Goal: Task Accomplishment & Management: Manage account settings

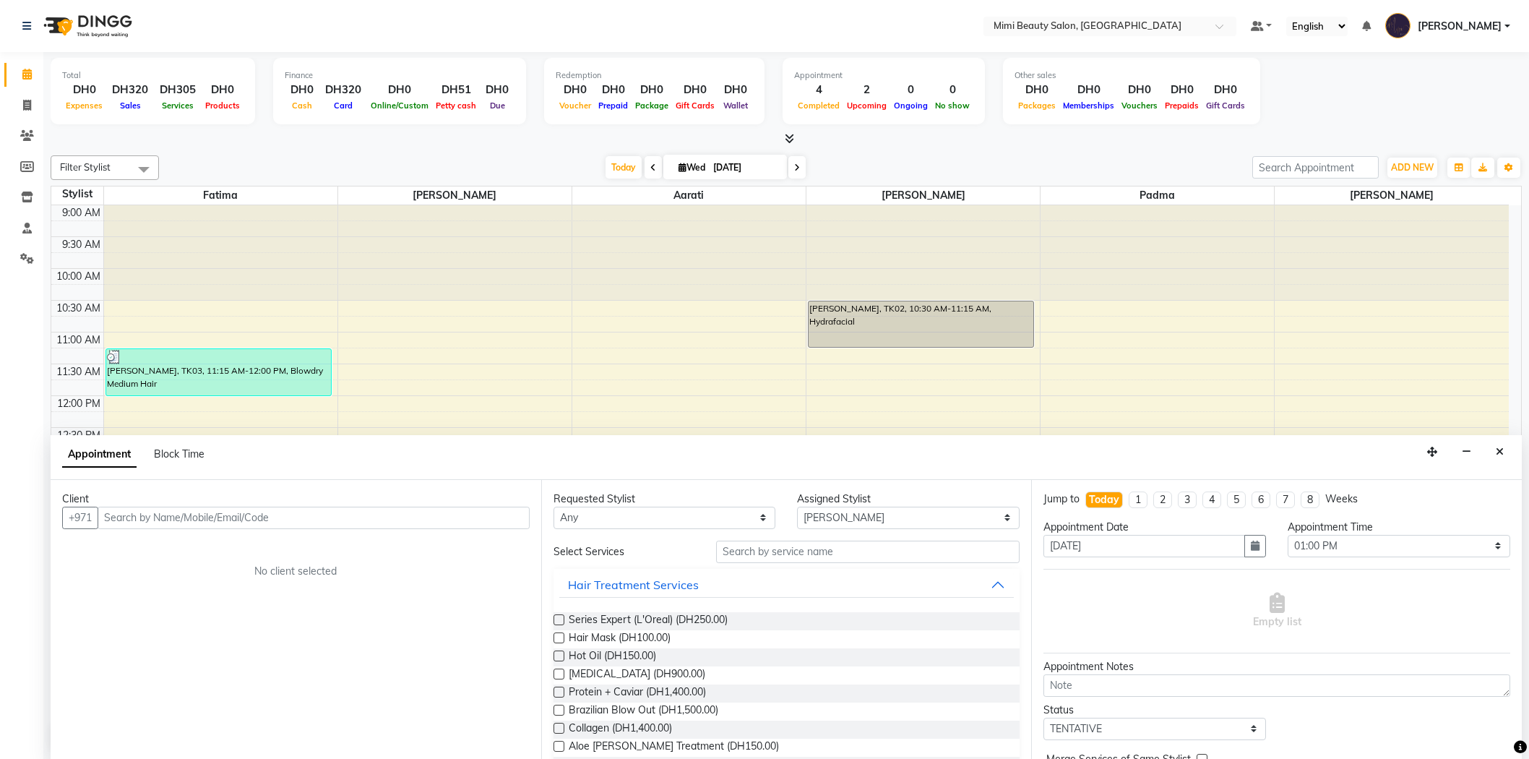
select select "52700"
select select "780"
select select "tentative"
type input "503068695"
click at [527, 525] on button "Add Client" at bounding box center [500, 517] width 60 height 22
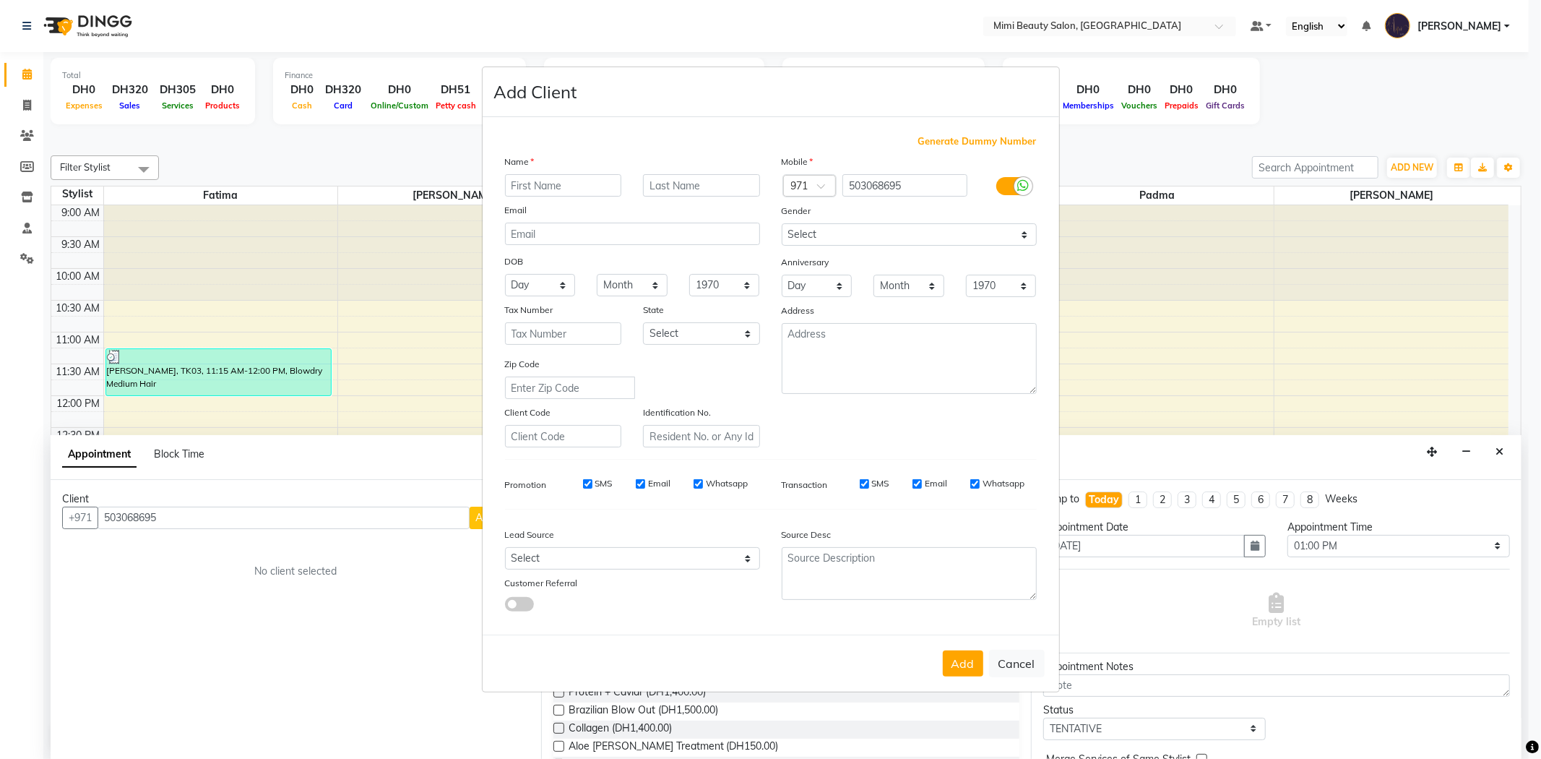
click at [608, 184] on input "text" at bounding box center [563, 185] width 117 height 22
type input "[PERSON_NAME]"
click at [948, 665] on button "Add" at bounding box center [963, 663] width 40 height 26
type input "50*****95"
select select
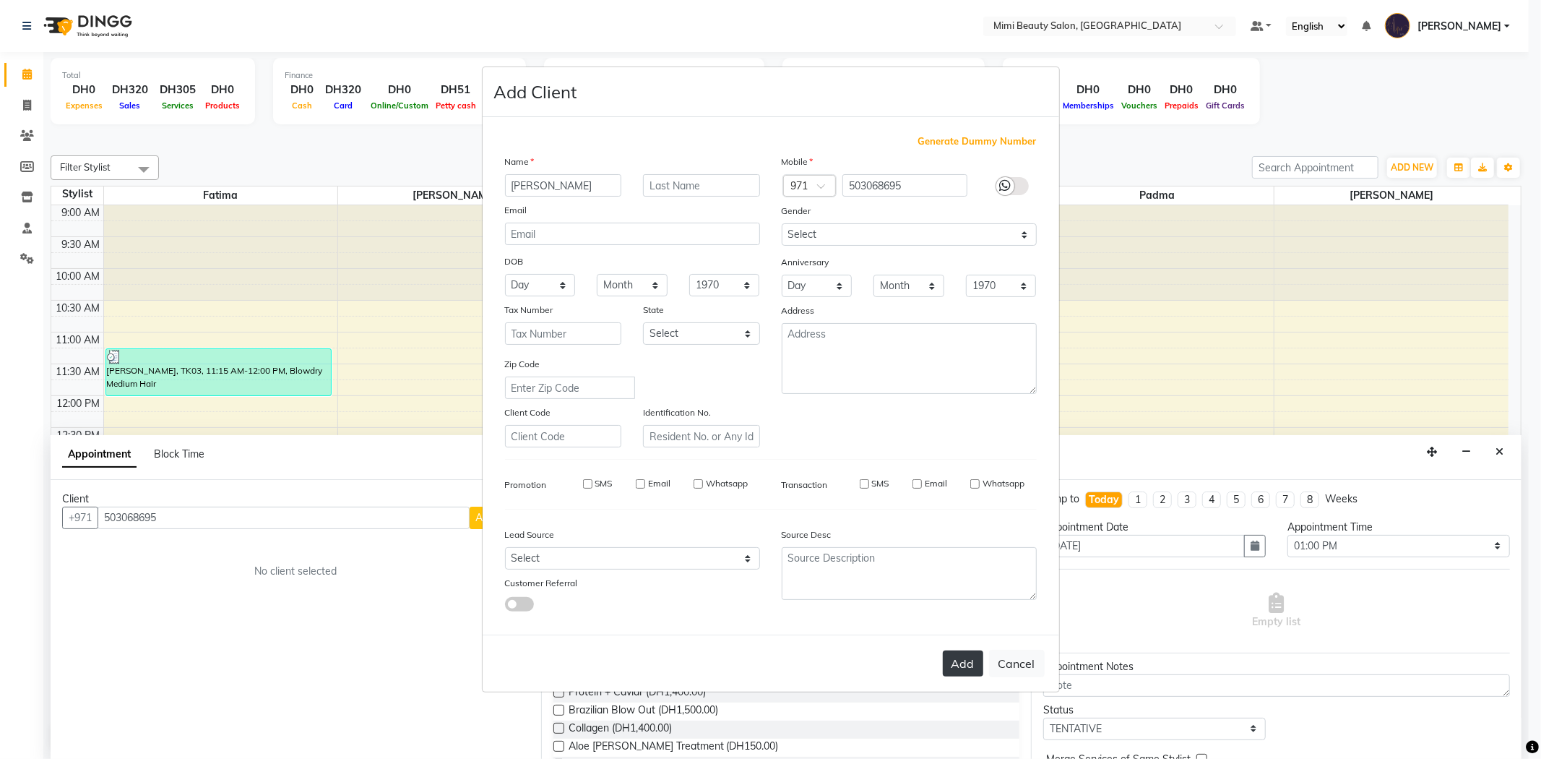
select select
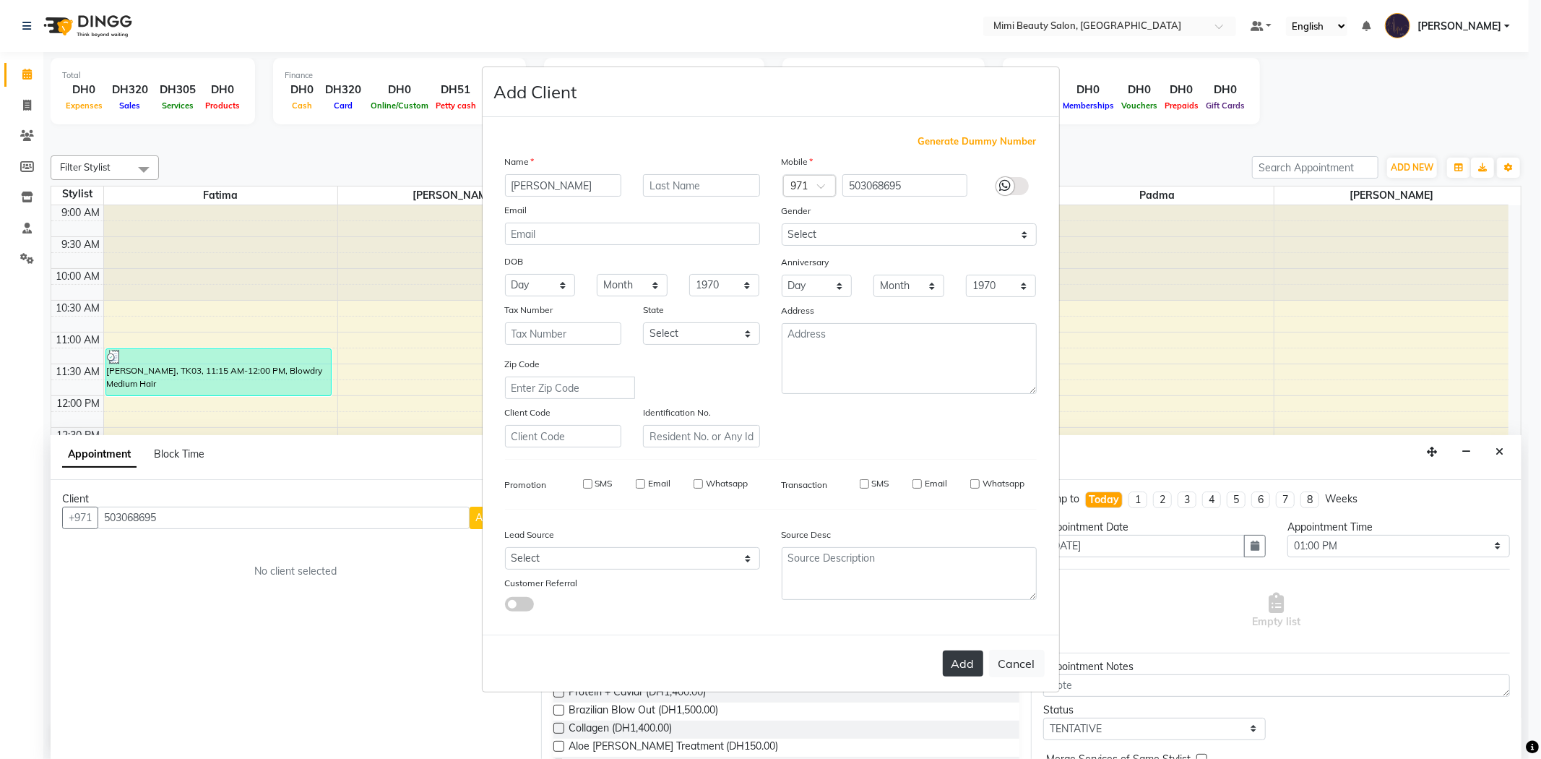
select select
checkbox input "false"
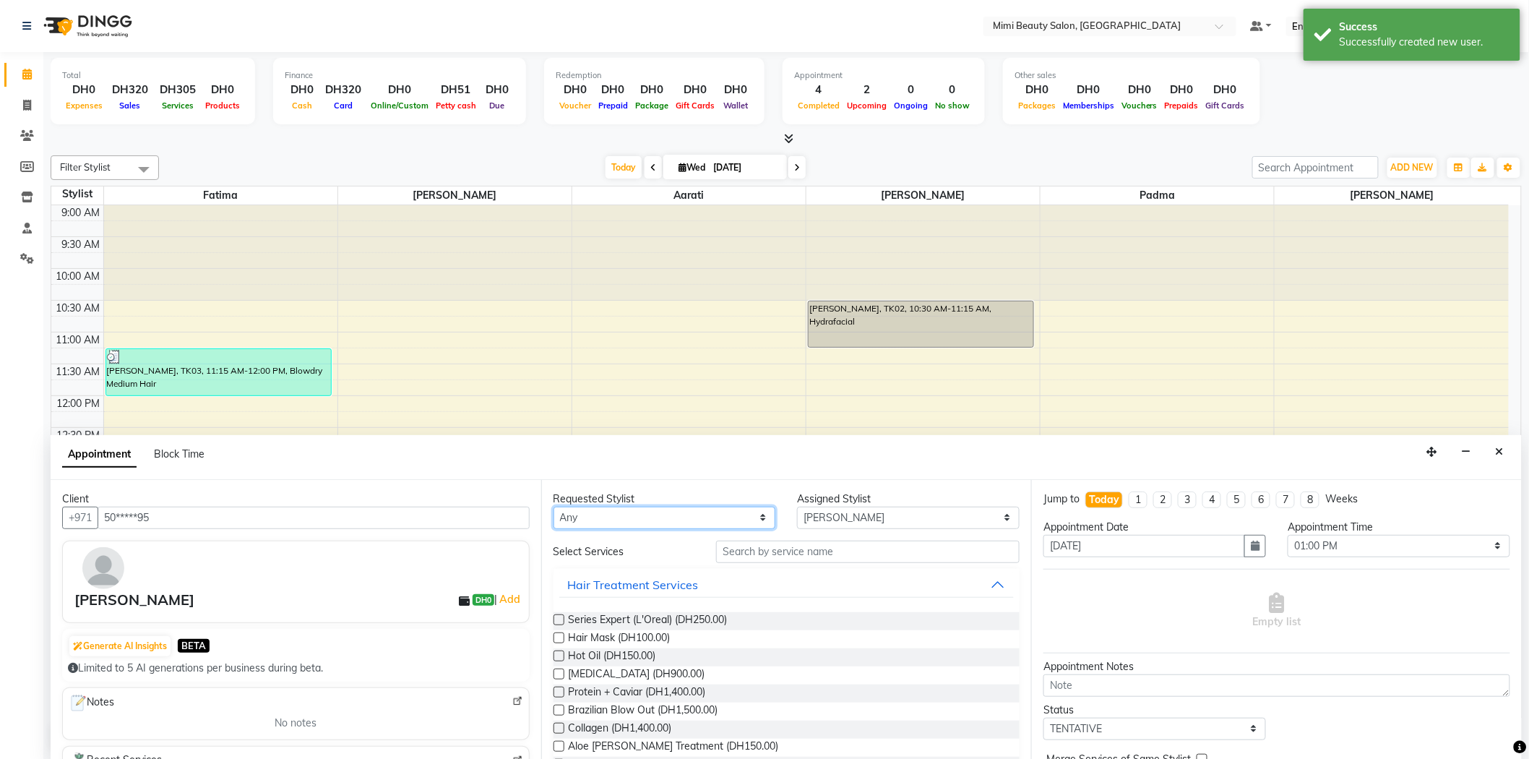
click at [579, 524] on select "Any [PERSON_NAME] [PERSON_NAME] [PERSON_NAME] Padma" at bounding box center [664, 517] width 223 height 22
select select "52699"
click at [553, 506] on select "Any [PERSON_NAME] [PERSON_NAME] [PERSON_NAME] Padma" at bounding box center [664, 517] width 223 height 22
select select "52699"
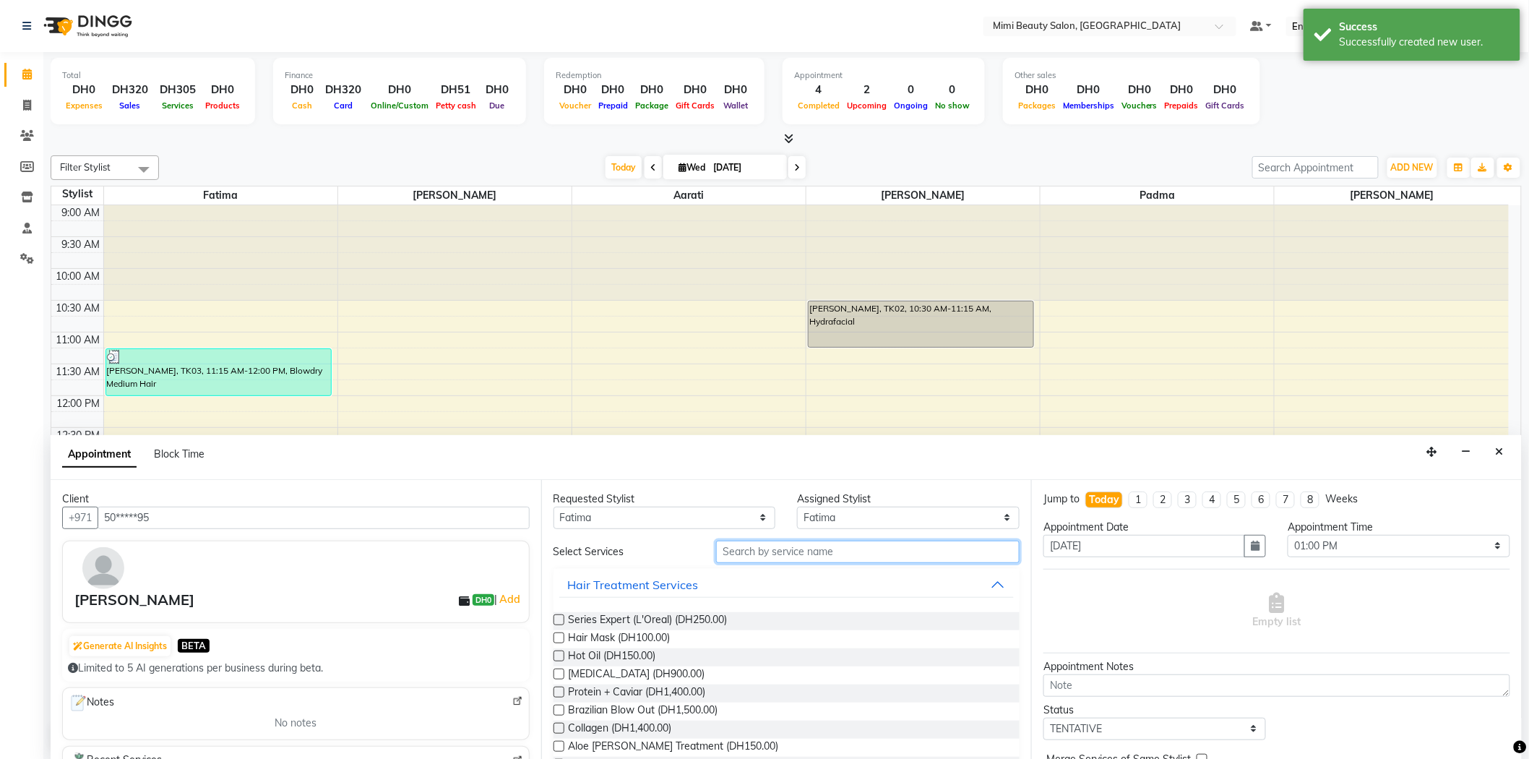
click at [783, 554] on input "text" at bounding box center [867, 551] width 303 height 22
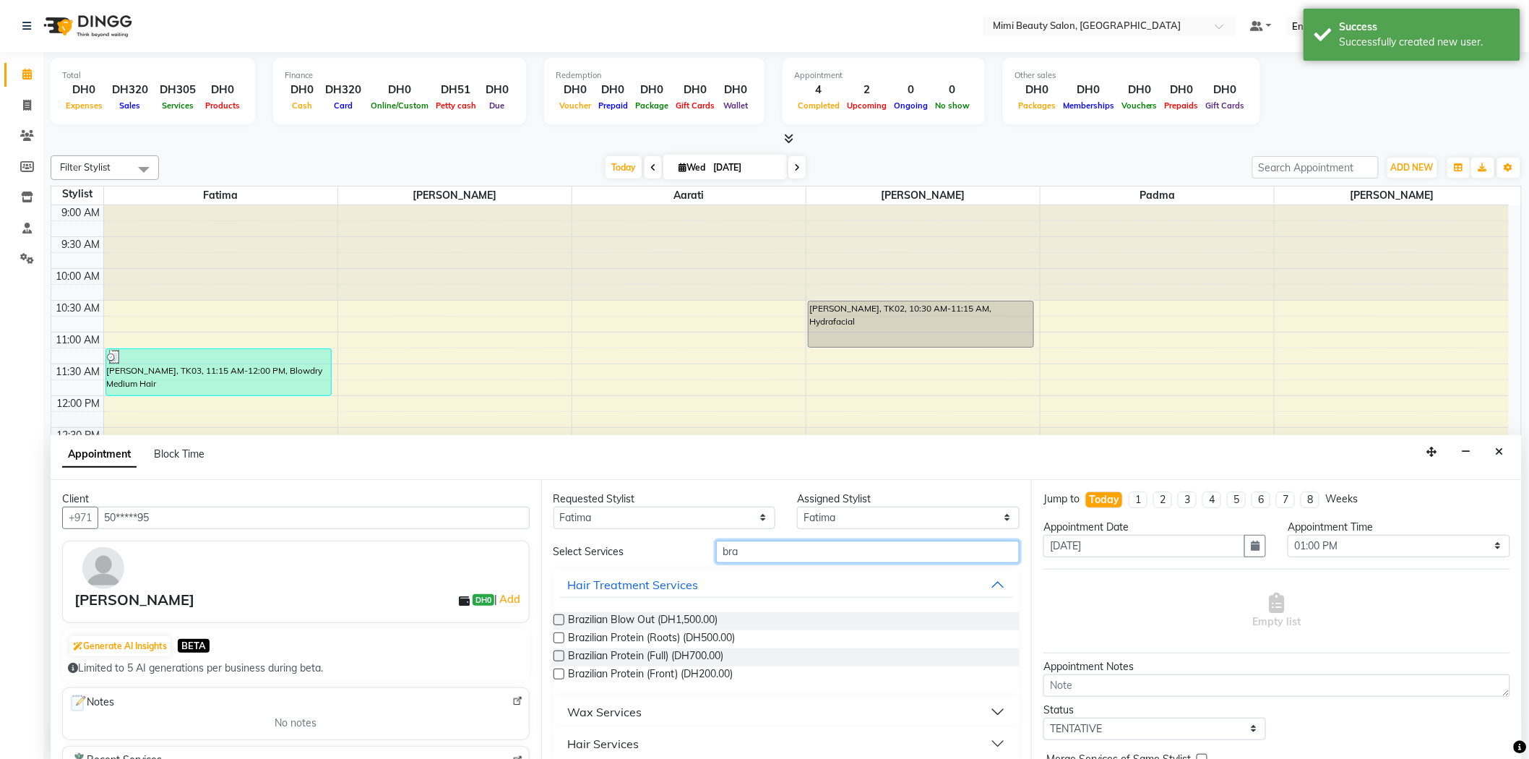
type input "bra"
click at [627, 720] on button "Wax Services" at bounding box center [786, 712] width 455 height 26
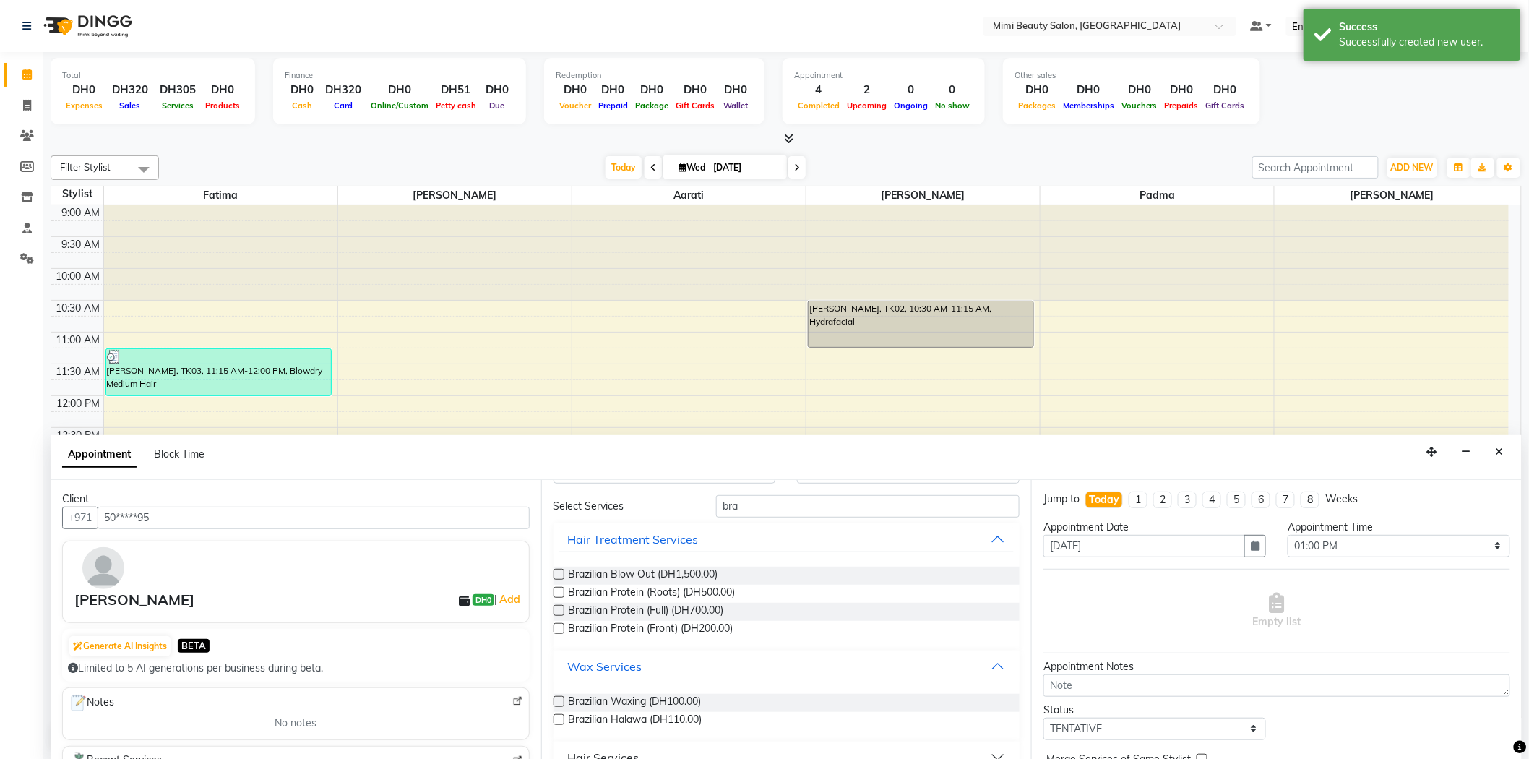
scroll to position [69, 0]
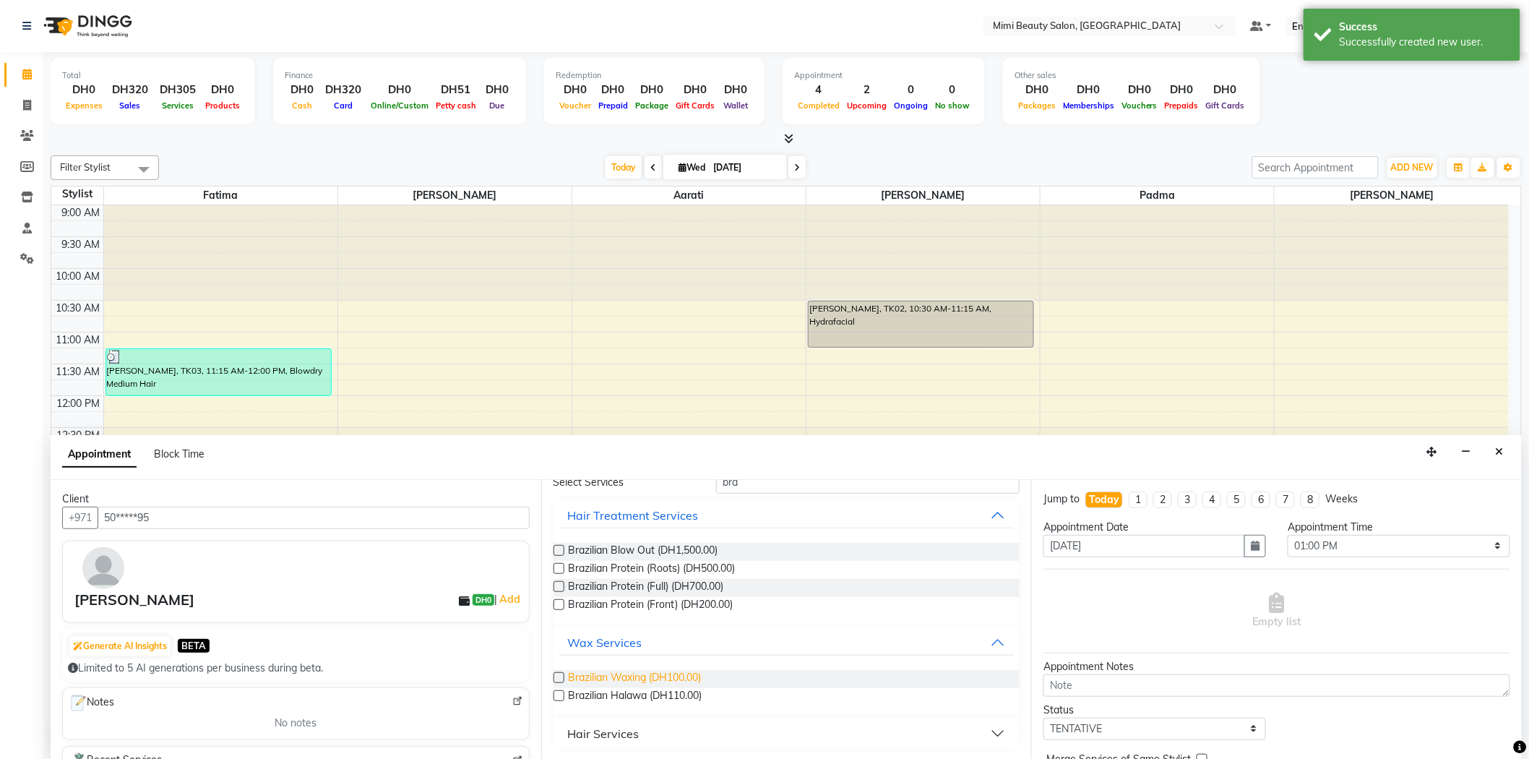
click at [643, 672] on span "Brazilian Waxing (DH100.00)" at bounding box center [635, 679] width 133 height 18
checkbox input "false"
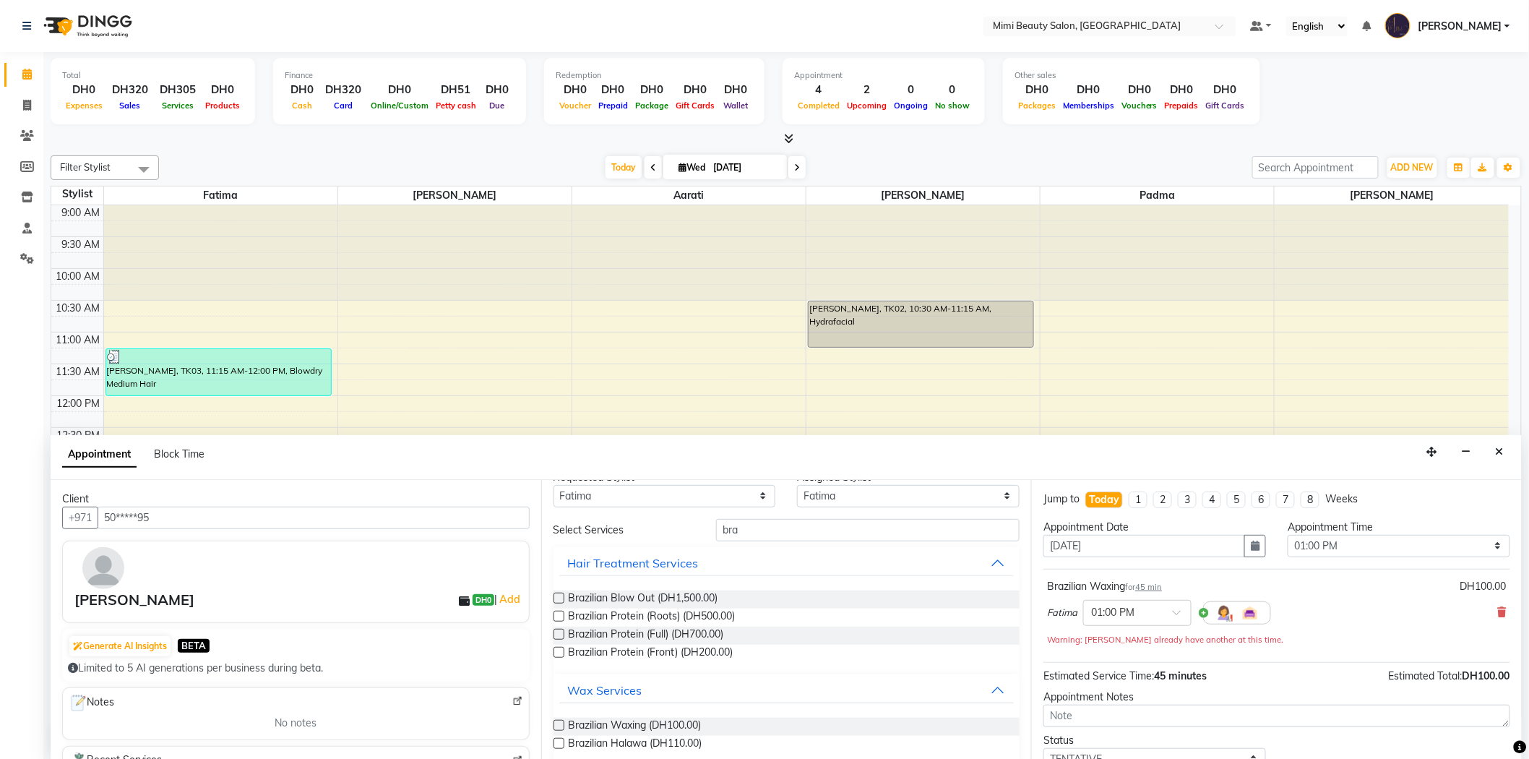
scroll to position [0, 0]
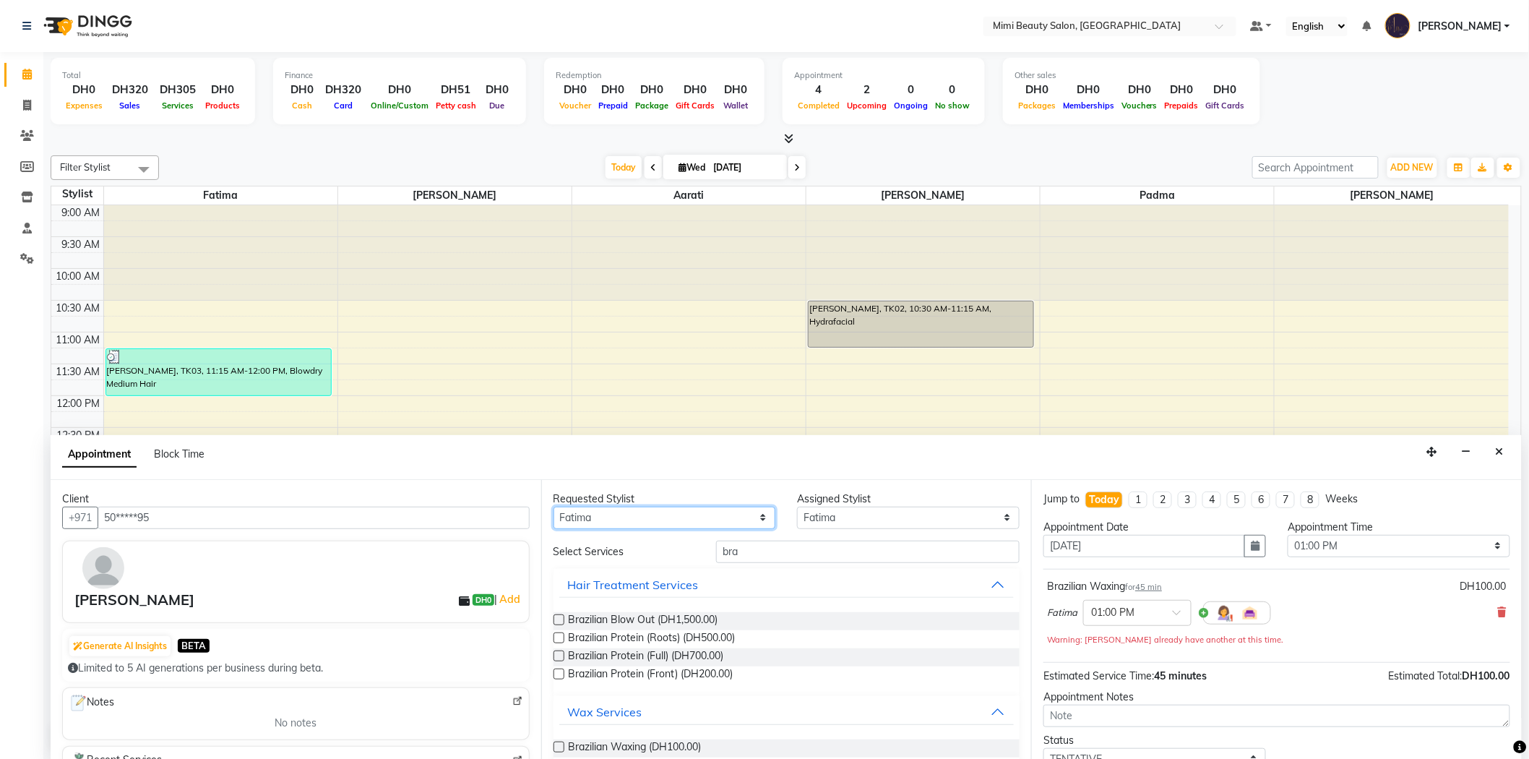
click at [582, 511] on select "Any [PERSON_NAME] [PERSON_NAME] [PERSON_NAME] Padma" at bounding box center [664, 517] width 223 height 22
select select "53403"
click at [553, 506] on select "Any [PERSON_NAME] [PERSON_NAME] [PERSON_NAME] Padma" at bounding box center [664, 517] width 223 height 22
select select "53403"
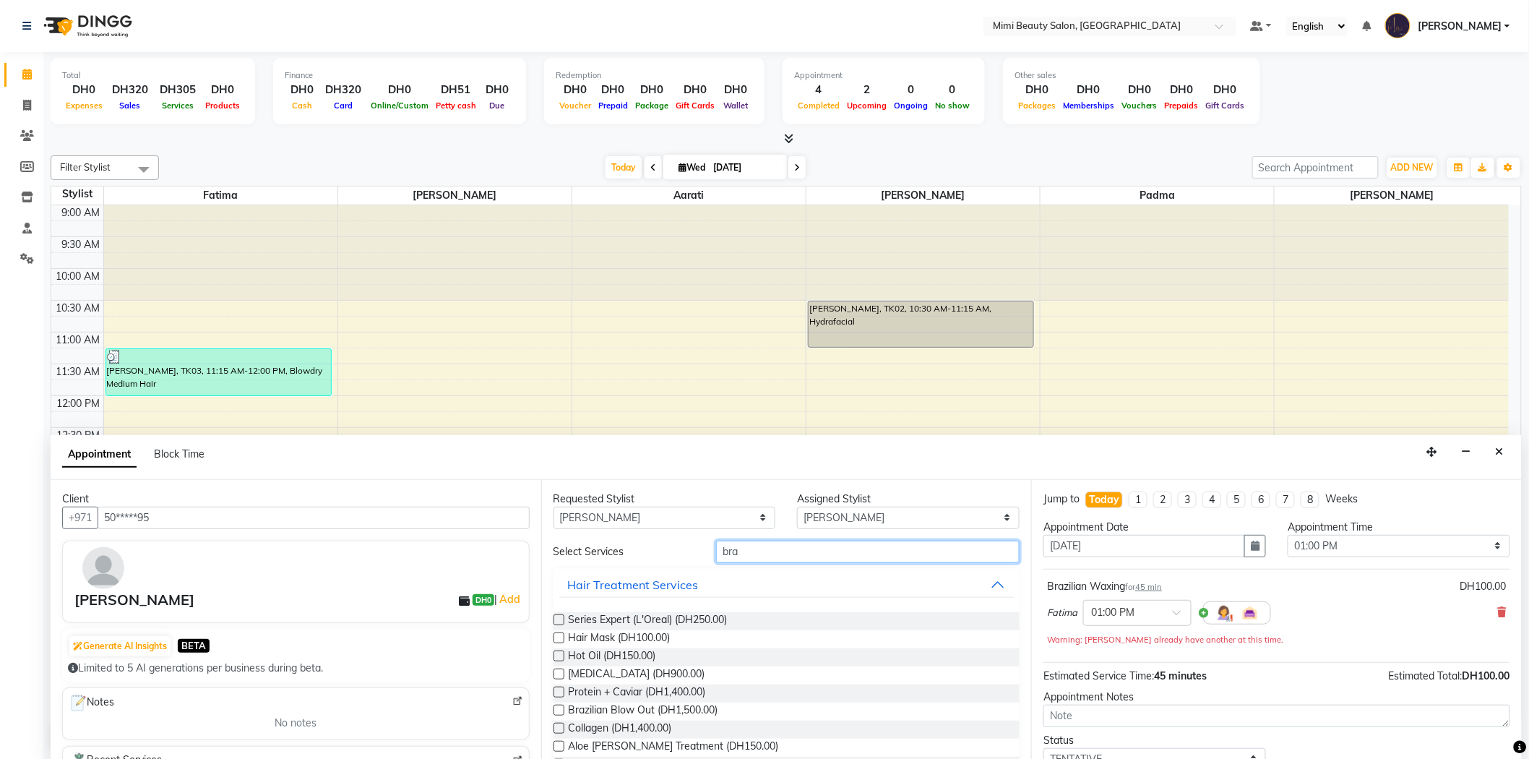
click at [728, 550] on input "bra" at bounding box center [867, 551] width 303 height 22
type input "arm"
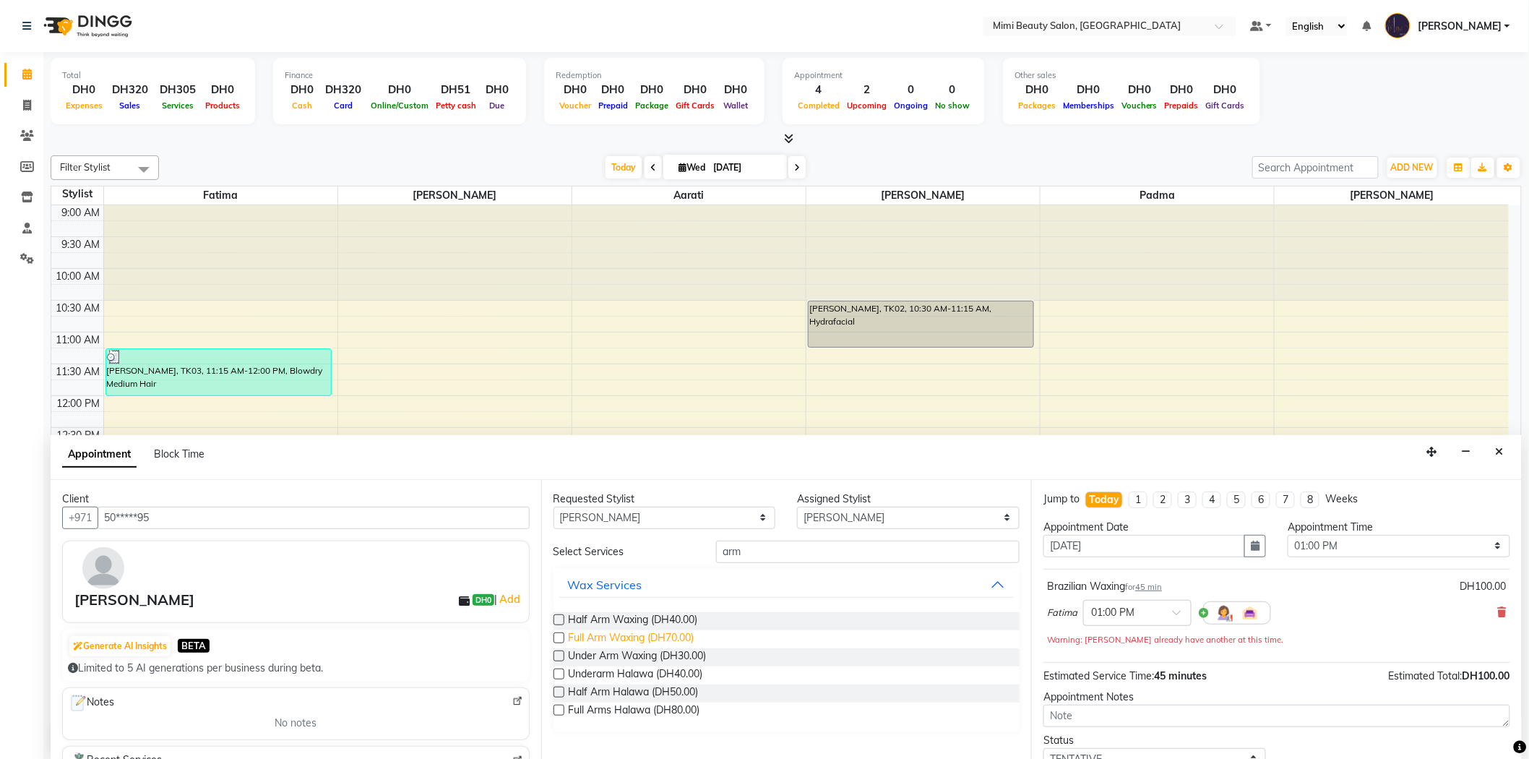
click at [614, 637] on span "Full Arm Waxing (DH70.00)" at bounding box center [632, 639] width 126 height 18
checkbox input "false"
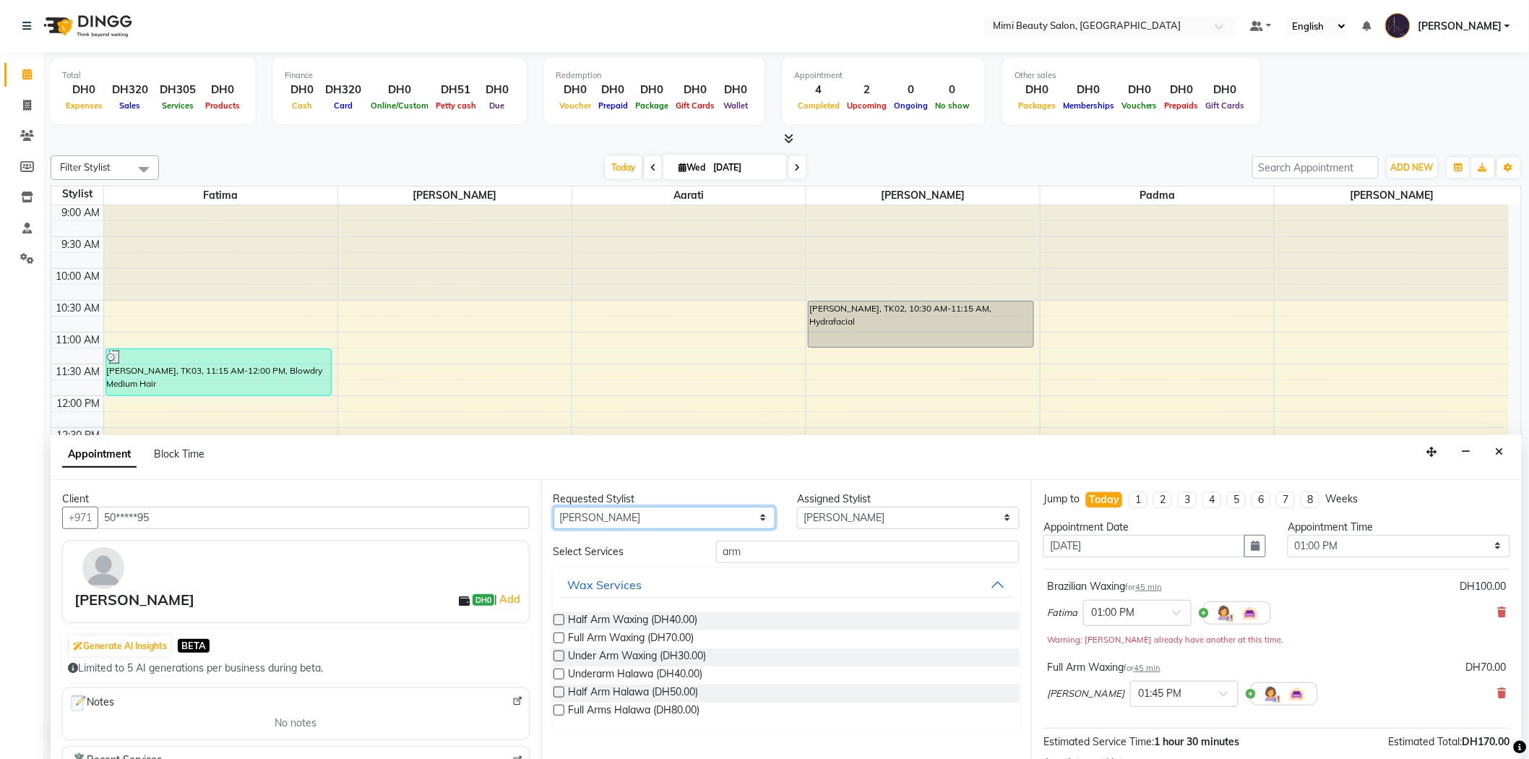
click at [712, 519] on select "Any [PERSON_NAME] [PERSON_NAME] [PERSON_NAME] Padma" at bounding box center [664, 517] width 223 height 22
drag, startPoint x: 764, startPoint y: 543, endPoint x: 620, endPoint y: 568, distance: 146.6
click at [620, 568] on div "Select Services arm Wax Services Half Arm Waxing (DH40.00) Full Arm Waxing (DH7…" at bounding box center [786, 635] width 467 height 191
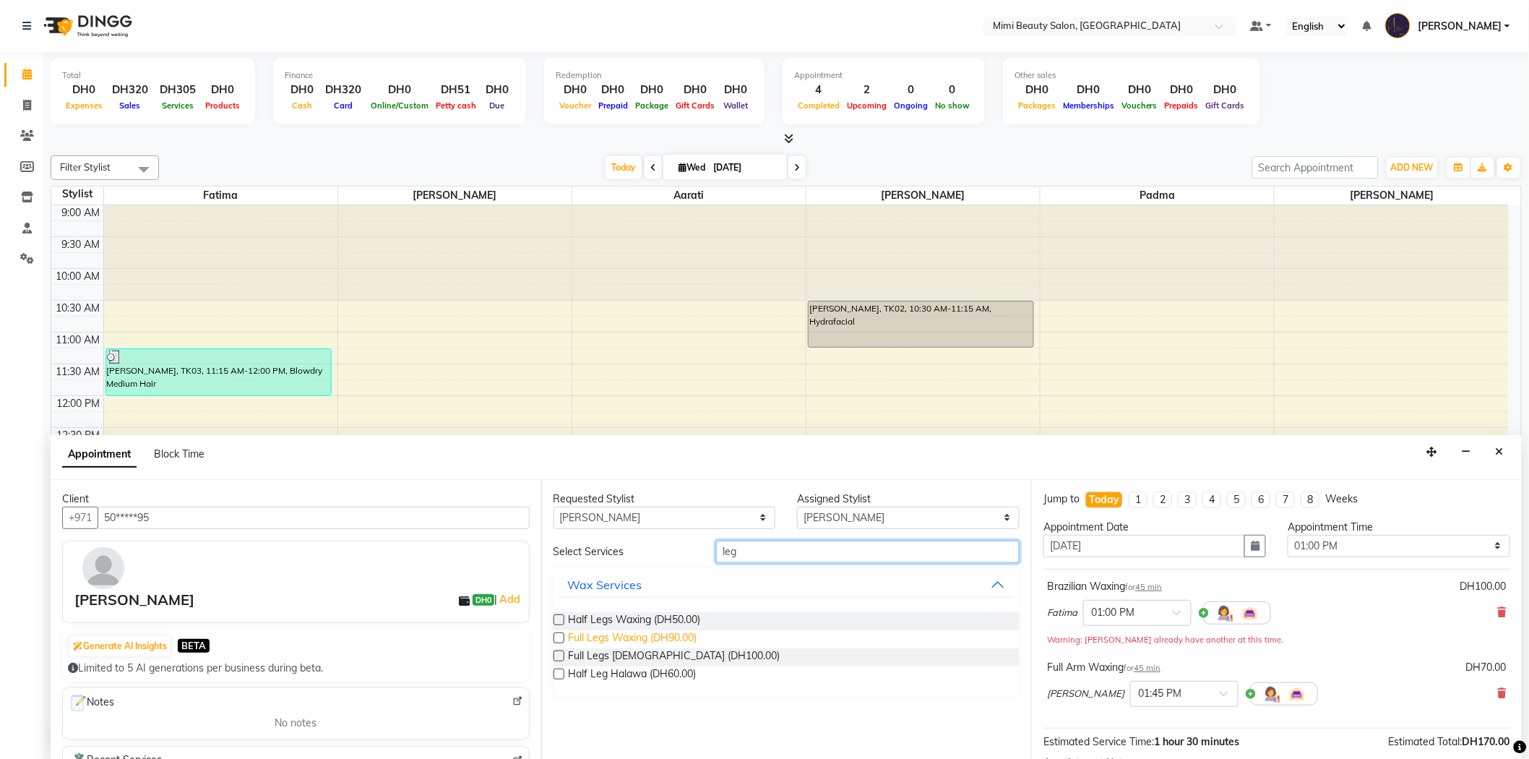
type input "leg"
click at [601, 641] on span "Full Legs Waxing (DH90.00)" at bounding box center [633, 639] width 129 height 18
checkbox input "false"
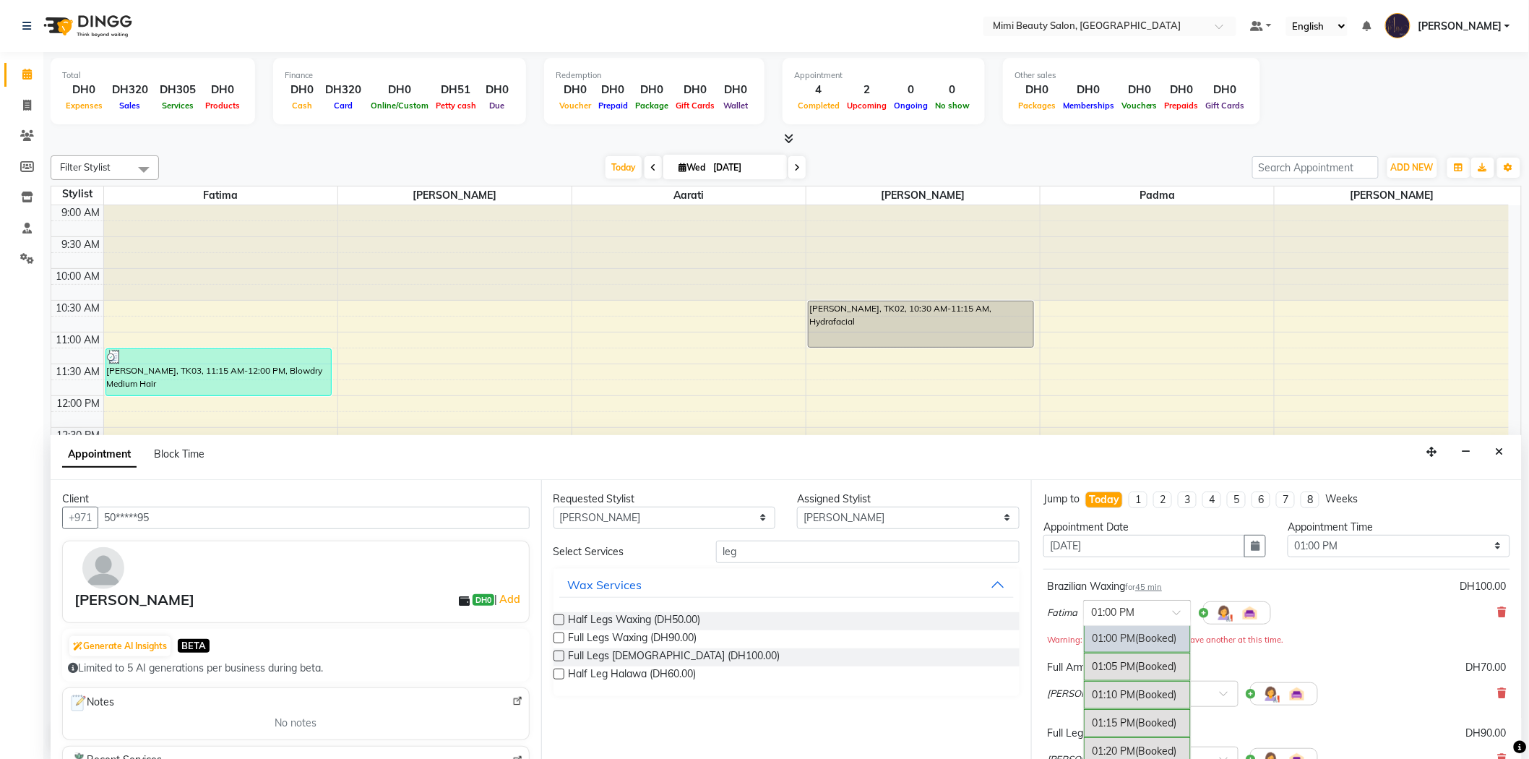
click at [1176, 617] on span at bounding box center [1182, 616] width 18 height 15
click at [1133, 647] on div "05:30 PM" at bounding box center [1137, 649] width 107 height 27
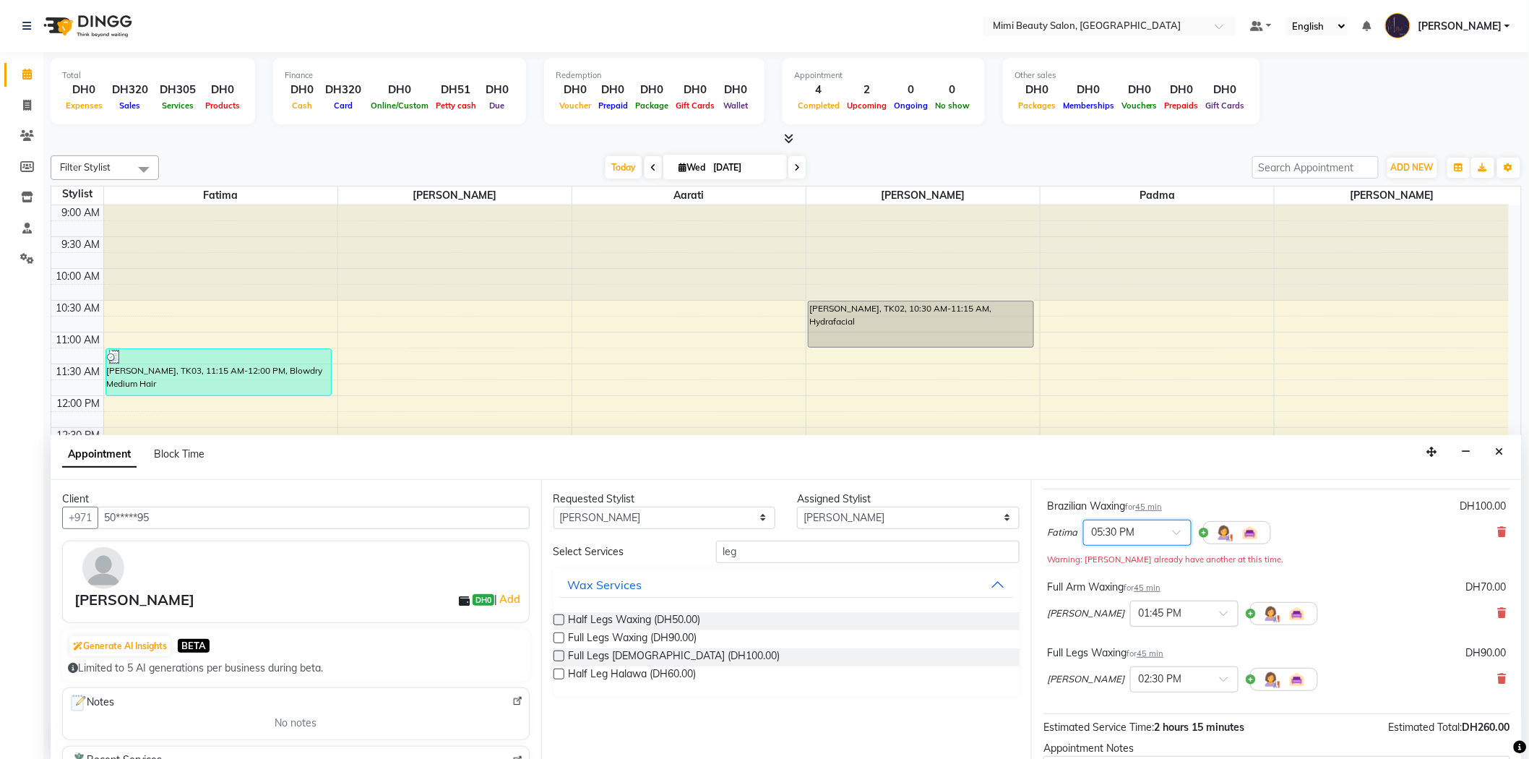
click at [1220, 610] on span at bounding box center [1229, 617] width 18 height 15
click at [1131, 639] on div "06:00 PM" at bounding box center [1184, 639] width 107 height 27
click at [1145, 682] on div at bounding box center [1184, 677] width 107 height 15
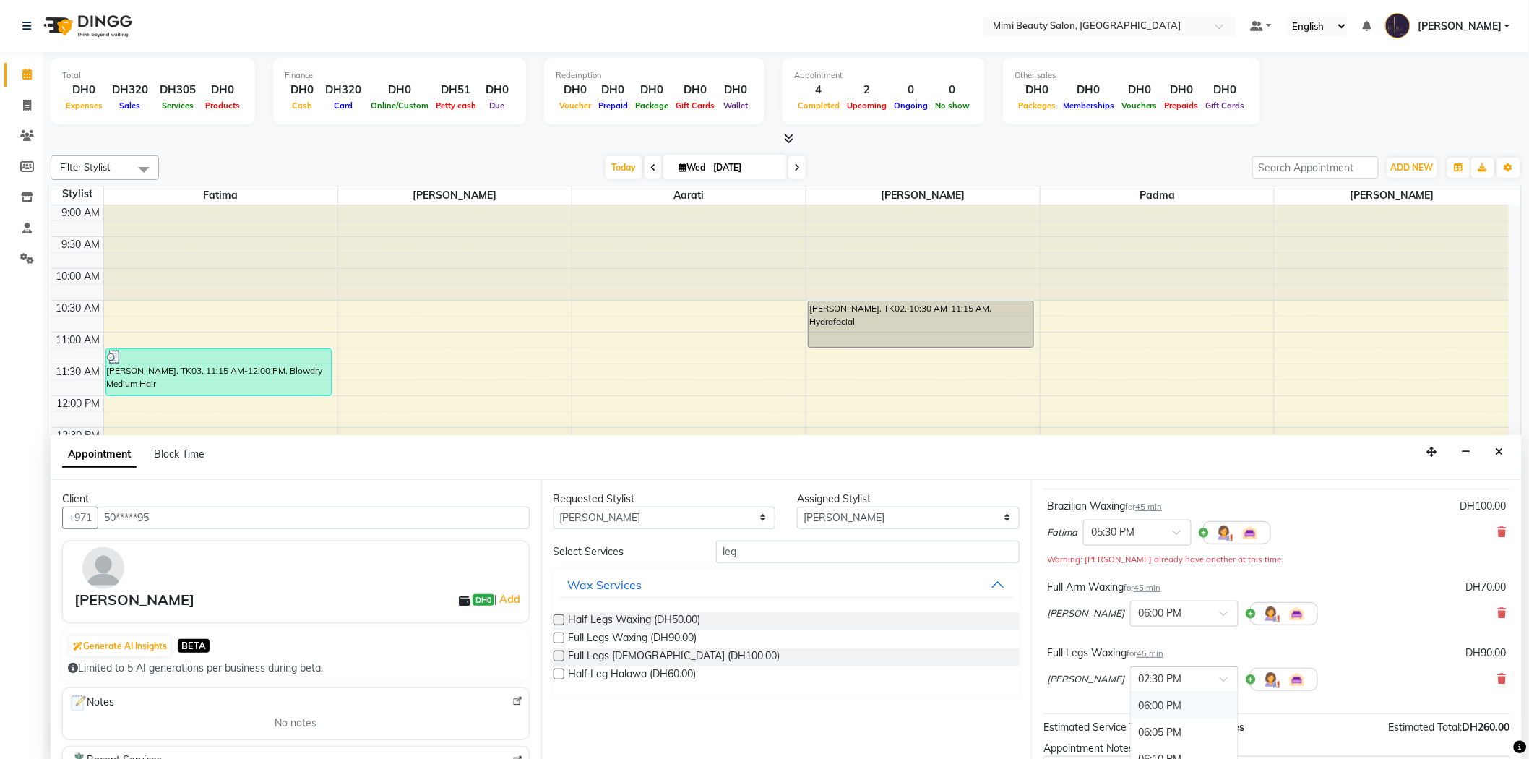
click at [1131, 710] on div "06:00 PM" at bounding box center [1184, 705] width 107 height 27
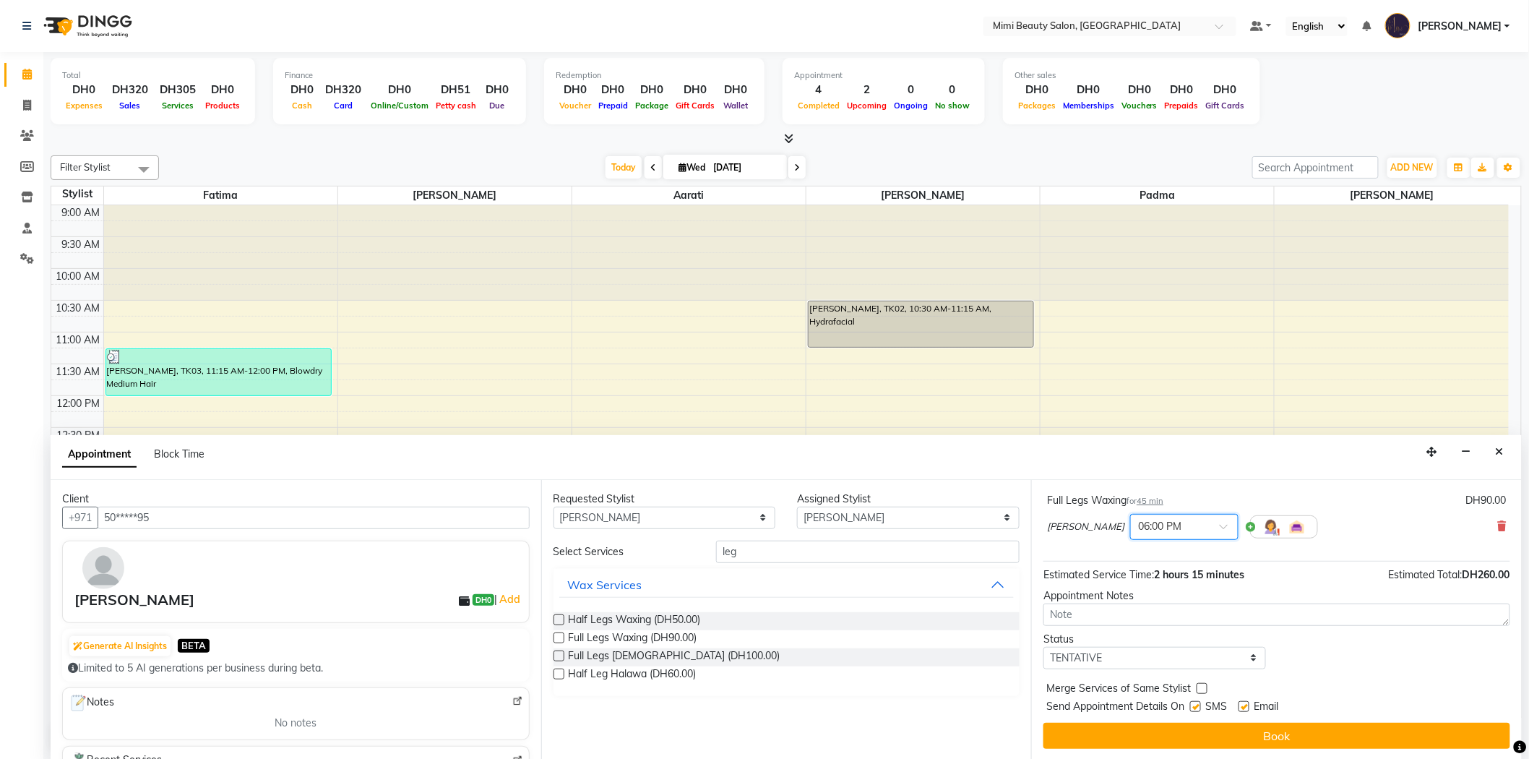
scroll to position [1, 0]
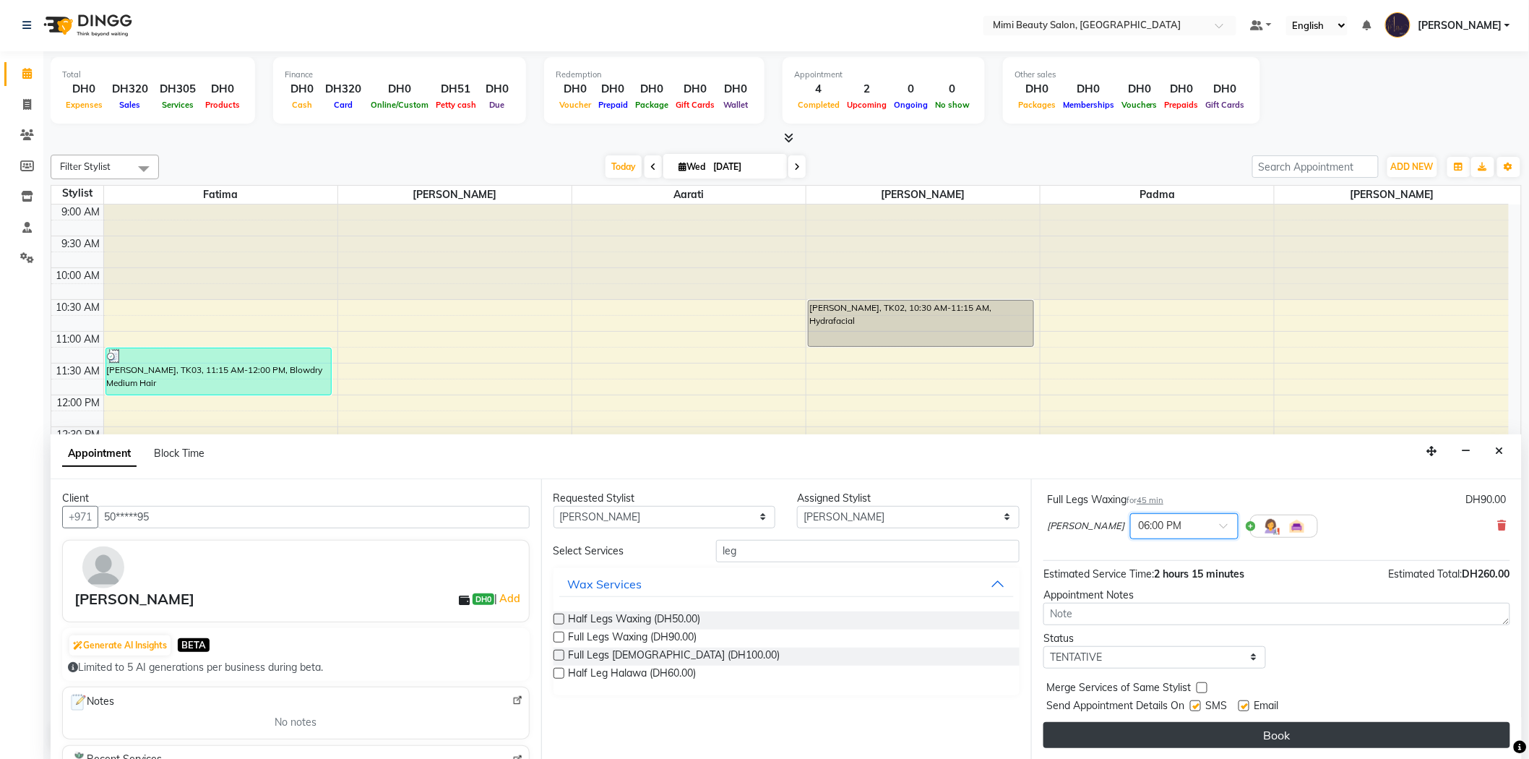
click at [1237, 732] on button "Book" at bounding box center [1276, 735] width 467 height 26
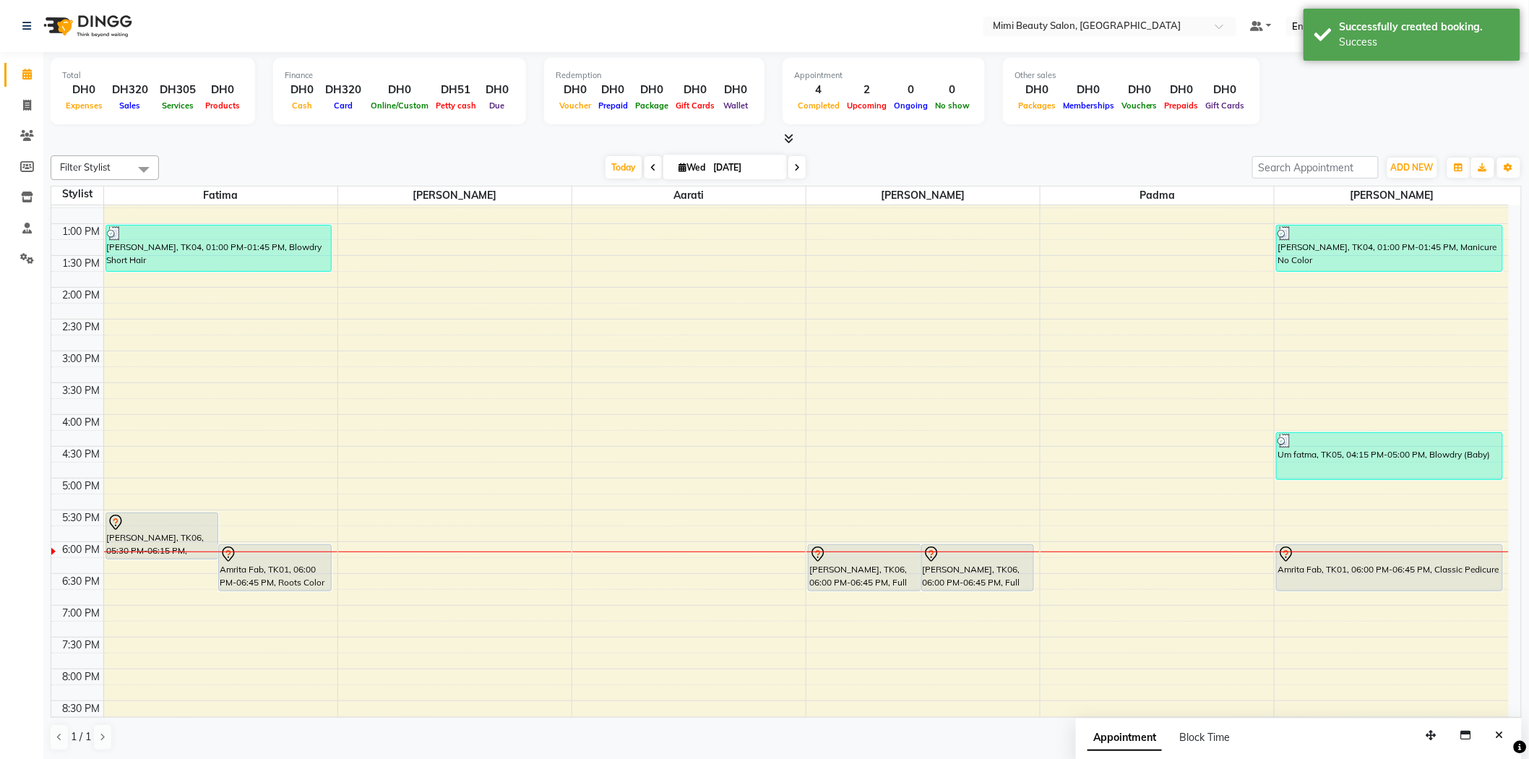
scroll to position [241, 0]
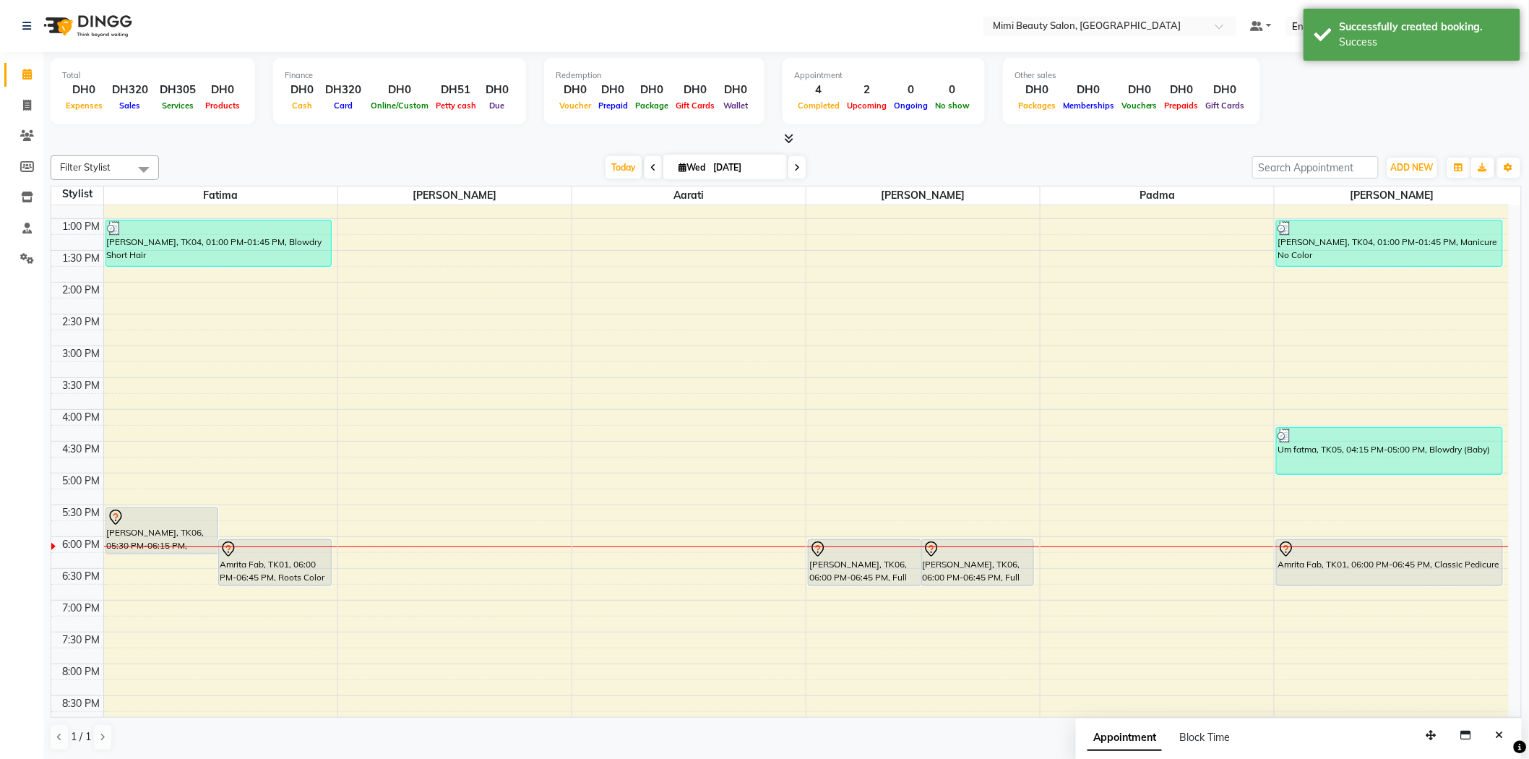
click at [1312, 564] on div "Amrita Fab, TK01, 06:00 PM-06:45 PM, Classic Pedicure" at bounding box center [1389, 563] width 225 height 46
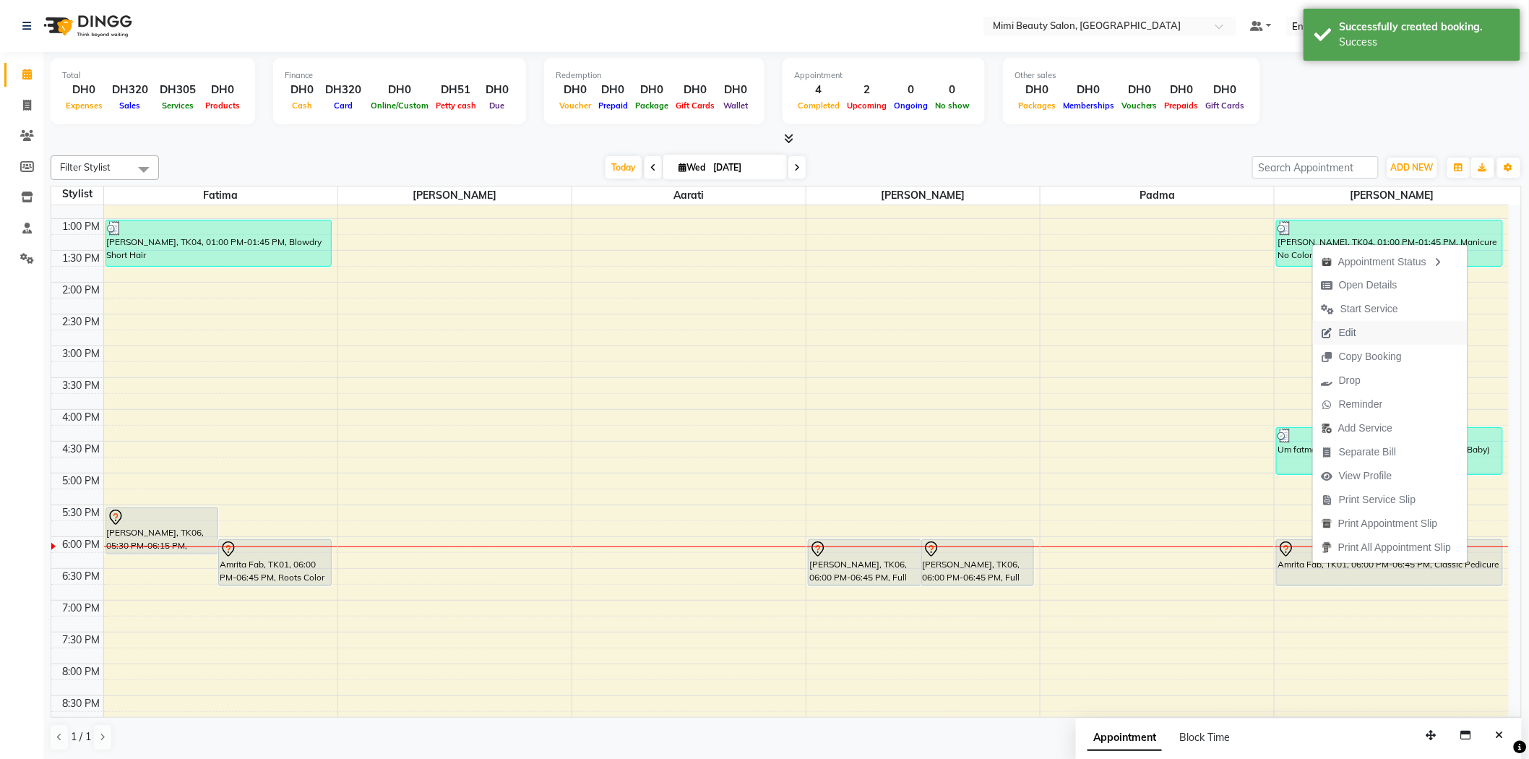
click at [1368, 335] on button "Edit" at bounding box center [1390, 333] width 155 height 24
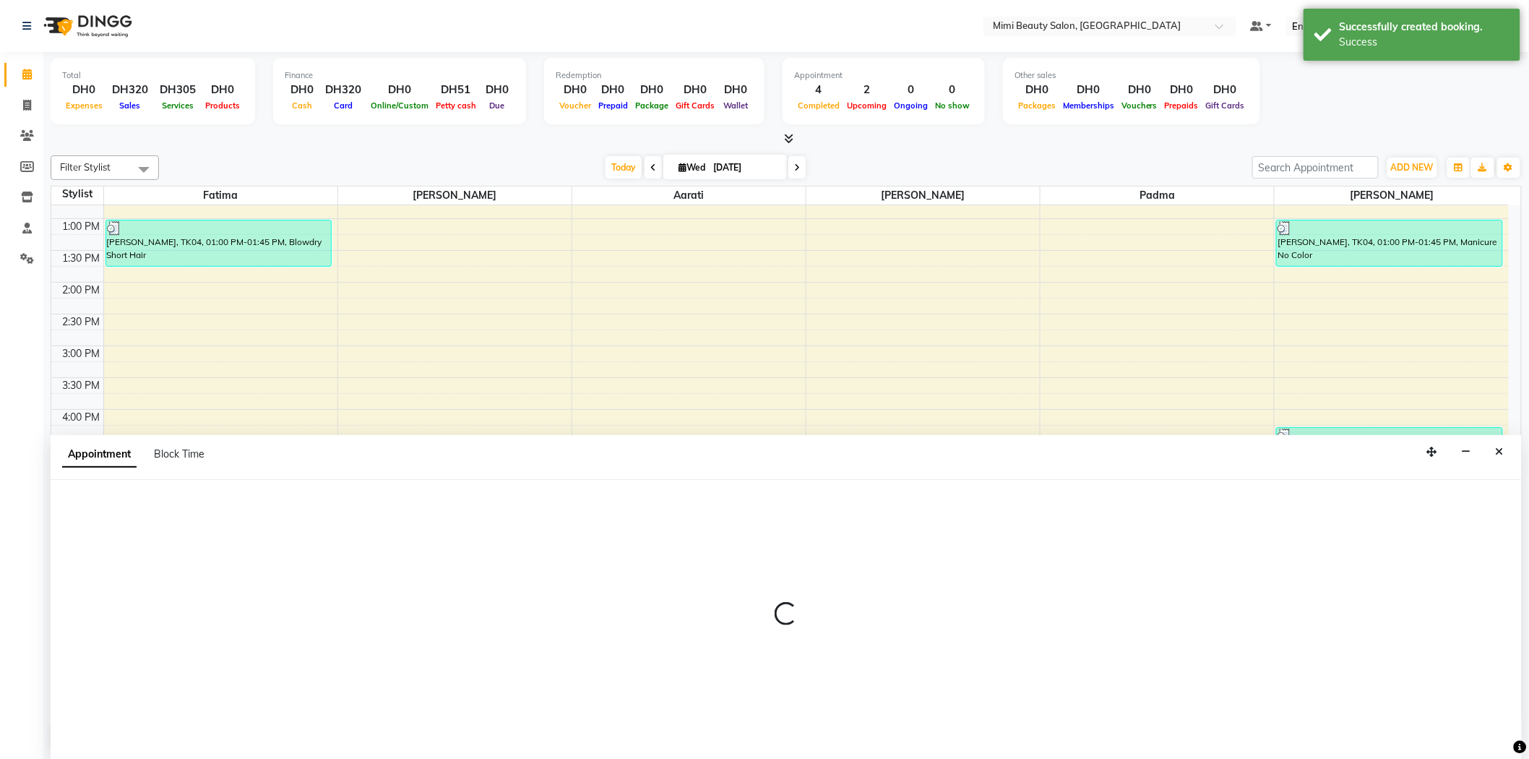
scroll to position [1, 0]
select select "tentative"
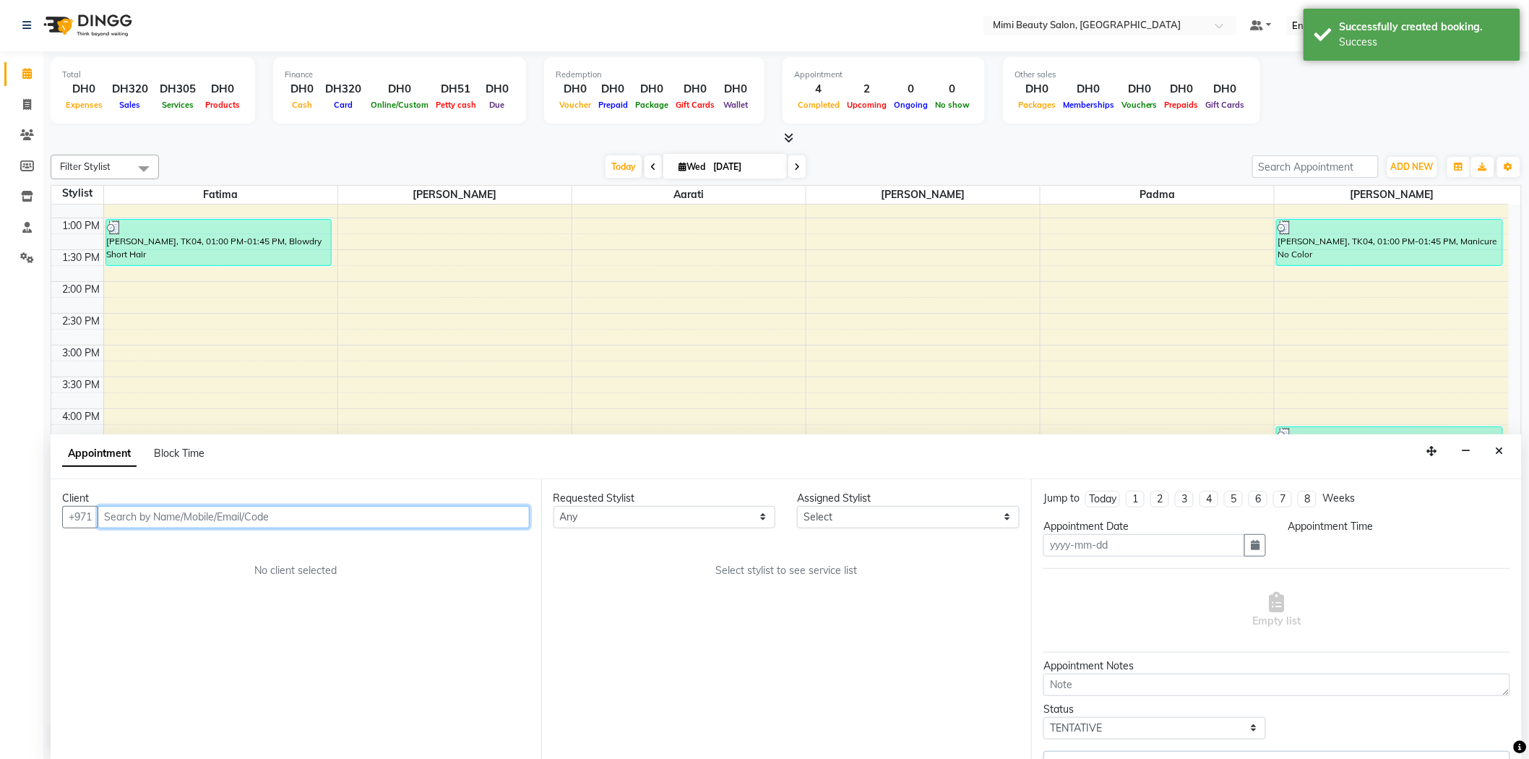
type input "[DATE]"
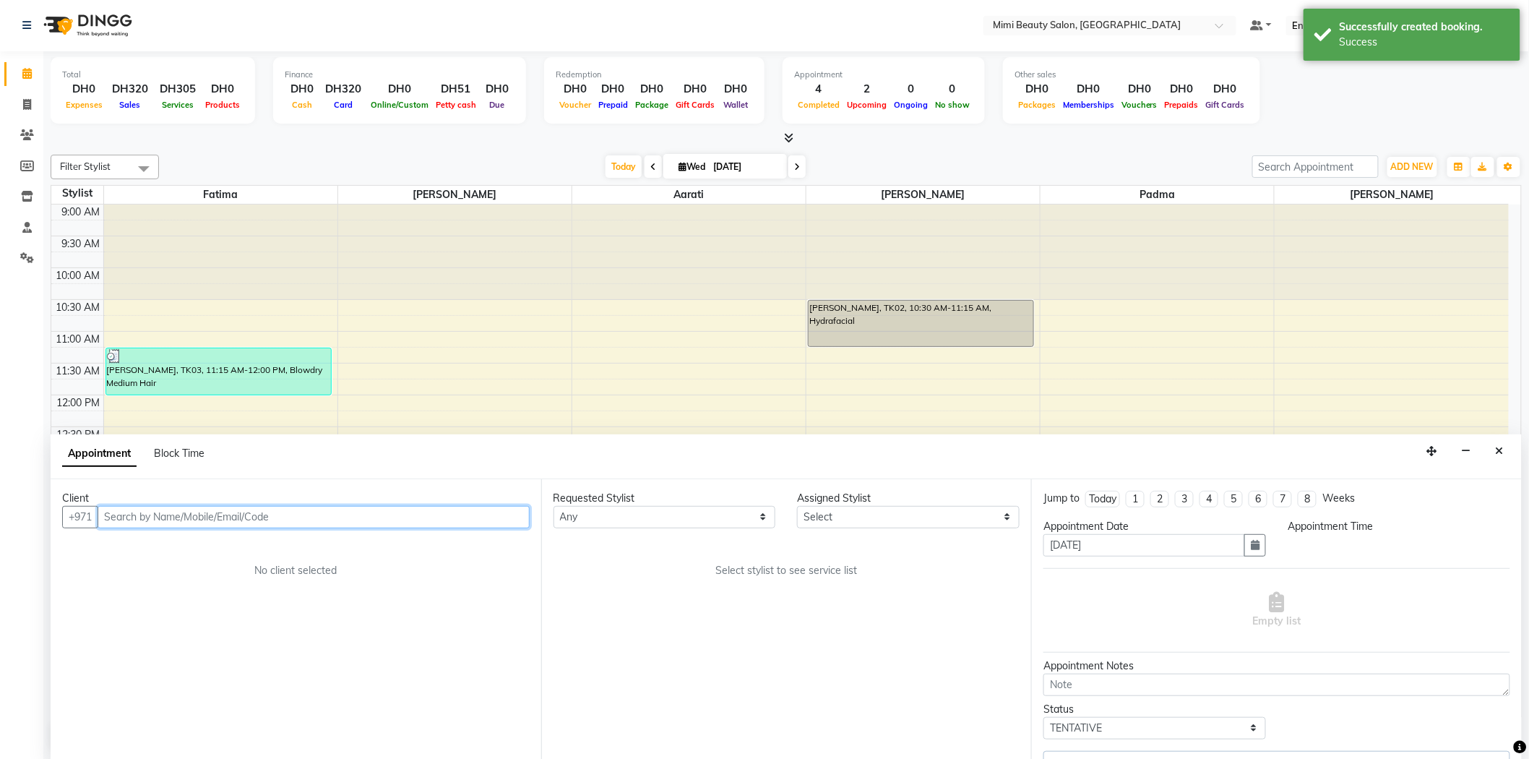
select select "68417"
select select "1080"
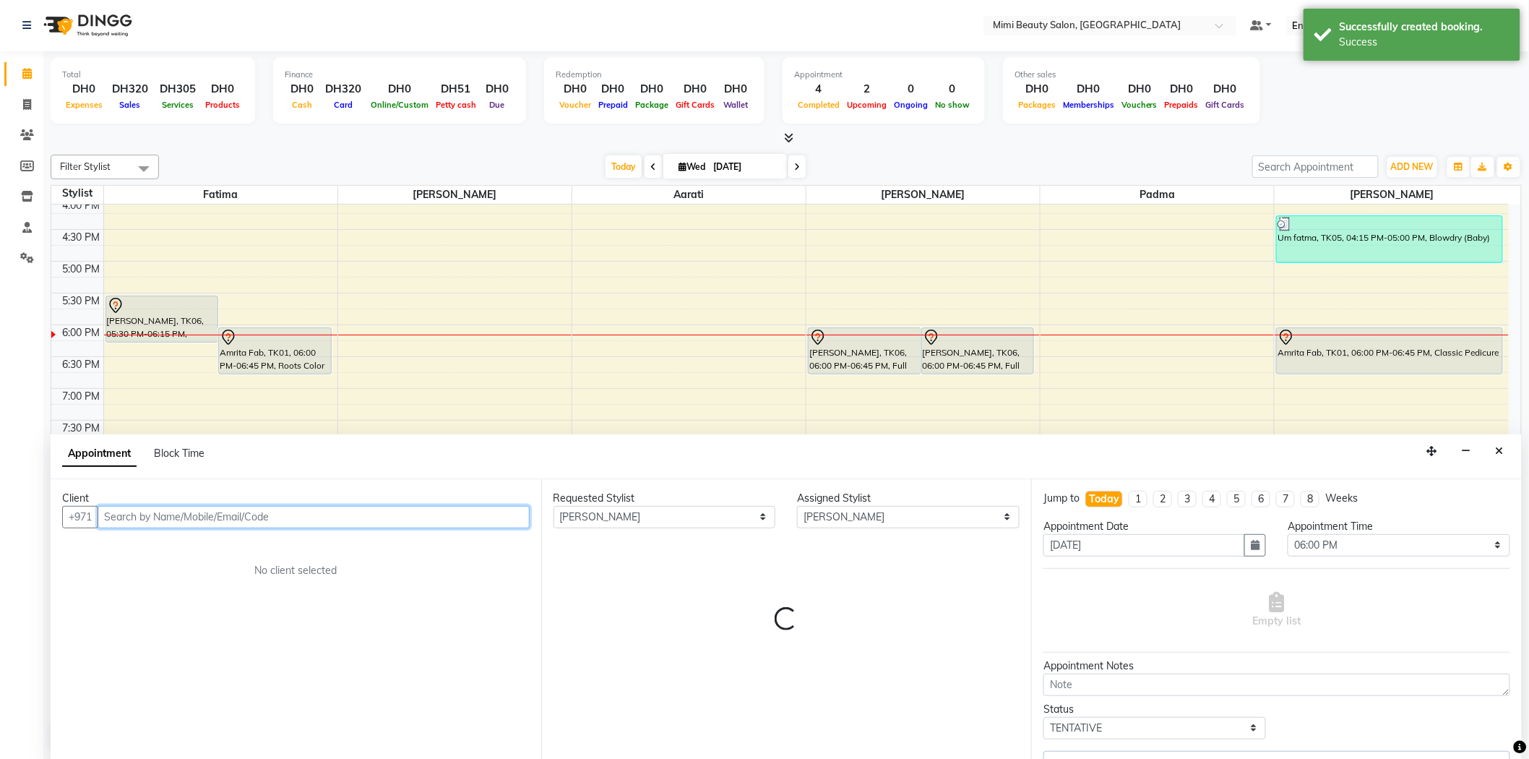
select select "3351"
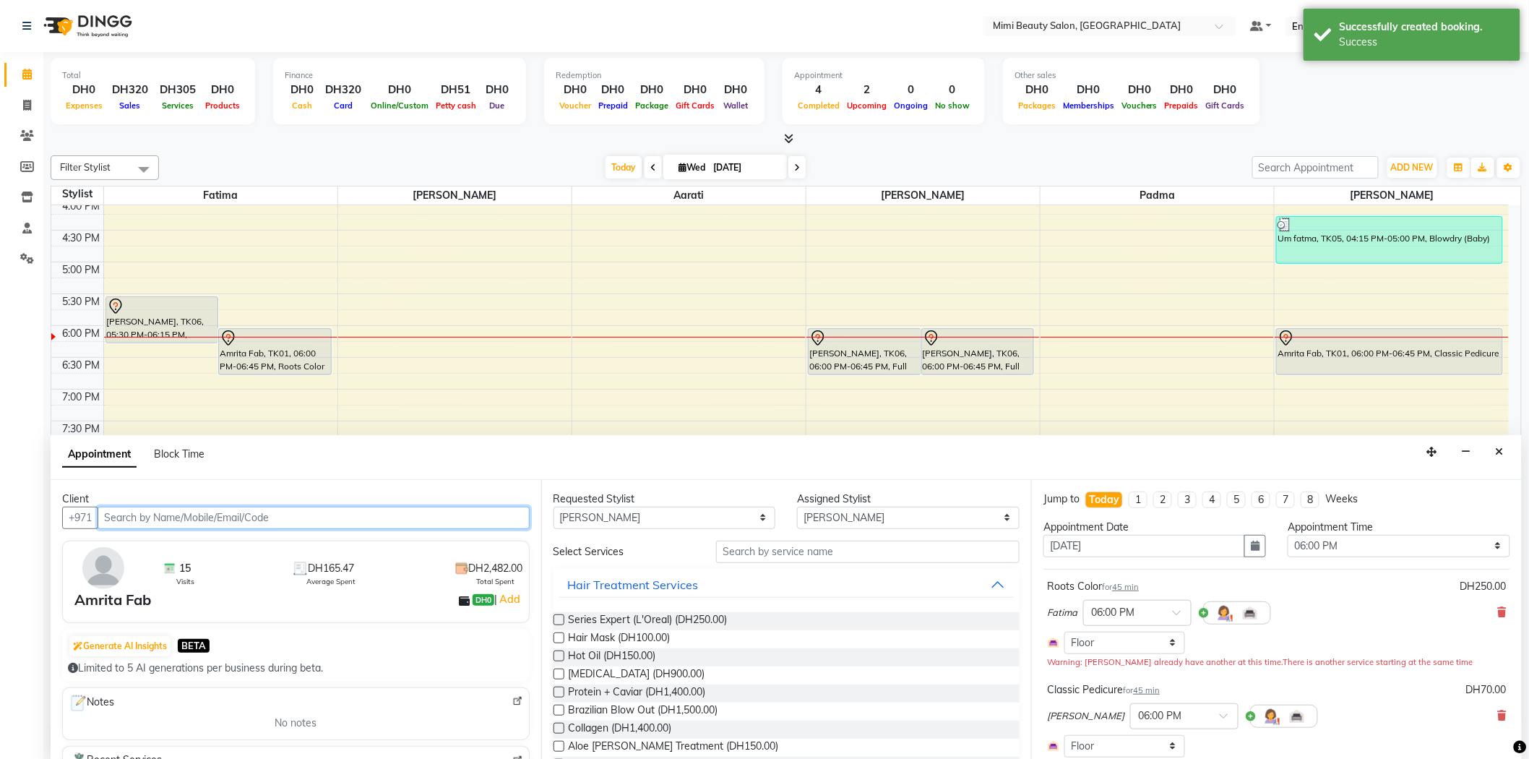
scroll to position [1, 0]
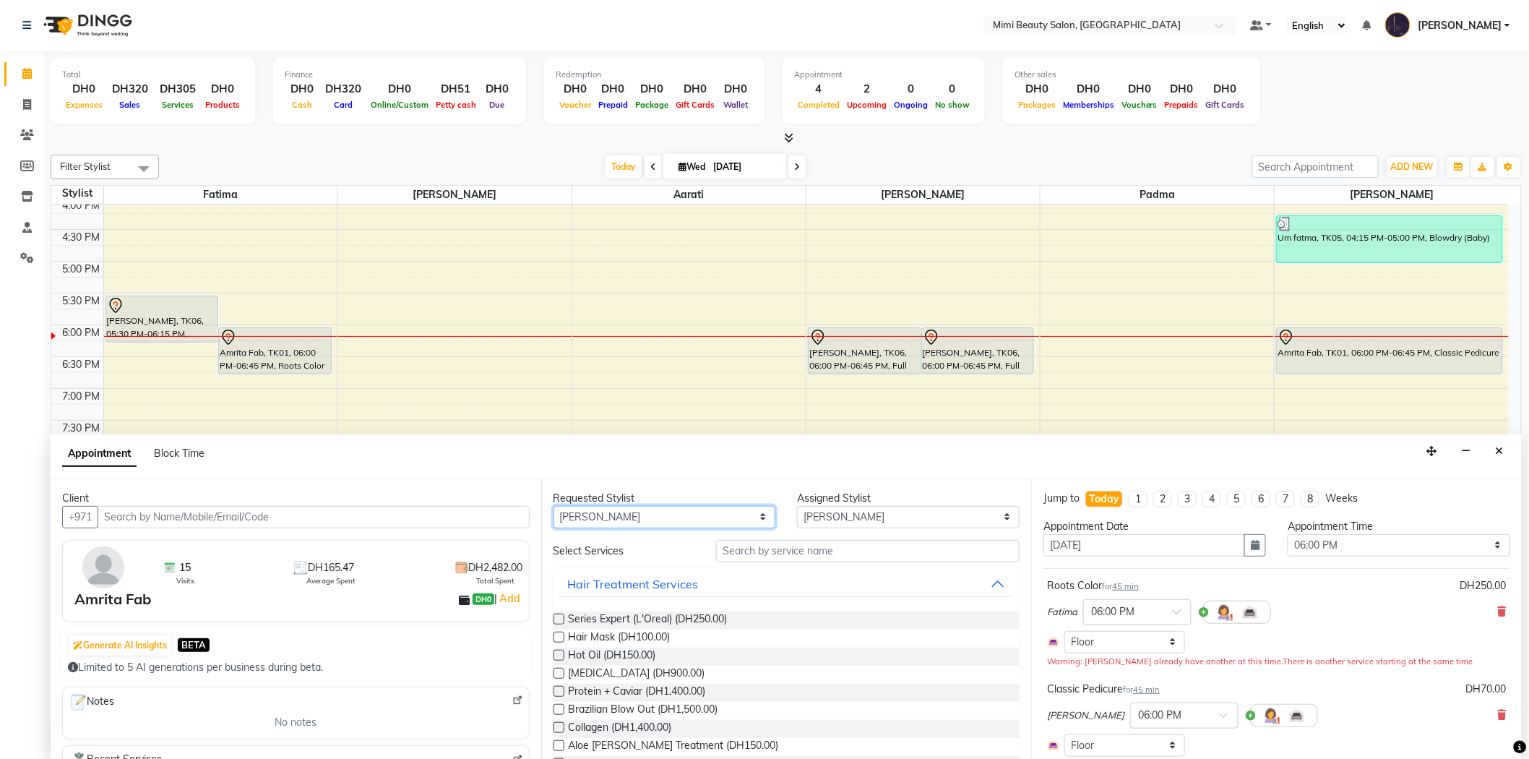
click at [618, 513] on select "Any [PERSON_NAME] [PERSON_NAME] [PERSON_NAME] Padma" at bounding box center [664, 517] width 223 height 22
click at [748, 551] on input "text" at bounding box center [867, 551] width 303 height 22
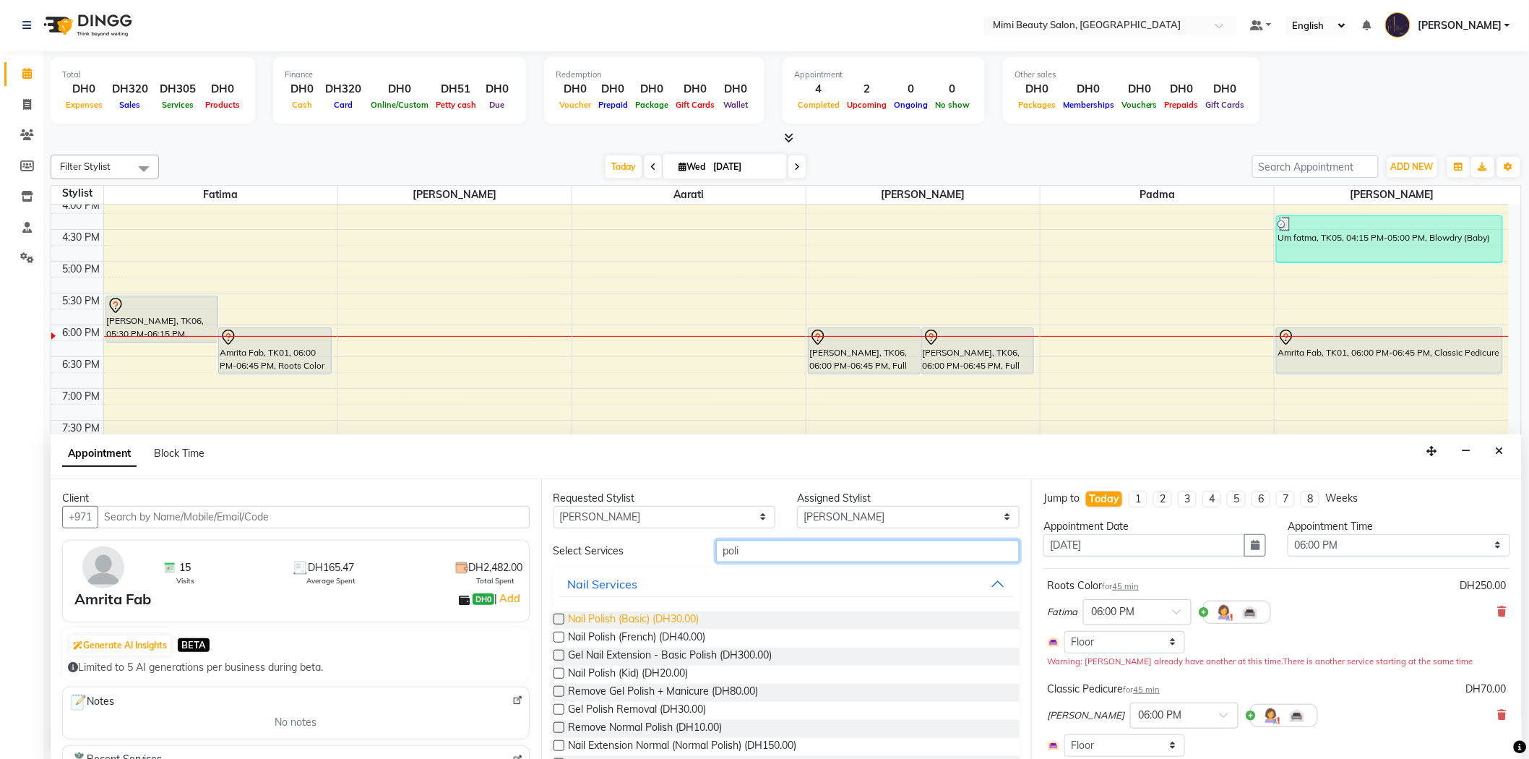
type input "poli"
click at [660, 613] on span "Nail Polish (Basic) (DH30.00)" at bounding box center [634, 620] width 131 height 18
checkbox input "false"
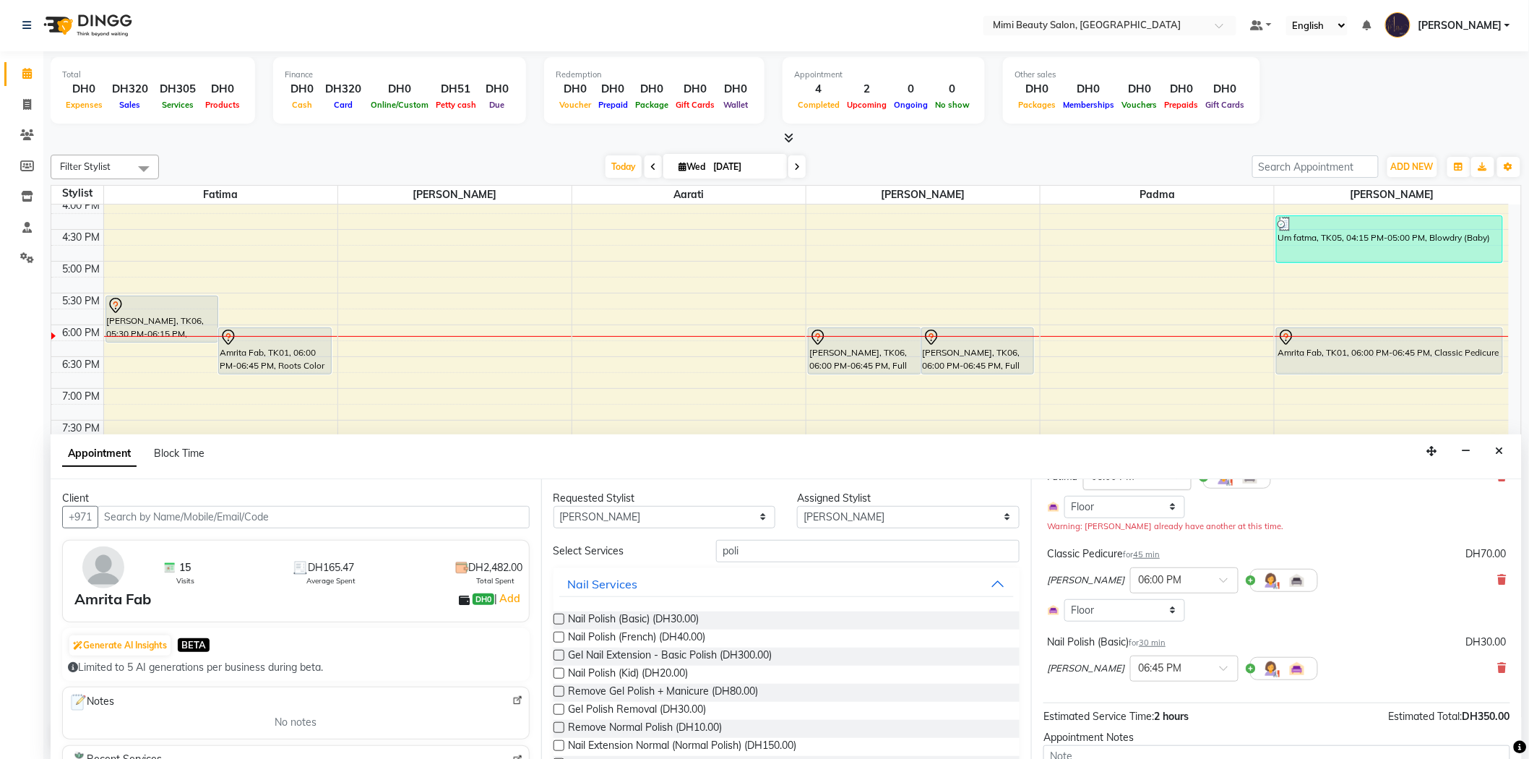
scroll to position [236, 0]
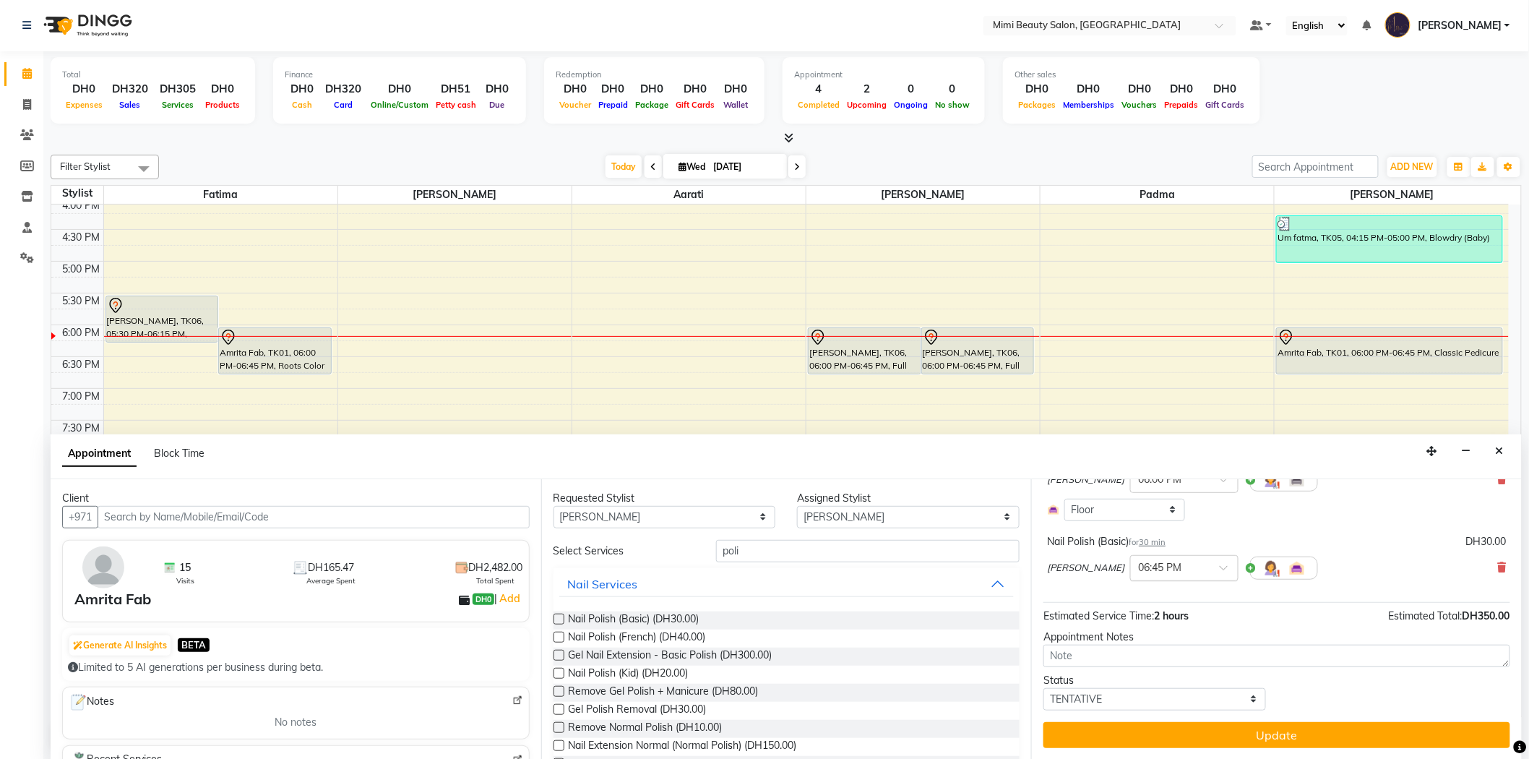
click at [1220, 572] on span at bounding box center [1229, 571] width 18 height 15
click at [1131, 594] on div "06:00 PM" at bounding box center [1184, 593] width 107 height 27
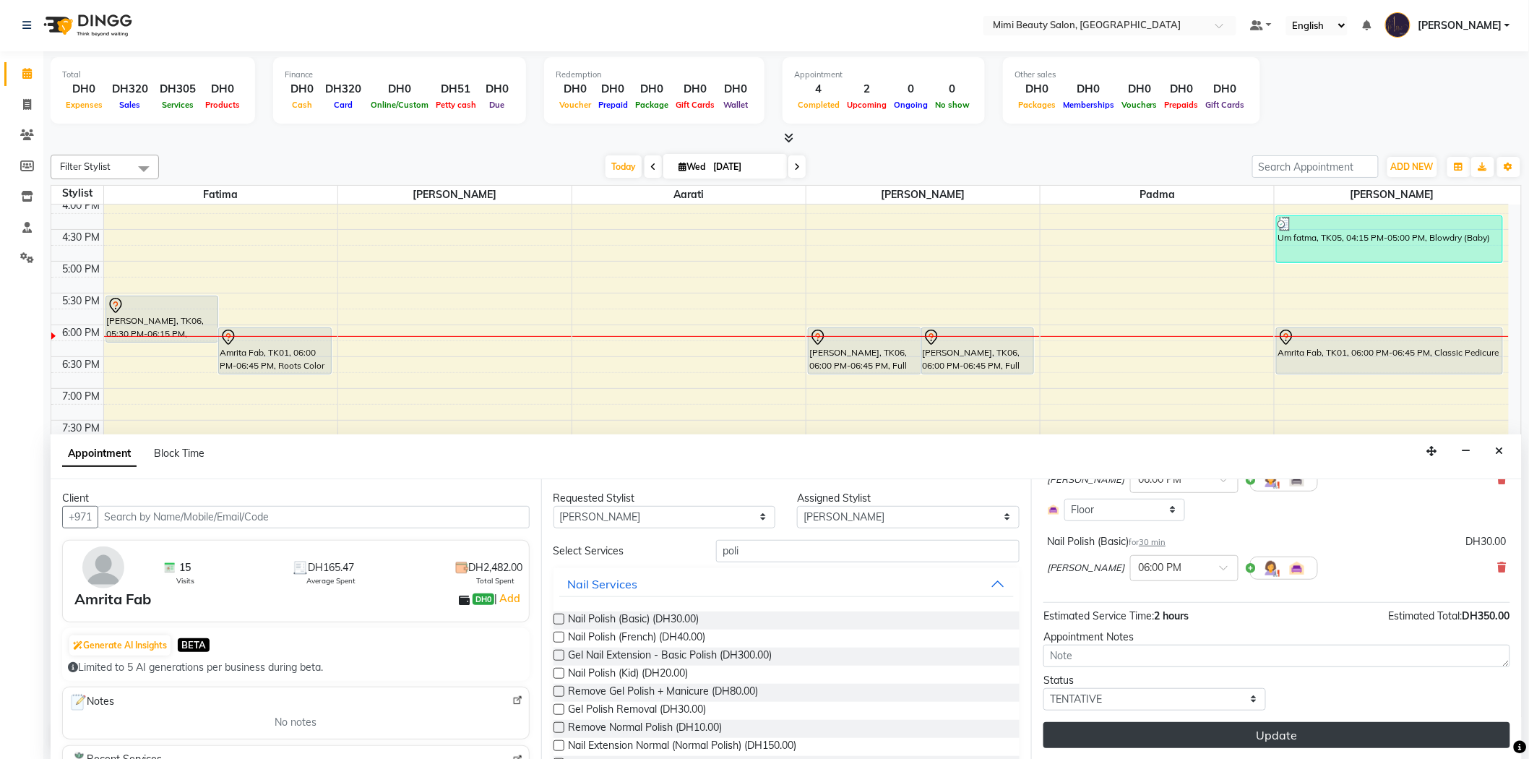
click at [1272, 738] on button "Update" at bounding box center [1276, 735] width 467 height 26
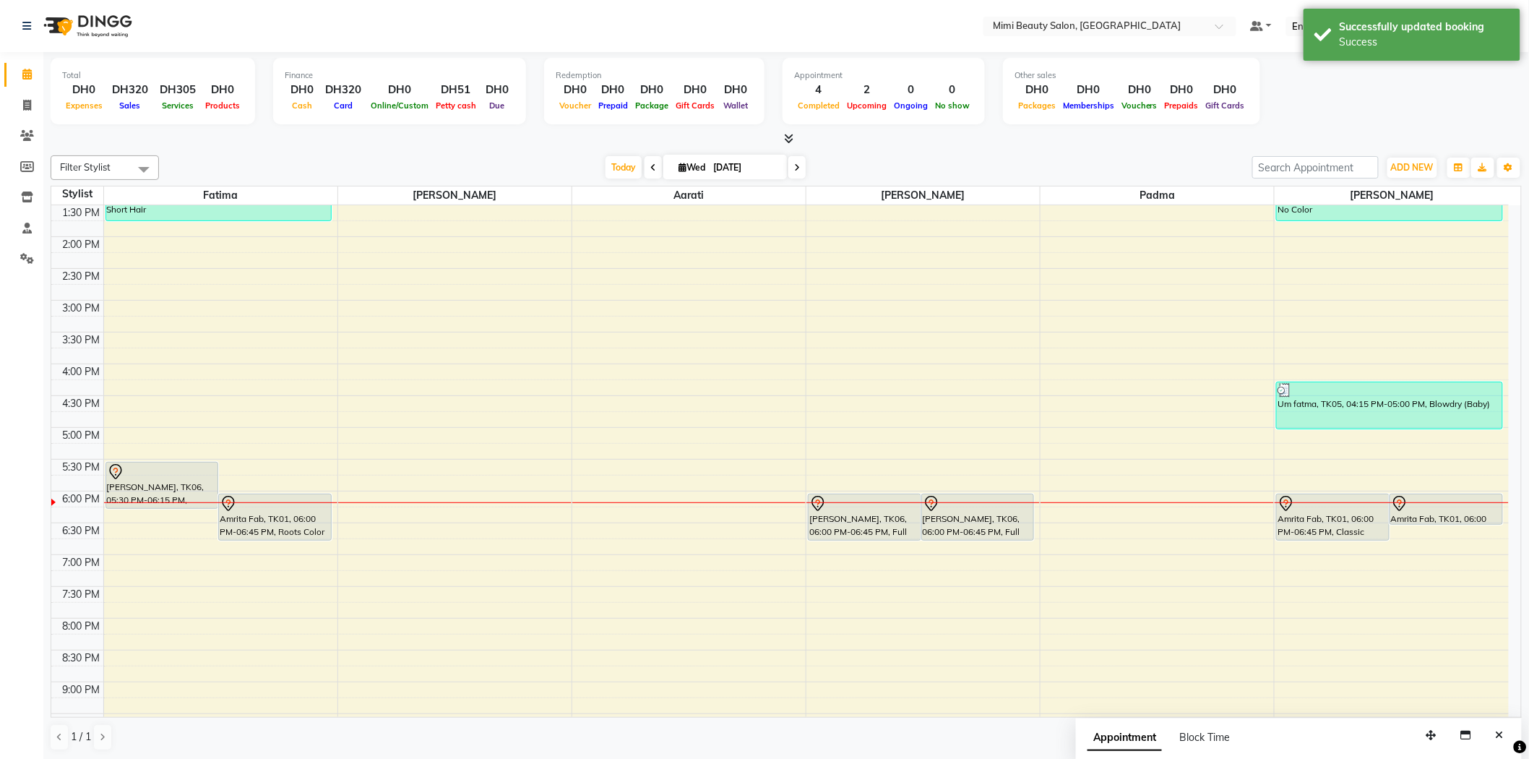
scroll to position [321, 0]
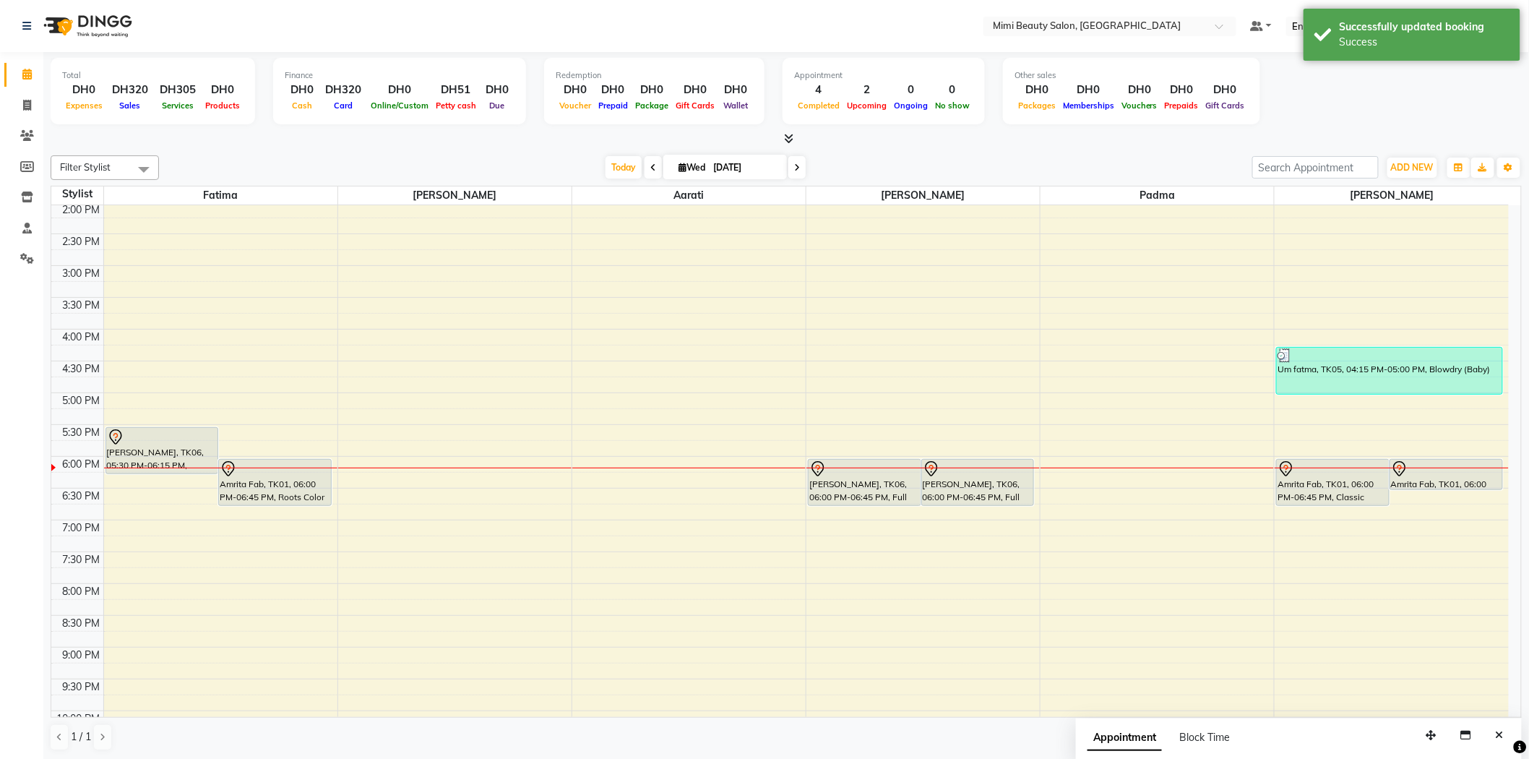
click at [1316, 478] on div "Amrita Fab, TK01, 06:00 PM-06:45 PM, Classic Pedicure" at bounding box center [1333, 483] width 112 height 46
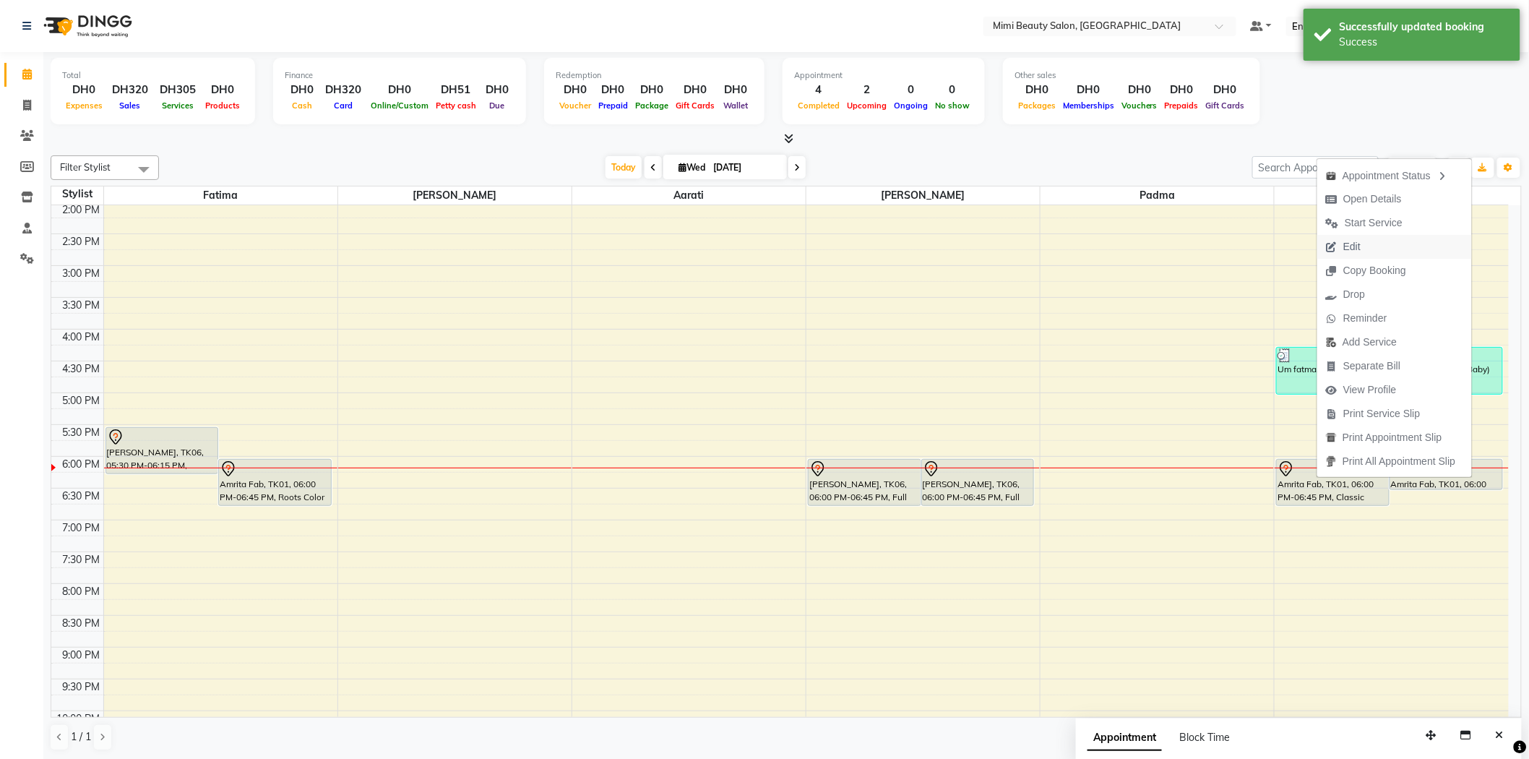
click at [1371, 246] on button "Edit" at bounding box center [1394, 247] width 155 height 24
select select "tentative"
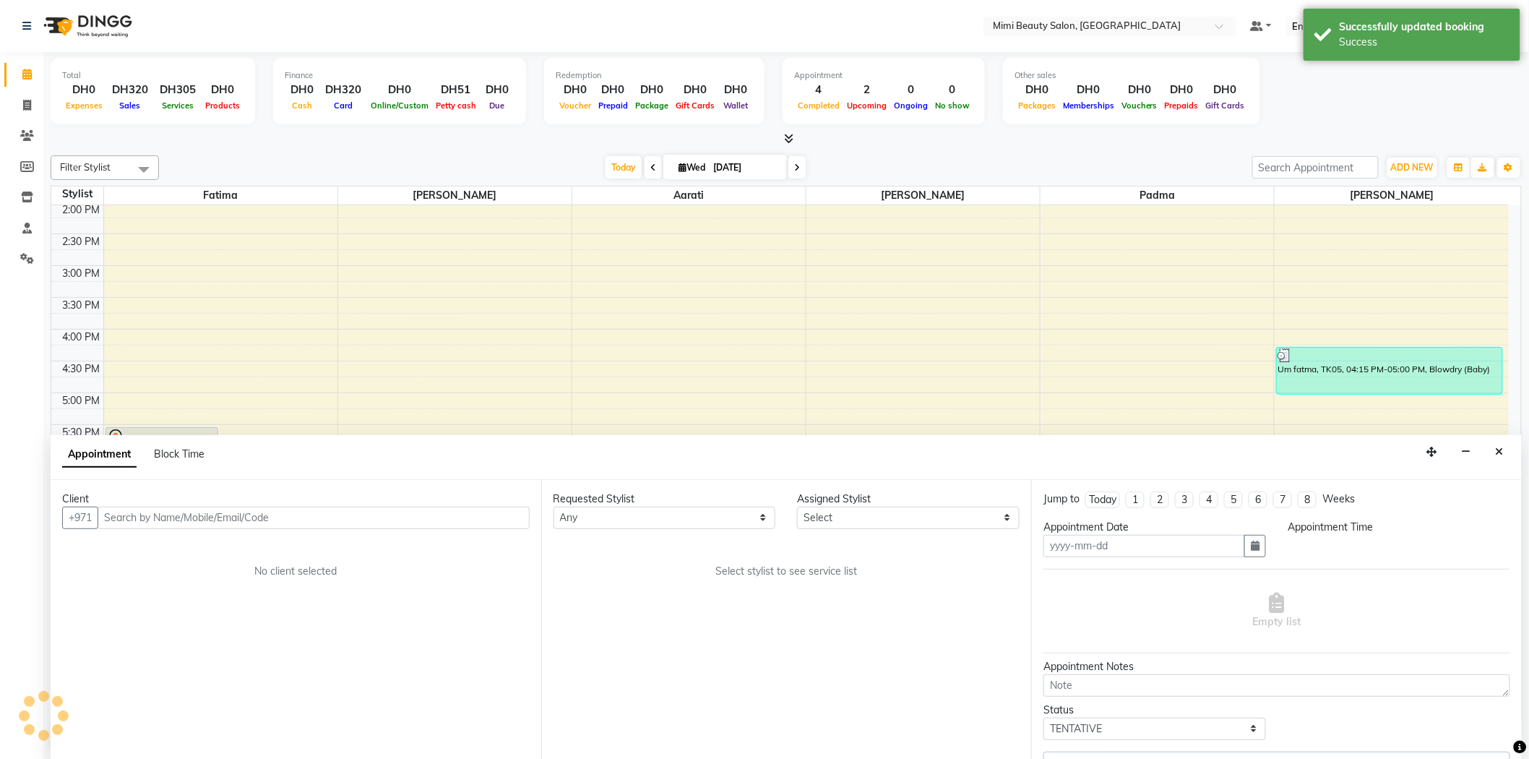
scroll to position [1, 0]
type input "[DATE]"
select select "1080"
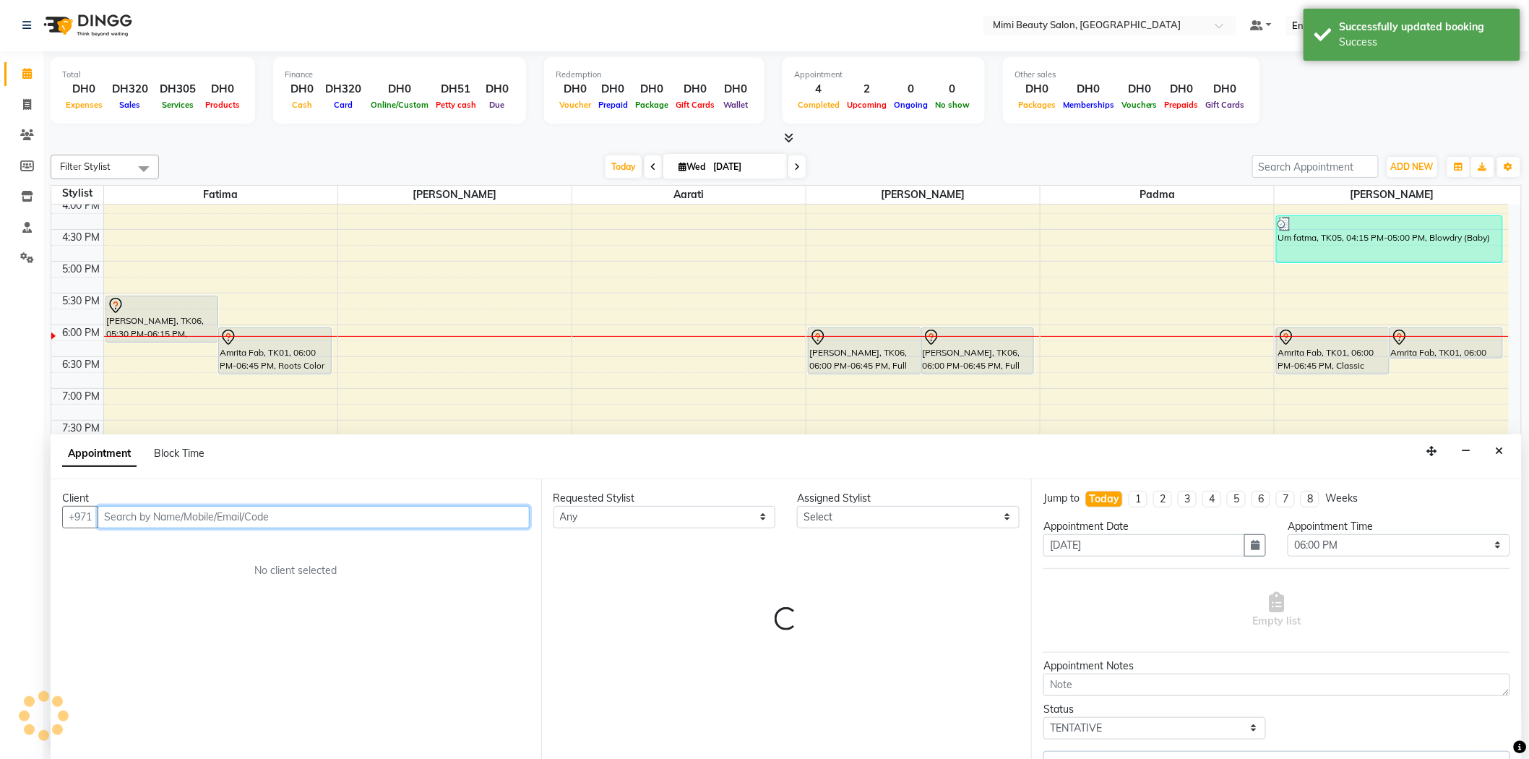
select select "68417"
select select "3351"
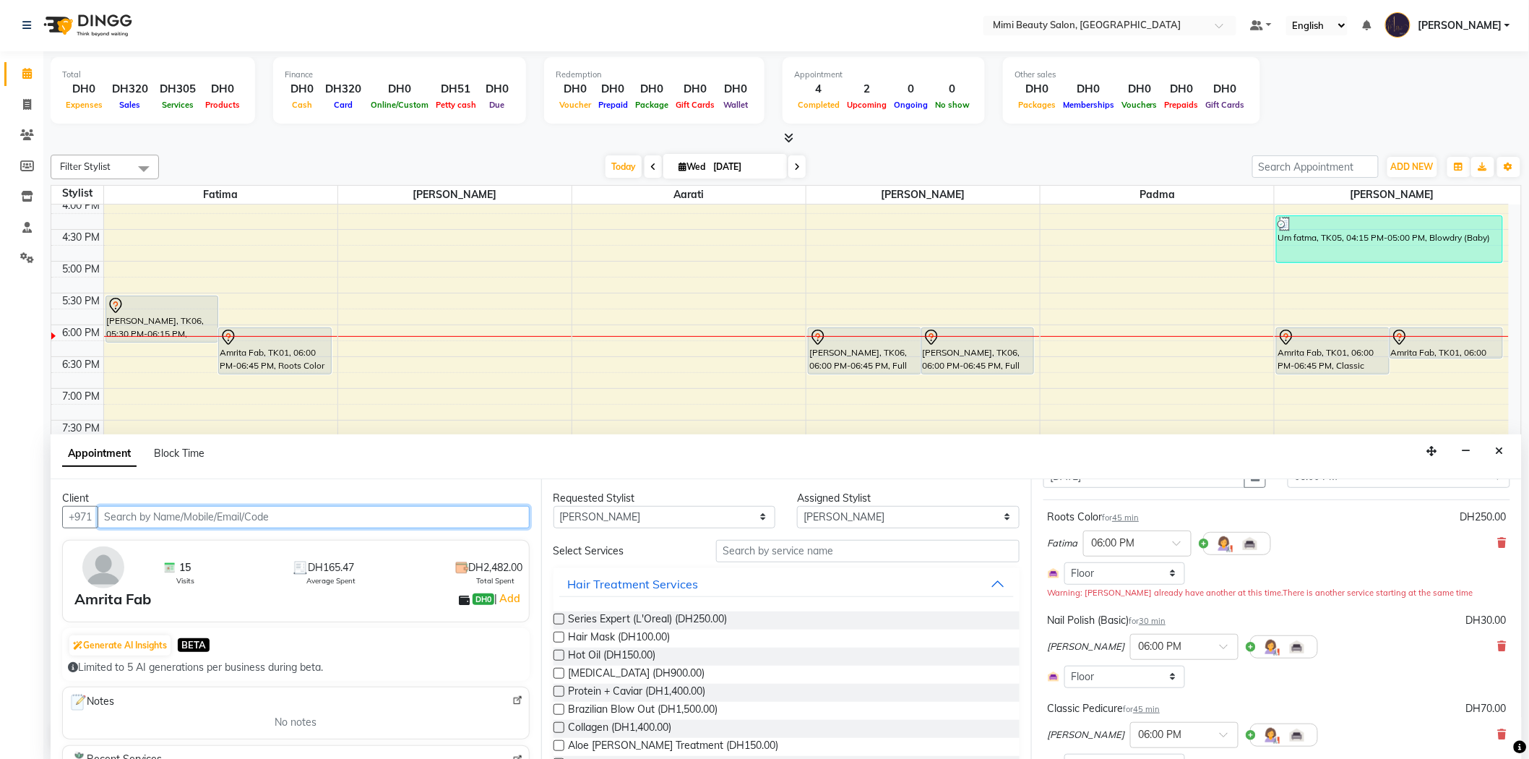
scroll to position [160, 0]
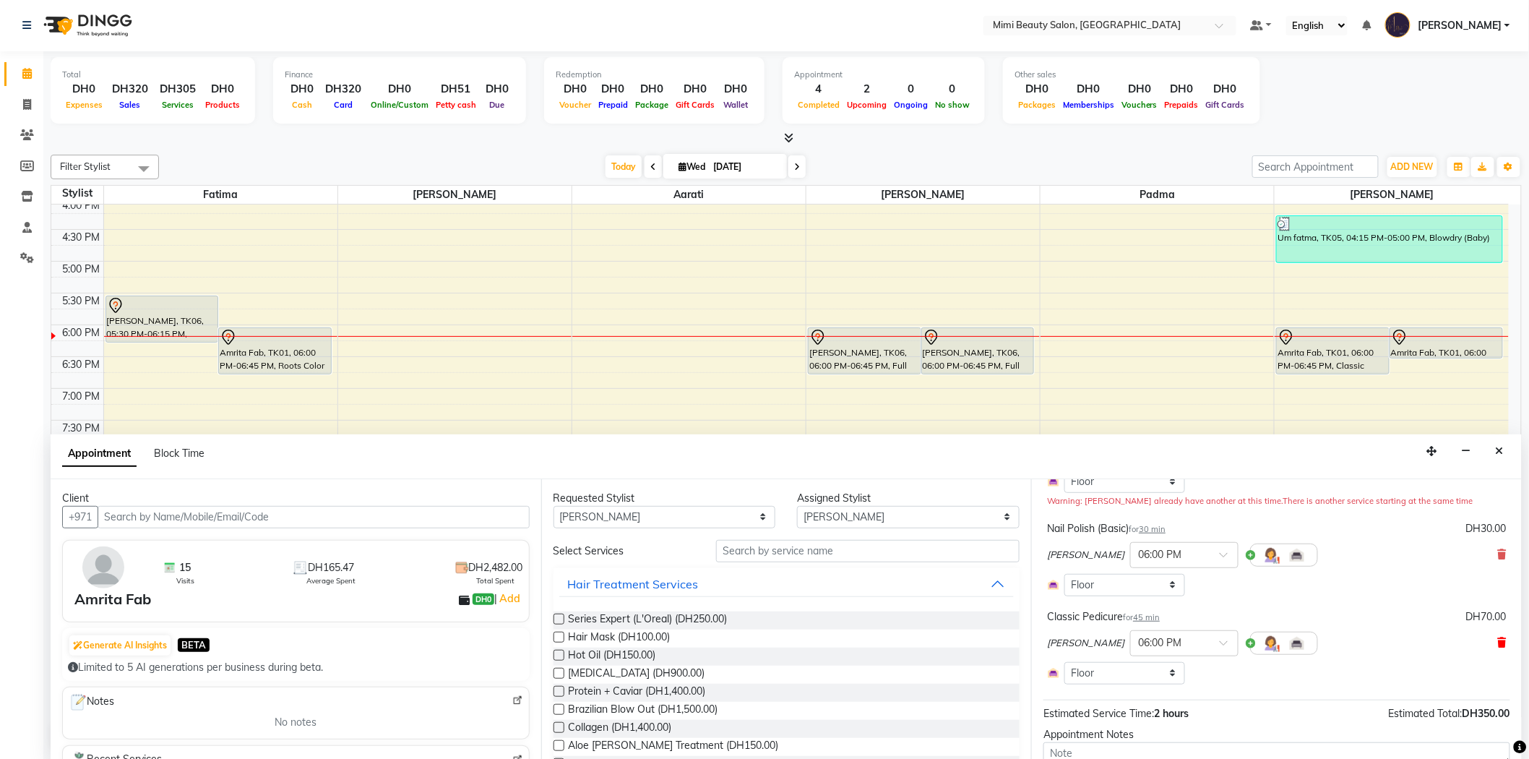
click at [1498, 645] on icon at bounding box center [1502, 642] width 9 height 10
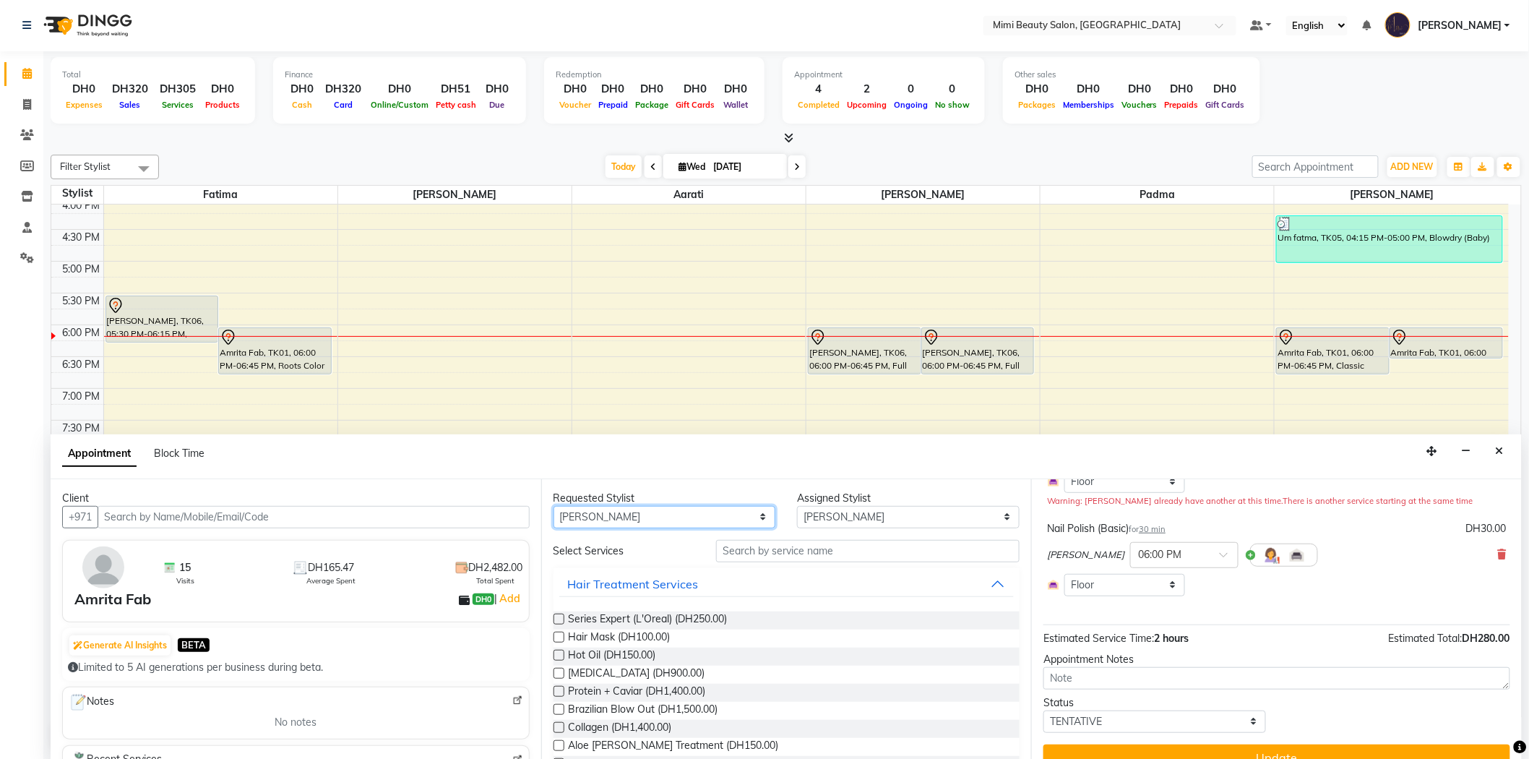
click at [723, 517] on select "Any [PERSON_NAME] [PERSON_NAME] [PERSON_NAME] Padma" at bounding box center [664, 517] width 223 height 22
select select "53935"
click at [553, 506] on select "Any [PERSON_NAME] [PERSON_NAME] [PERSON_NAME] Padma" at bounding box center [664, 517] width 223 height 22
select select "53935"
click at [782, 554] on input "text" at bounding box center [867, 551] width 303 height 22
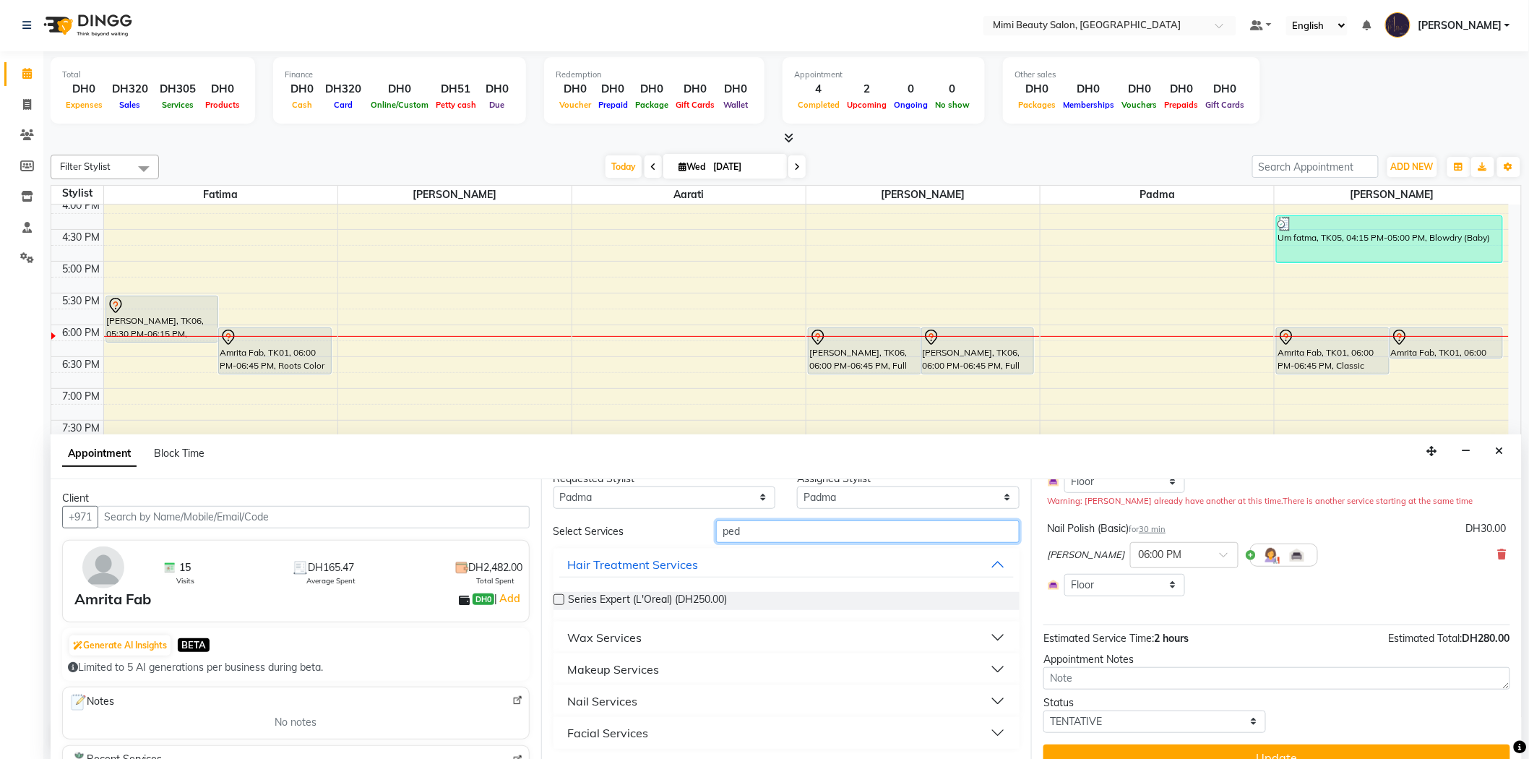
scroll to position [1, 0]
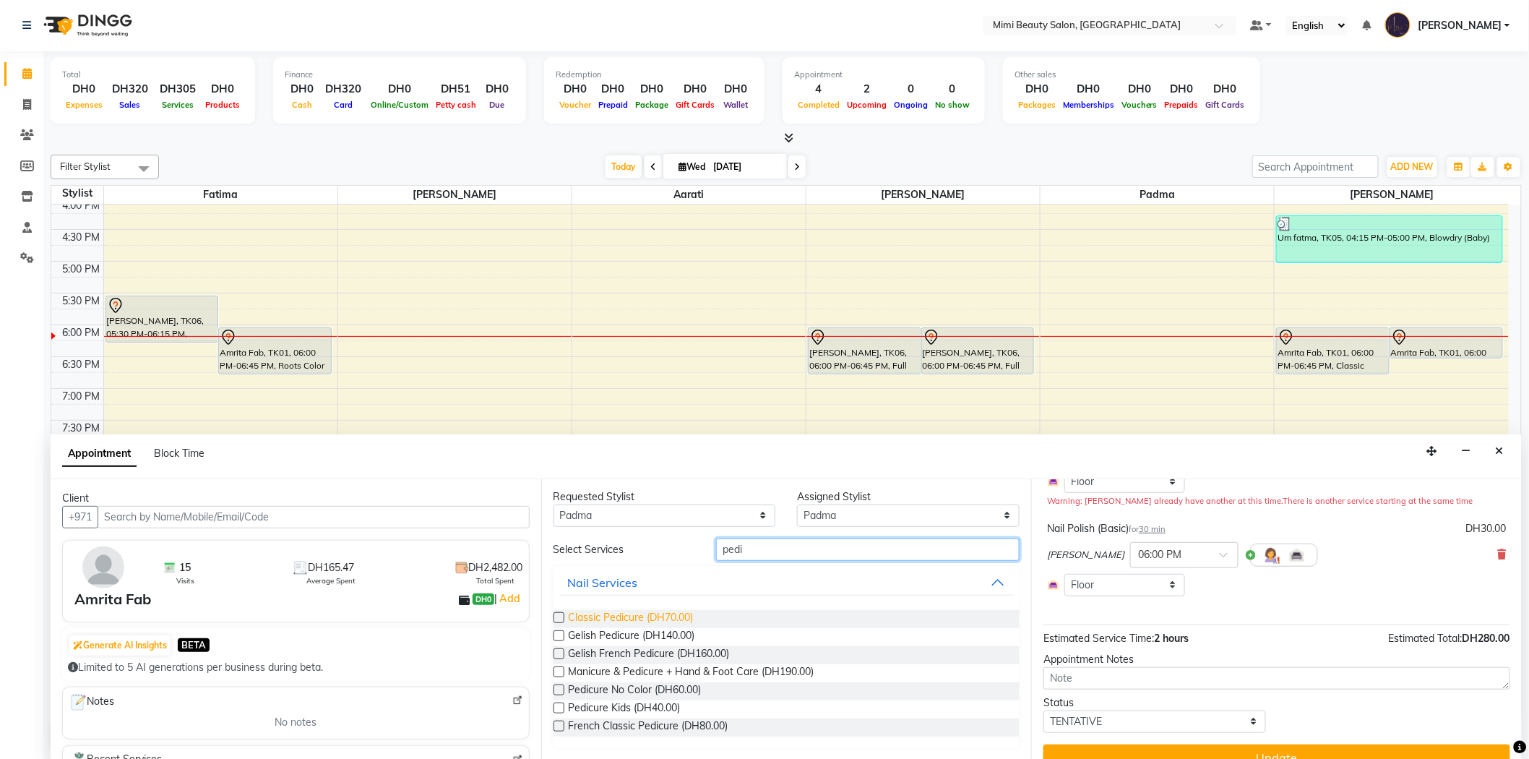
type input "pedi"
click at [632, 616] on span "Classic Pedicure (DH70.00)" at bounding box center [631, 619] width 125 height 18
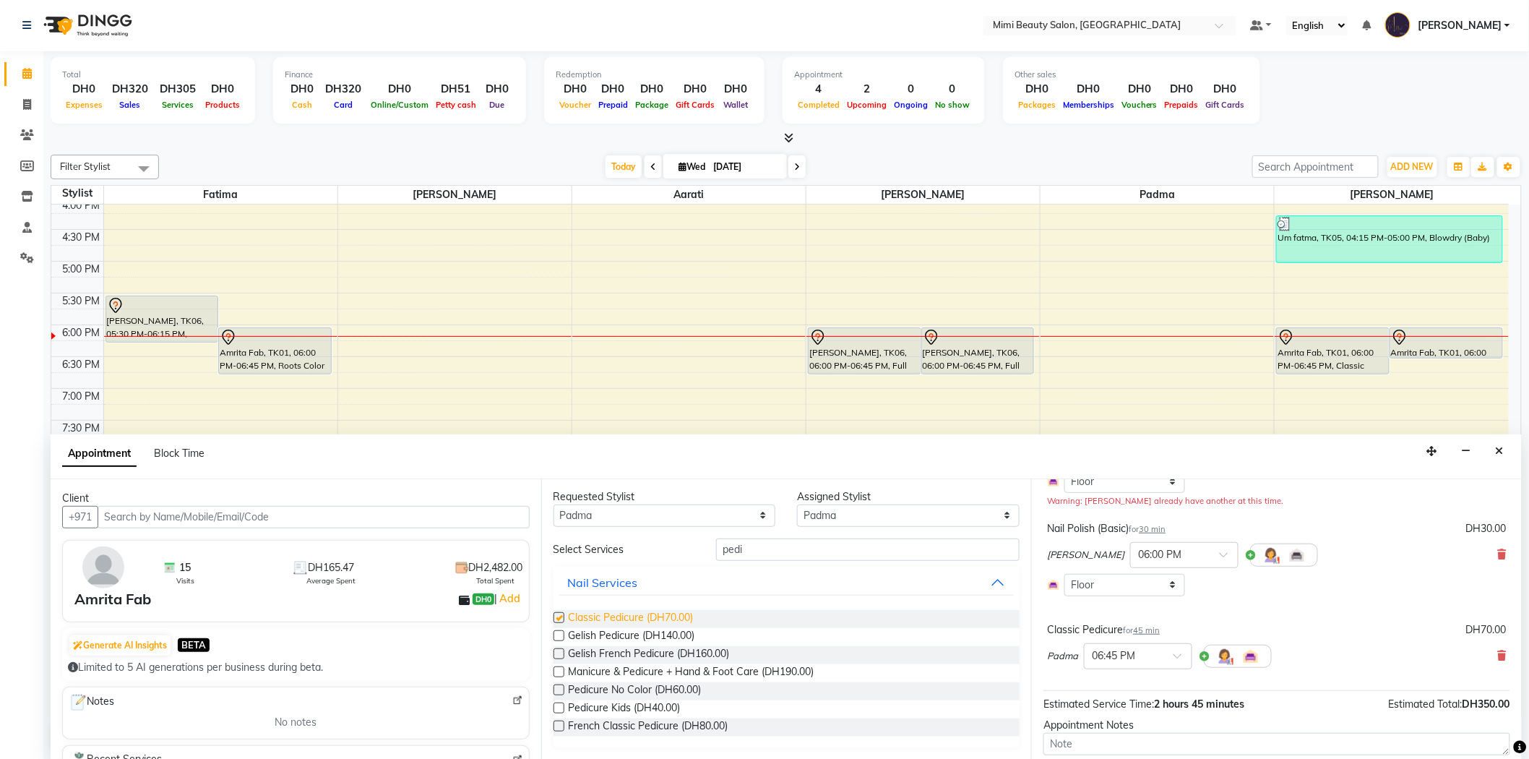
checkbox input "false"
click at [1181, 658] on span at bounding box center [1182, 659] width 18 height 15
click at [1137, 685] on div "06:00 PM" at bounding box center [1137, 684] width 107 height 27
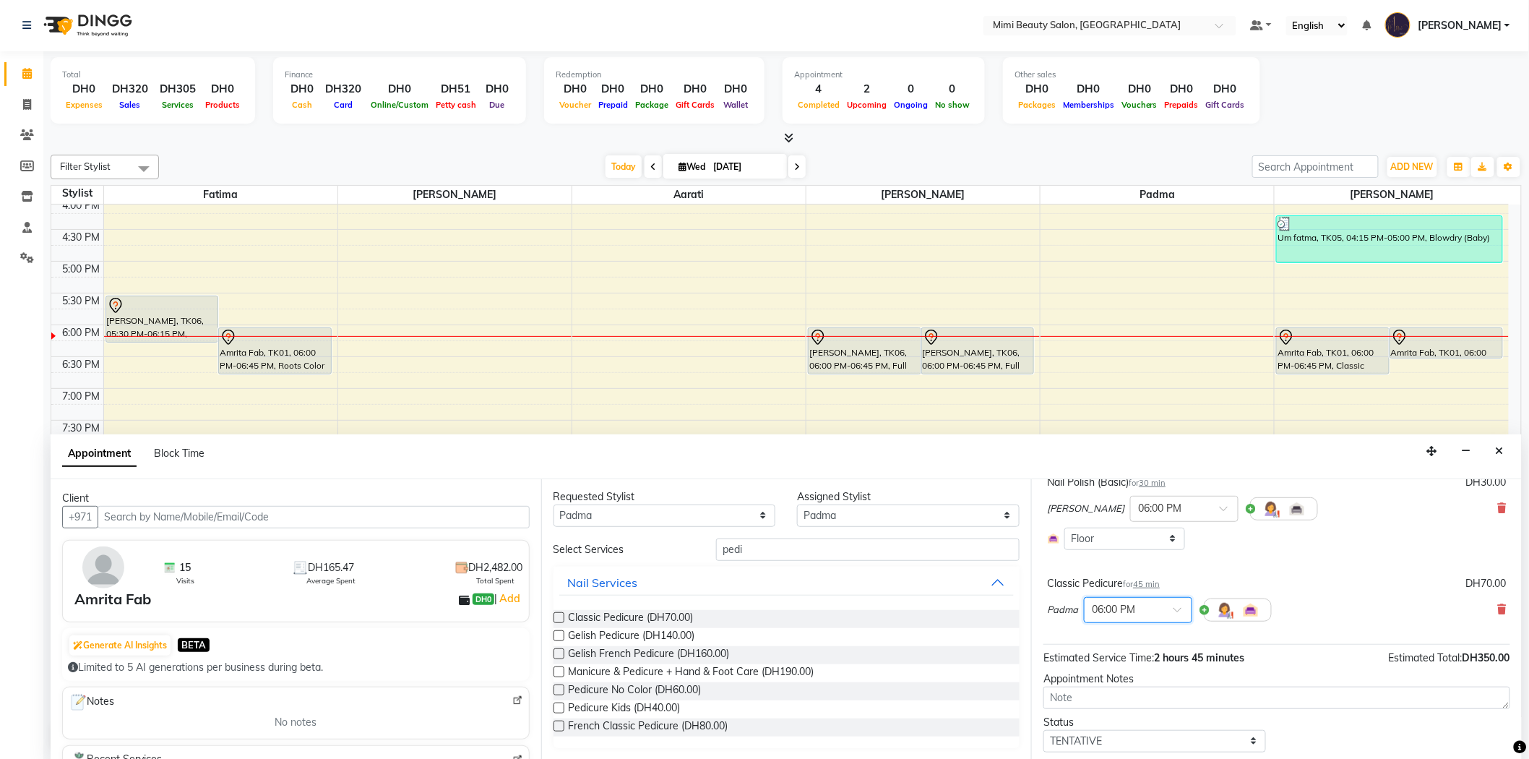
scroll to position [249, 0]
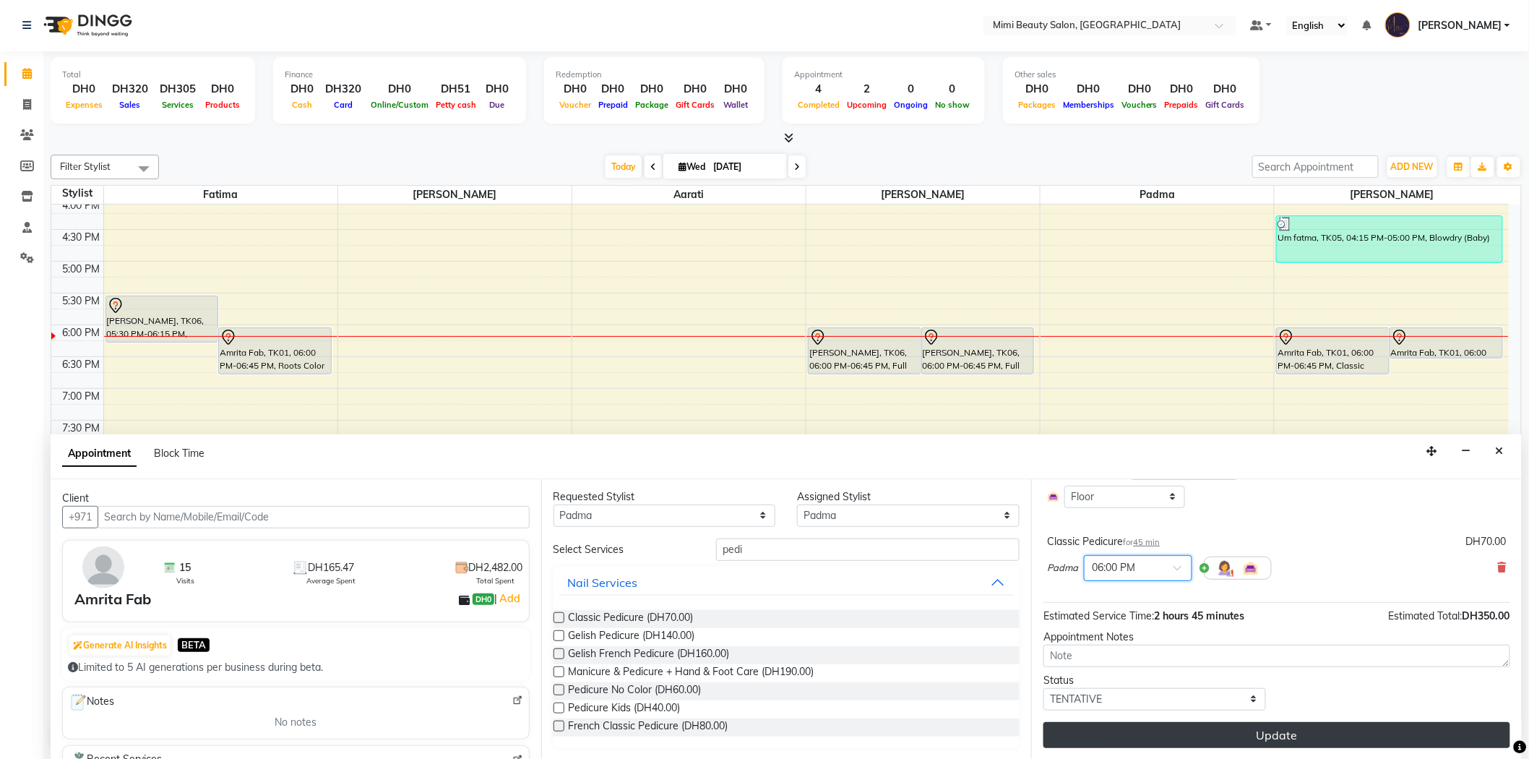
click at [1279, 731] on button "Update" at bounding box center [1276, 735] width 467 height 26
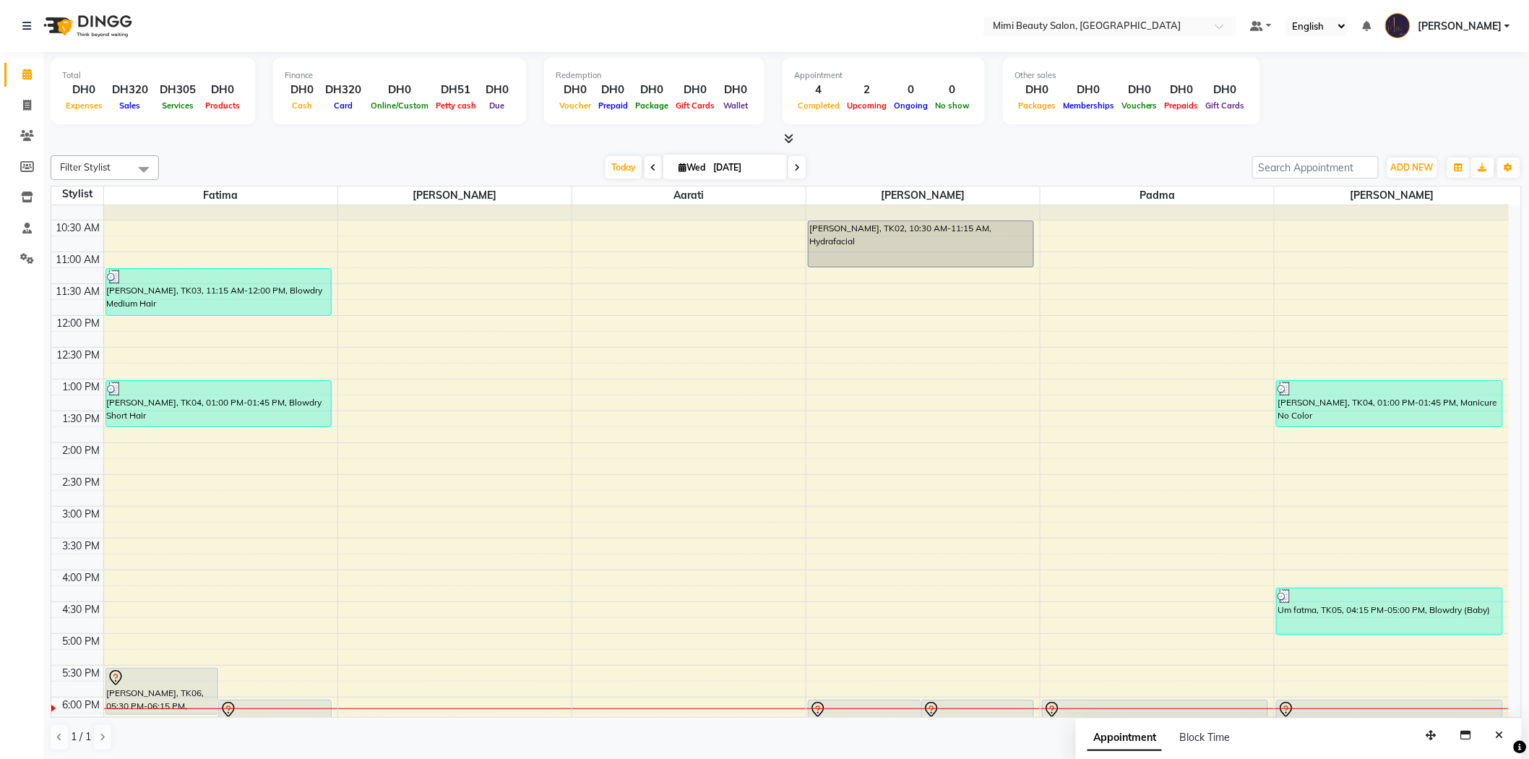
scroll to position [0, 0]
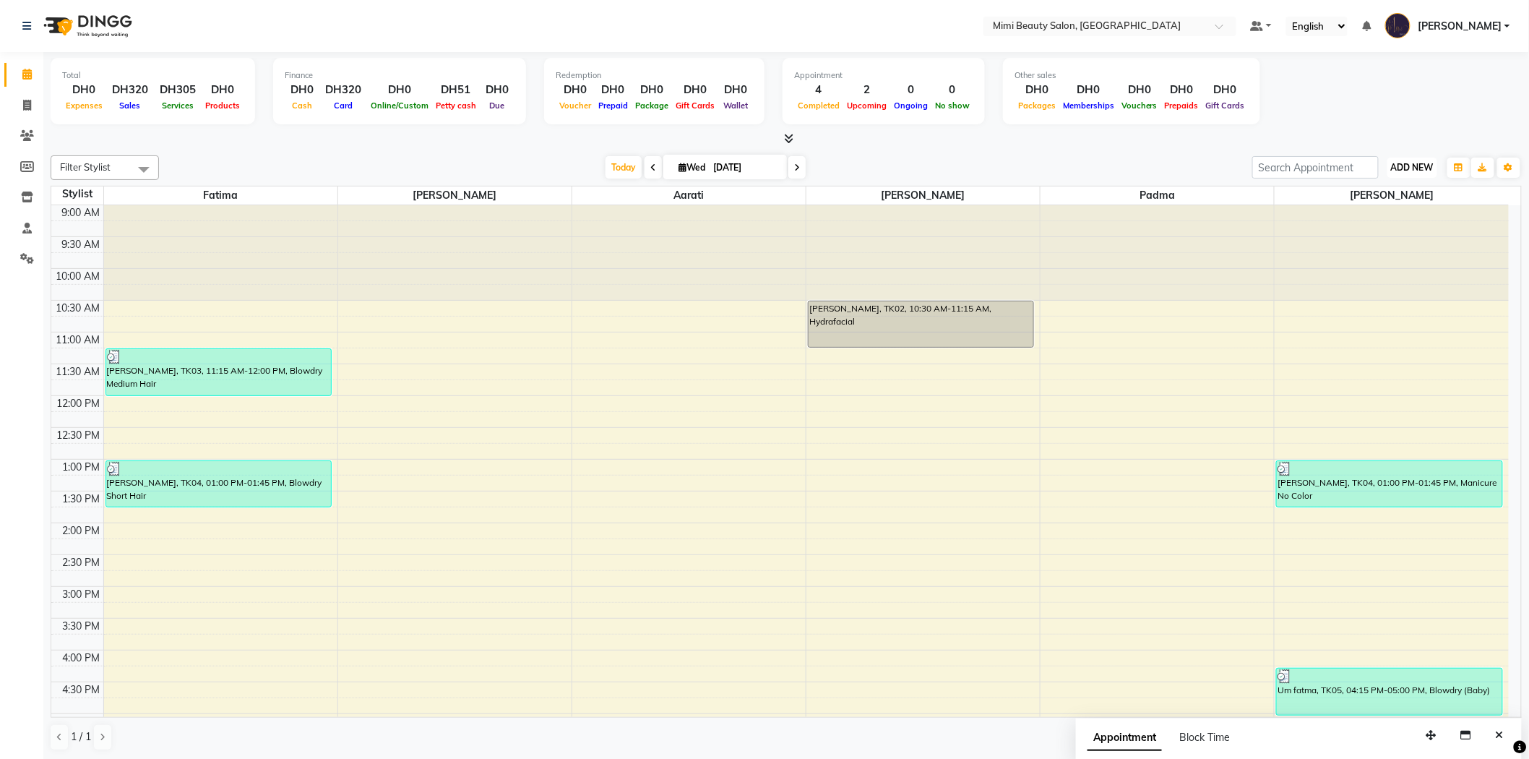
click at [1414, 163] on span "ADD NEW" at bounding box center [1412, 167] width 43 height 11
click at [1398, 189] on button "Add Appointment" at bounding box center [1380, 194] width 114 height 19
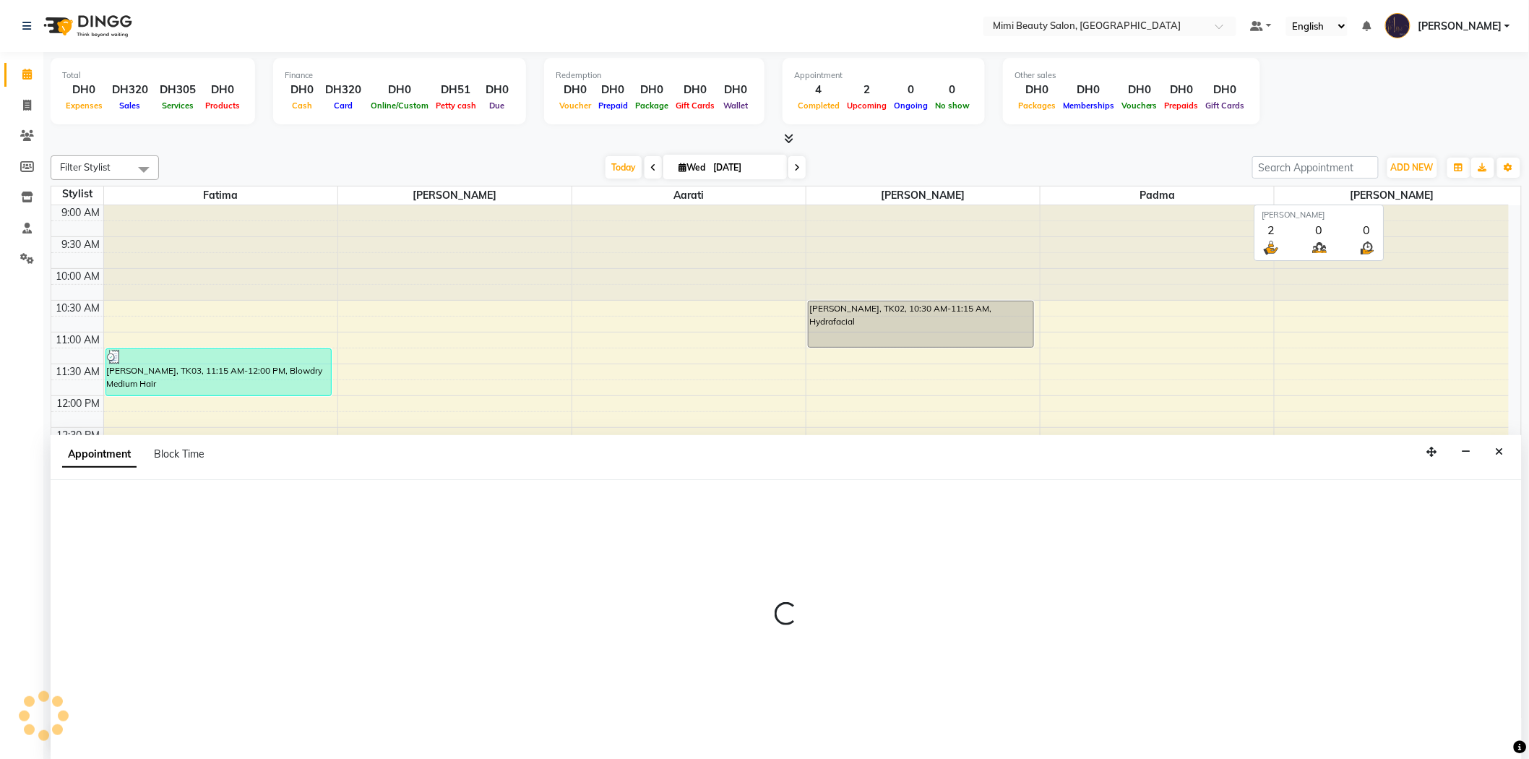
scroll to position [1, 0]
select select "600"
select select "tentative"
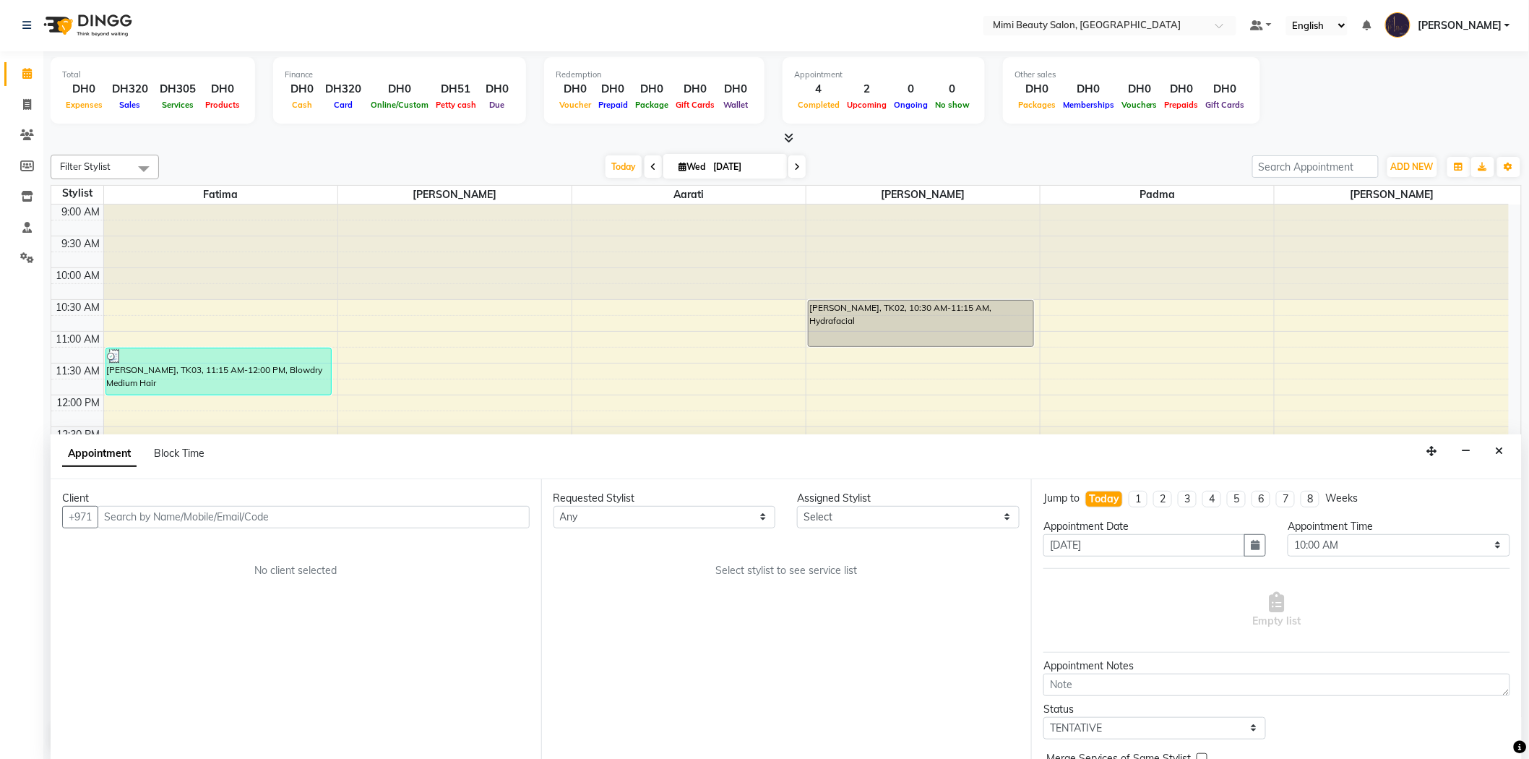
click at [162, 521] on input "text" at bounding box center [314, 517] width 432 height 22
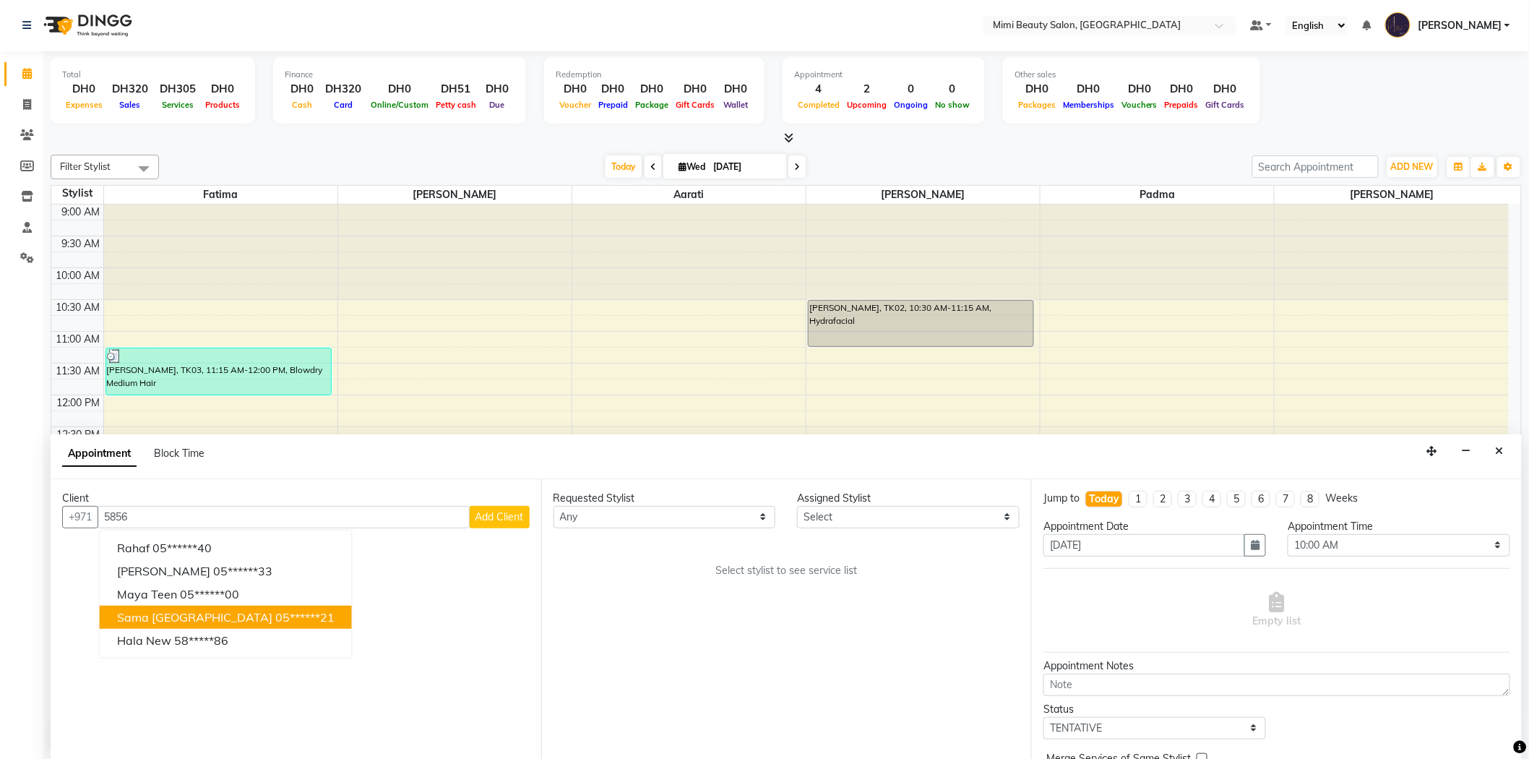
type input "5856"
click at [730, 518] on select "Any [PERSON_NAME] [PERSON_NAME] [PERSON_NAME] Padma" at bounding box center [664, 517] width 223 height 22
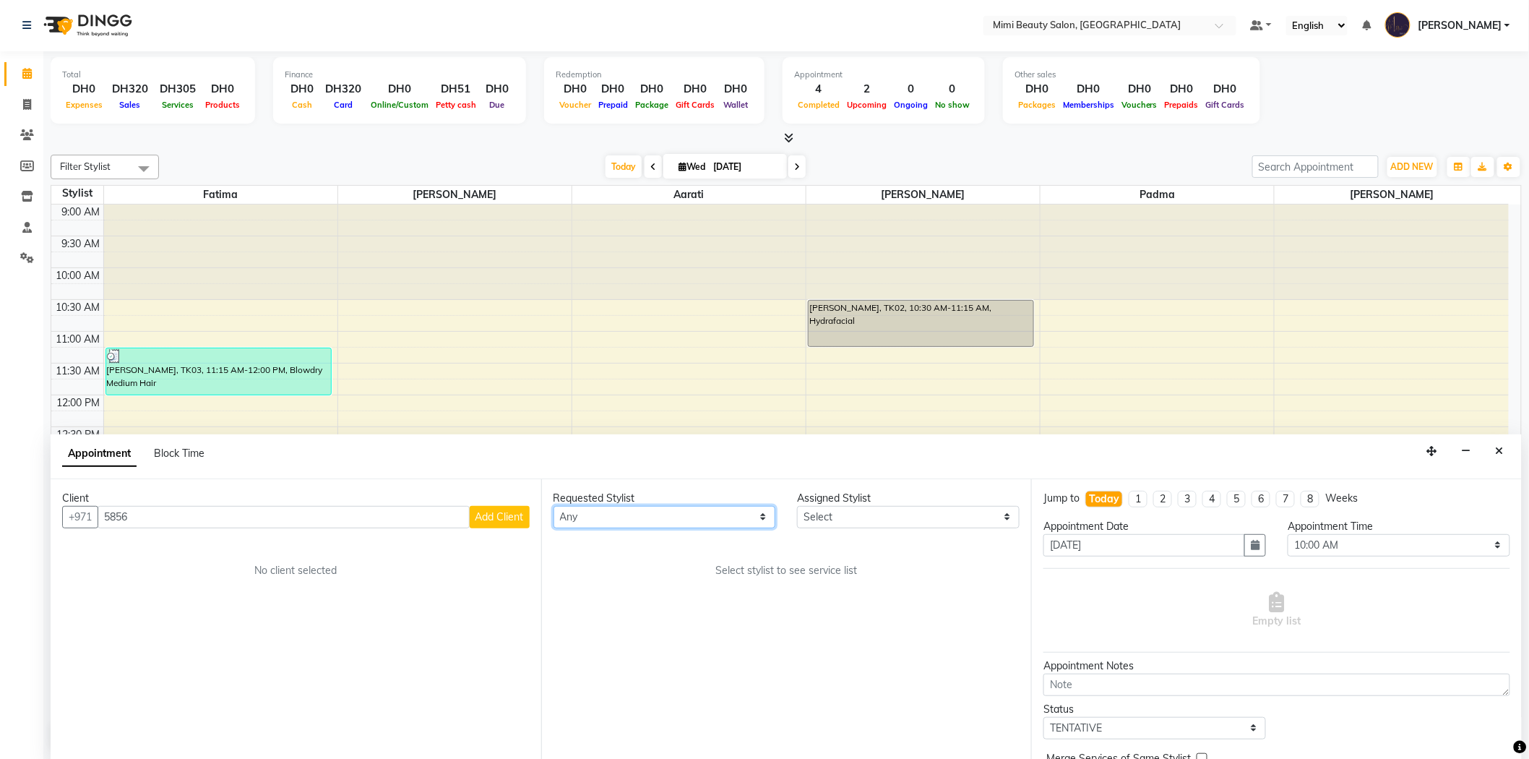
select select "52703"
click at [553, 506] on select "Any [PERSON_NAME] [PERSON_NAME] [PERSON_NAME] Padma" at bounding box center [664, 517] width 223 height 22
select select "52703"
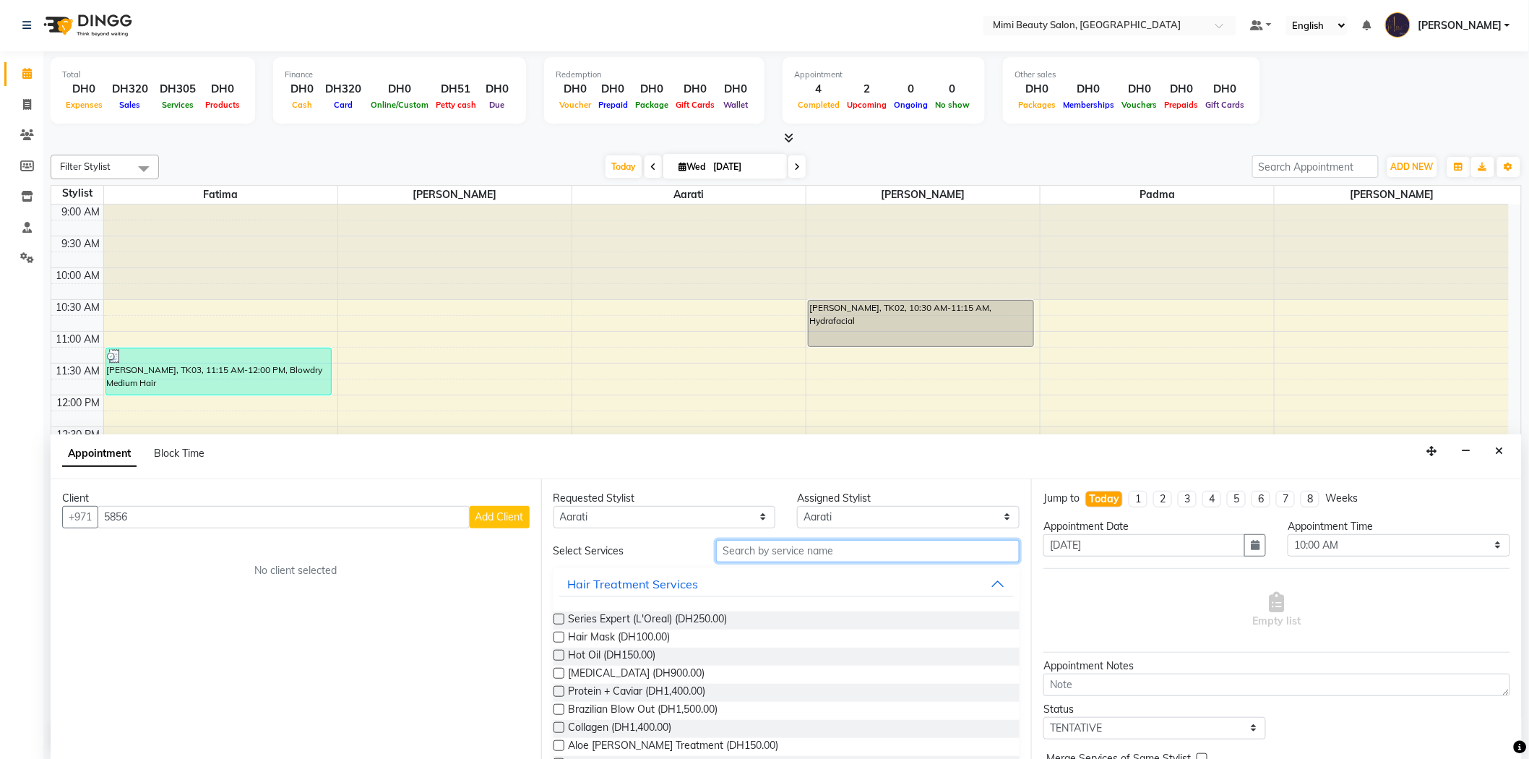
click at [750, 553] on input "text" at bounding box center [867, 551] width 303 height 22
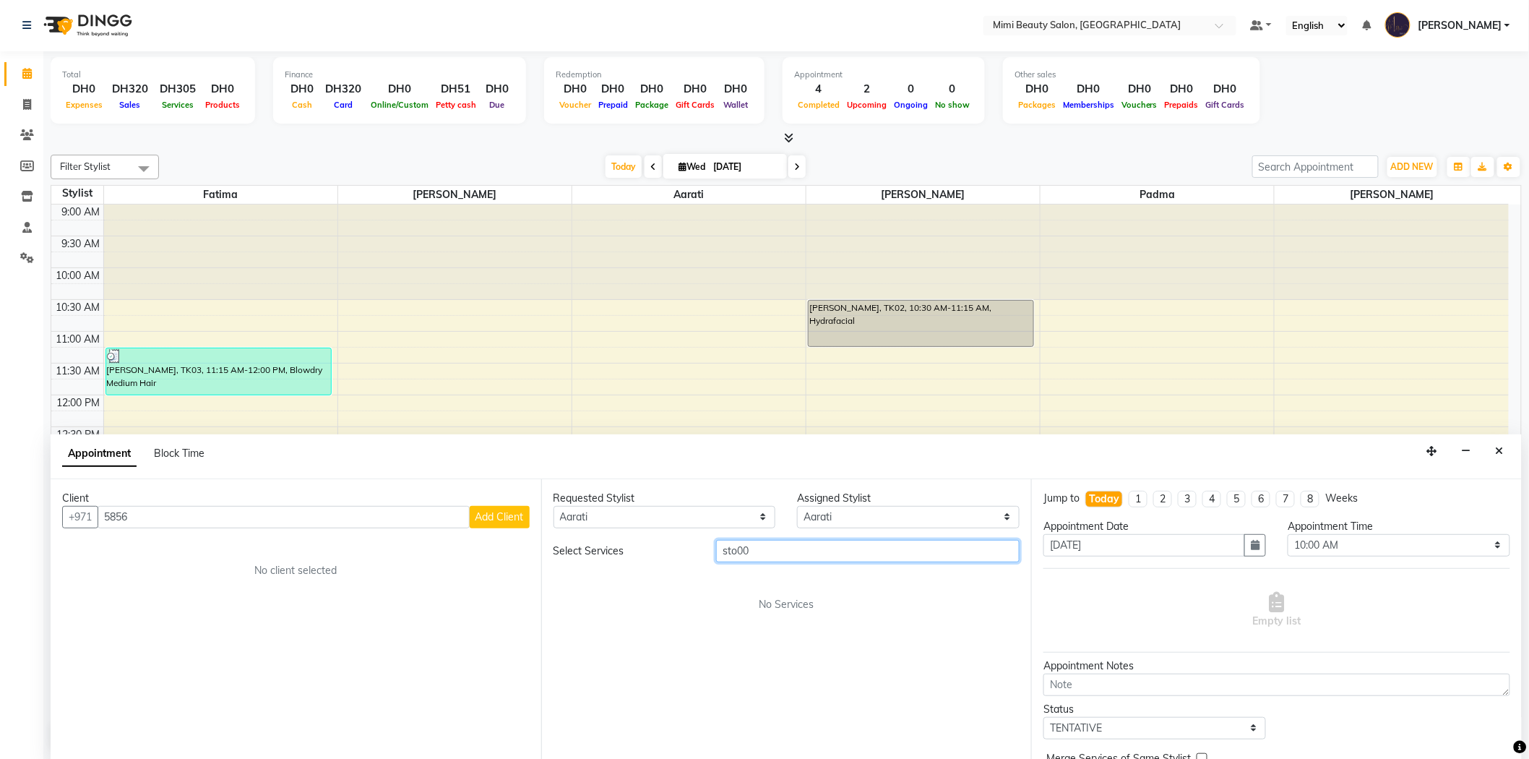
type input "sto00"
drag, startPoint x: 233, startPoint y: 522, endPoint x: 220, endPoint y: 517, distance: 14.0
click at [229, 521] on input "5856" at bounding box center [284, 517] width 372 height 22
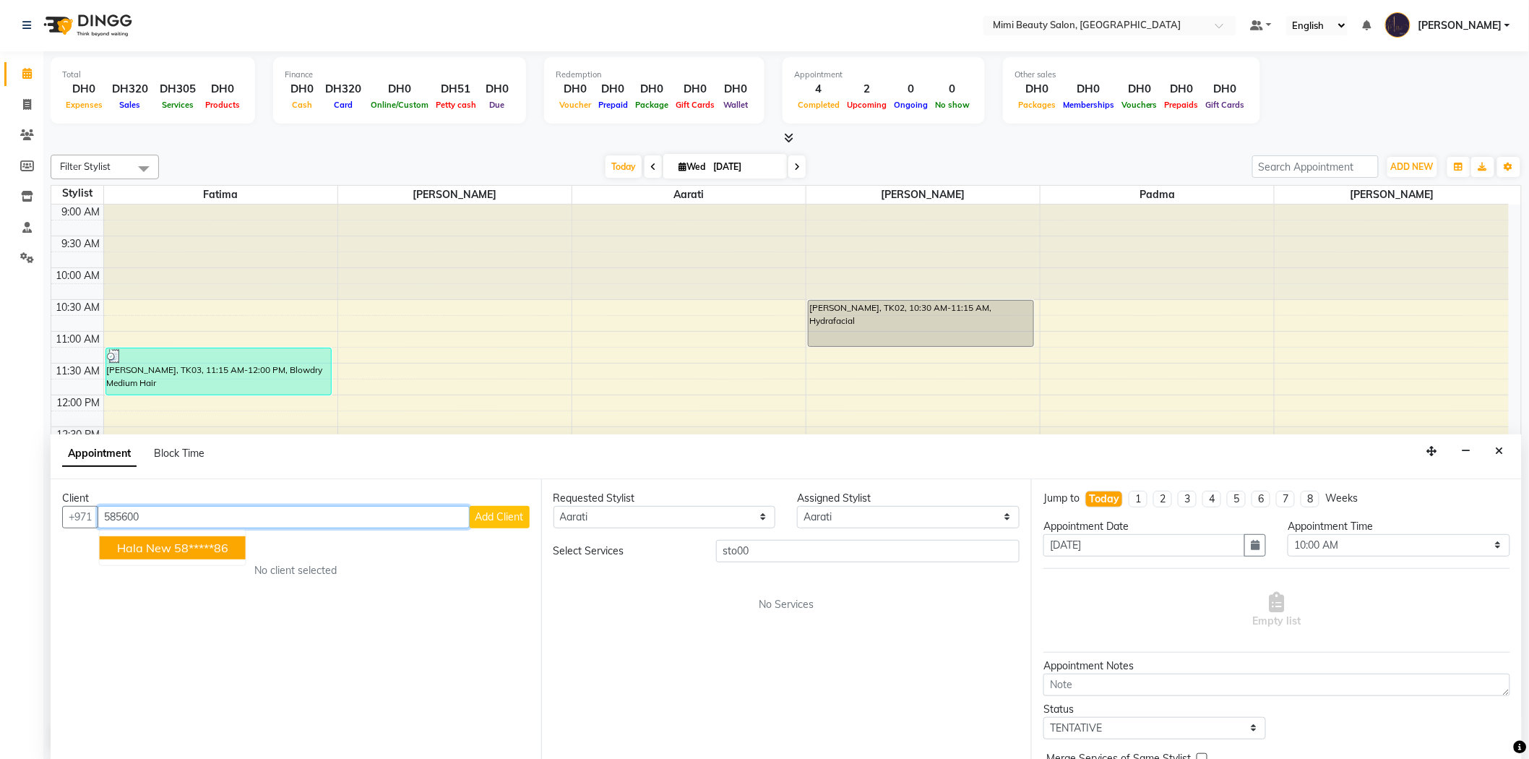
click at [184, 553] on button "Hala New 58*****86" at bounding box center [173, 547] width 146 height 23
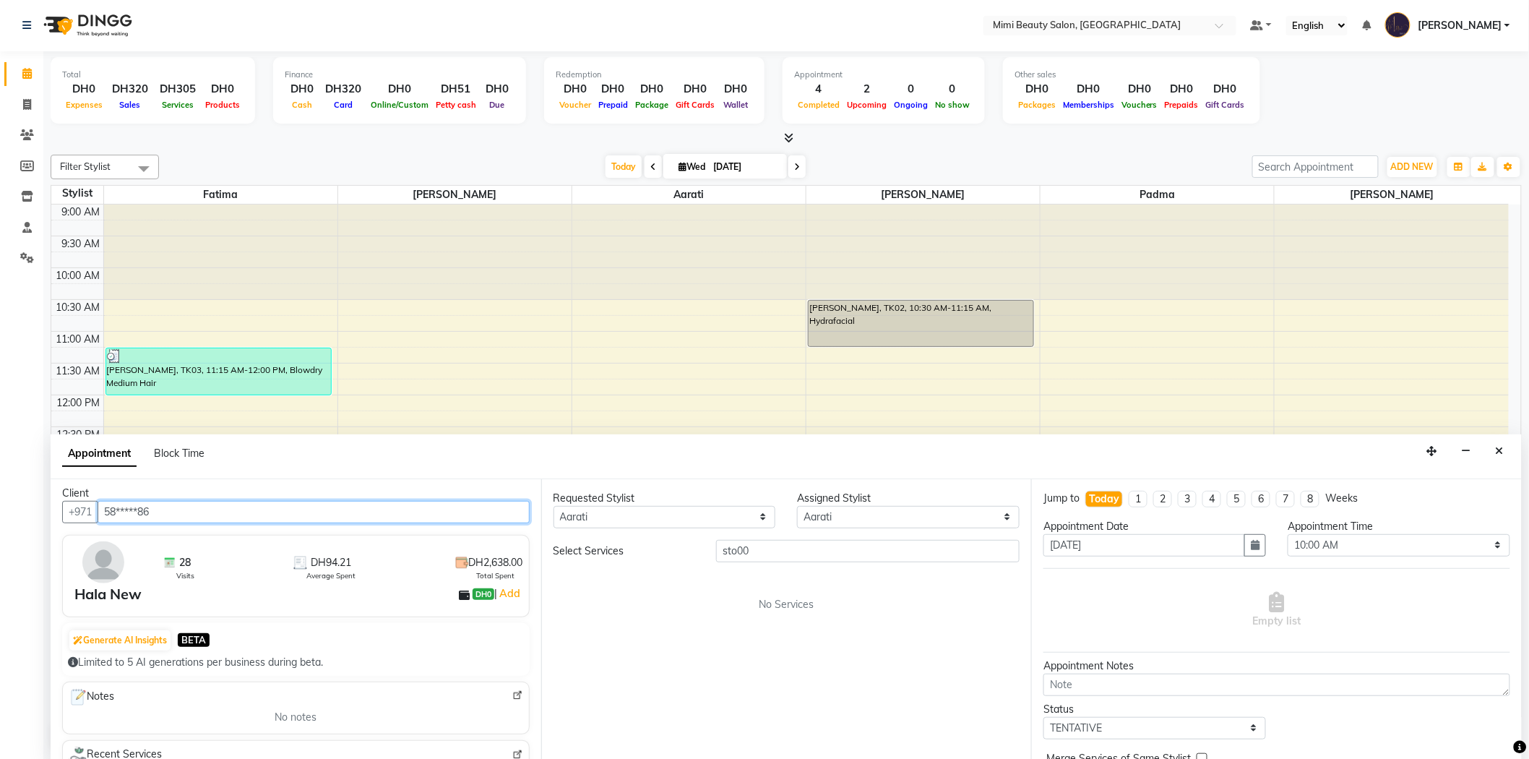
scroll to position [0, 0]
type input "58*****86"
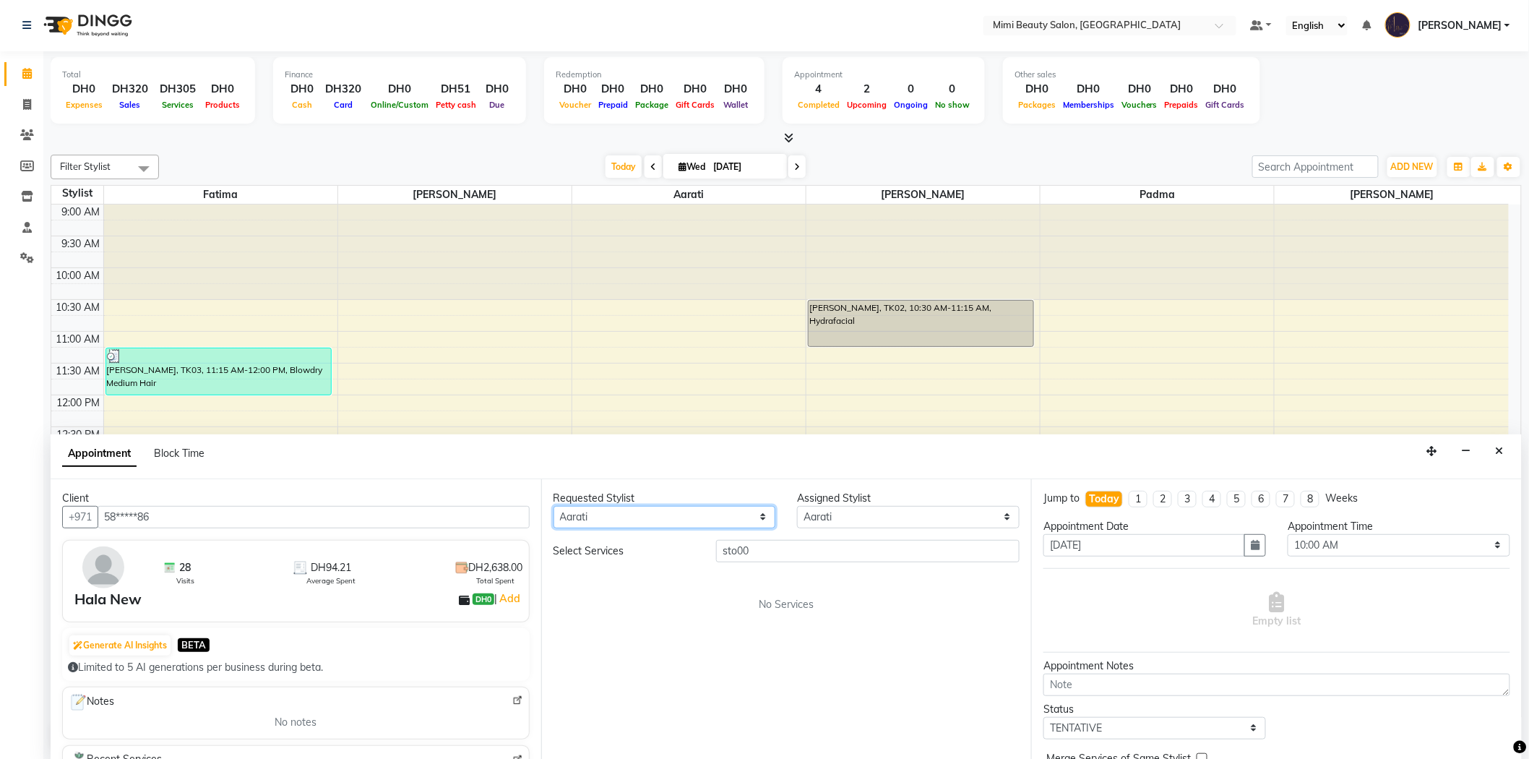
click at [619, 514] on select "Any [PERSON_NAME] [PERSON_NAME] [PERSON_NAME] Padma" at bounding box center [664, 517] width 223 height 22
select select "68417"
click at [553, 506] on select "Any [PERSON_NAME] [PERSON_NAME] [PERSON_NAME] Padma" at bounding box center [664, 517] width 223 height 22
select select "68417"
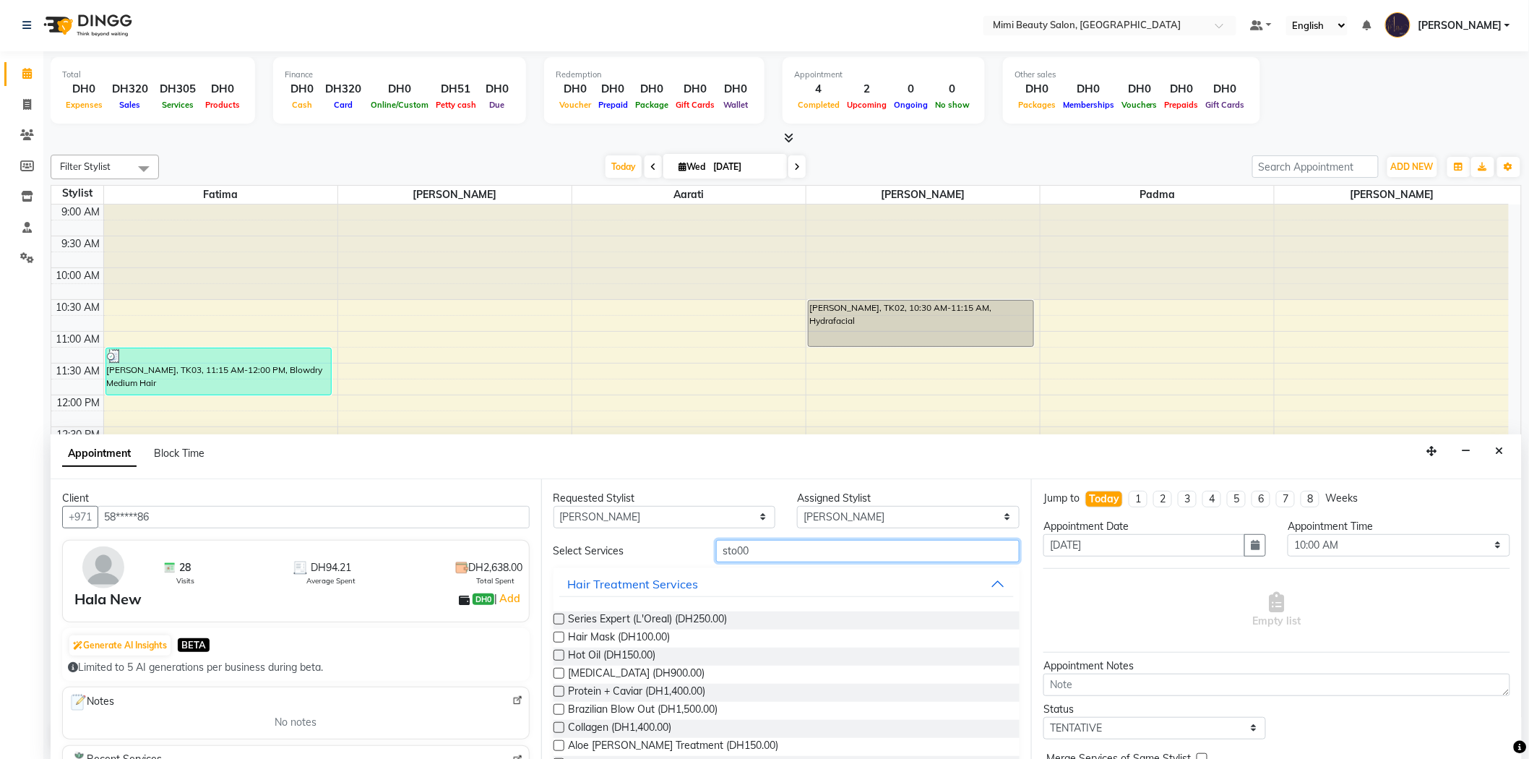
click at [727, 553] on input "sto00" at bounding box center [867, 551] width 303 height 22
type input "pedi"
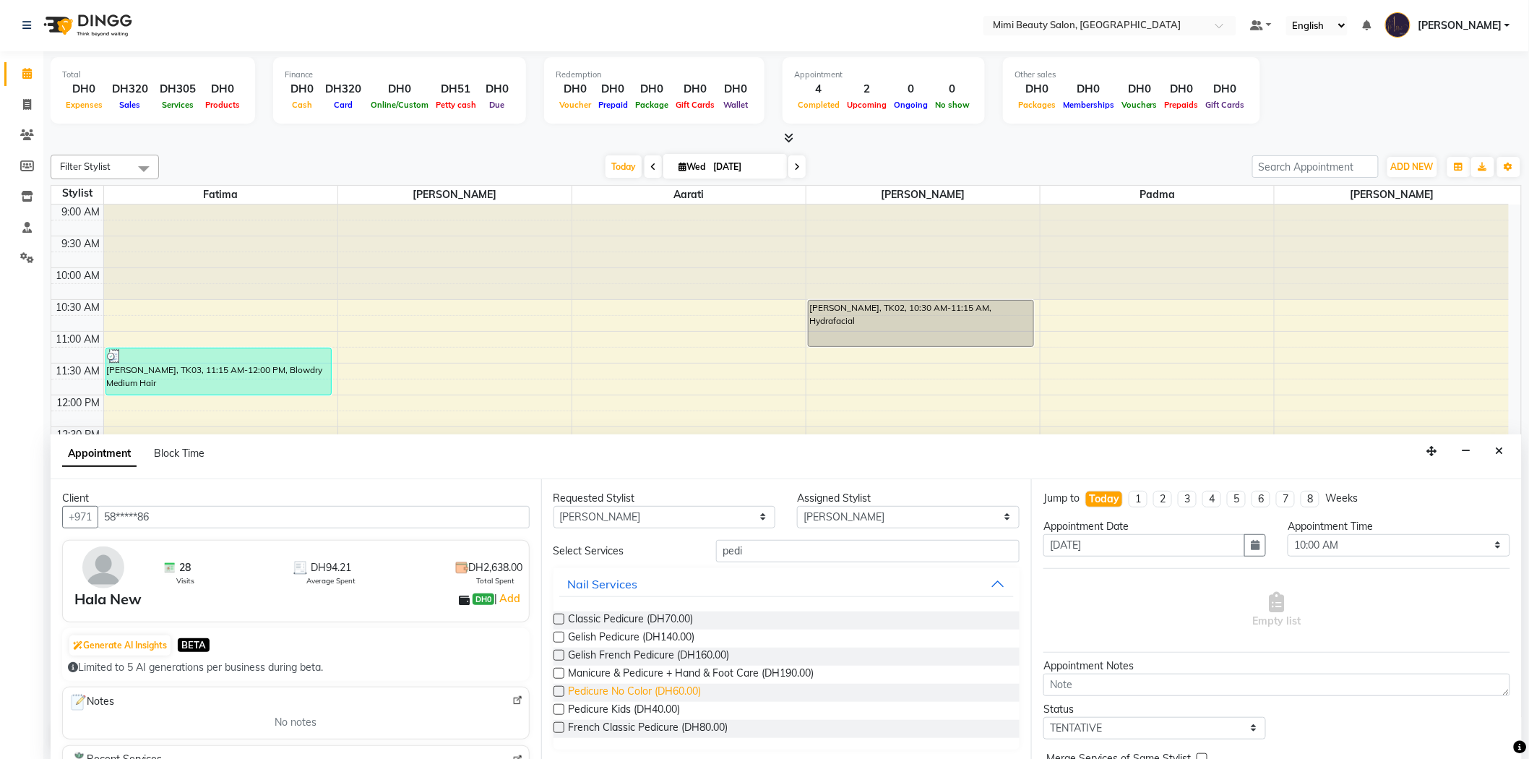
click at [669, 683] on span "Pedicure No Color (DH60.00)" at bounding box center [635, 692] width 133 height 18
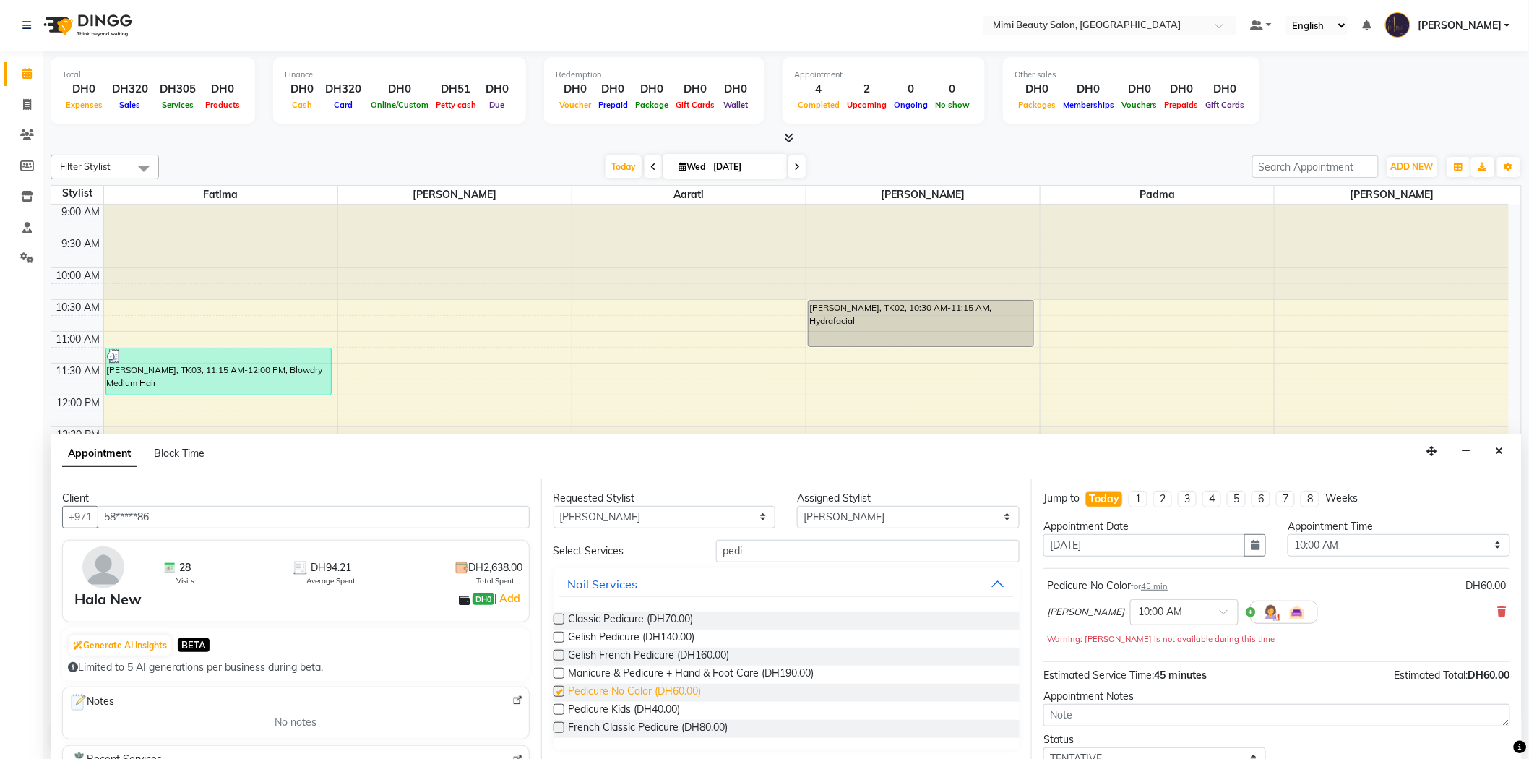
checkbox input "false"
click at [1220, 611] on span at bounding box center [1229, 615] width 18 height 15
click at [1131, 681] on div "07:00 PM" at bounding box center [1184, 678] width 107 height 27
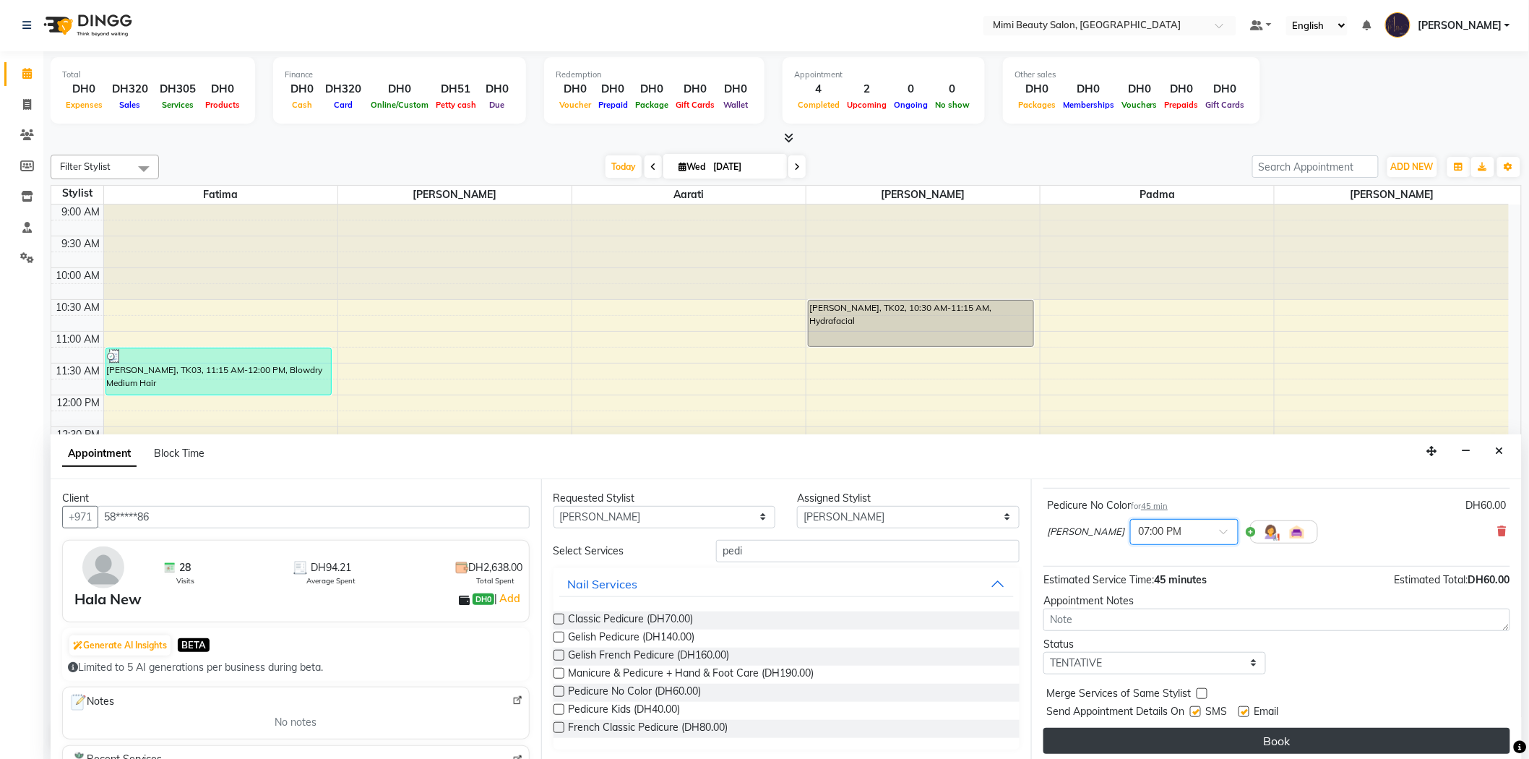
scroll to position [85, 0]
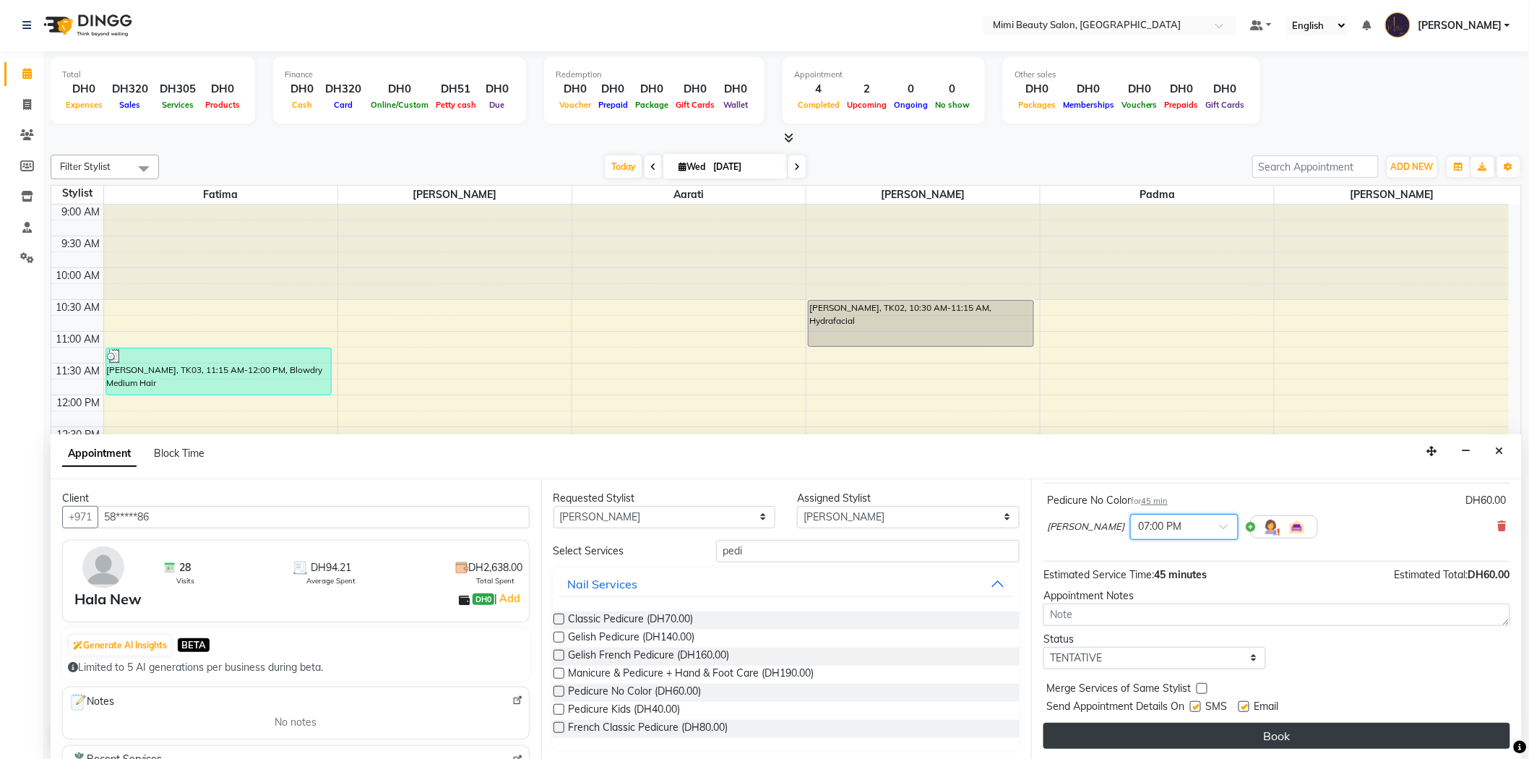
click at [1374, 736] on button "Book" at bounding box center [1276, 736] width 467 height 26
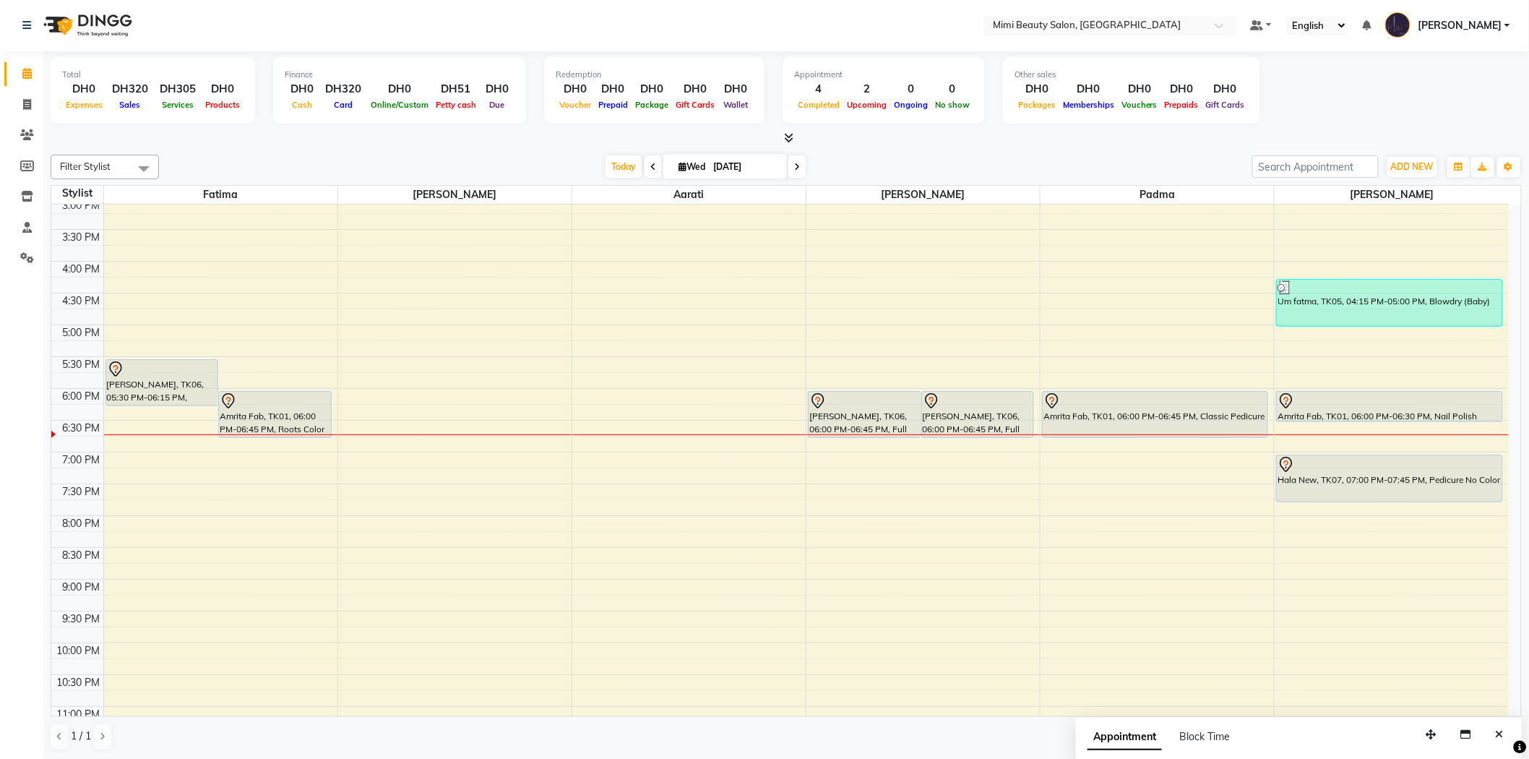
scroll to position [401, 0]
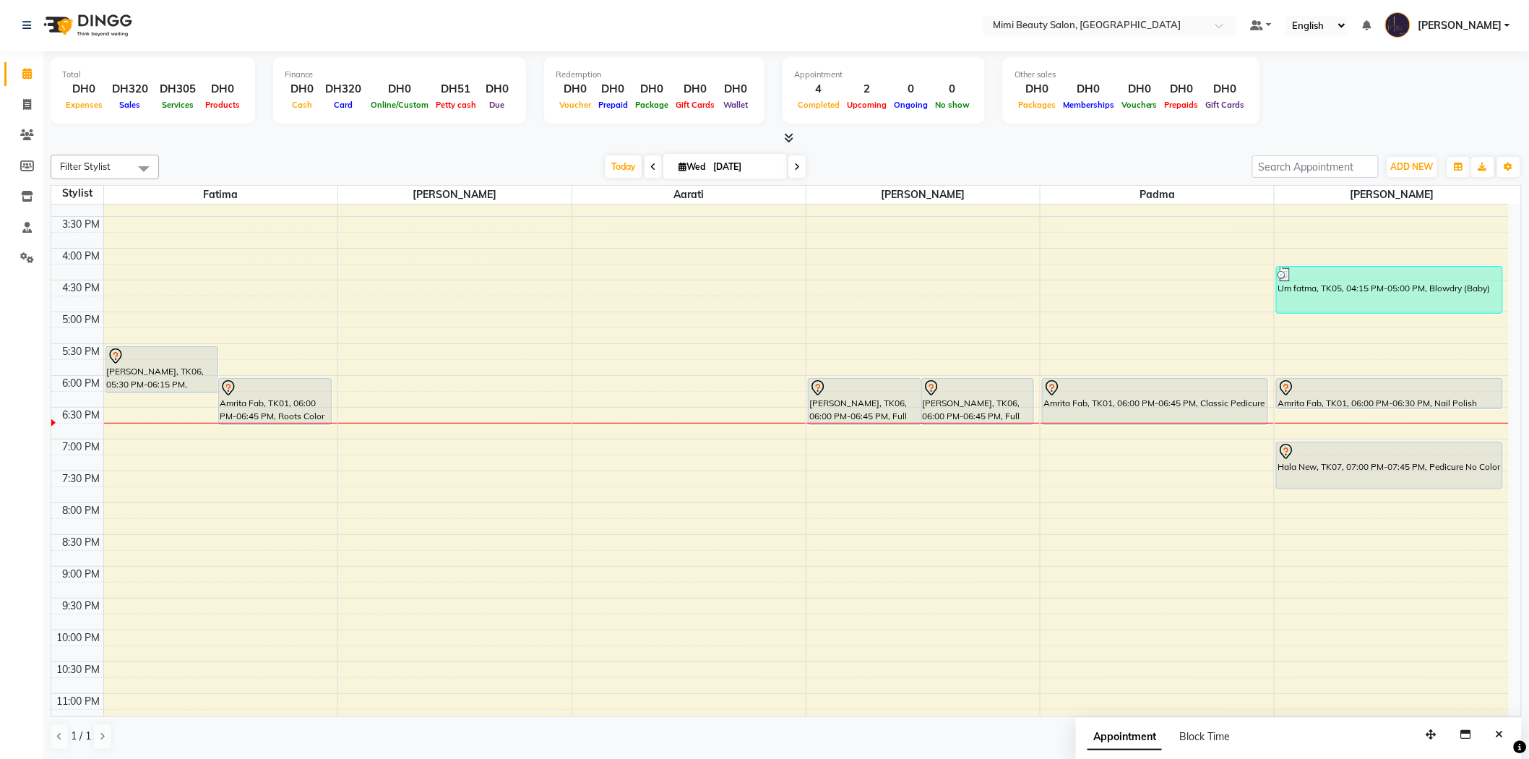
click at [127, 368] on div "Fatima Wax, TK06, 05:30 PM-06:15 PM, Brazilian Waxing Amrita Fab, TK01, 06:00 P…" at bounding box center [220, 279] width 233 height 953
click at [176, 358] on div at bounding box center [162, 356] width 111 height 17
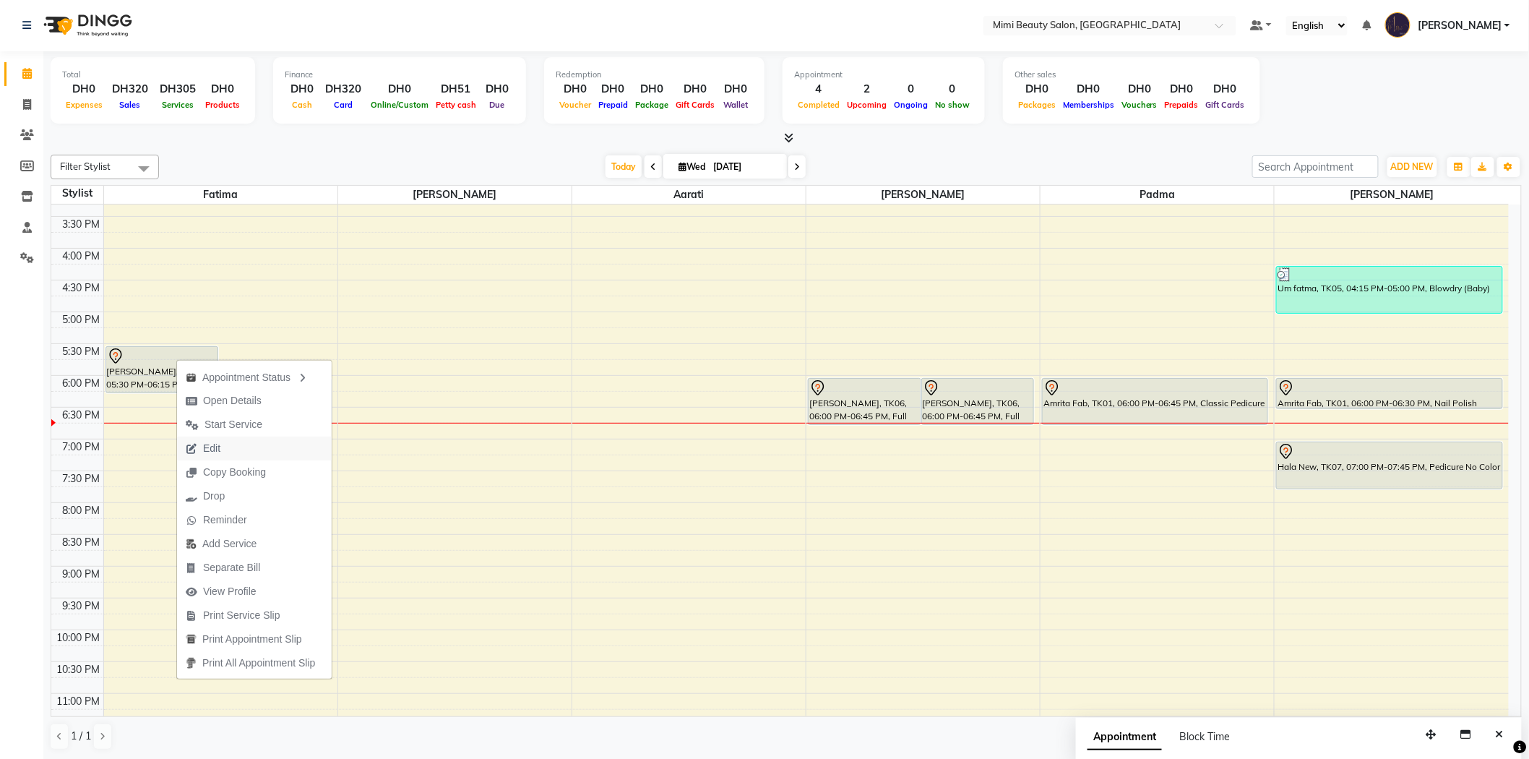
click at [225, 445] on span "Edit" at bounding box center [203, 448] width 52 height 24
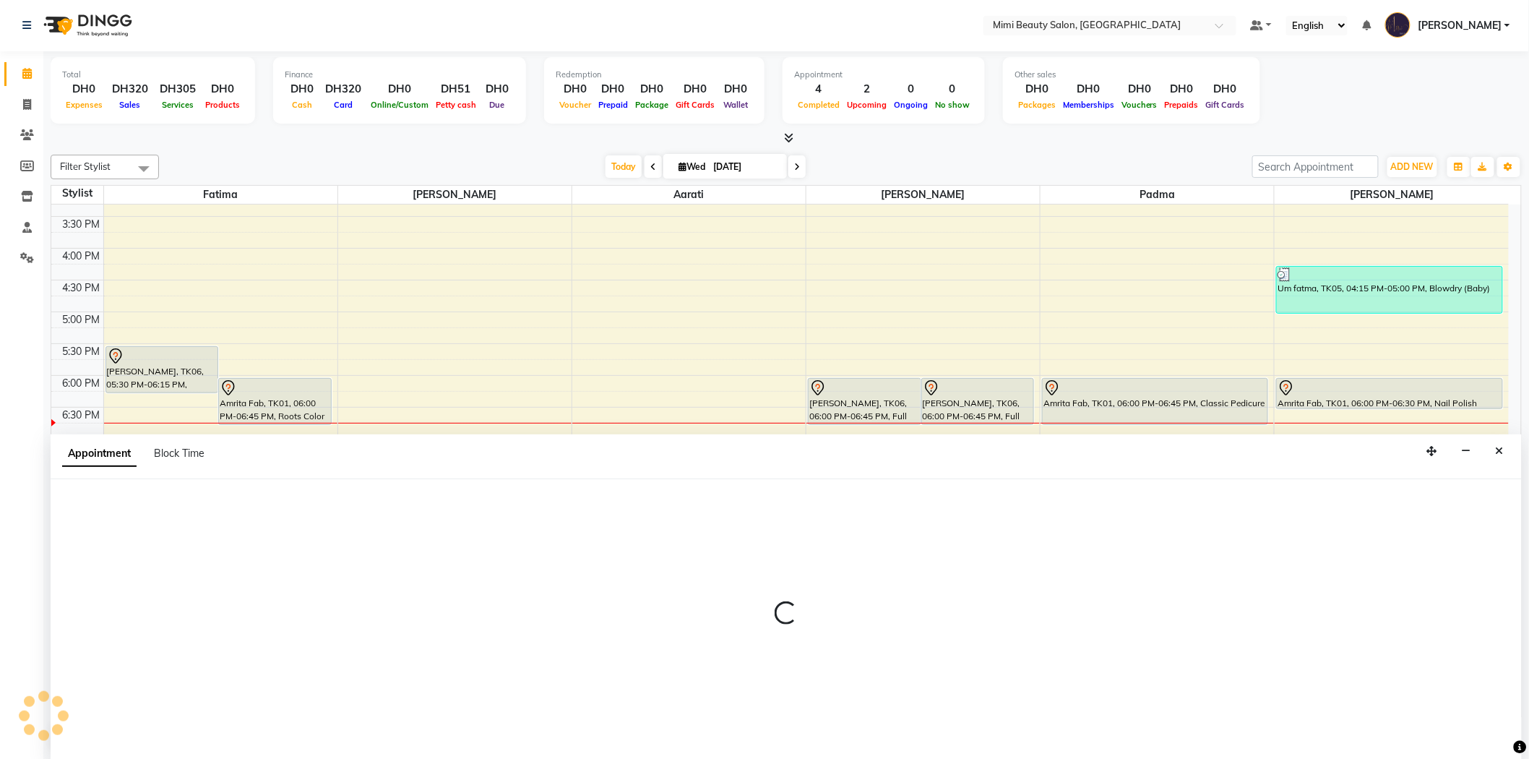
select select "tentative"
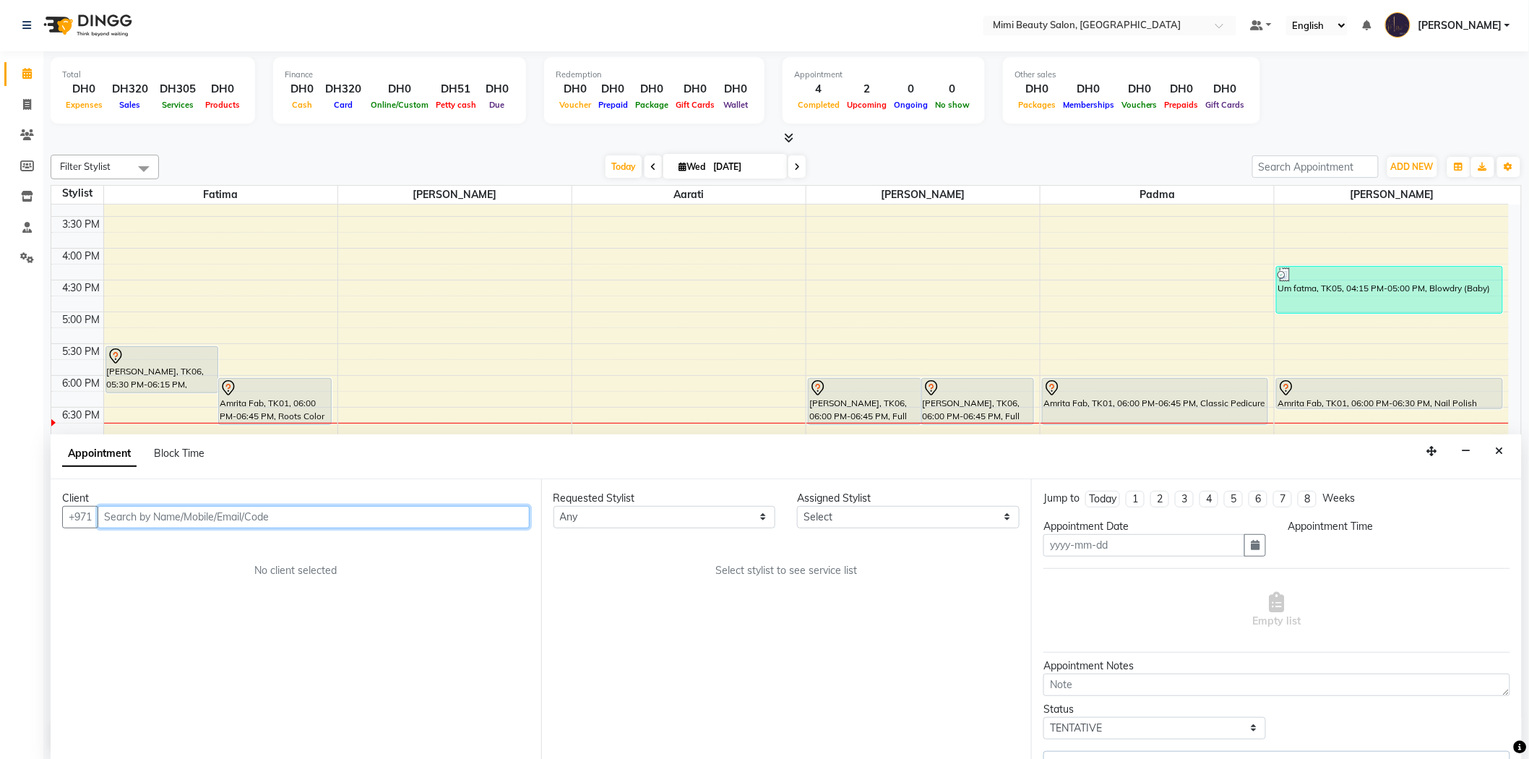
type input "[DATE]"
select select "1050"
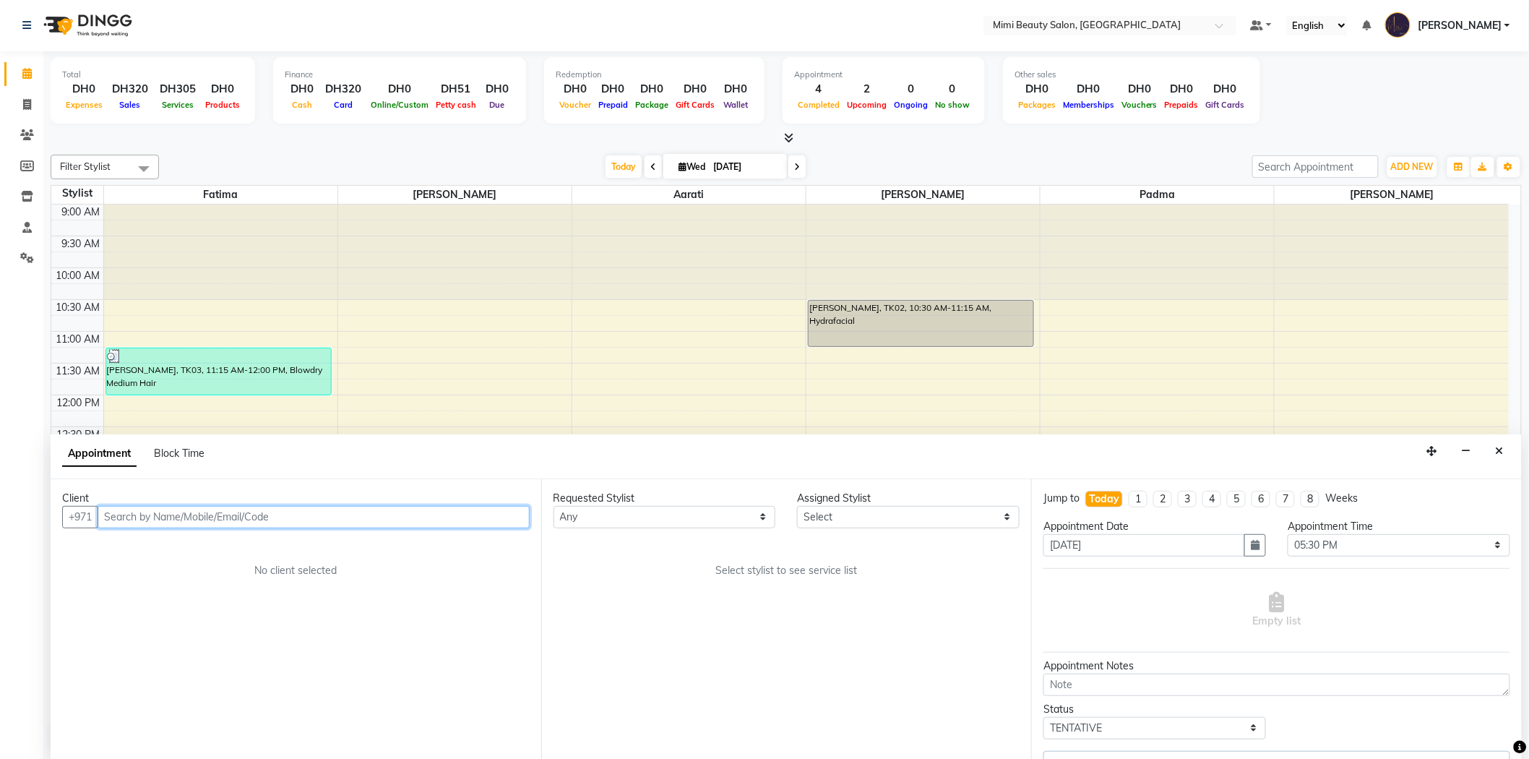
select select "53403"
select select "3351"
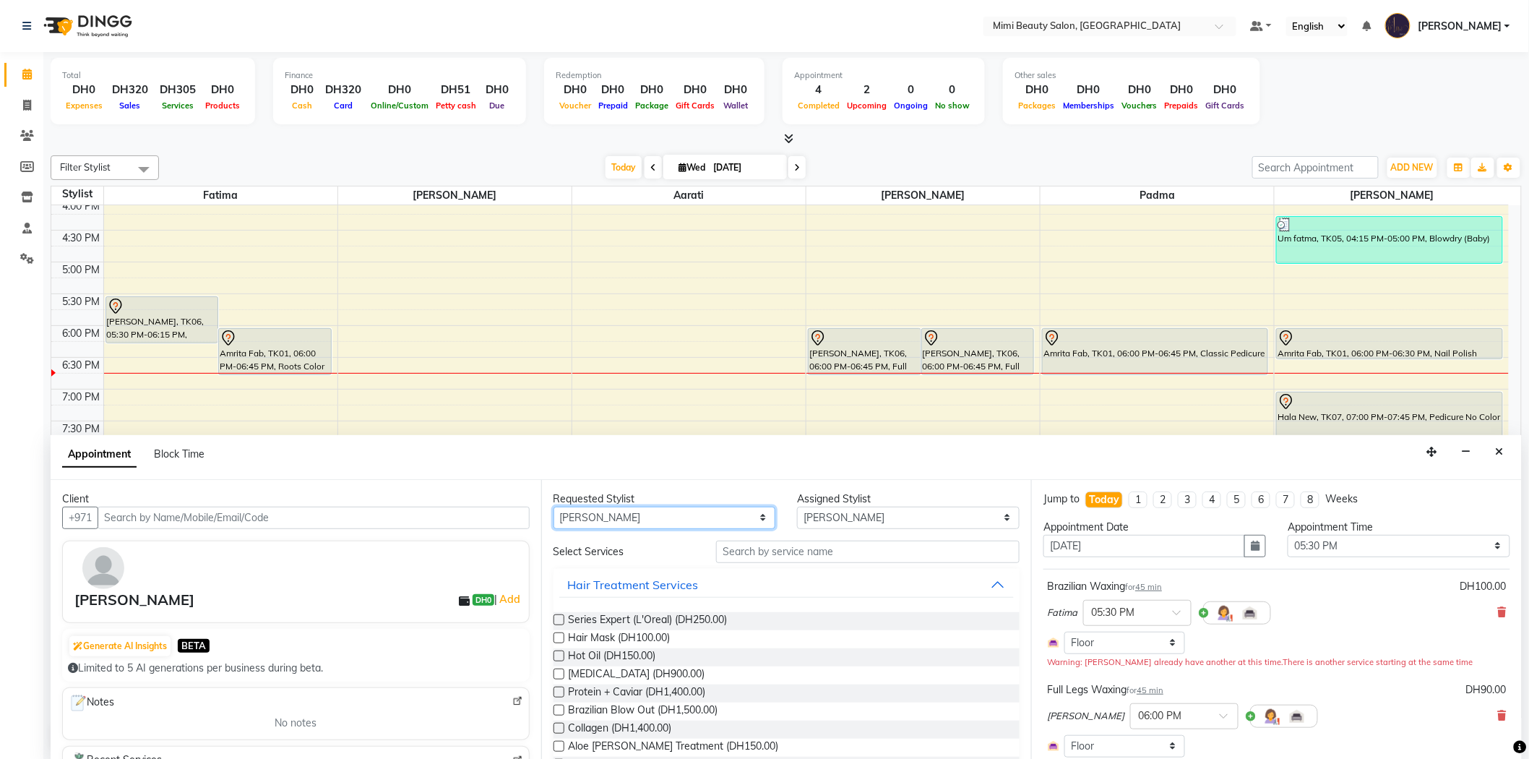
click at [638, 522] on select "Any [PERSON_NAME] [PERSON_NAME] [PERSON_NAME] Padma" at bounding box center [664, 517] width 223 height 22
select select "52699"
click at [553, 506] on select "Any [PERSON_NAME] [PERSON_NAME] [PERSON_NAME] Padma" at bounding box center [664, 517] width 223 height 22
select select "52699"
click at [759, 551] on input "text" at bounding box center [867, 551] width 303 height 22
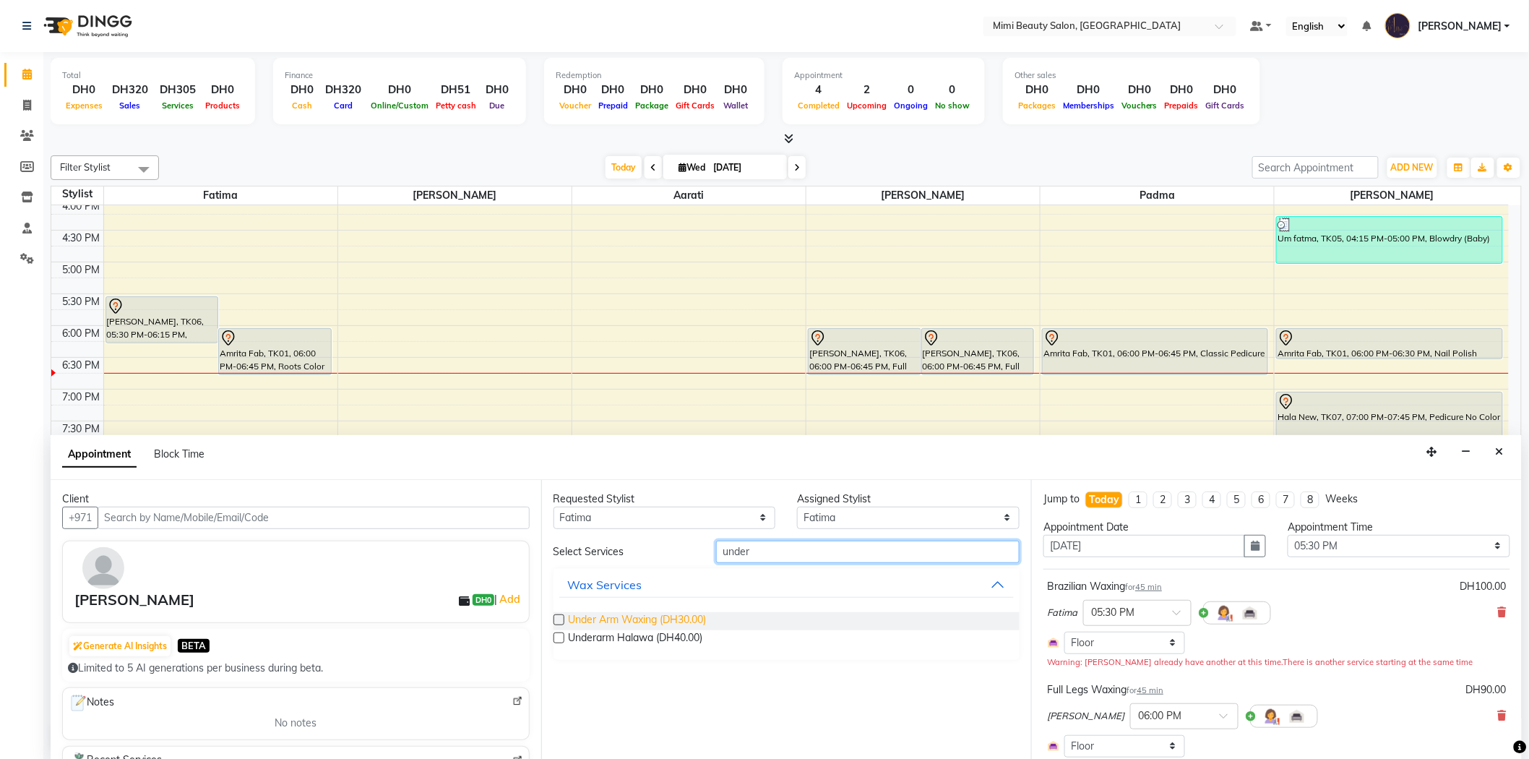
type input "under"
click at [593, 619] on span "Under Arm Waxing (DH30.00)" at bounding box center [638, 621] width 138 height 18
checkbox input "false"
click at [732, 550] on input "under" at bounding box center [867, 551] width 303 height 22
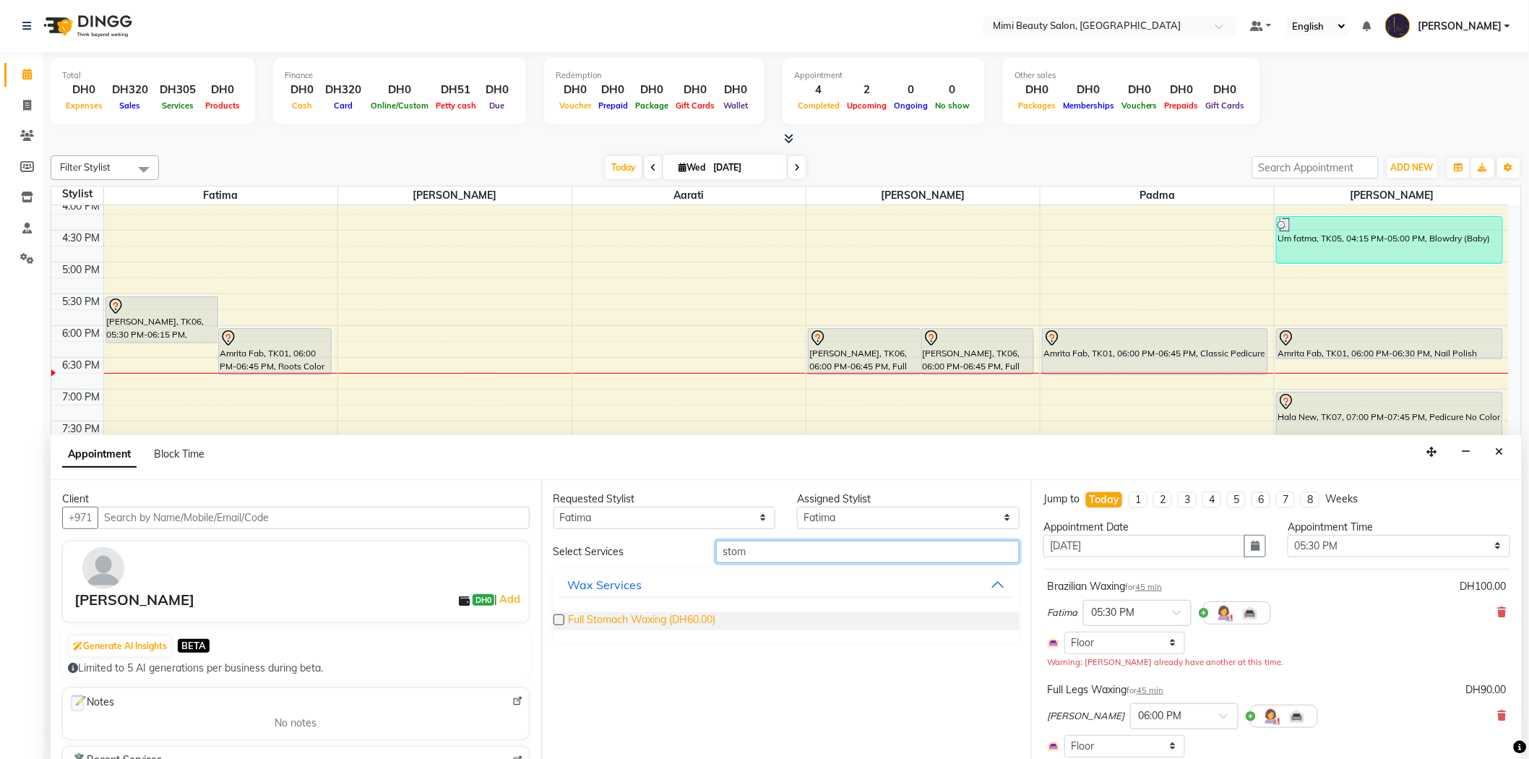
type input "stom"
click at [627, 618] on span "Full Stomach Waxing (DH60.00)" at bounding box center [642, 621] width 147 height 18
checkbox input "false"
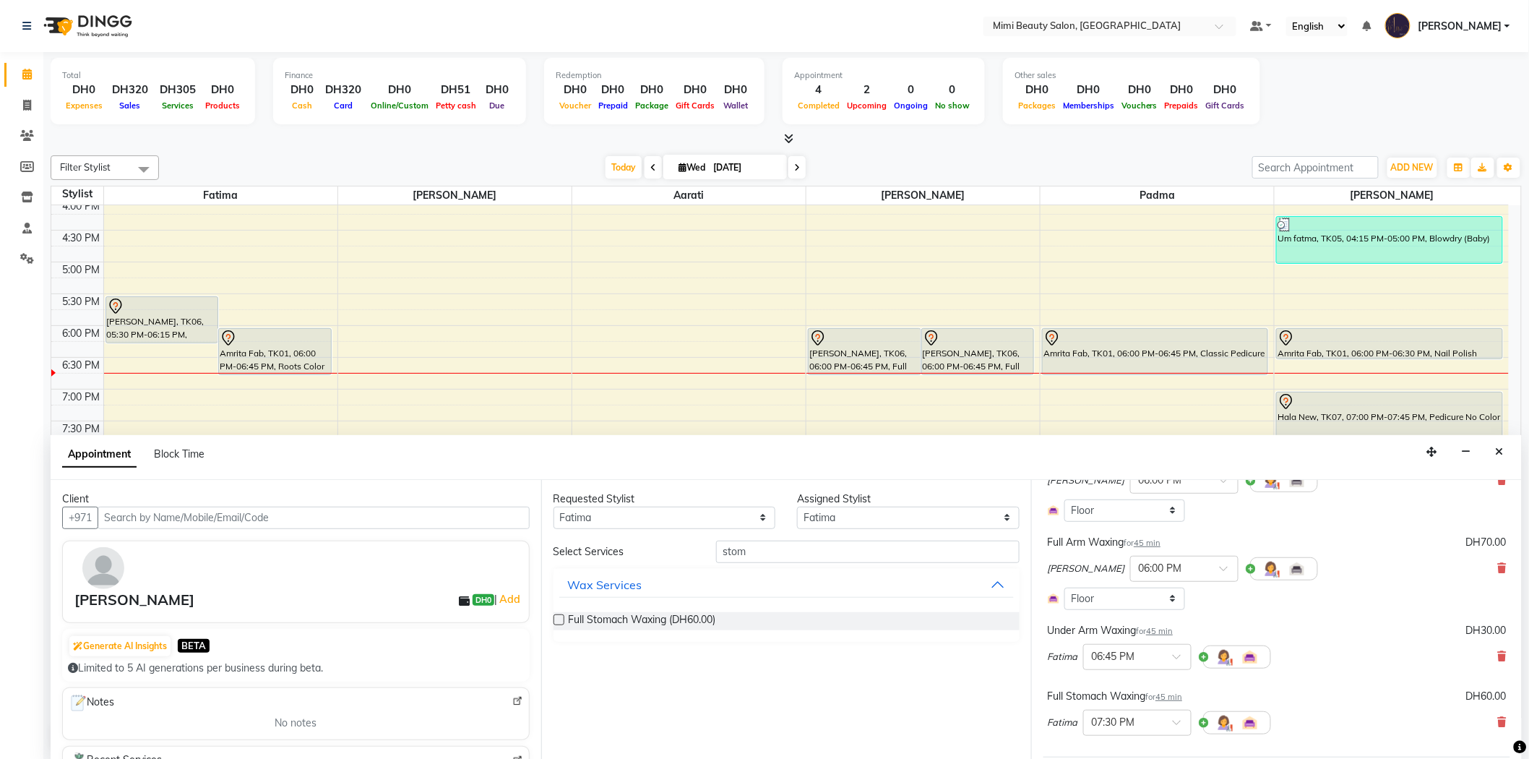
scroll to position [241, 0]
click at [1180, 717] on span at bounding box center [1182, 721] width 18 height 15
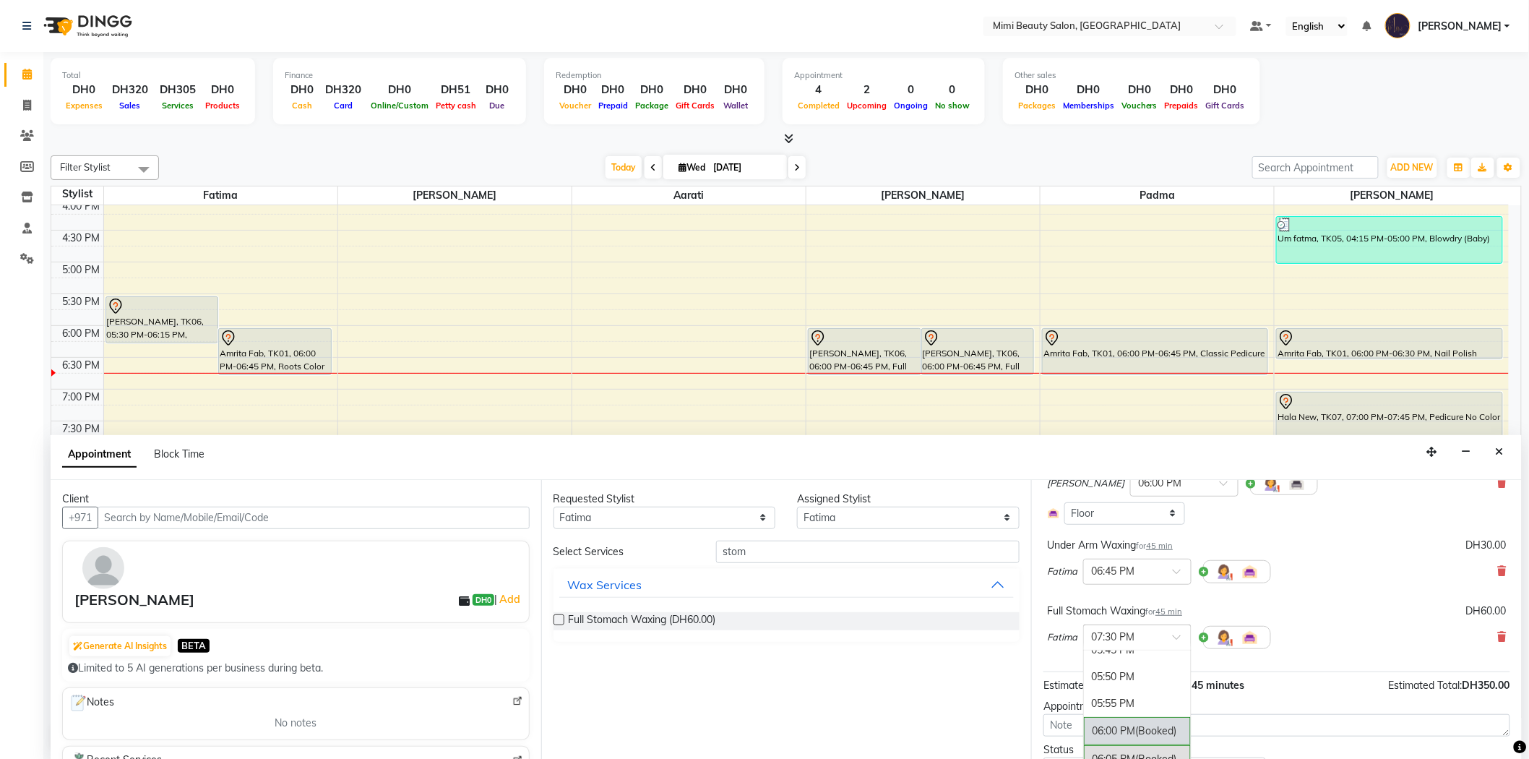
click at [1129, 728] on div "06:00 PM (Booked)" at bounding box center [1137, 731] width 107 height 28
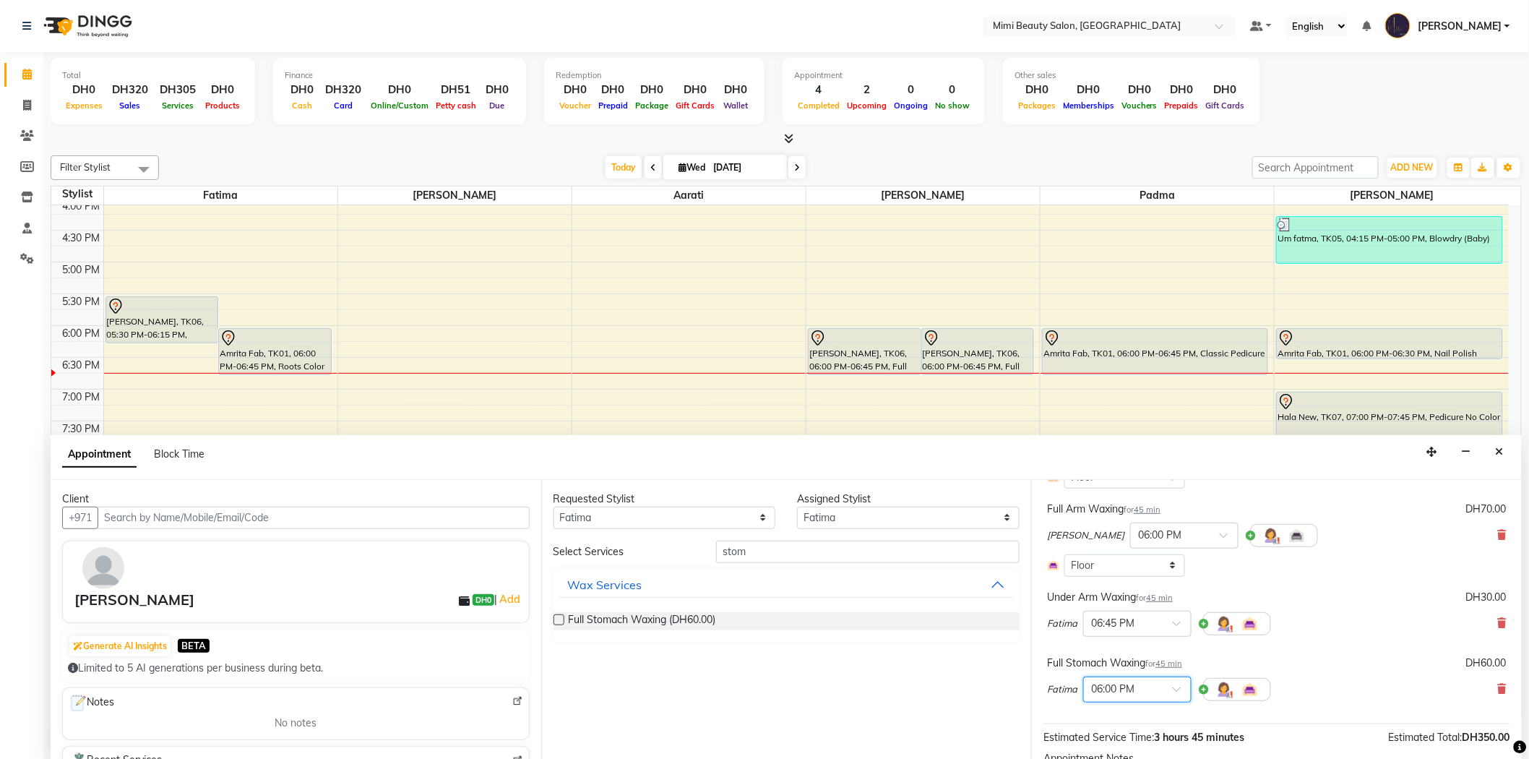
scroll to position [241, 0]
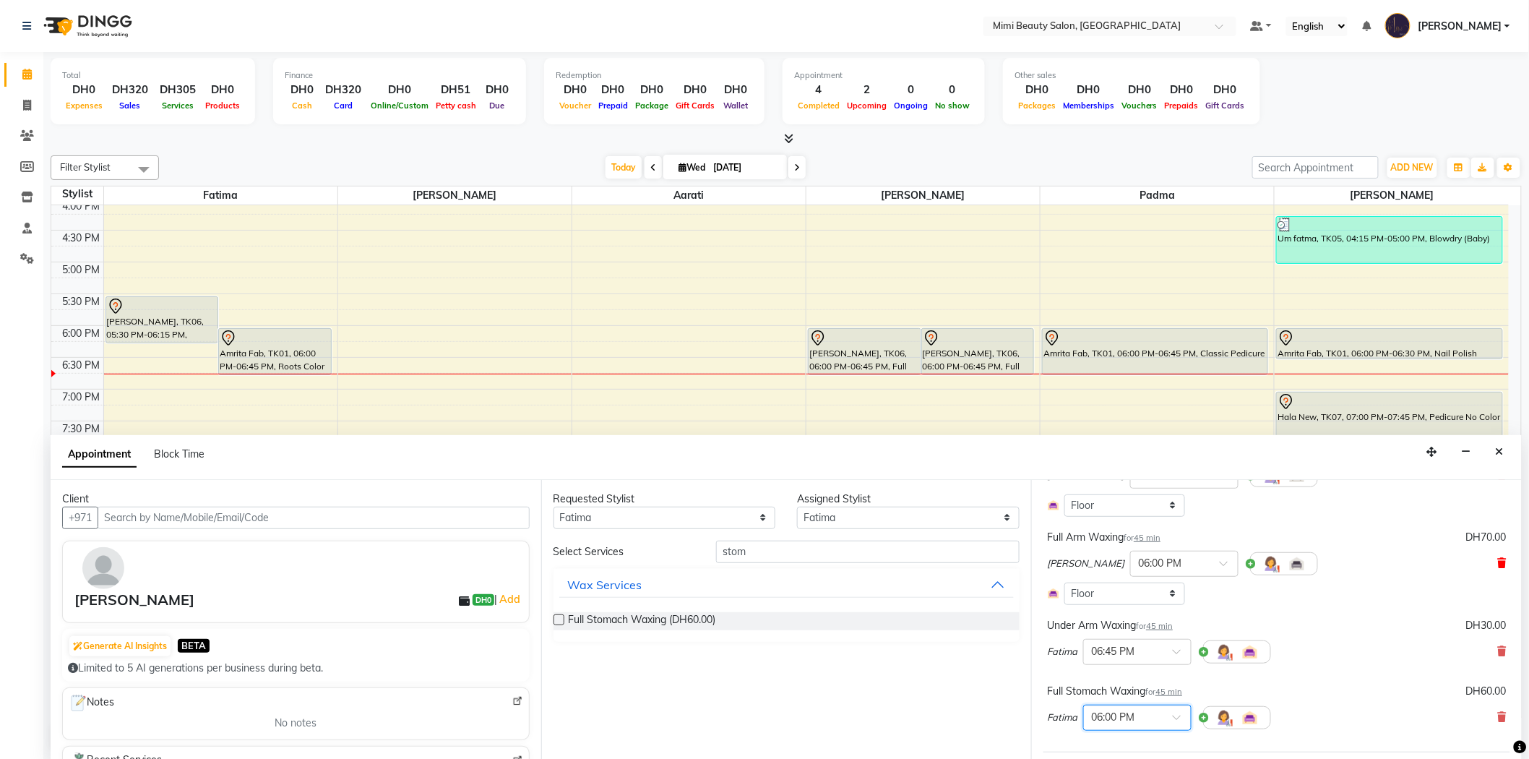
click at [1498, 560] on icon at bounding box center [1502, 563] width 9 height 10
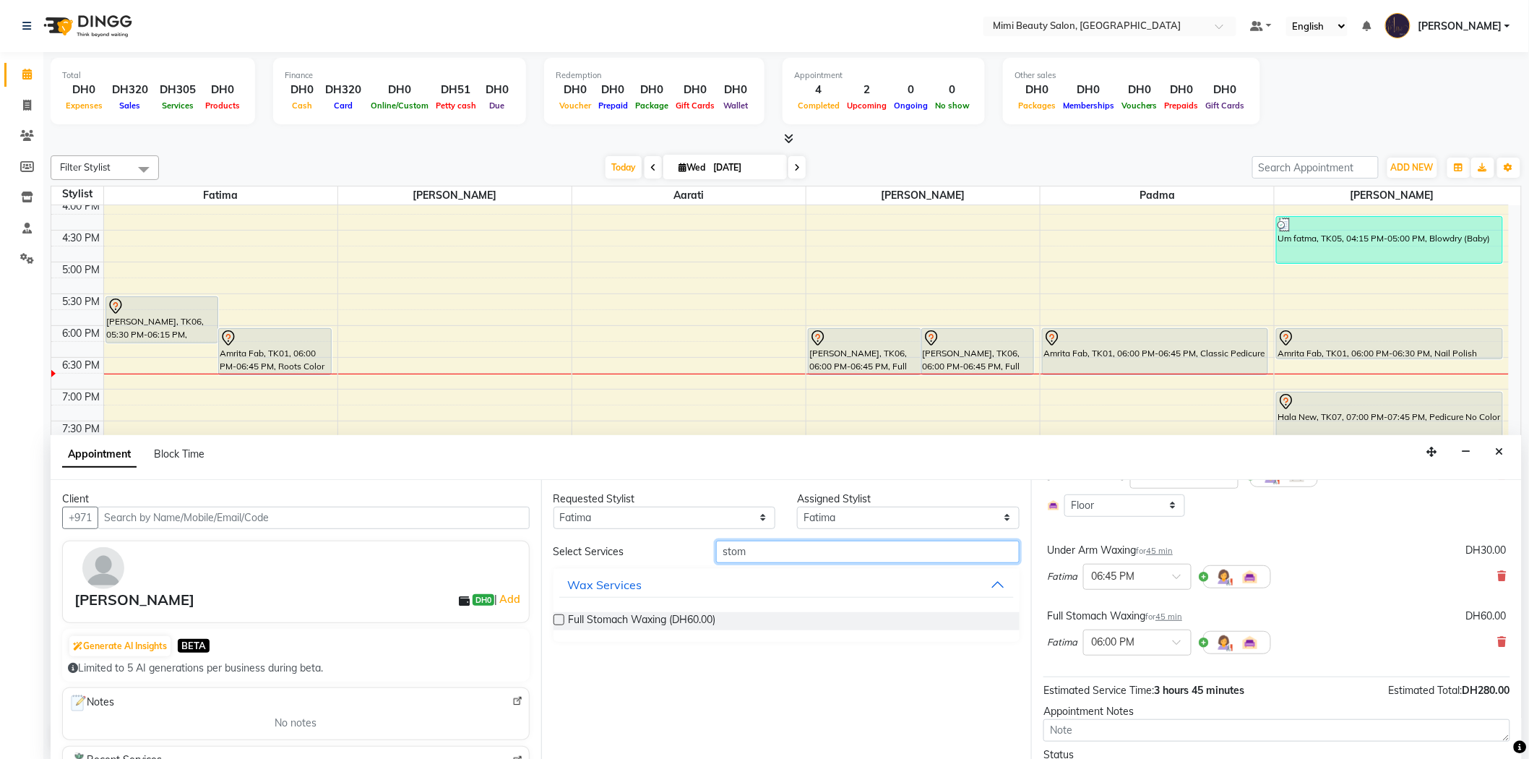
click at [786, 559] on input "stom" at bounding box center [867, 551] width 303 height 22
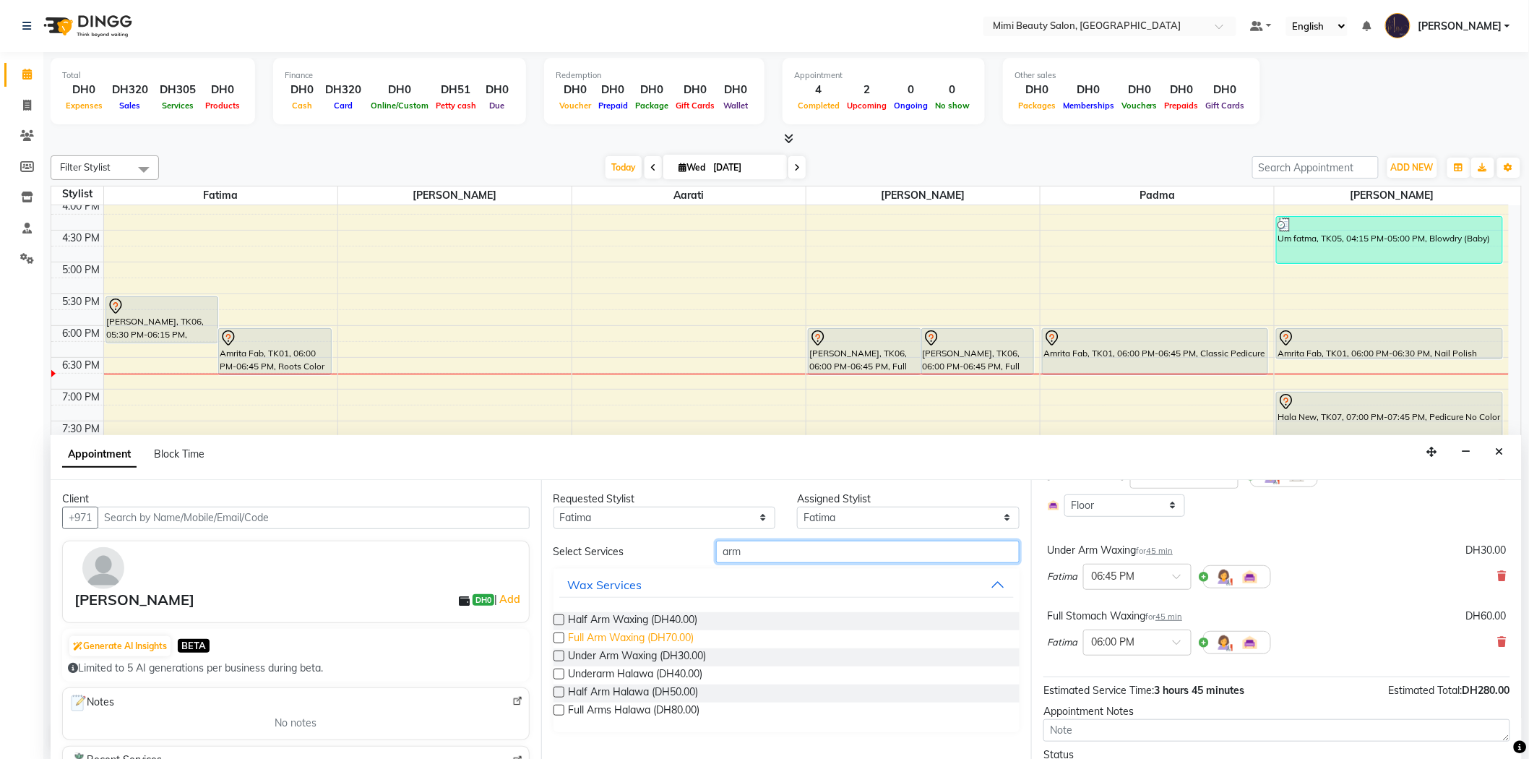
type input "arm"
click at [665, 639] on span "Full Arm Waxing (DH70.00)" at bounding box center [632, 639] width 126 height 18
checkbox input "false"
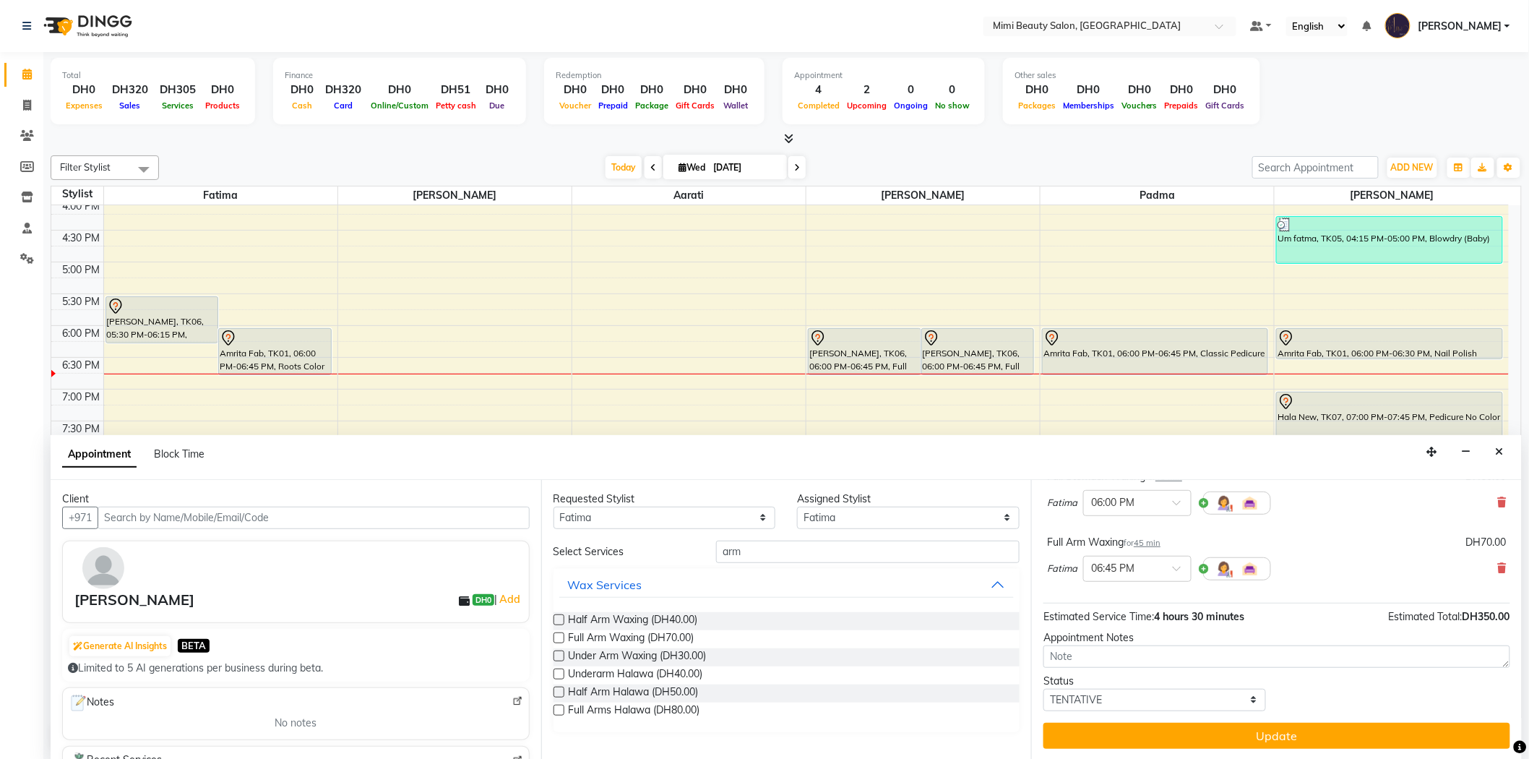
scroll to position [1, 0]
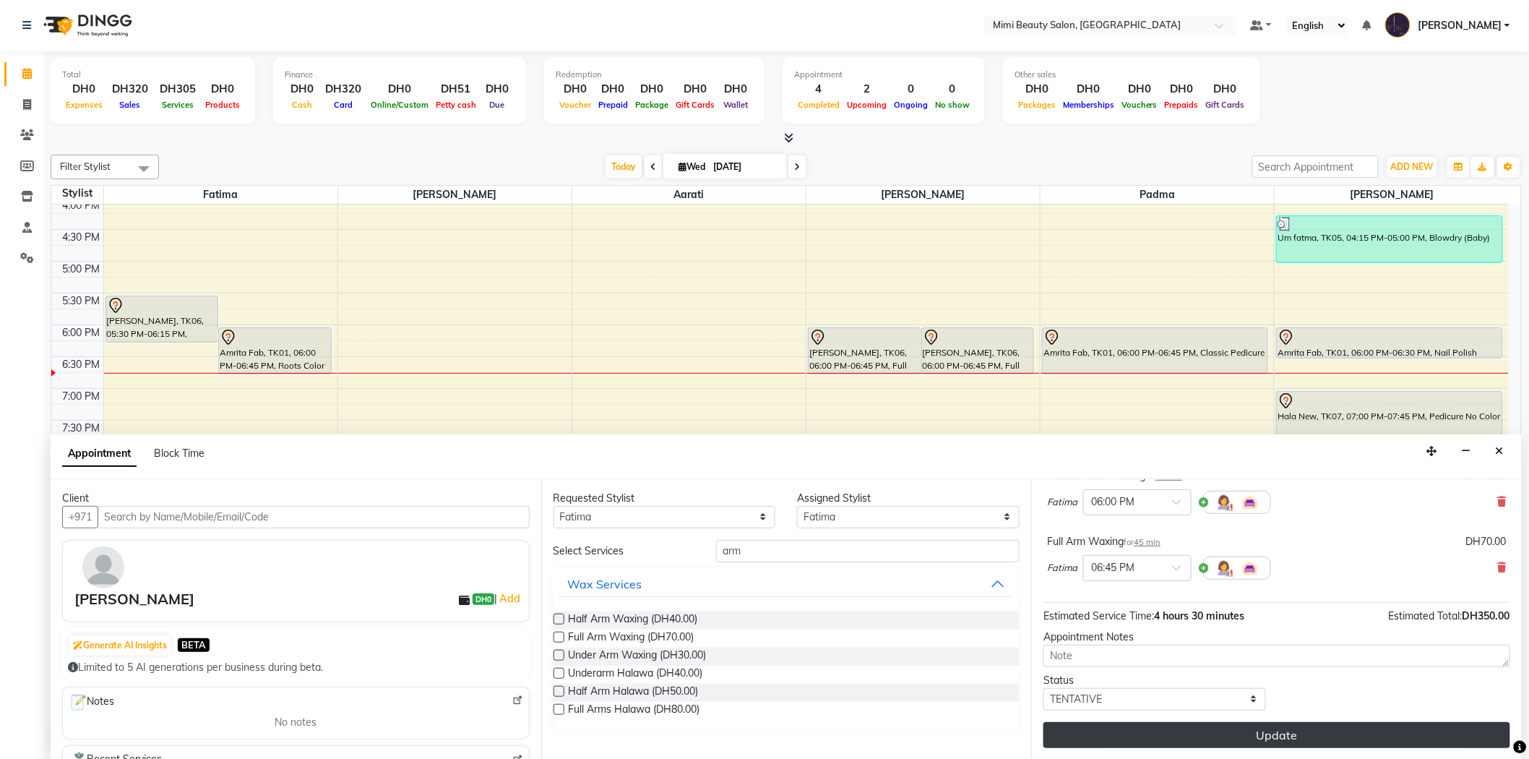
click at [1224, 730] on button "Update" at bounding box center [1276, 735] width 467 height 26
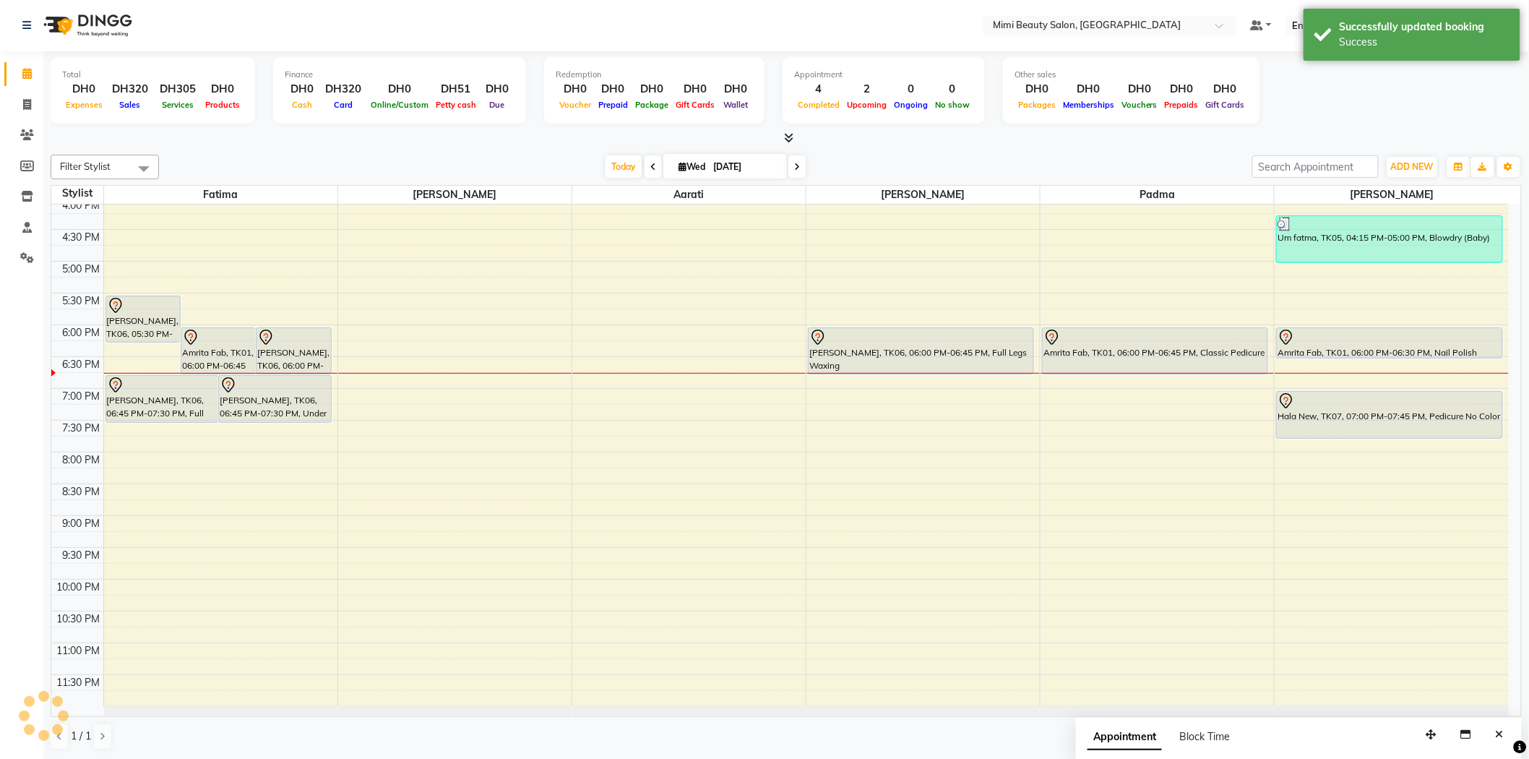
scroll to position [0, 0]
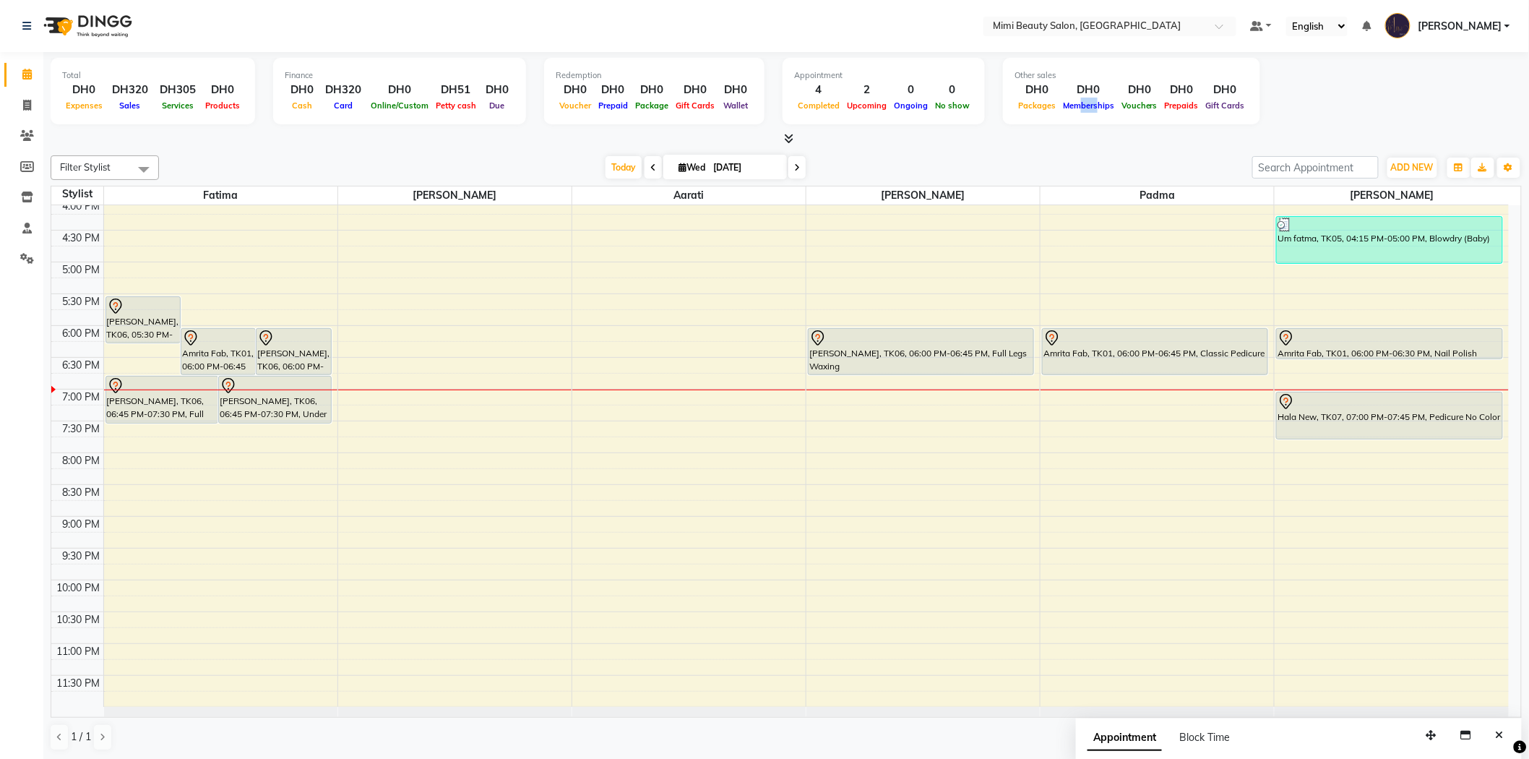
drag, startPoint x: 1072, startPoint y: 114, endPoint x: 1084, endPoint y: 116, distance: 11.7
click at [1084, 116] on div "Other sales DH0 Packages DH0 Memberships DH0 Vouchers DH0 Prepaids DH0 Gift Car…" at bounding box center [1131, 91] width 257 height 66
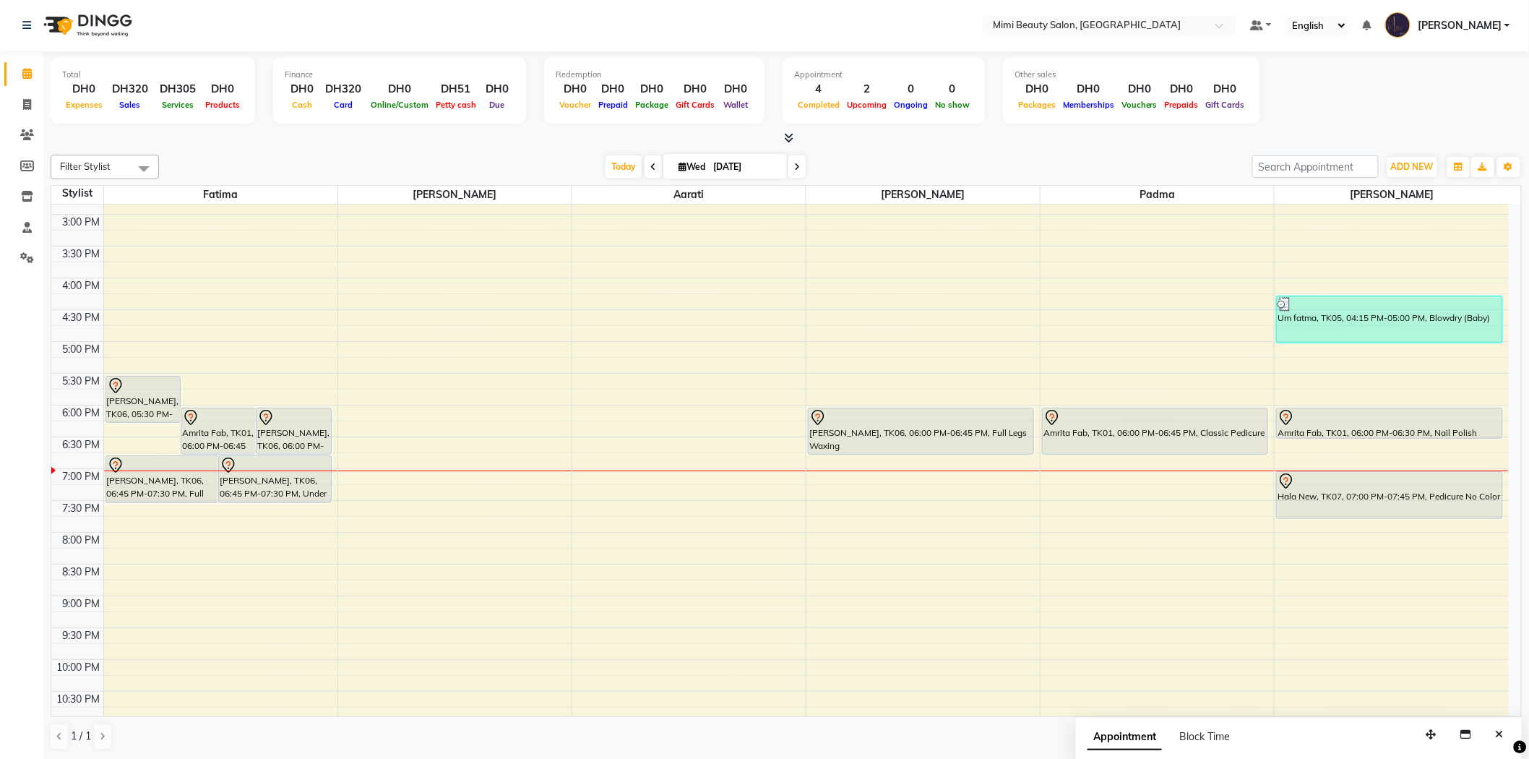
click at [257, 485] on div "[PERSON_NAME], TK06, 06:45 PM-07:30 PM, Under Arm Waxing" at bounding box center [275, 479] width 112 height 46
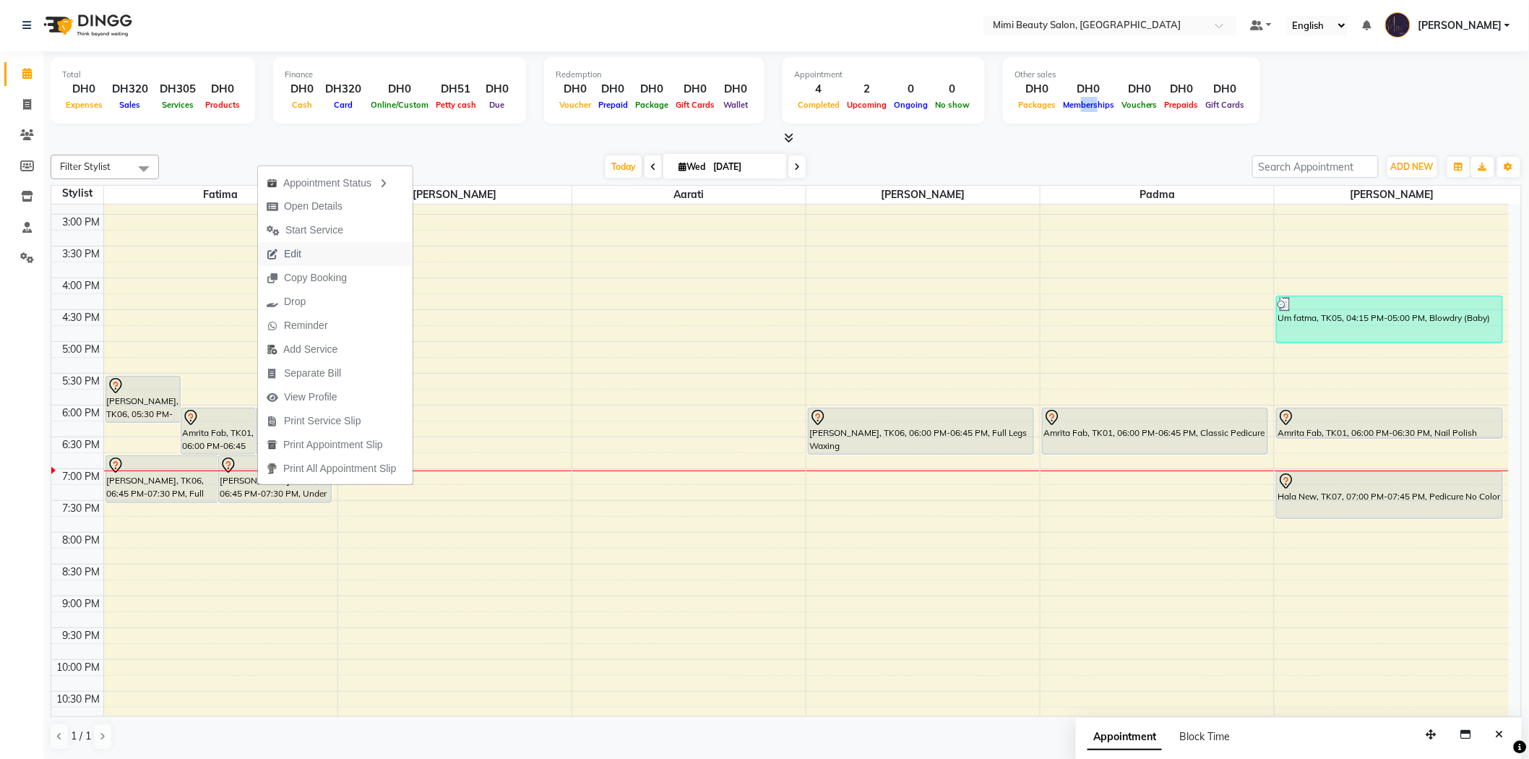
click at [319, 251] on button "Edit" at bounding box center [335, 254] width 155 height 24
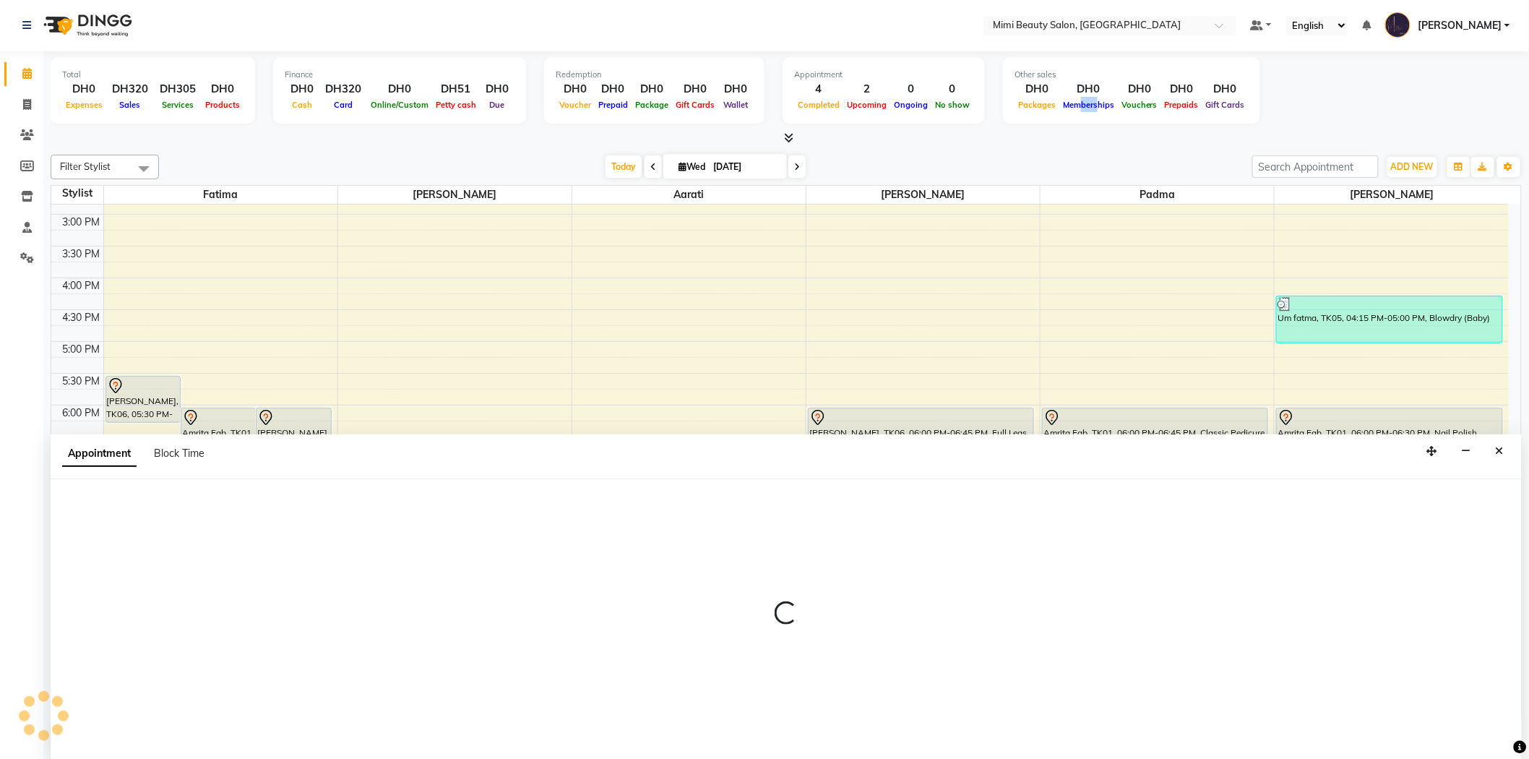
select select "tentative"
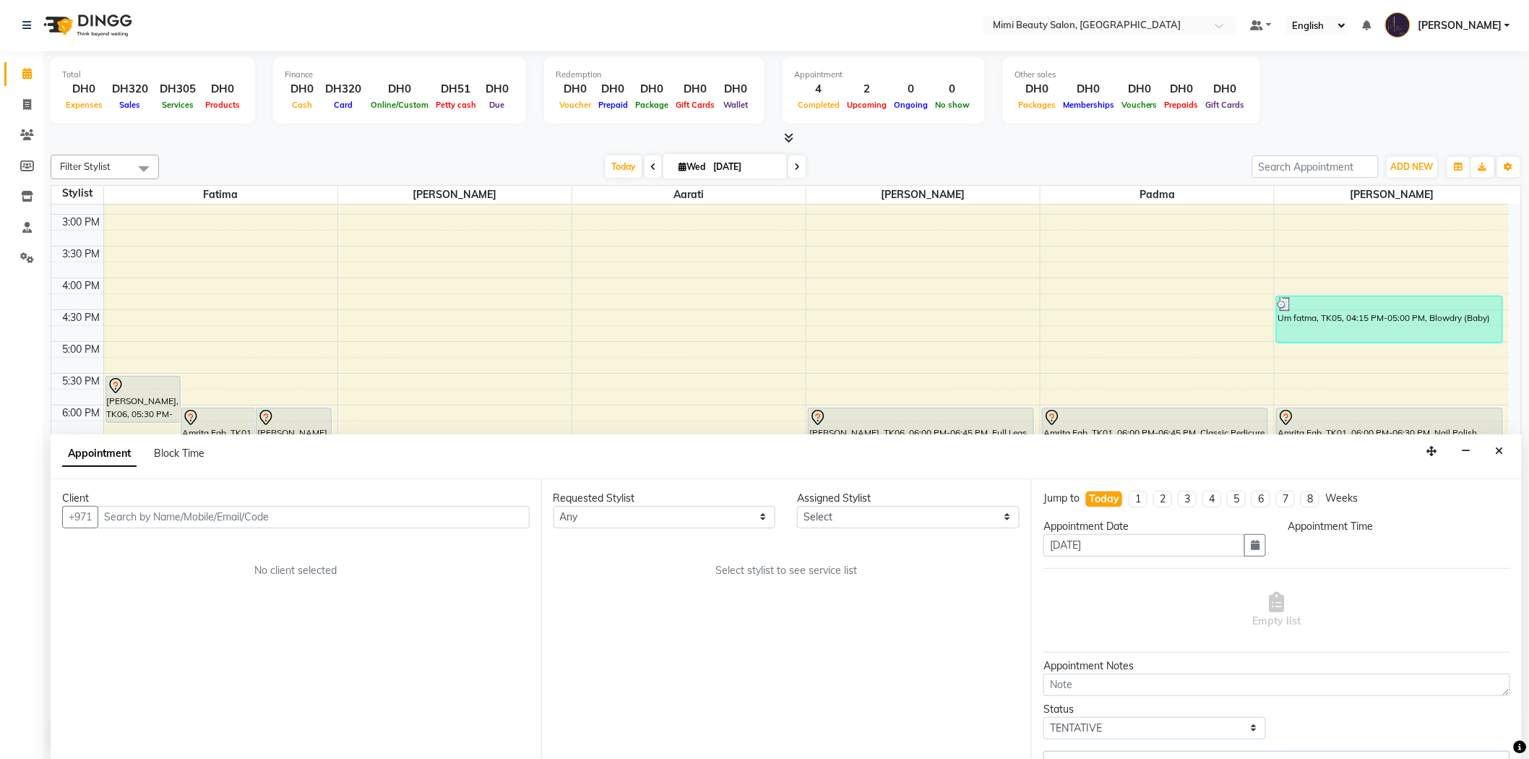
select select "52699"
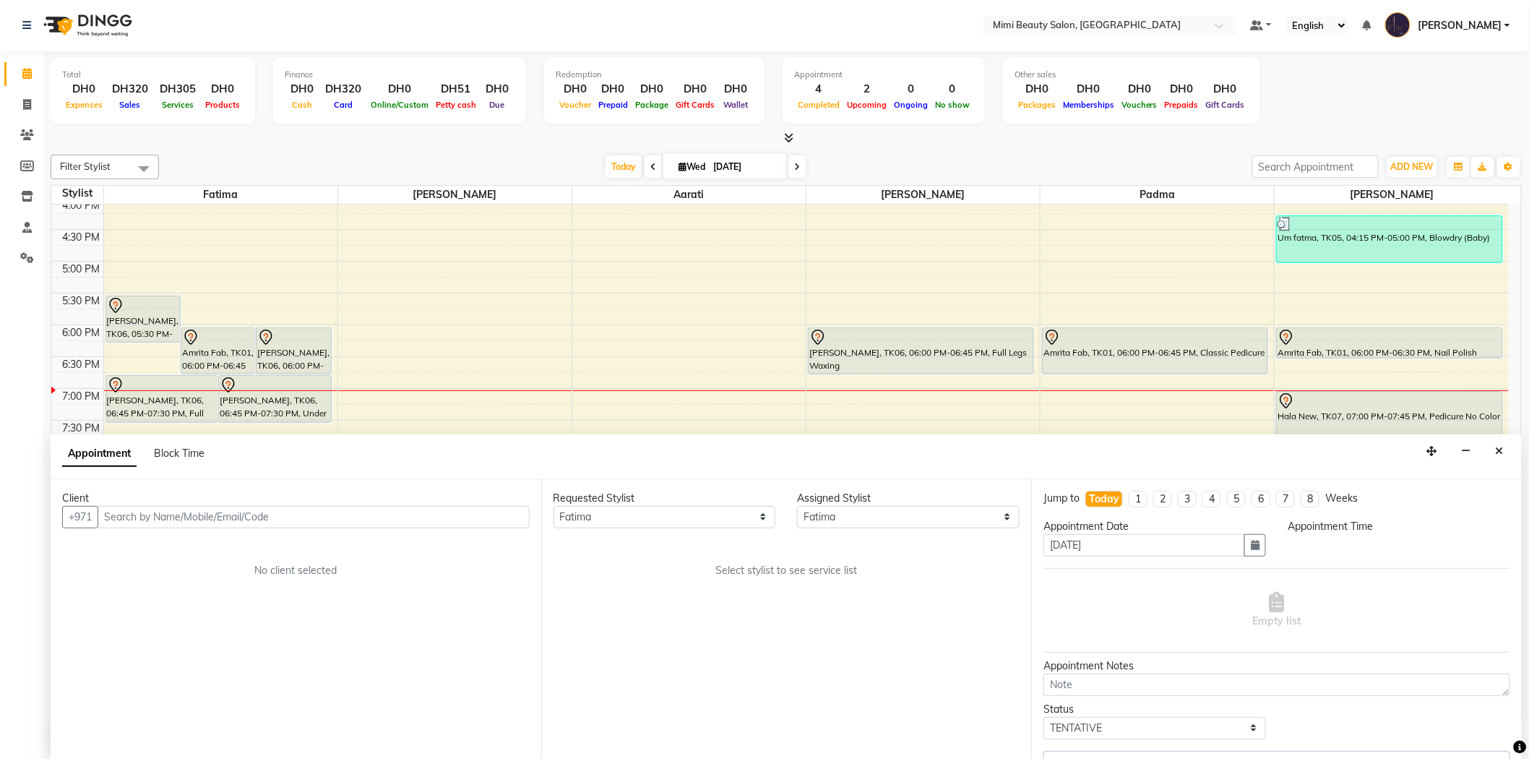
select select "1050"
select select "3351"
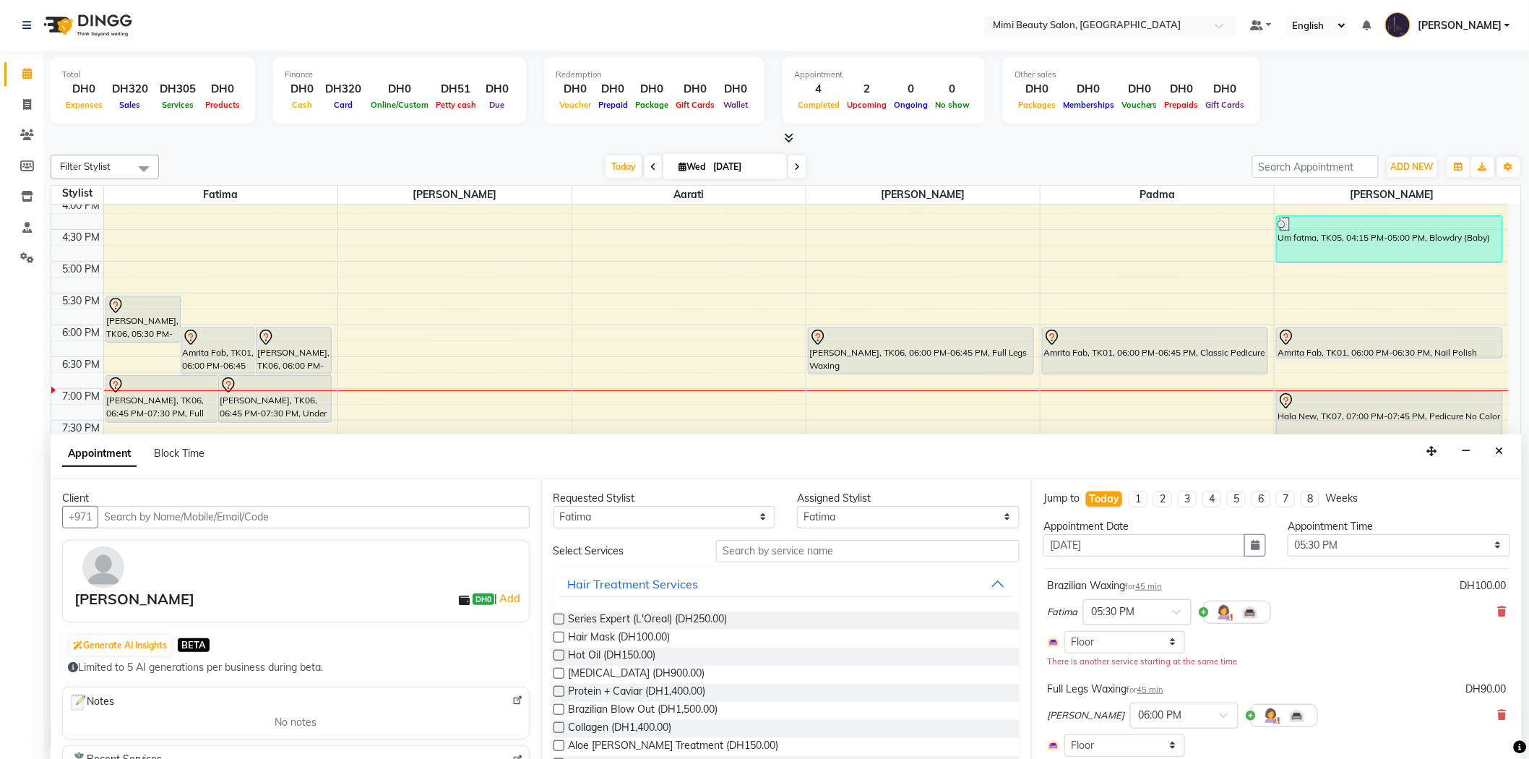
select select "3351"
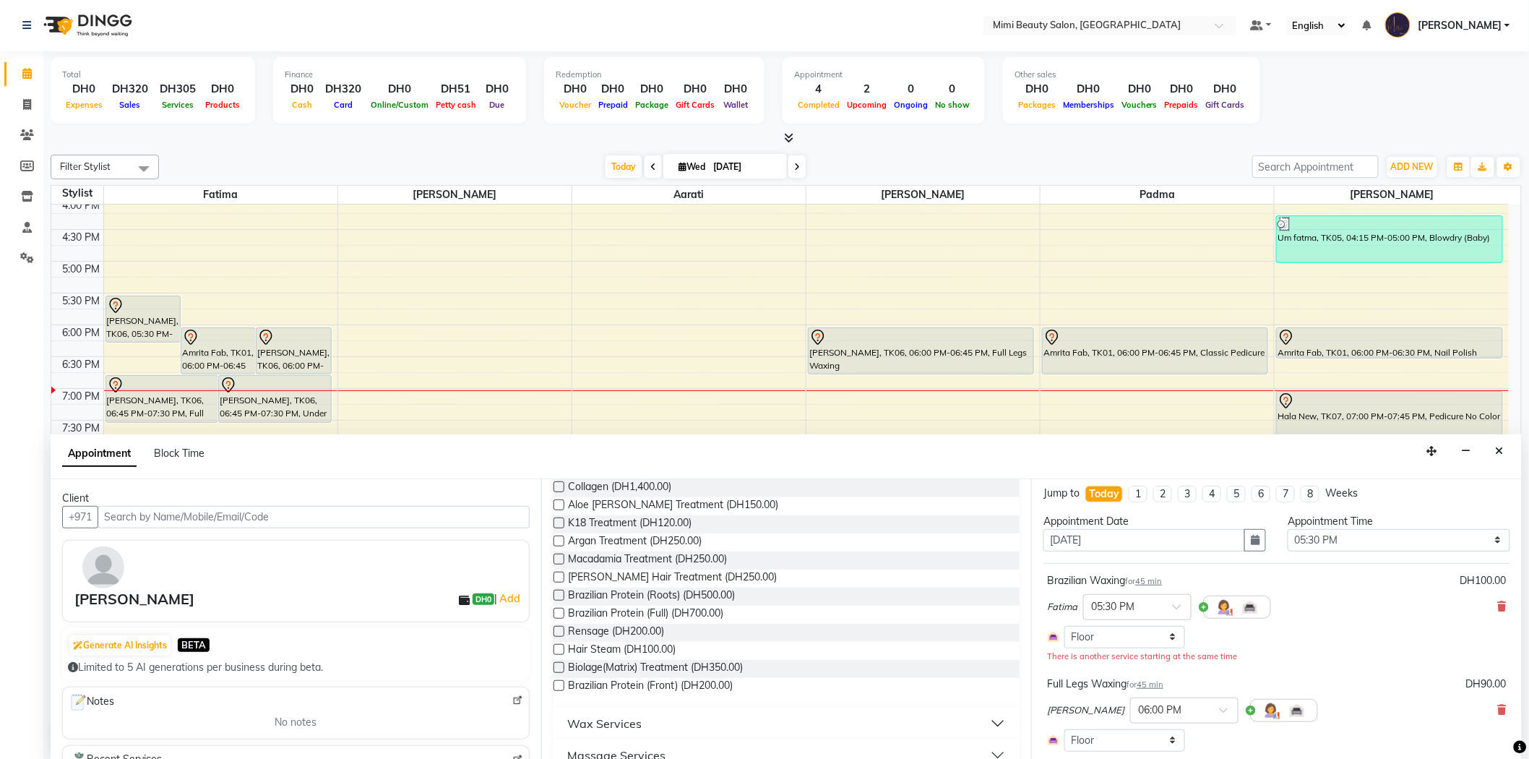
scroll to position [0, 0]
click at [1500, 454] on icon "Close" at bounding box center [1500, 451] width 8 height 10
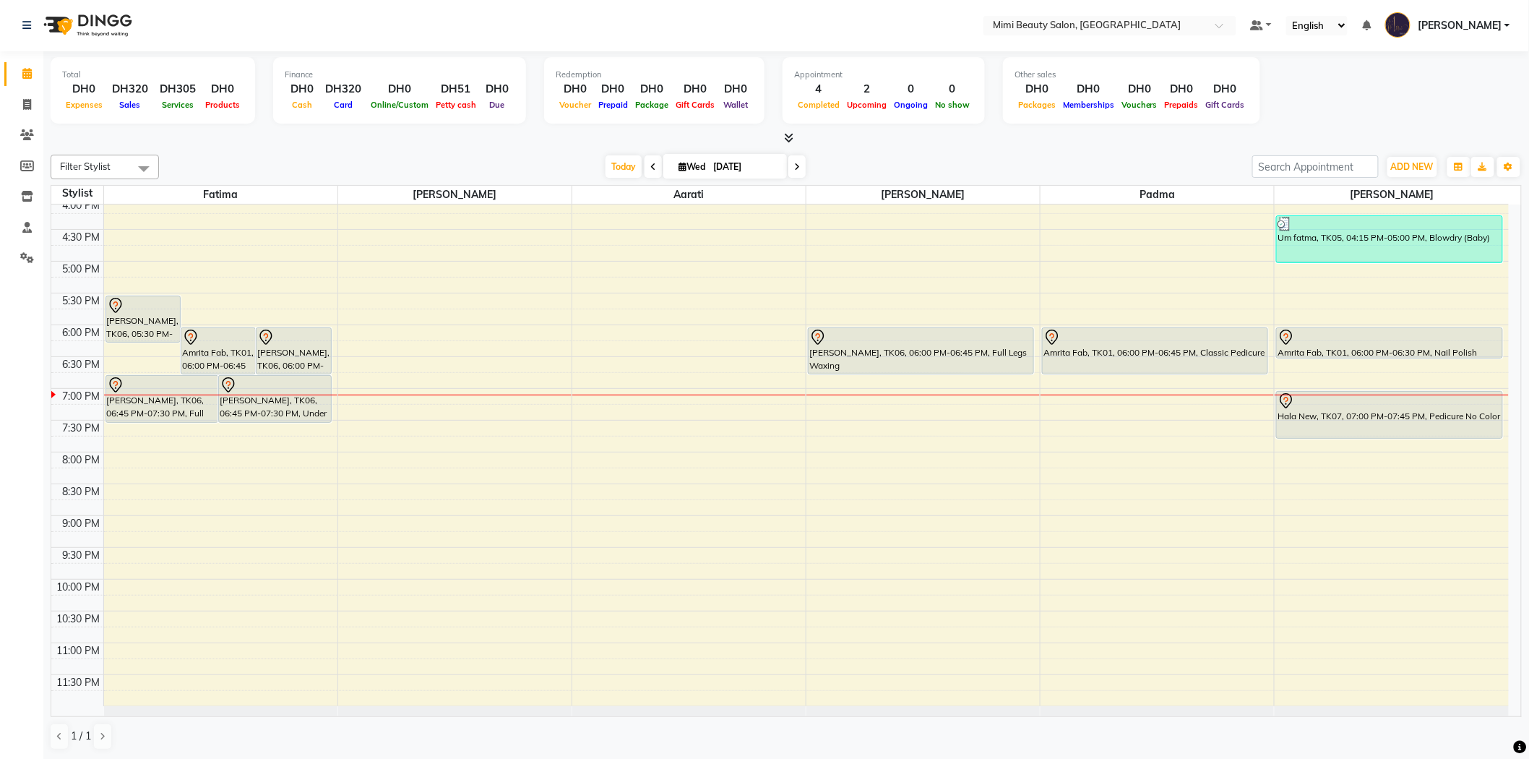
click at [1364, 408] on div "Hala New, TK07, 07:00 PM-07:45 PM, Pedicure No Color" at bounding box center [1389, 415] width 225 height 46
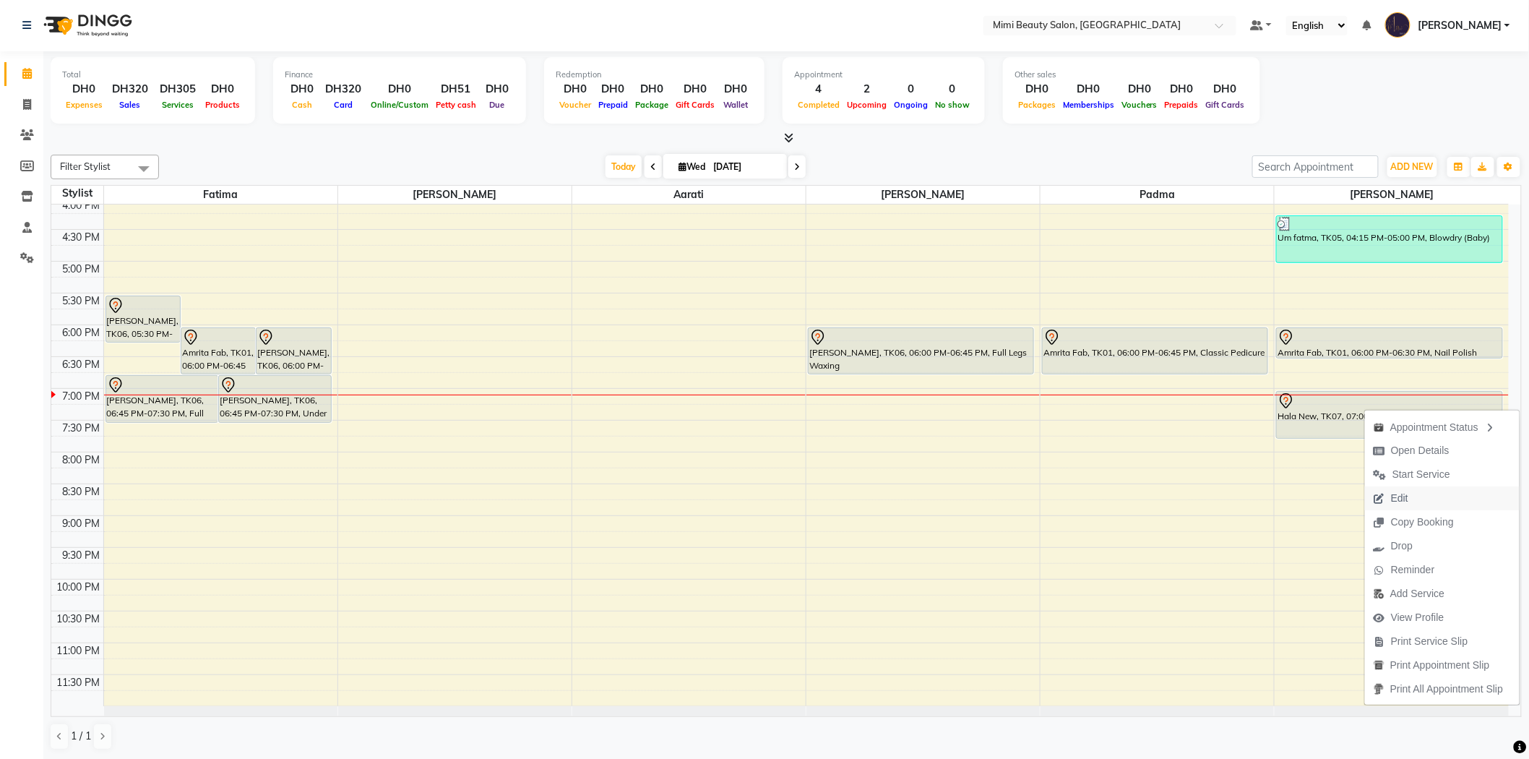
click at [1398, 497] on span "Edit" at bounding box center [1399, 498] width 17 height 15
select select "tentative"
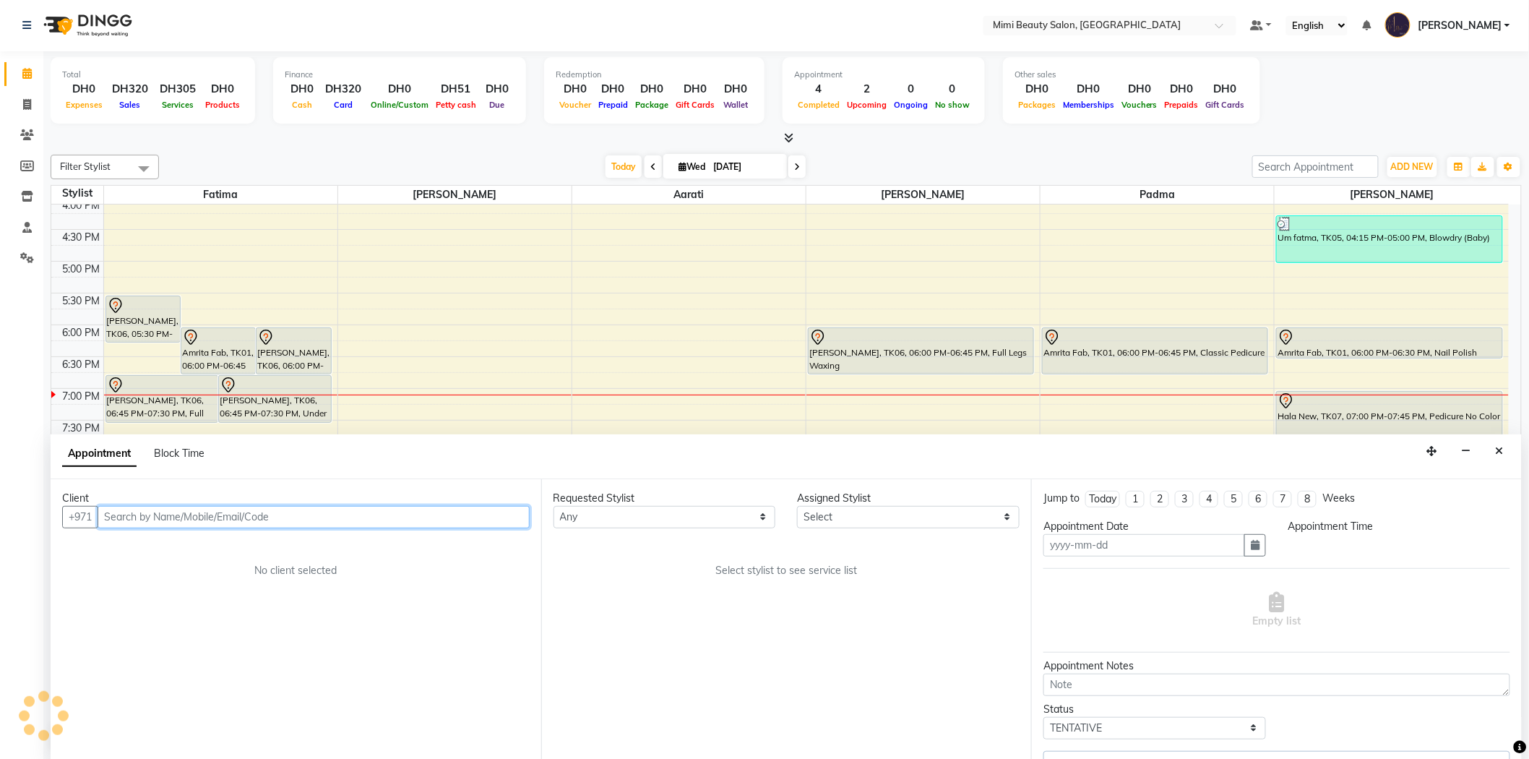
type input "[DATE]"
select select "1140"
select select "68417"
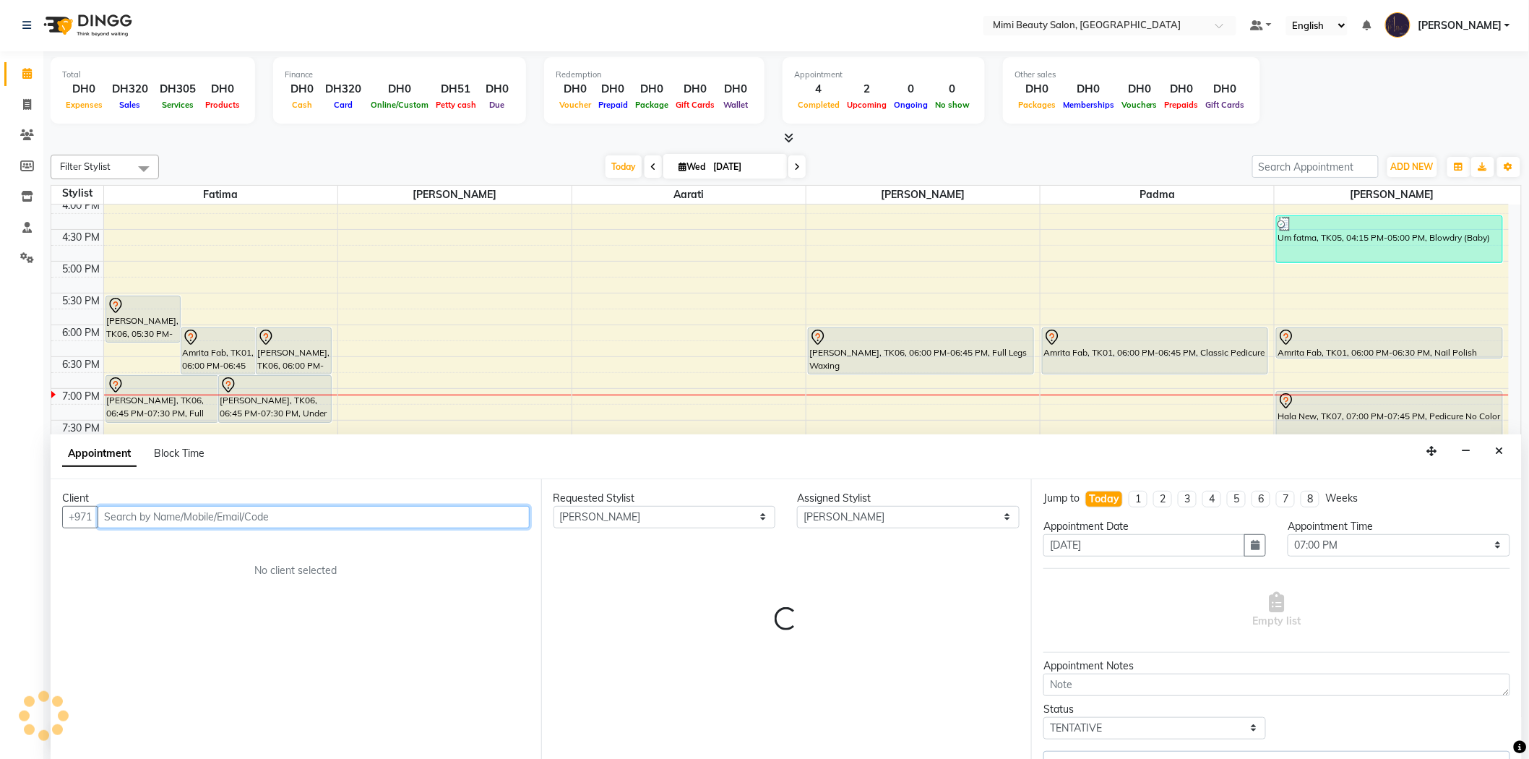
select select "3351"
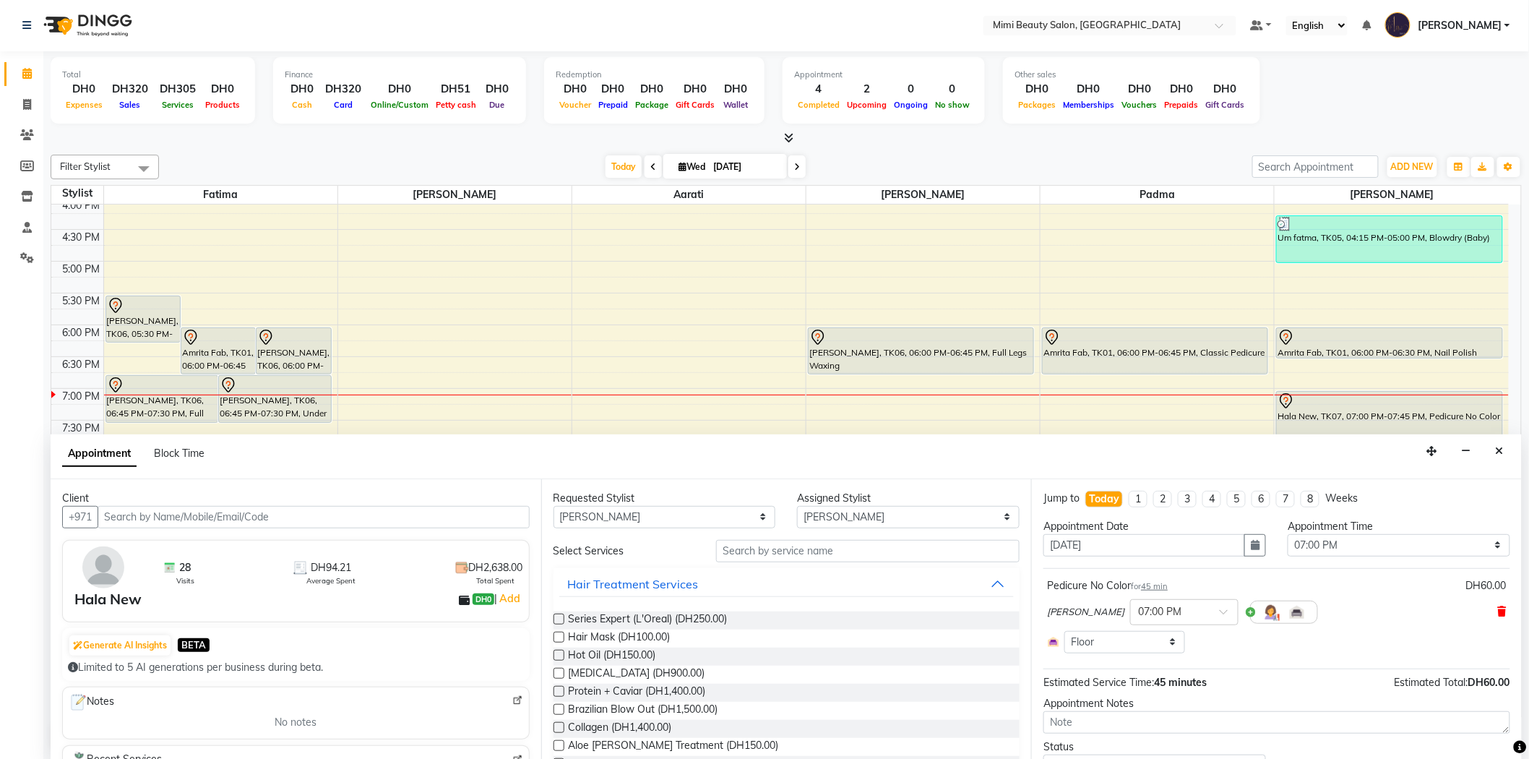
click at [1498, 614] on icon at bounding box center [1502, 611] width 9 height 10
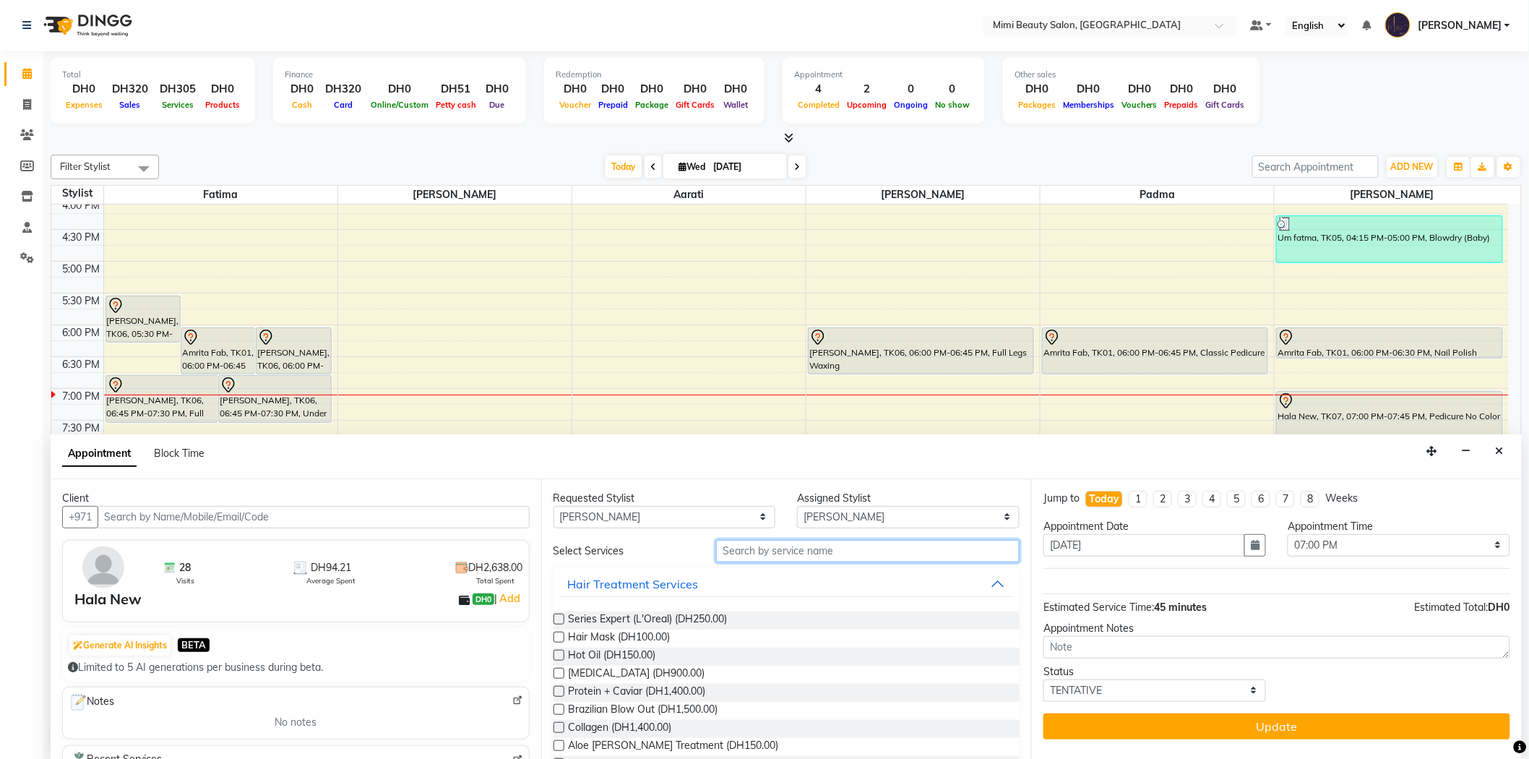
click at [734, 551] on input "text" at bounding box center [867, 551] width 303 height 22
type input "man"
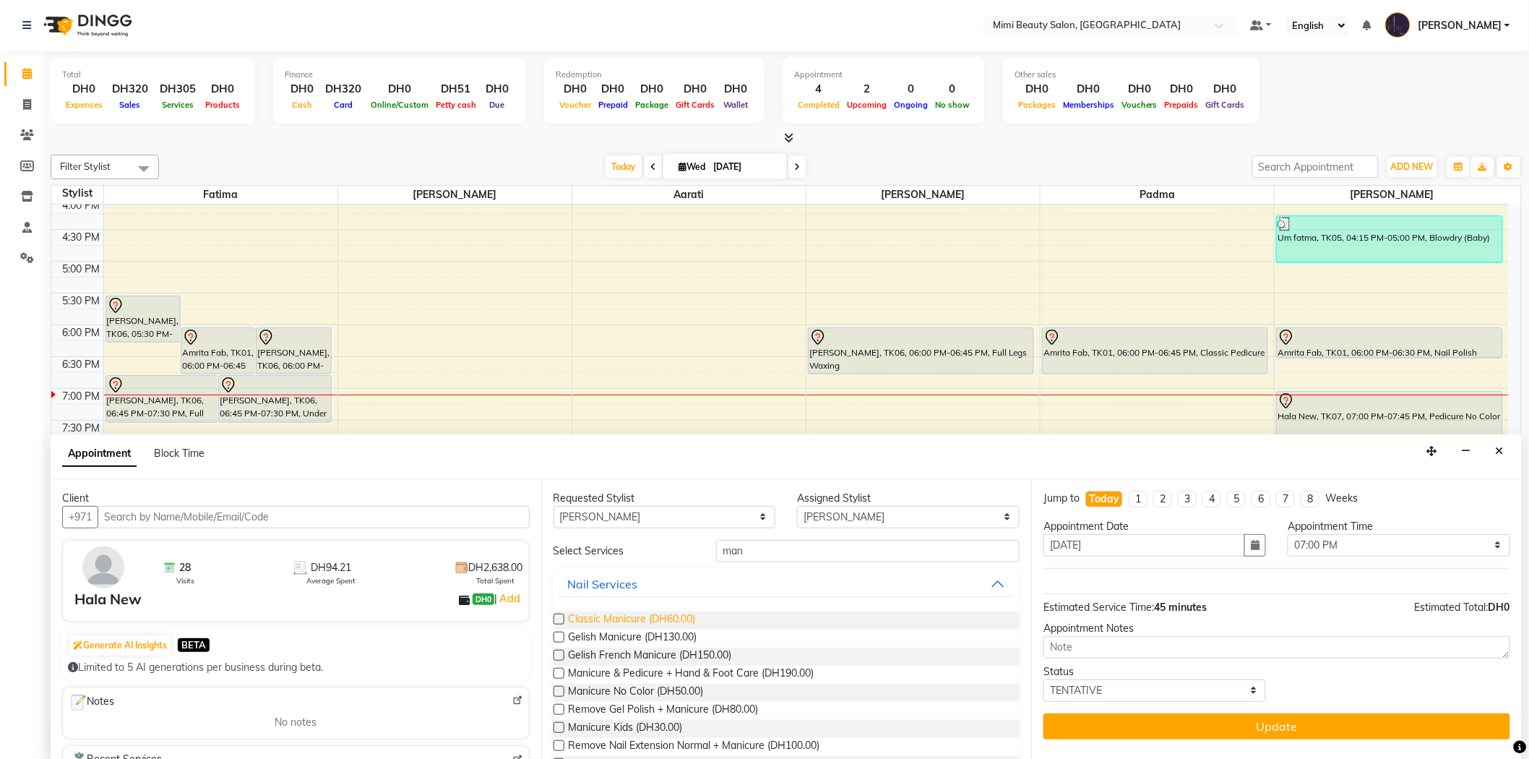
click at [669, 611] on span "Classic Manicure (DH60.00)" at bounding box center [632, 620] width 127 height 18
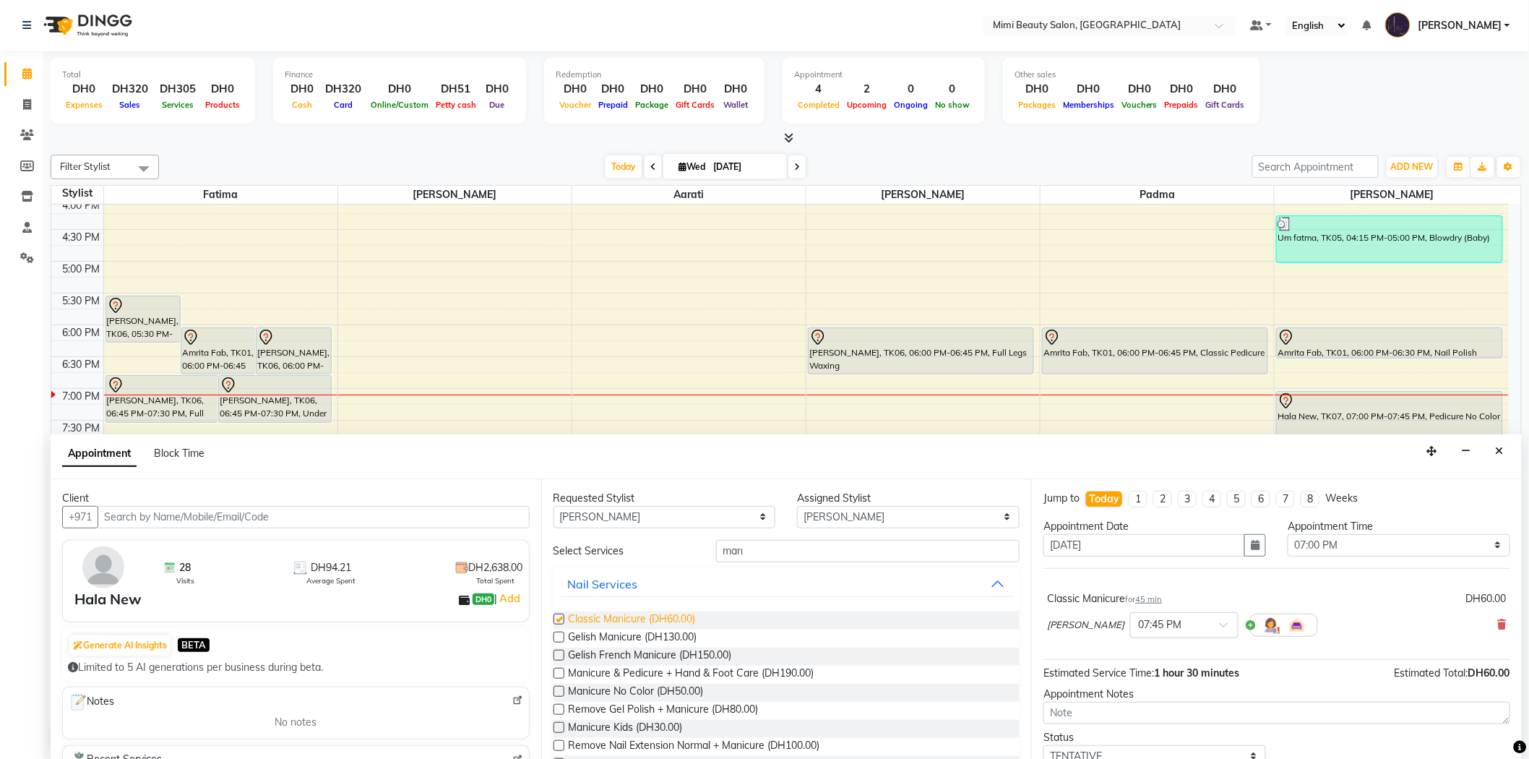
checkbox input "false"
click at [675, 514] on select "Any [PERSON_NAME] [PERSON_NAME] [PERSON_NAME] Padma" at bounding box center [664, 517] width 223 height 22
select select "53403"
click at [553, 506] on select "Any [PERSON_NAME] [PERSON_NAME] [PERSON_NAME] Padma" at bounding box center [664, 517] width 223 height 22
select select "53403"
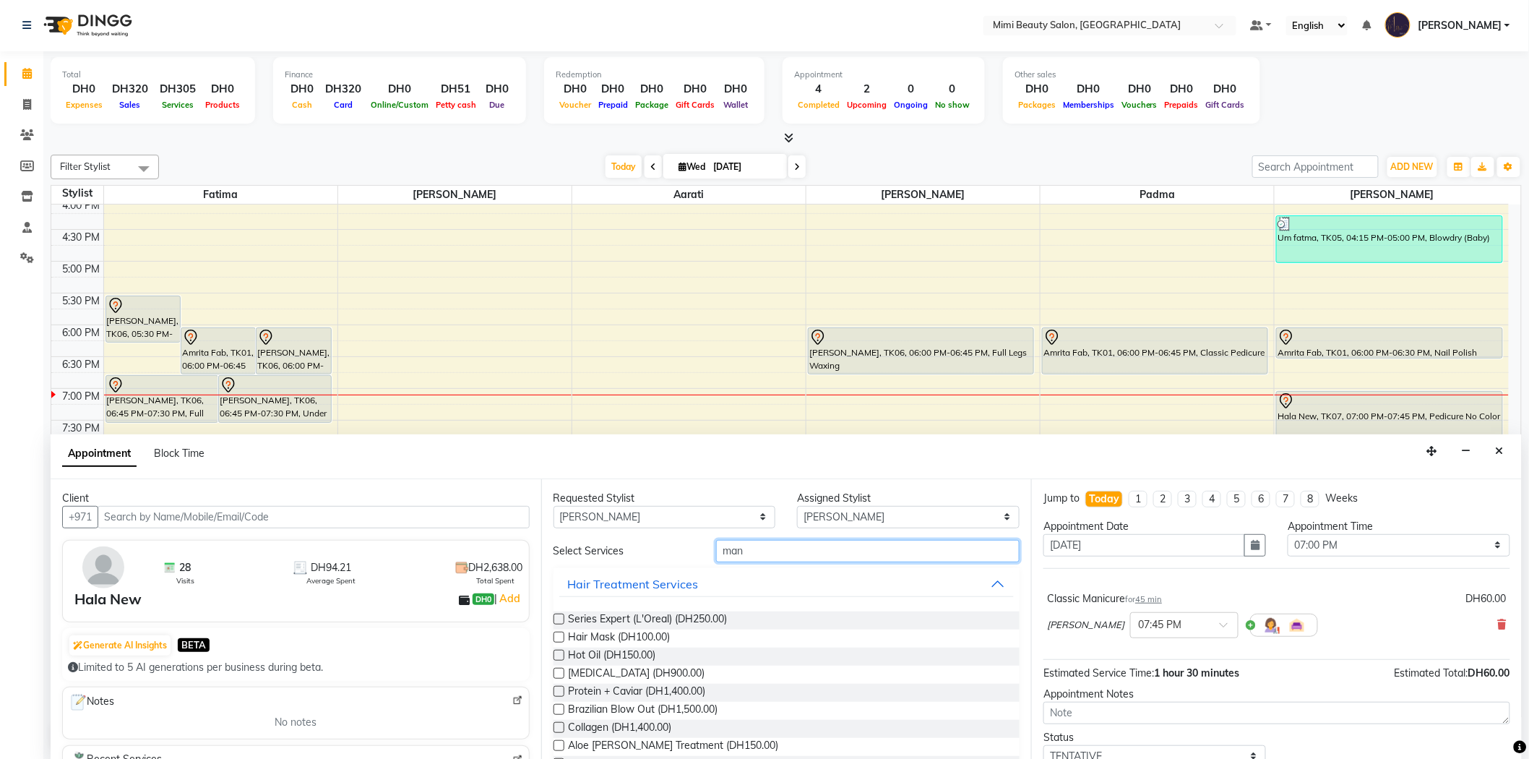
click at [718, 543] on input "man" at bounding box center [867, 551] width 303 height 22
type input "pedi"
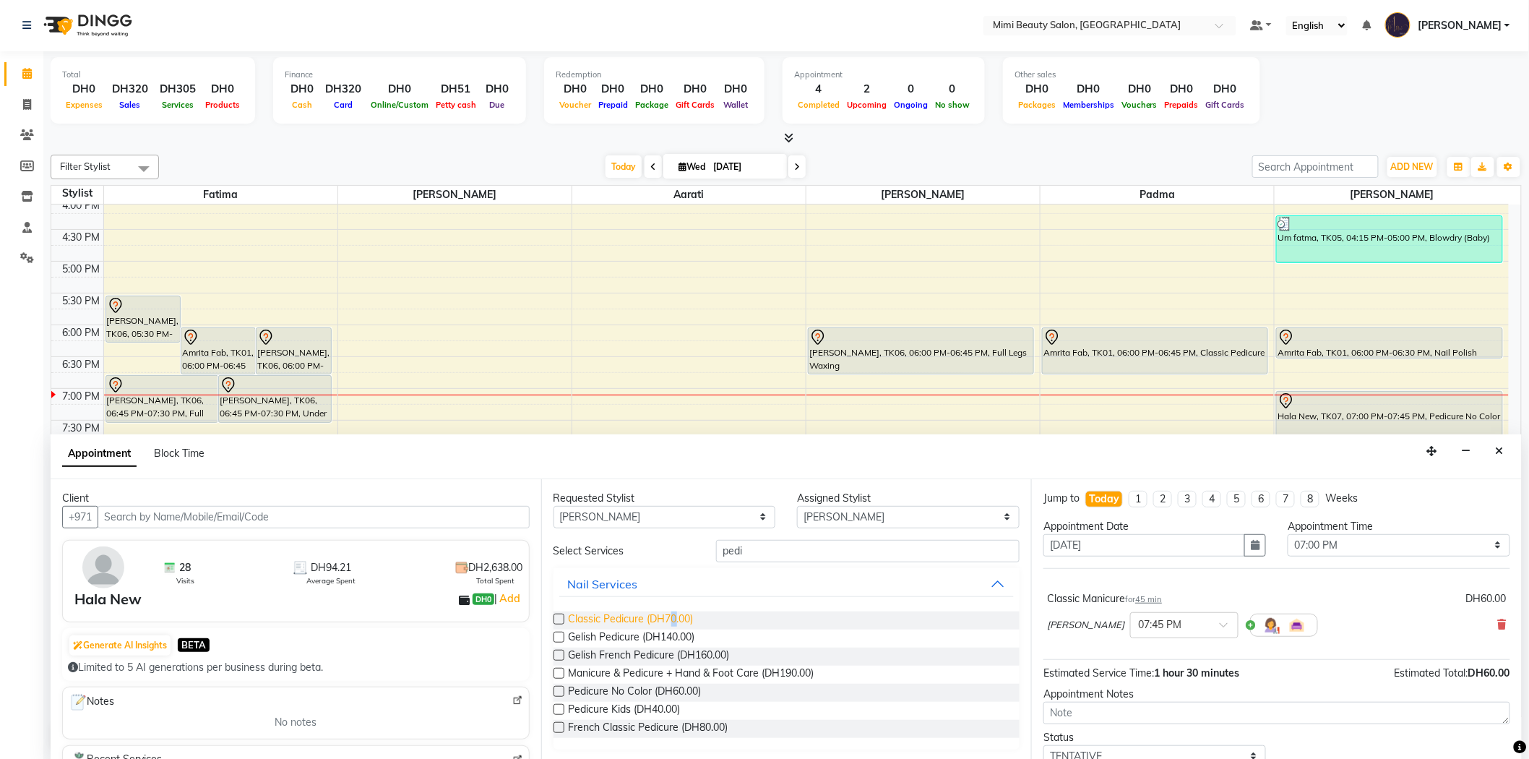
click at [675, 619] on span "Classic Pedicure (DH70.00)" at bounding box center [631, 620] width 125 height 18
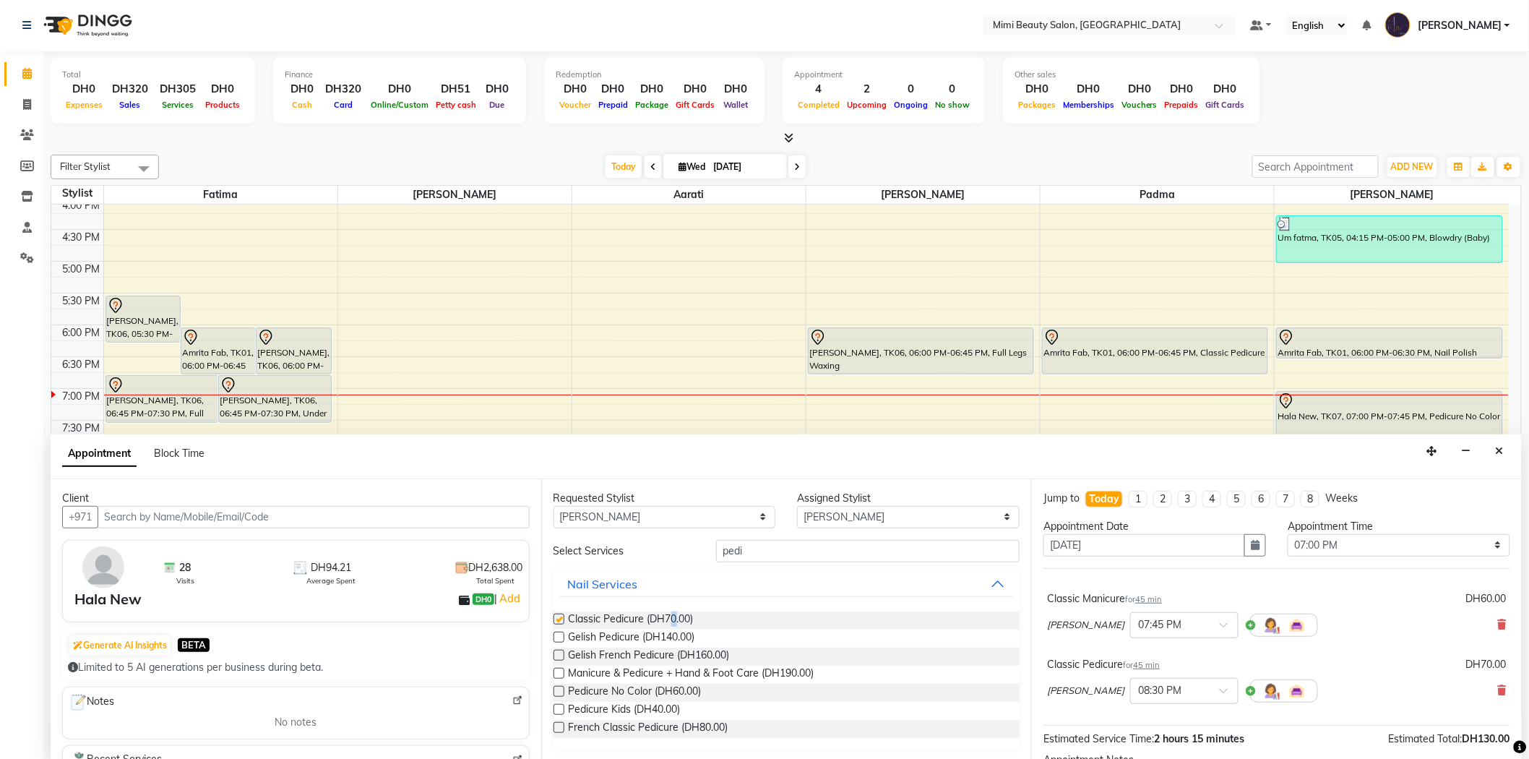
checkbox input "false"
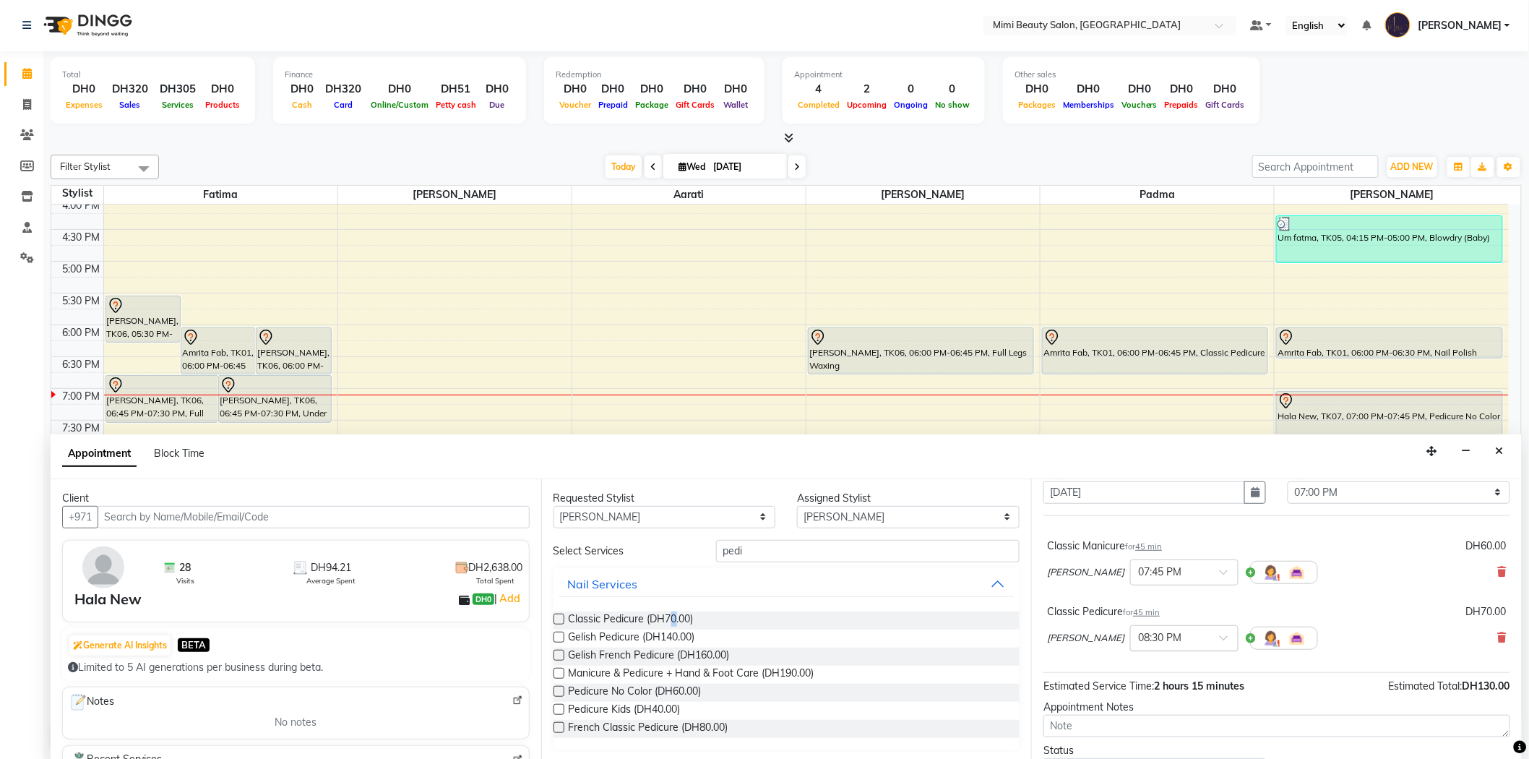
scroll to position [80, 0]
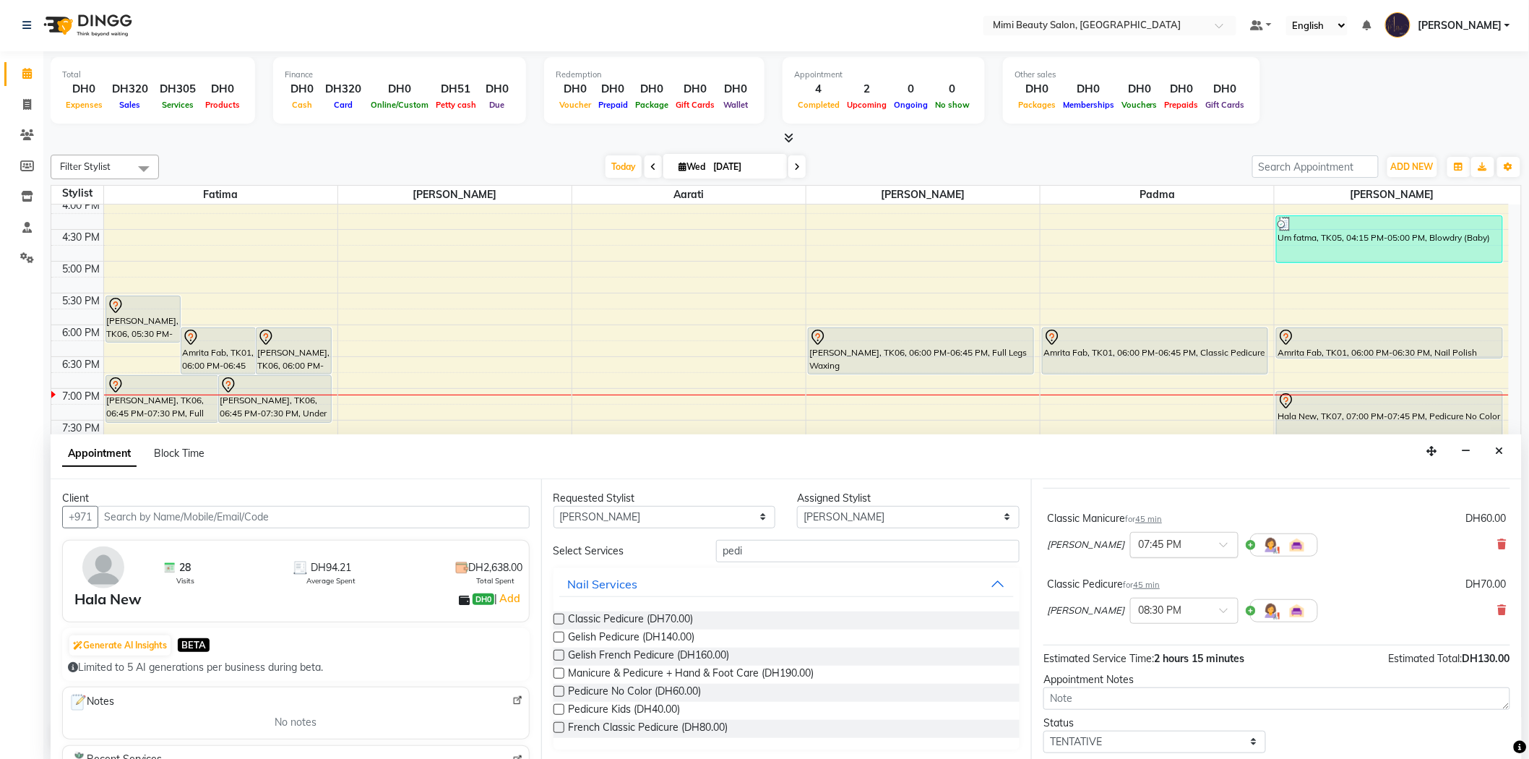
click at [1220, 548] on span at bounding box center [1229, 548] width 18 height 15
click at [1131, 568] on div "07:00 PM" at bounding box center [1184, 570] width 107 height 27
click at [1262, 611] on img at bounding box center [1270, 610] width 17 height 17
click at [1207, 641] on span at bounding box center [1216, 642] width 29 height 27
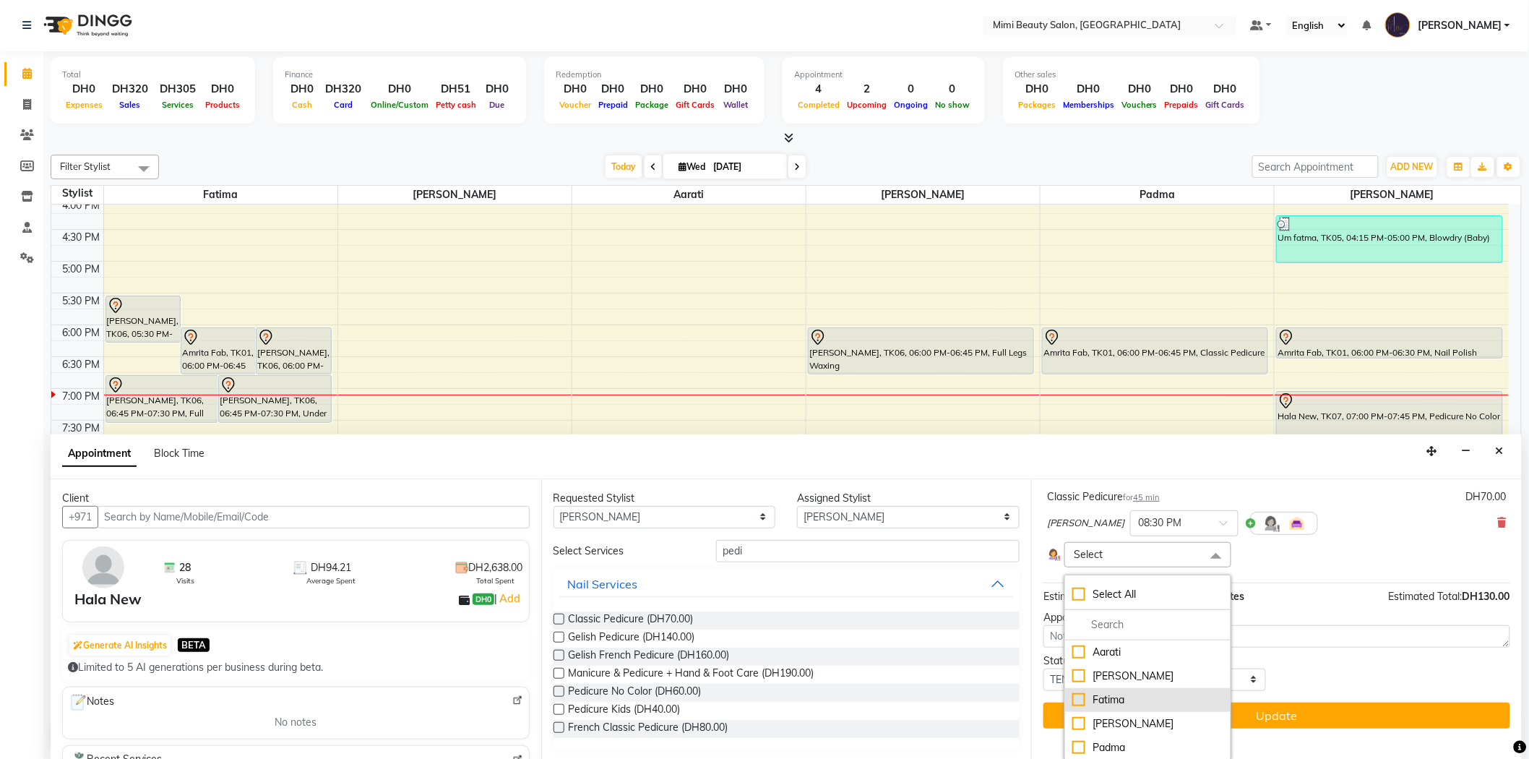
scroll to position [169, 0]
click at [1139, 745] on div "Padma" at bounding box center [1147, 746] width 150 height 15
checkbox input "true"
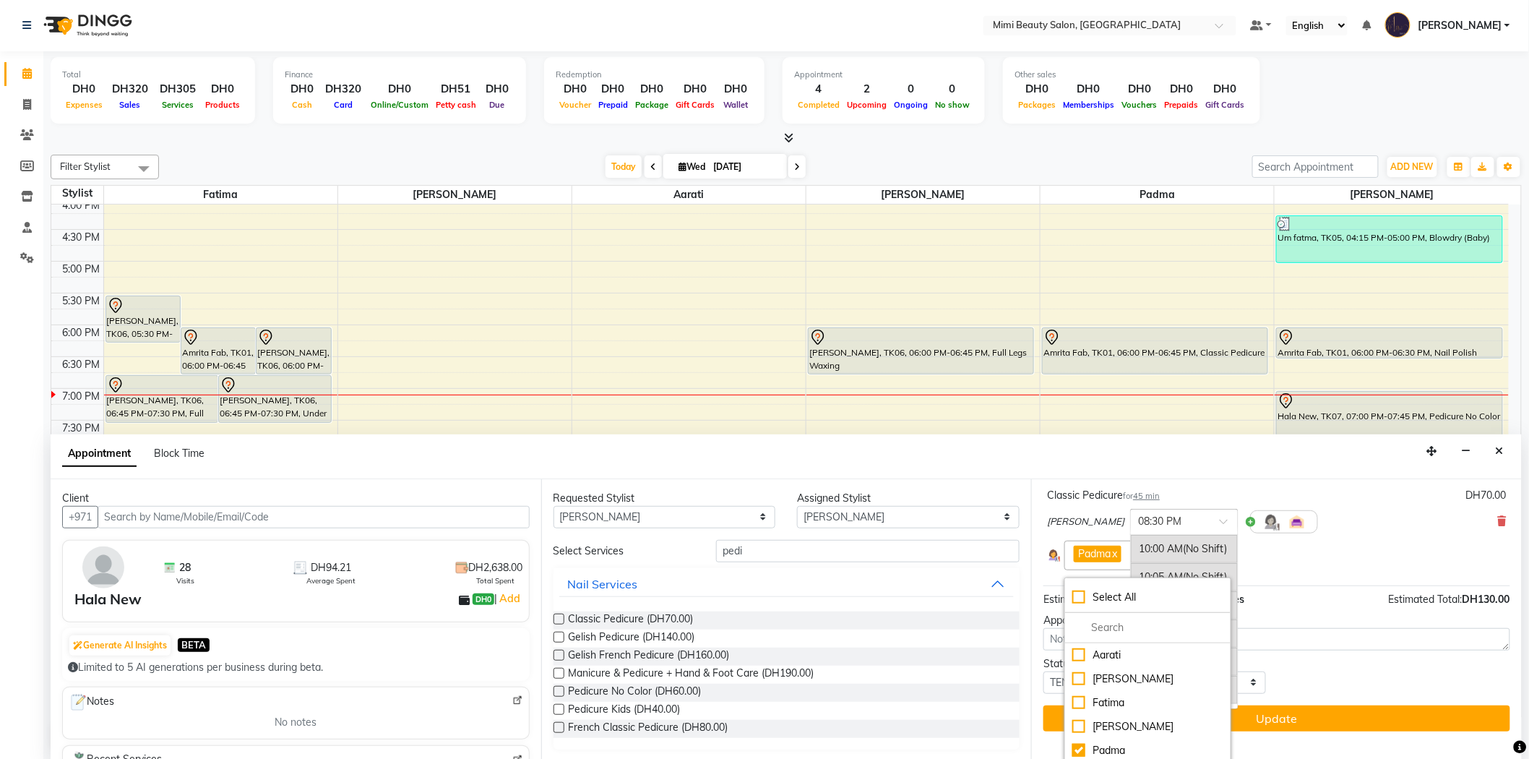
click at [1152, 521] on div at bounding box center [1184, 520] width 107 height 15
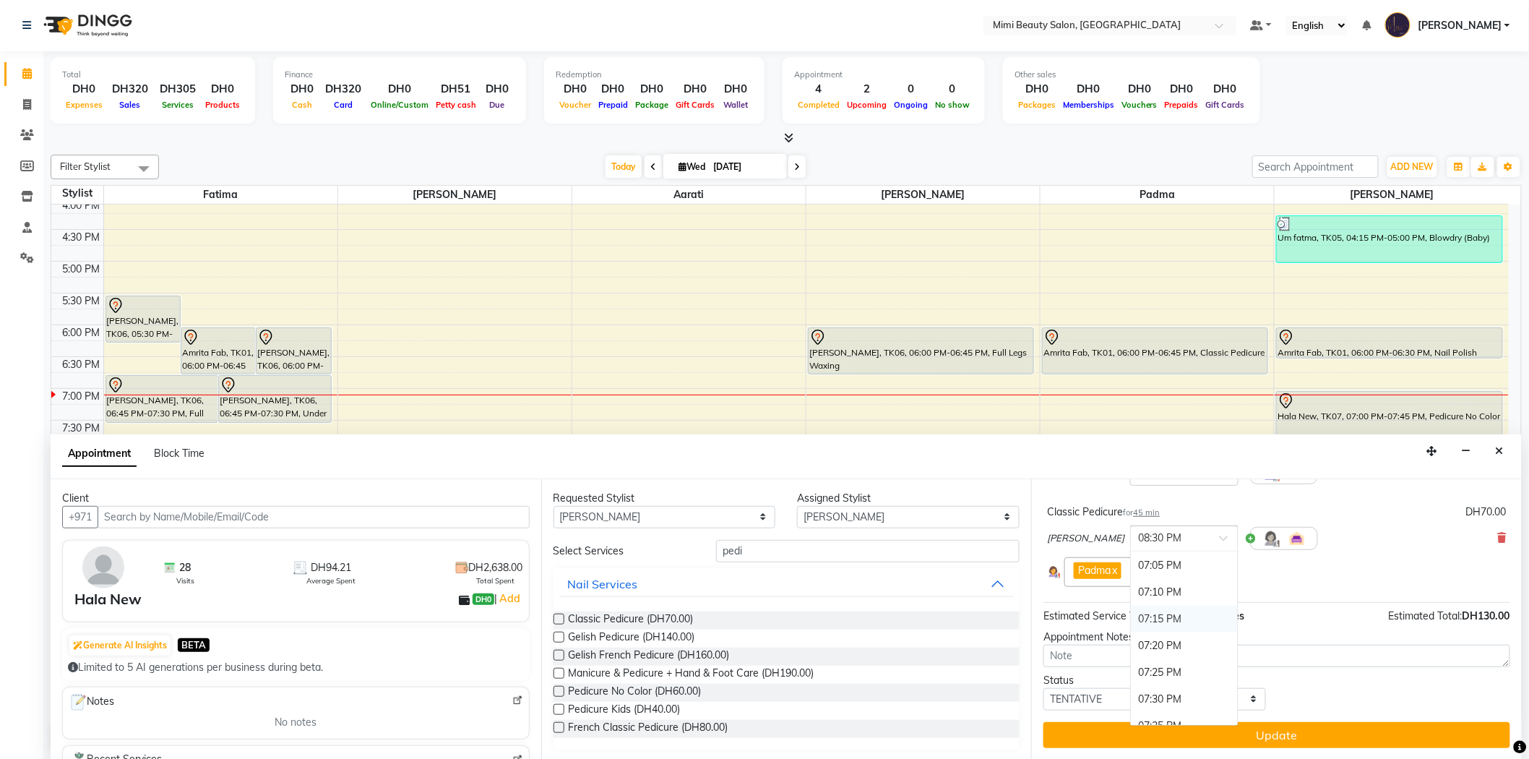
scroll to position [2907, 0]
click at [1131, 561] on div "07:00 PM" at bounding box center [1184, 566] width 107 height 27
click at [1274, 728] on button "Update" at bounding box center [1276, 735] width 467 height 26
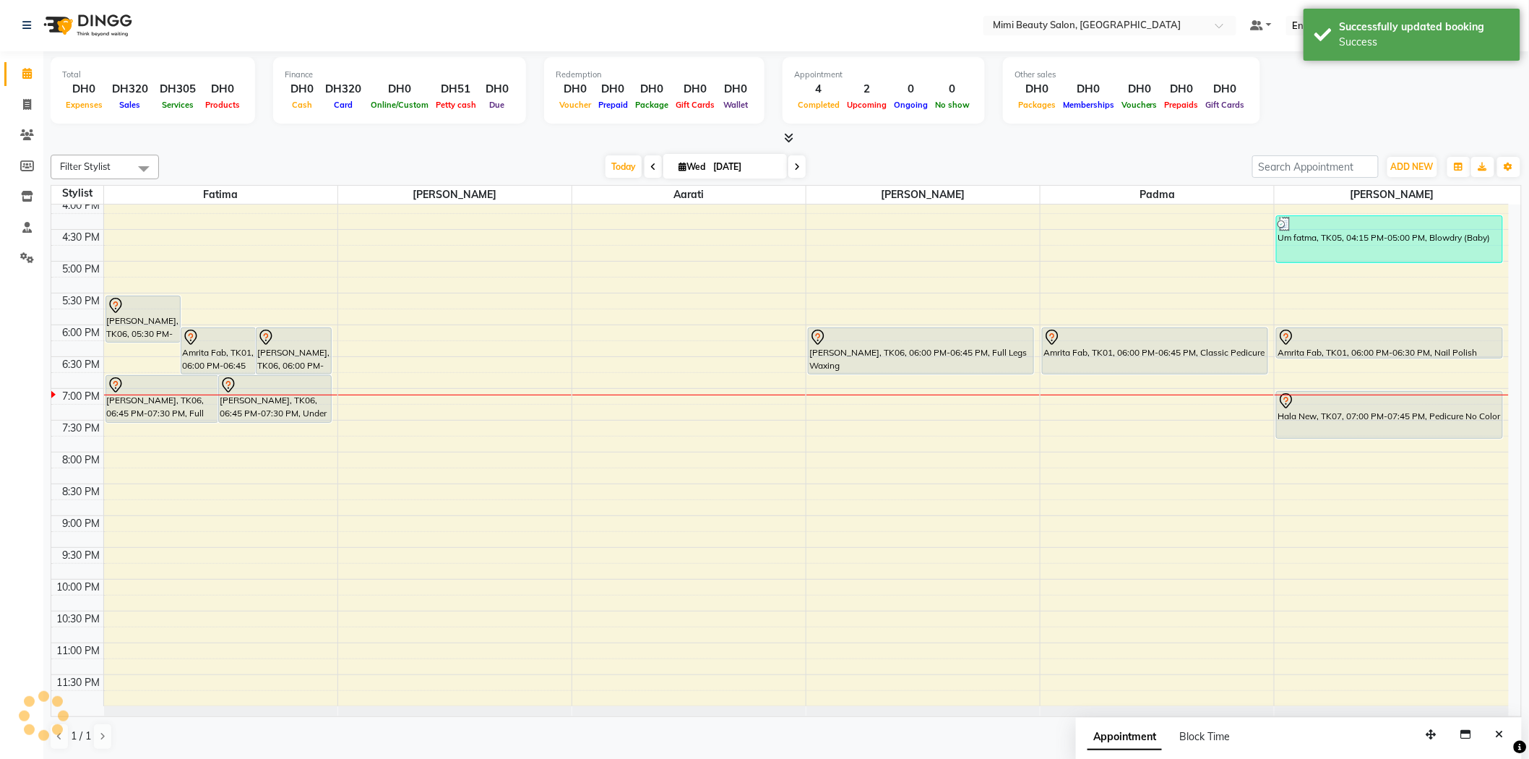
scroll to position [0, 0]
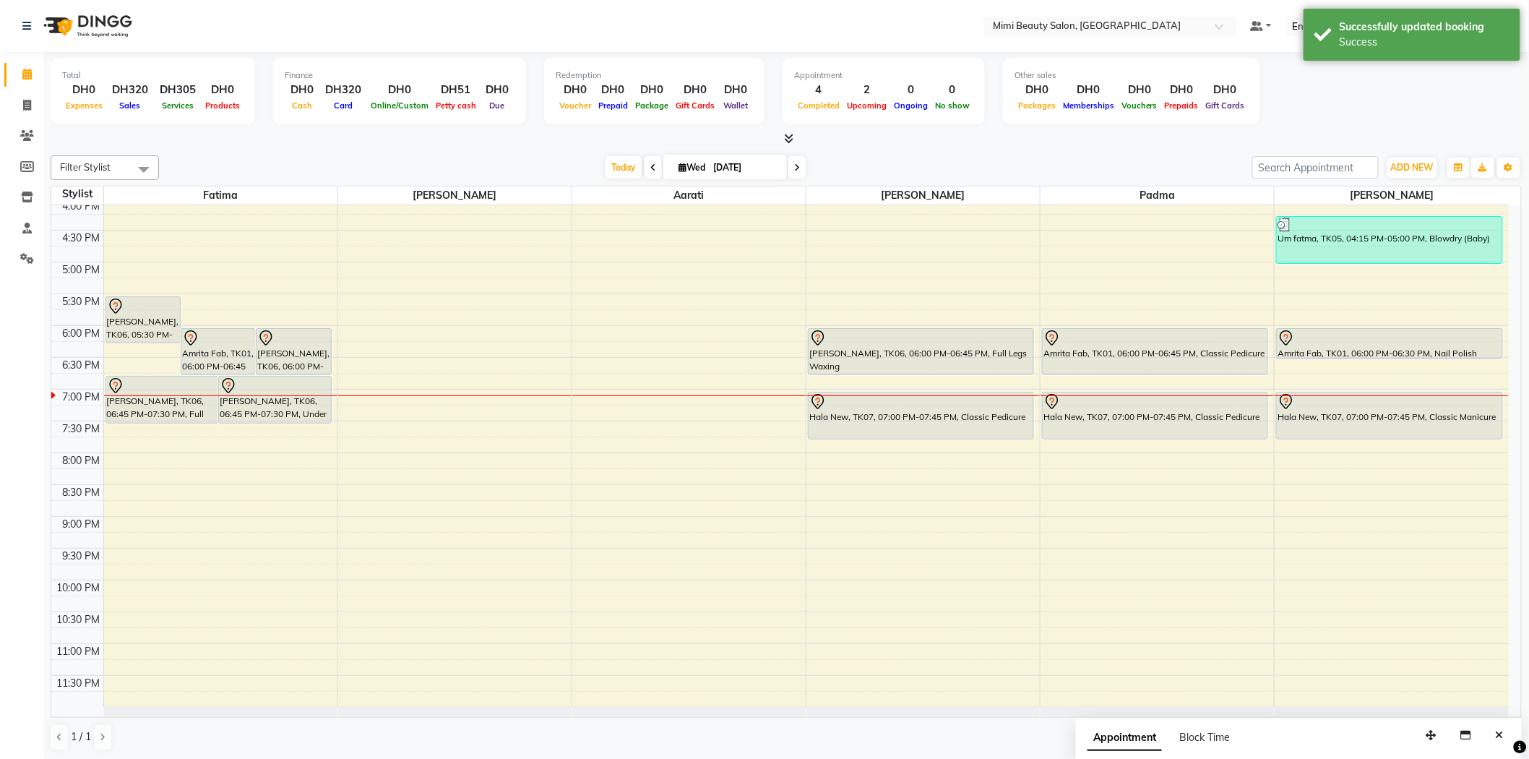
click at [863, 342] on div at bounding box center [920, 337] width 223 height 17
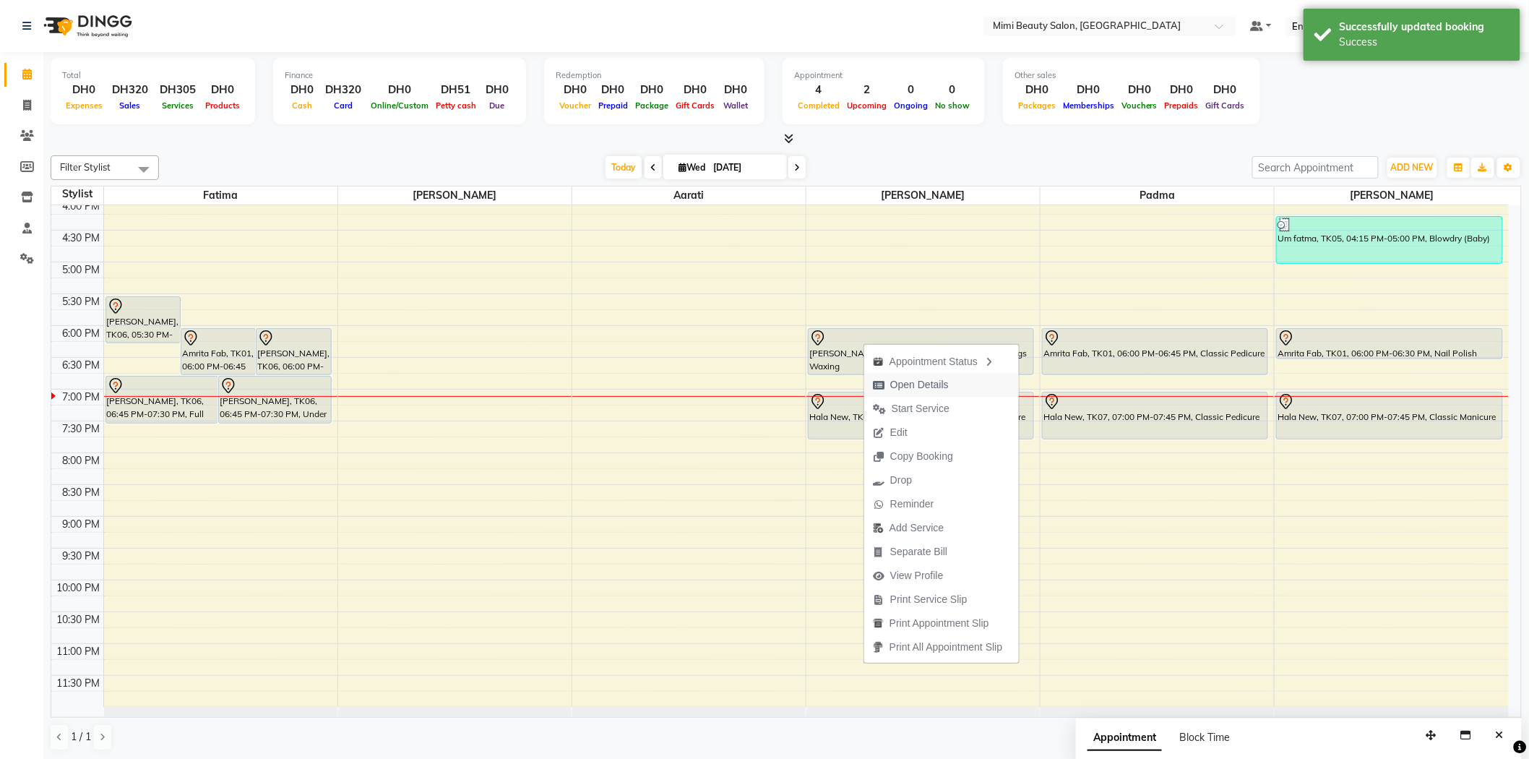
click at [938, 384] on span "Open Details" at bounding box center [919, 384] width 59 height 15
select select "7"
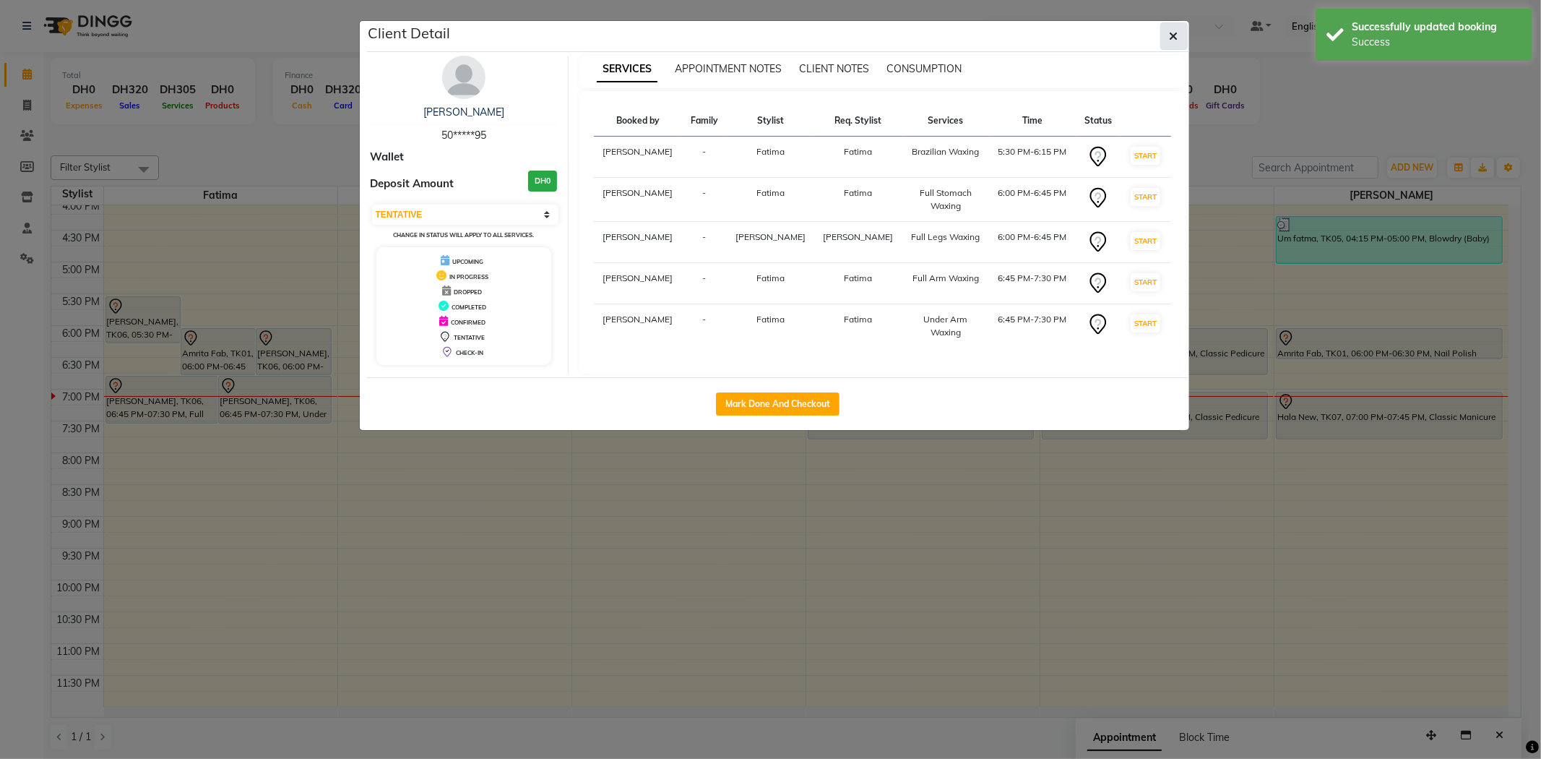
click at [1170, 33] on icon "button" at bounding box center [1174, 36] width 9 height 12
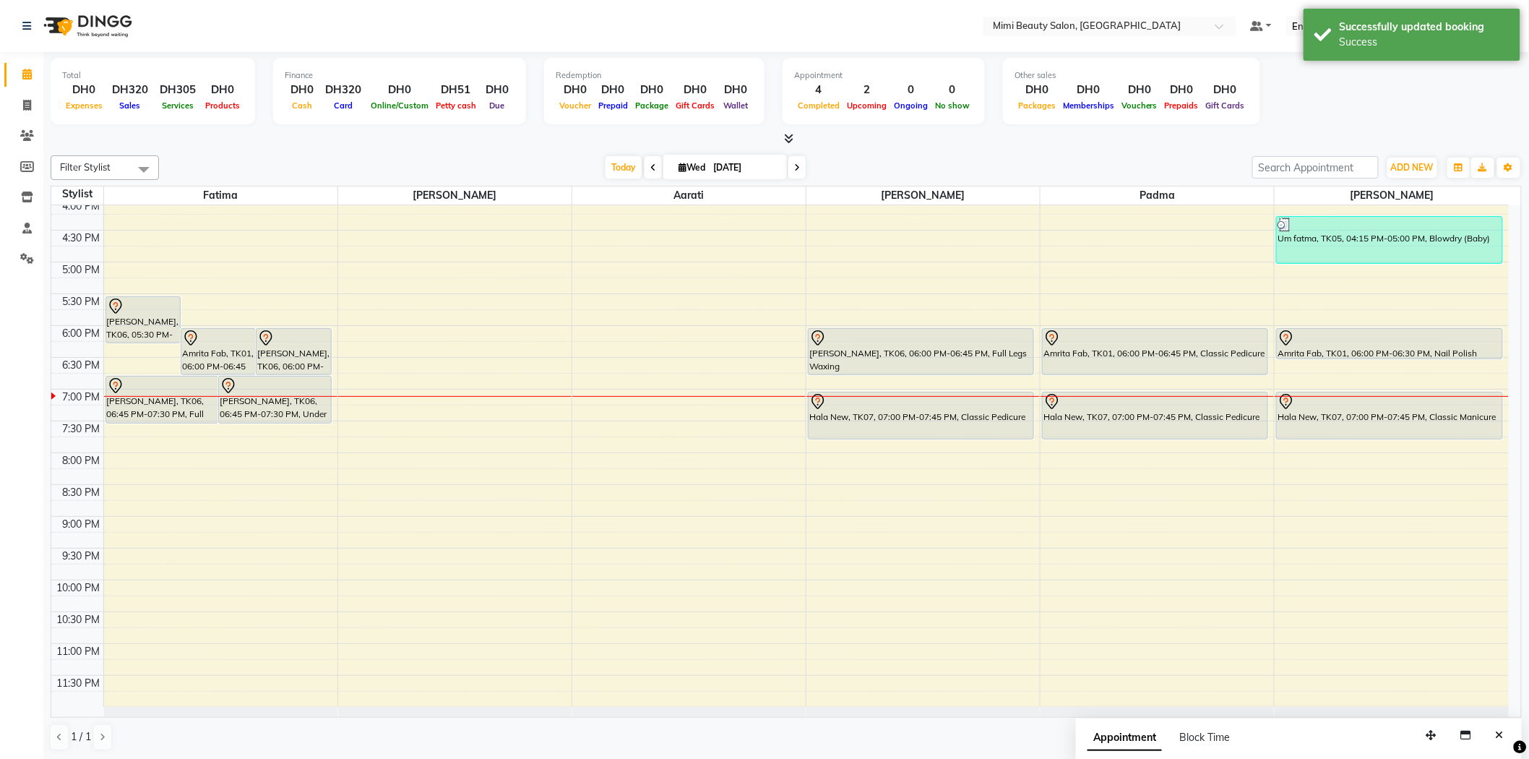
click at [842, 352] on div "[PERSON_NAME], TK06, 06:00 PM-06:45 PM, Full Legs Waxing" at bounding box center [920, 352] width 225 height 46
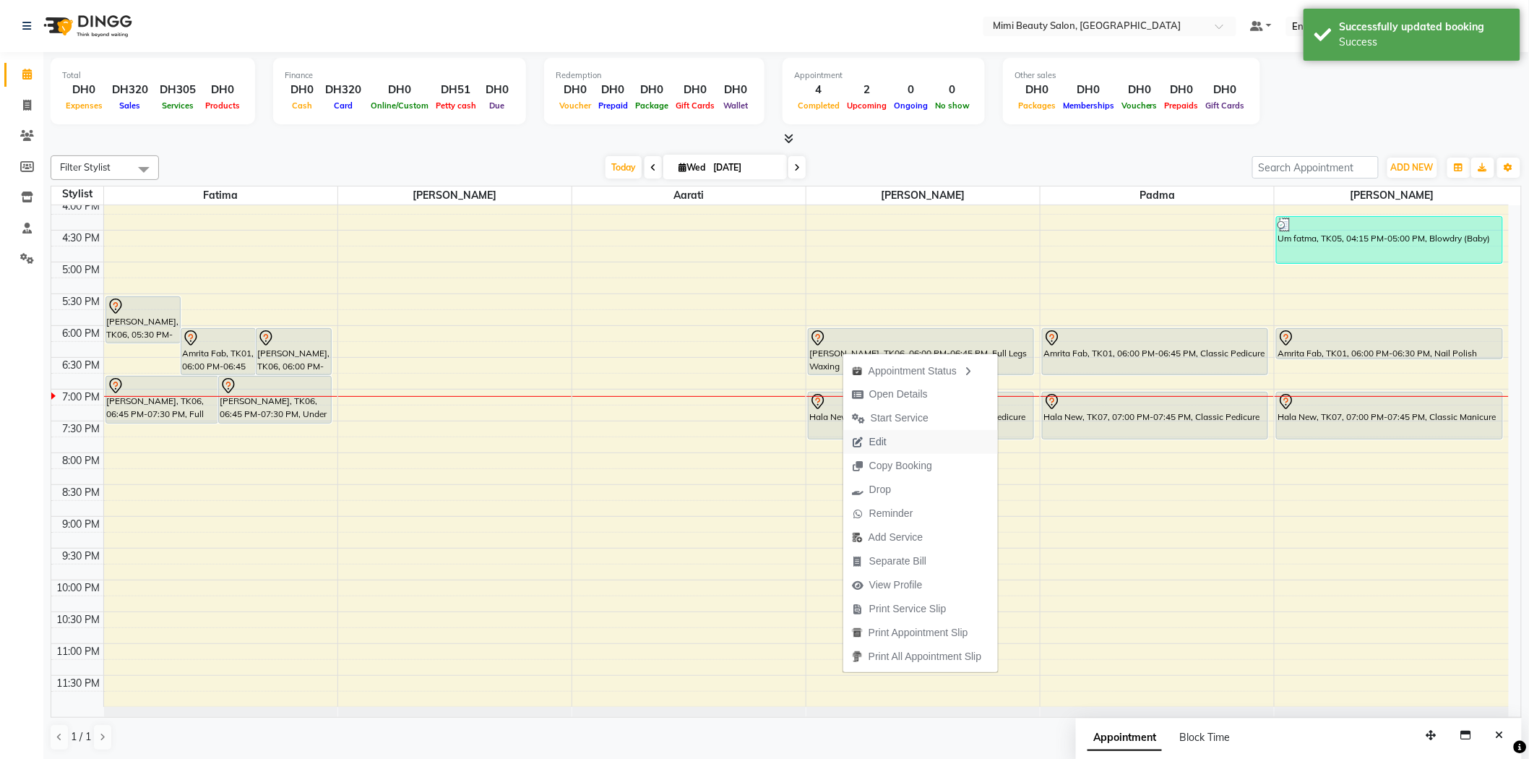
click at [870, 444] on span "Edit" at bounding box center [877, 441] width 17 height 15
select select "tentative"
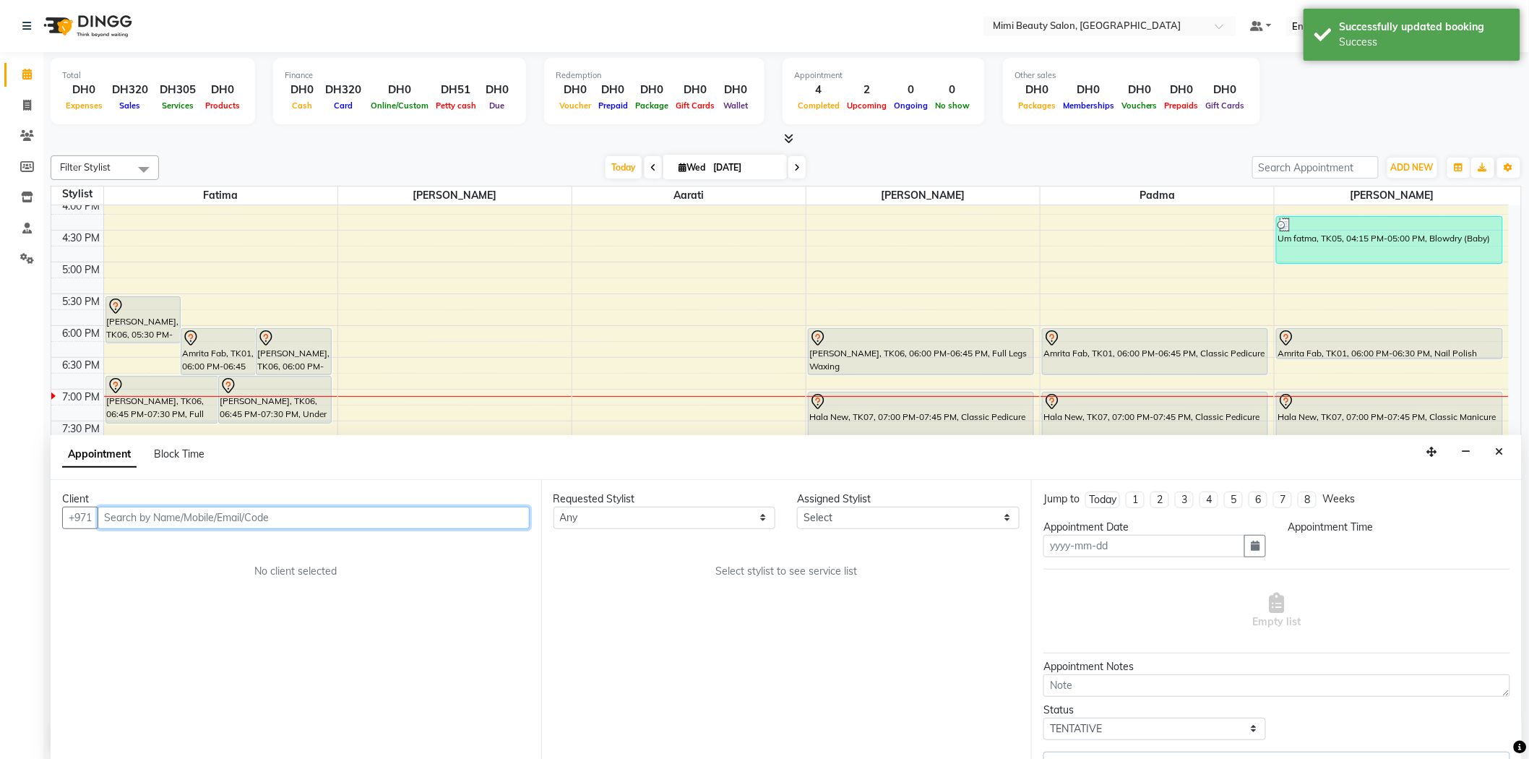
scroll to position [1, 0]
type input "[DATE]"
select select "1050"
select select "52699"
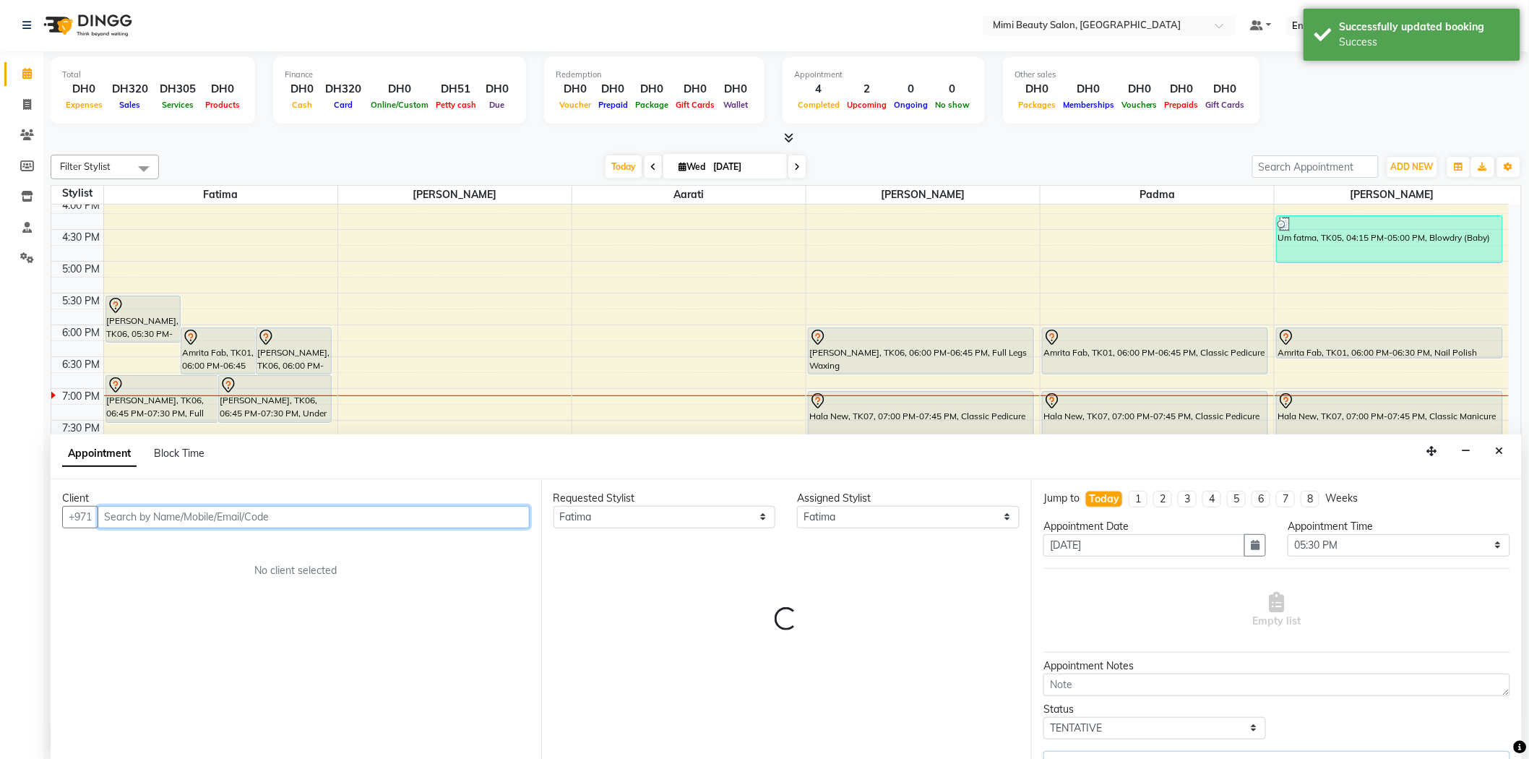
scroll to position [452, 0]
select select "3351"
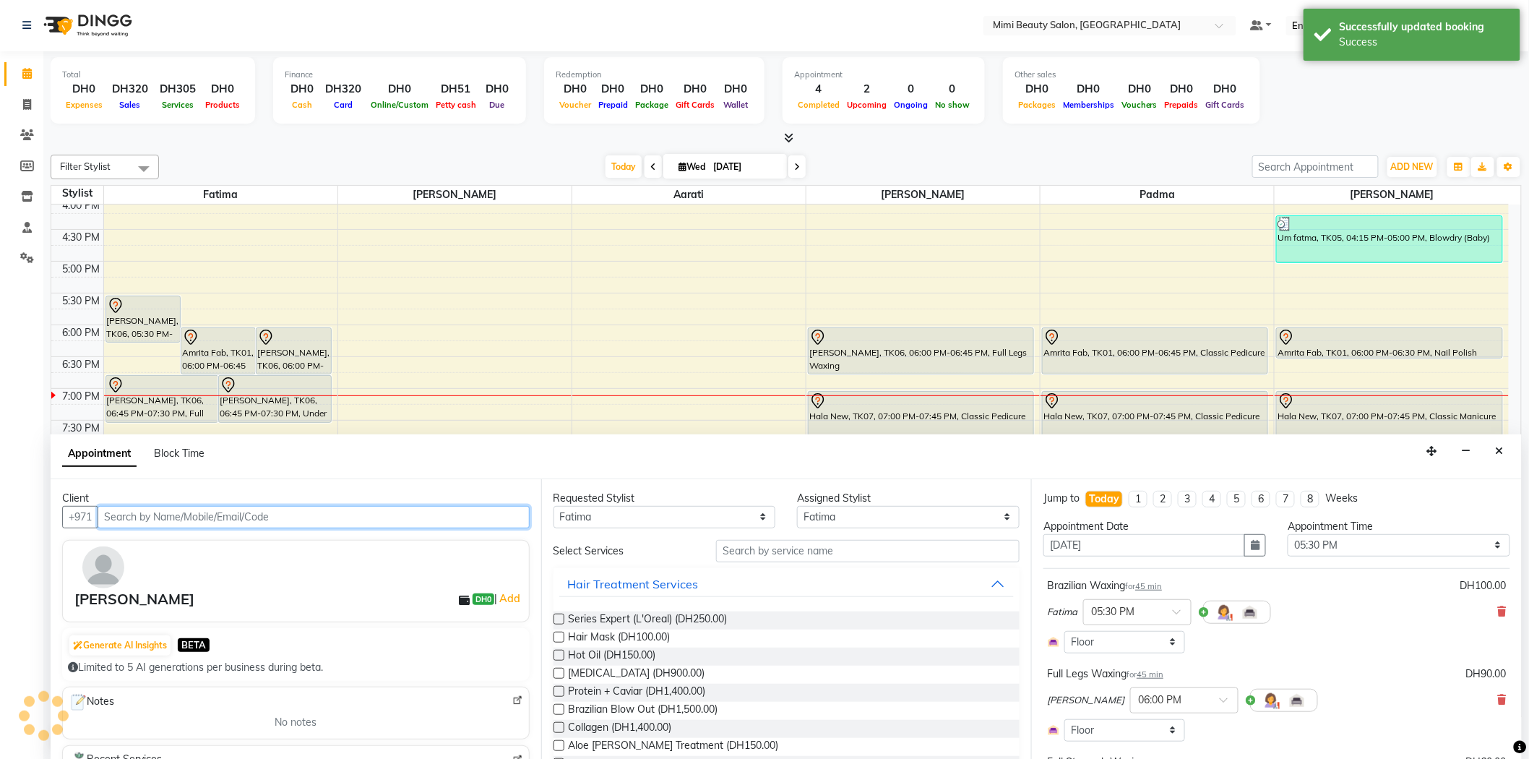
select select "3351"
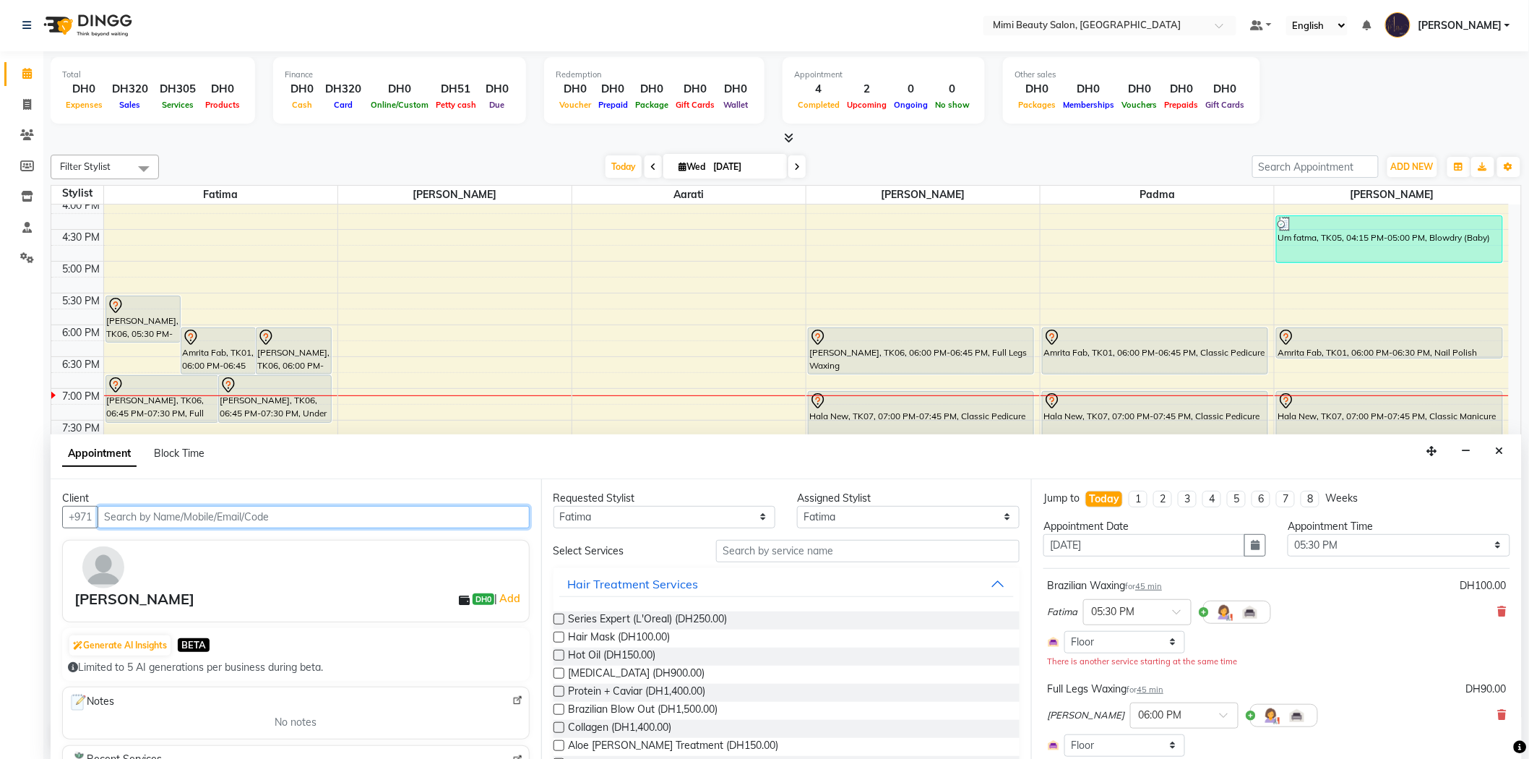
scroll to position [0, 0]
click at [1497, 454] on icon "Close" at bounding box center [1500, 452] width 8 height 10
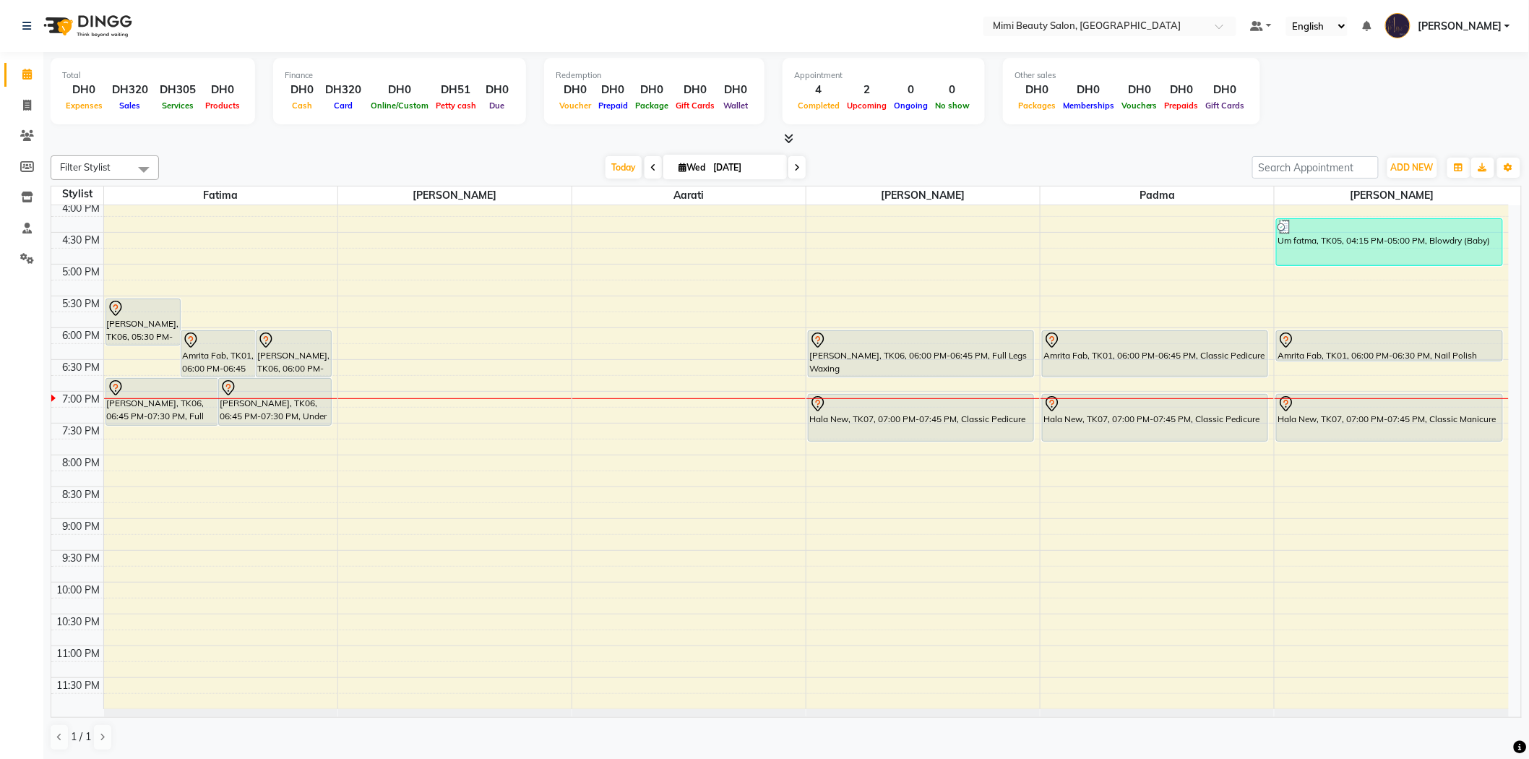
scroll to position [452, 0]
click at [980, 337] on div at bounding box center [920, 337] width 223 height 17
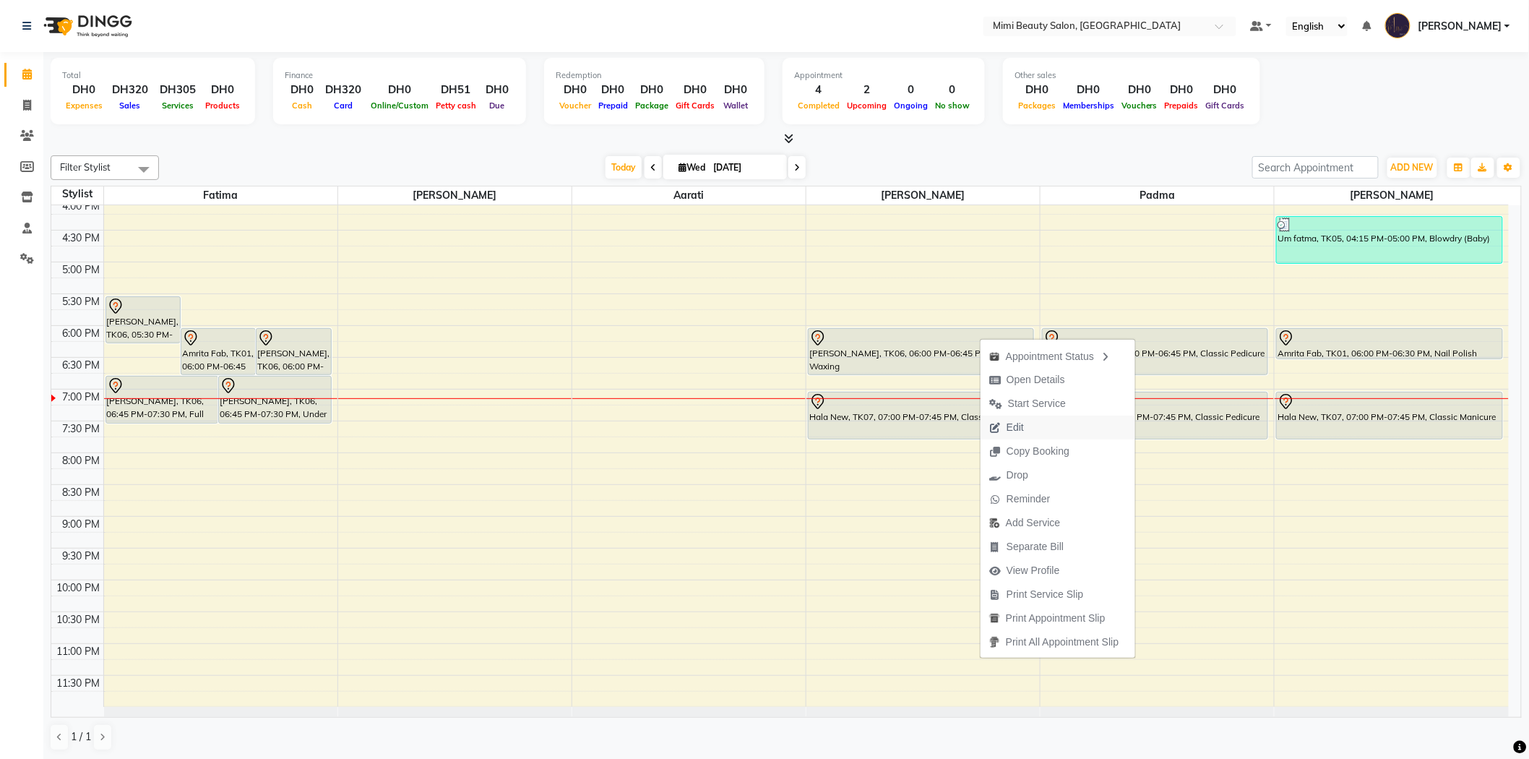
click at [1024, 423] on span "Edit" at bounding box center [1006, 427] width 52 height 24
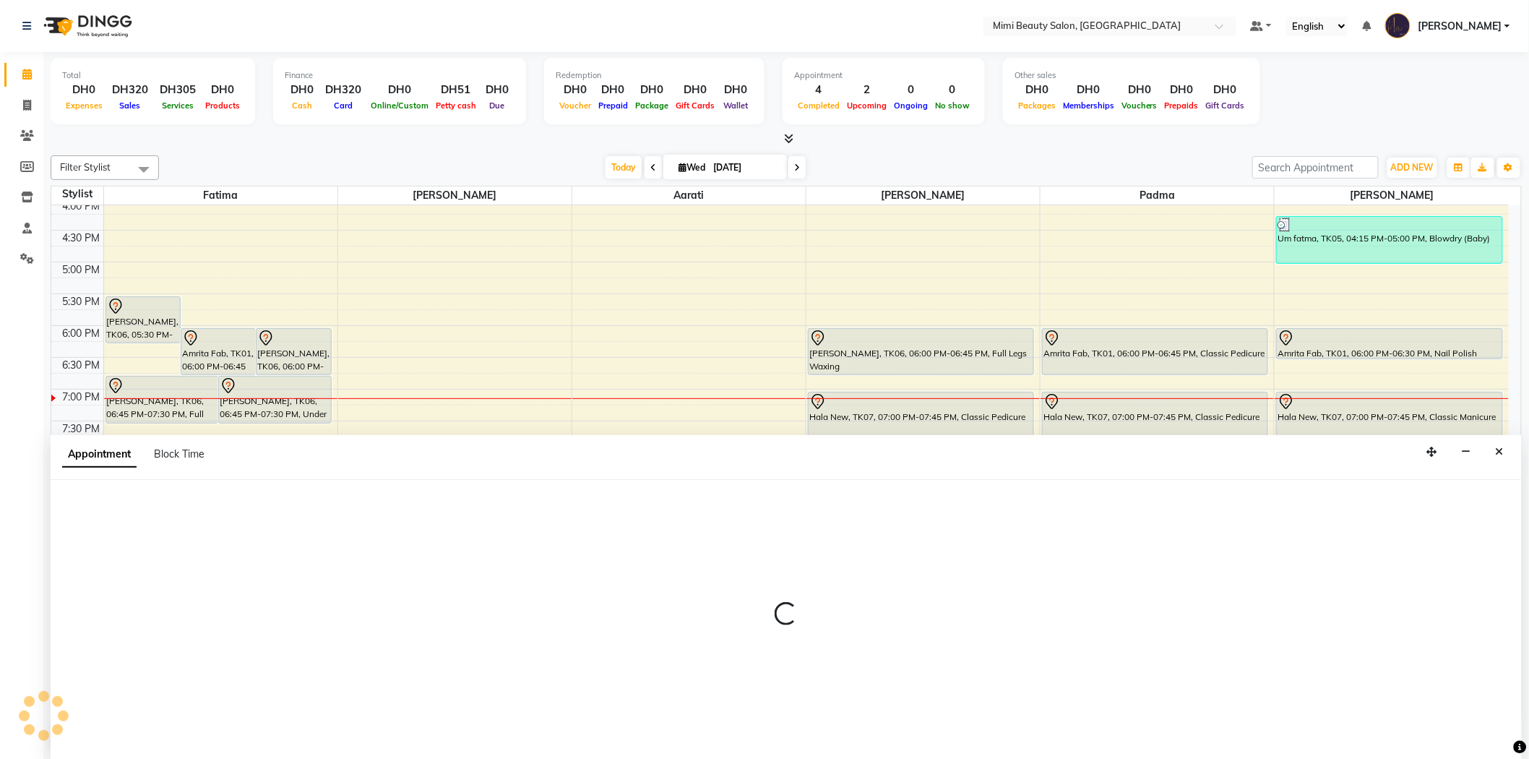
scroll to position [1, 0]
select select "1050"
select select "tentative"
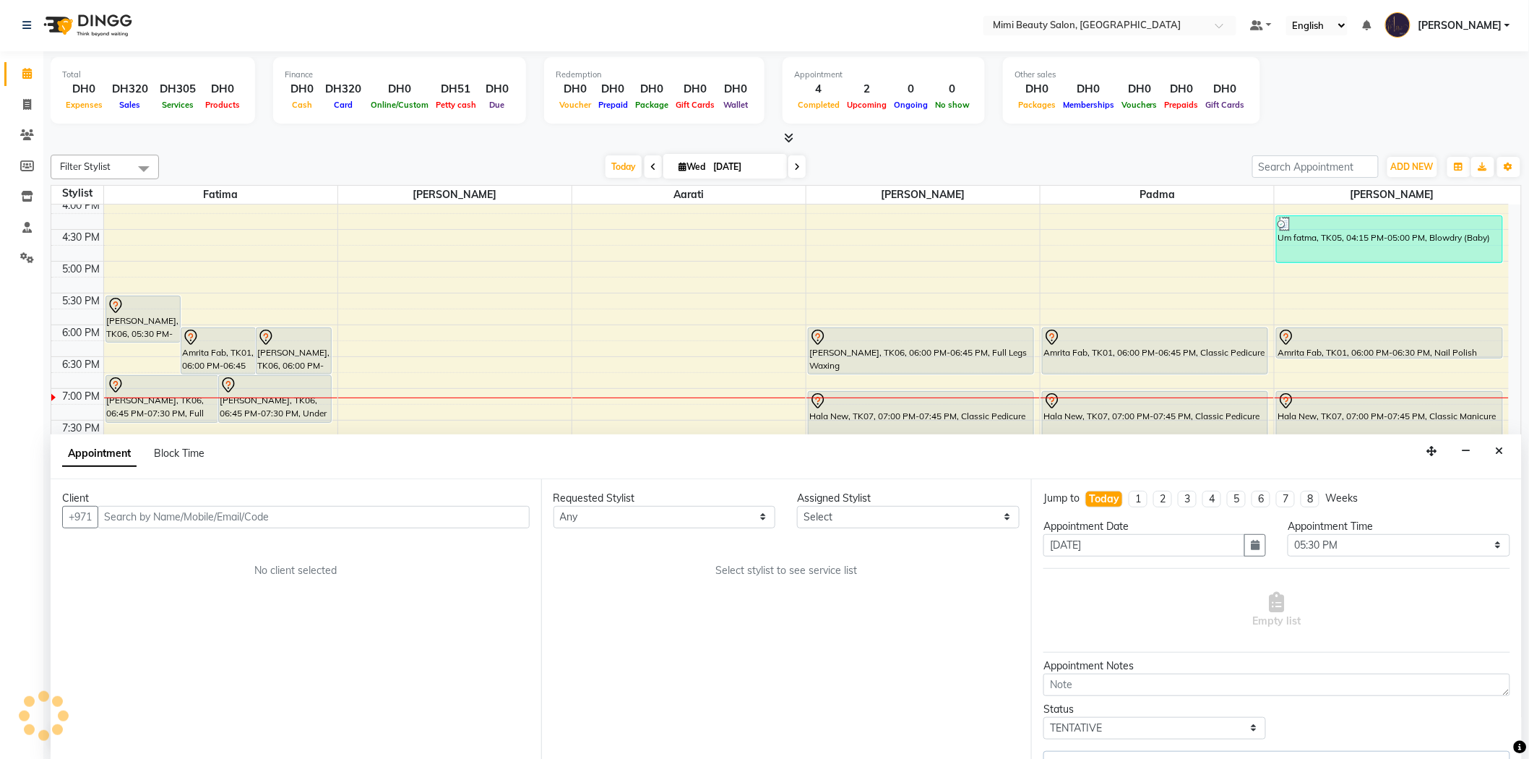
select select "52699"
select select "3351"
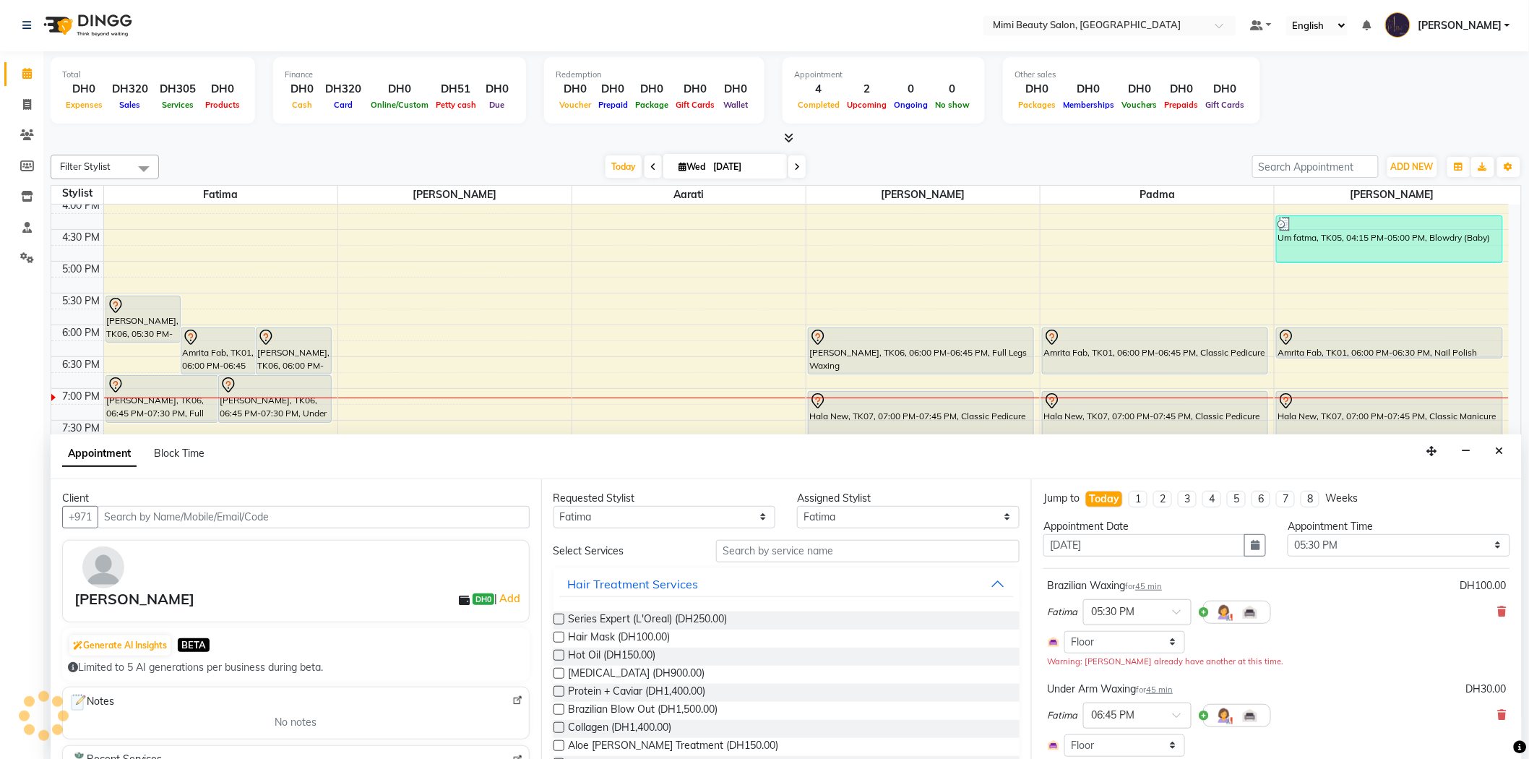
select select "3351"
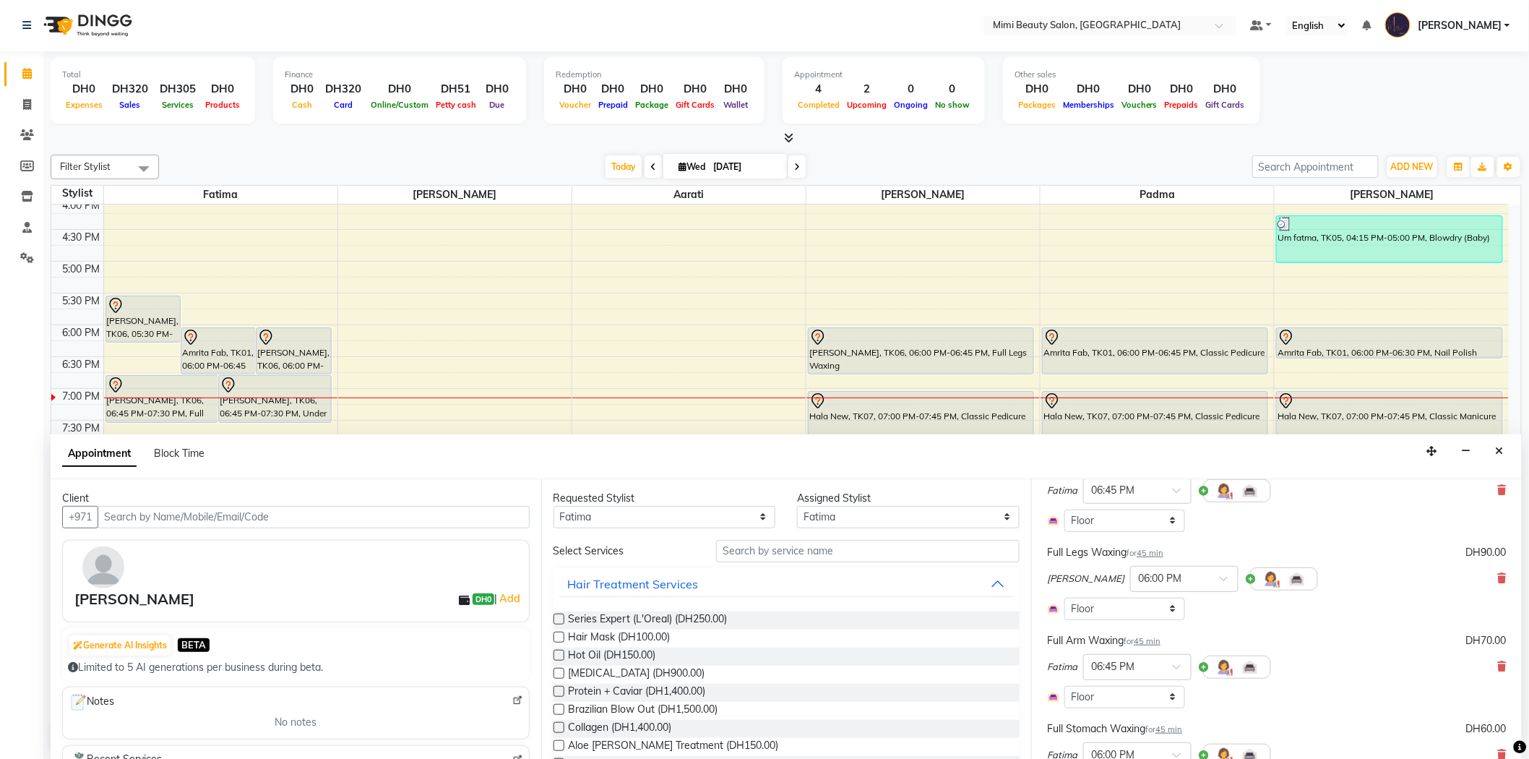
scroll to position [241, 0]
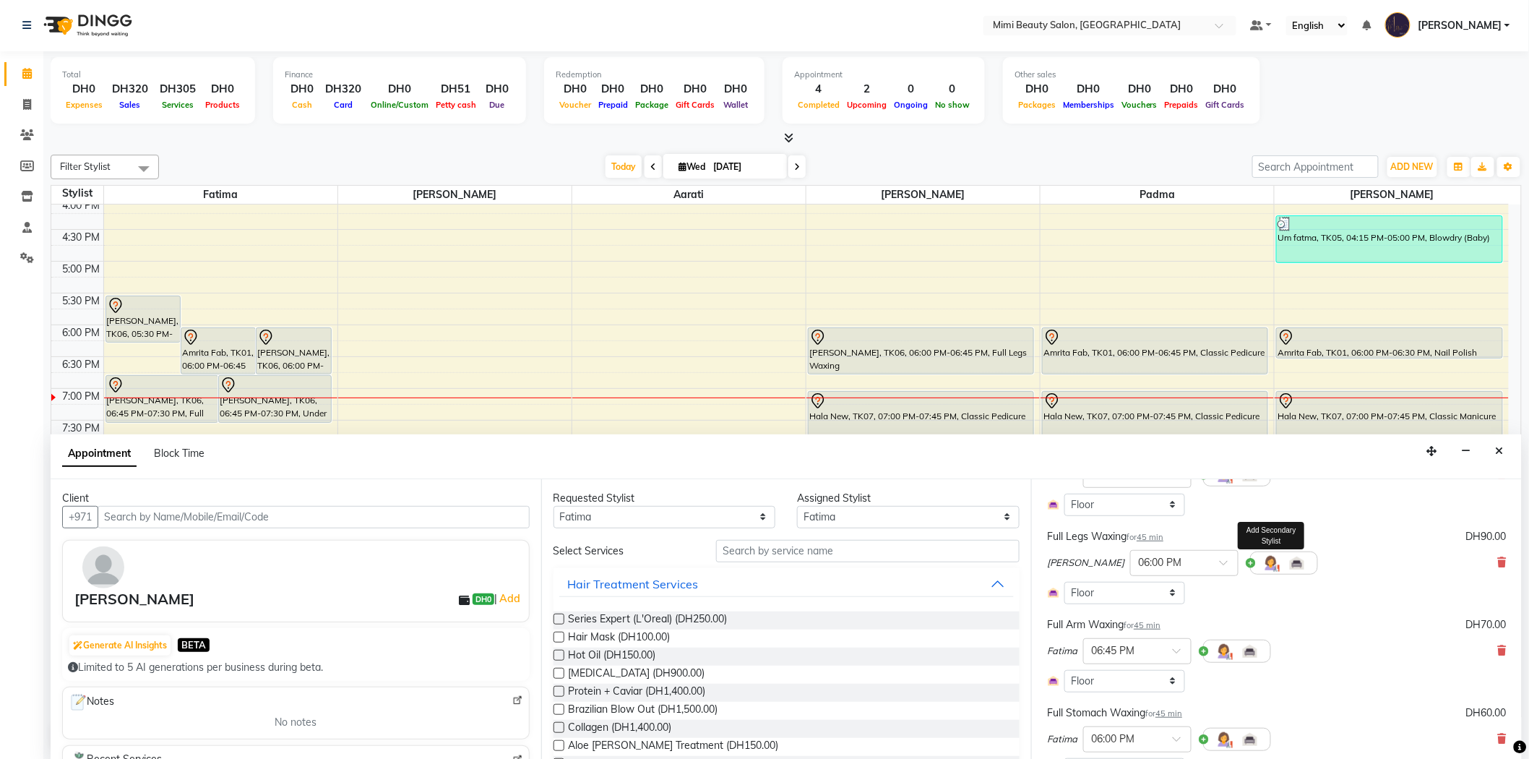
click at [1262, 562] on img at bounding box center [1270, 562] width 17 height 17
click at [1212, 590] on span at bounding box center [1216, 595] width 29 height 27
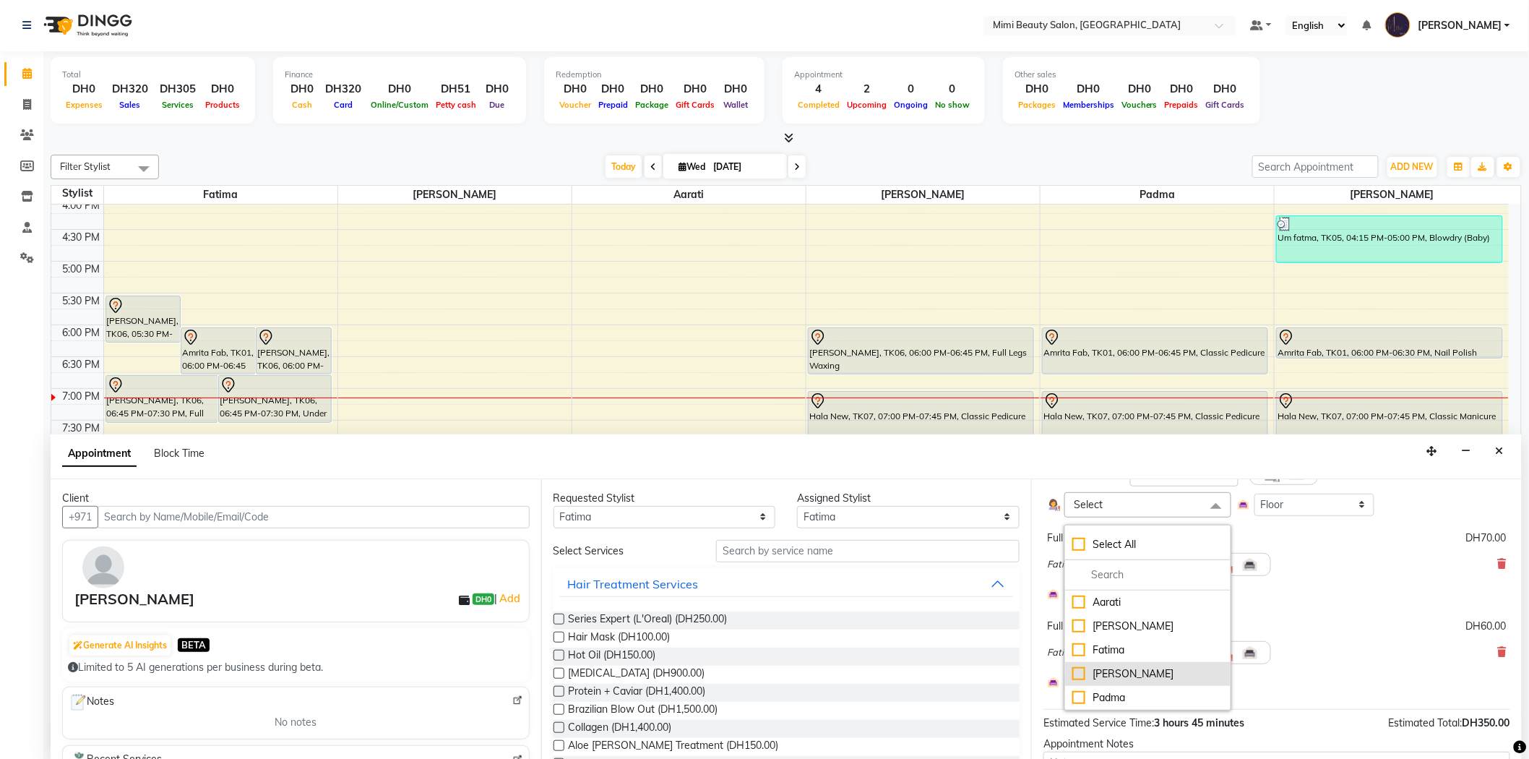
scroll to position [277, 0]
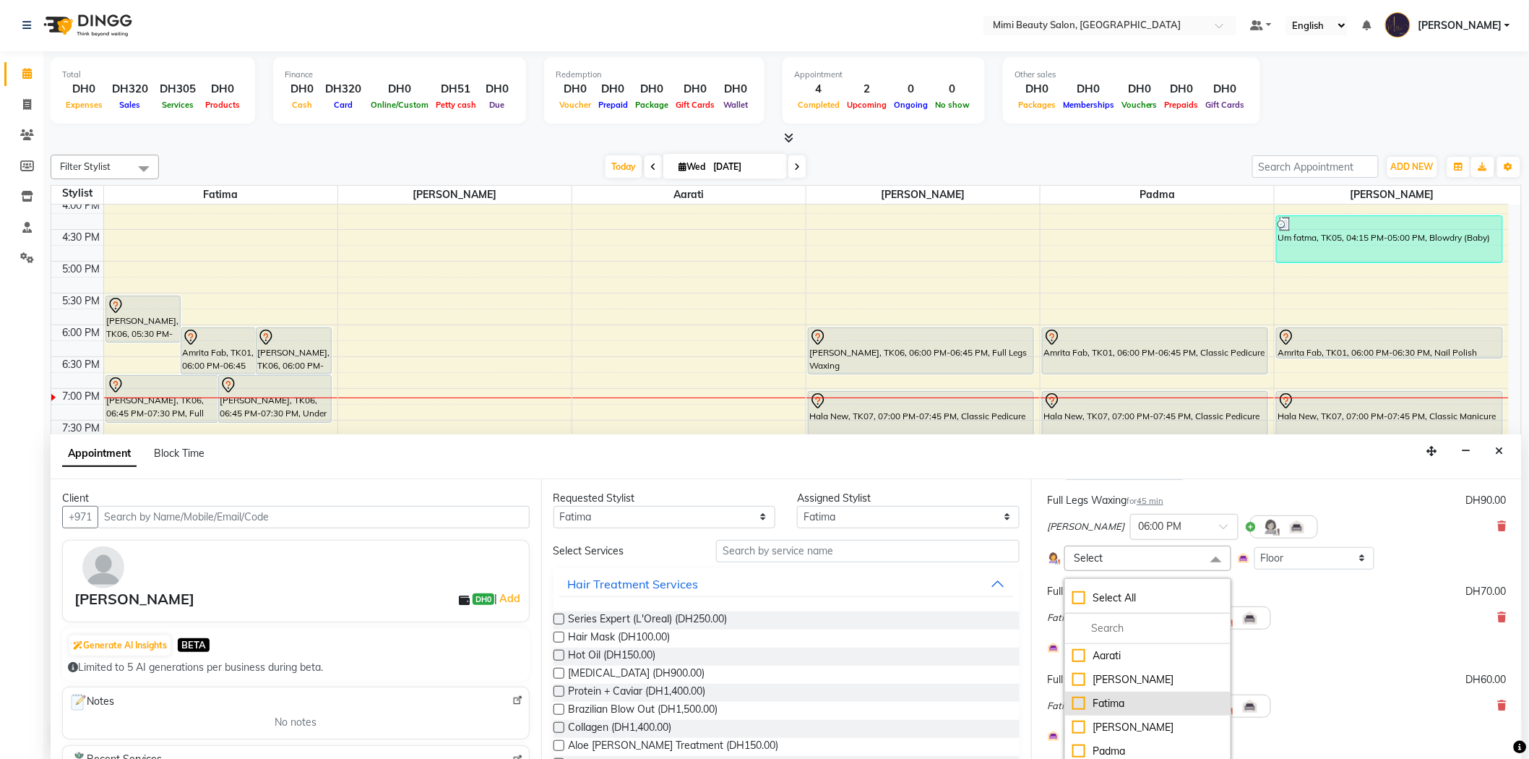
click at [1151, 698] on div "Fatima" at bounding box center [1147, 703] width 150 height 15
checkbox input "true"
click at [1310, 471] on div "Appointment Block Time" at bounding box center [786, 456] width 1471 height 45
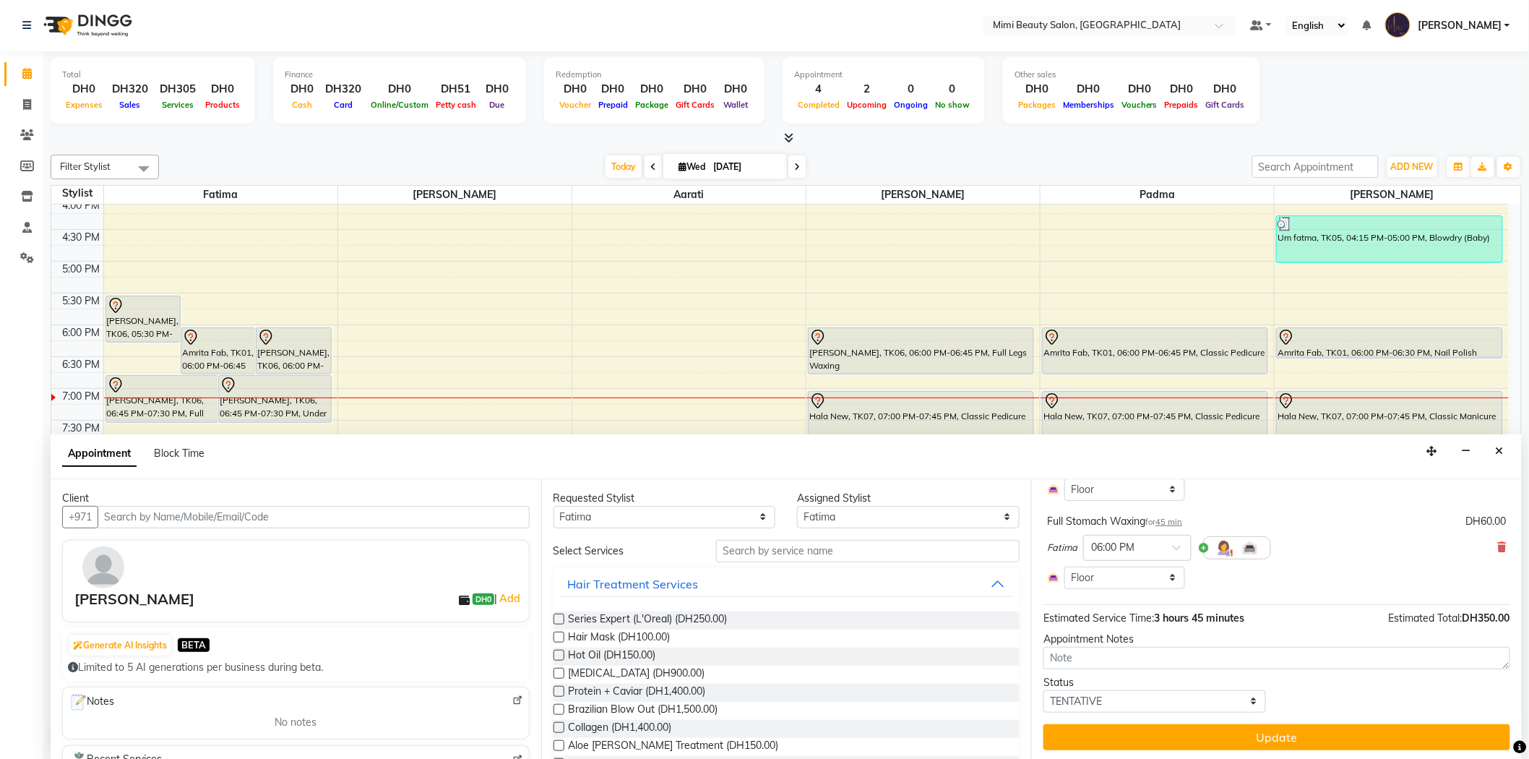
scroll to position [442, 0]
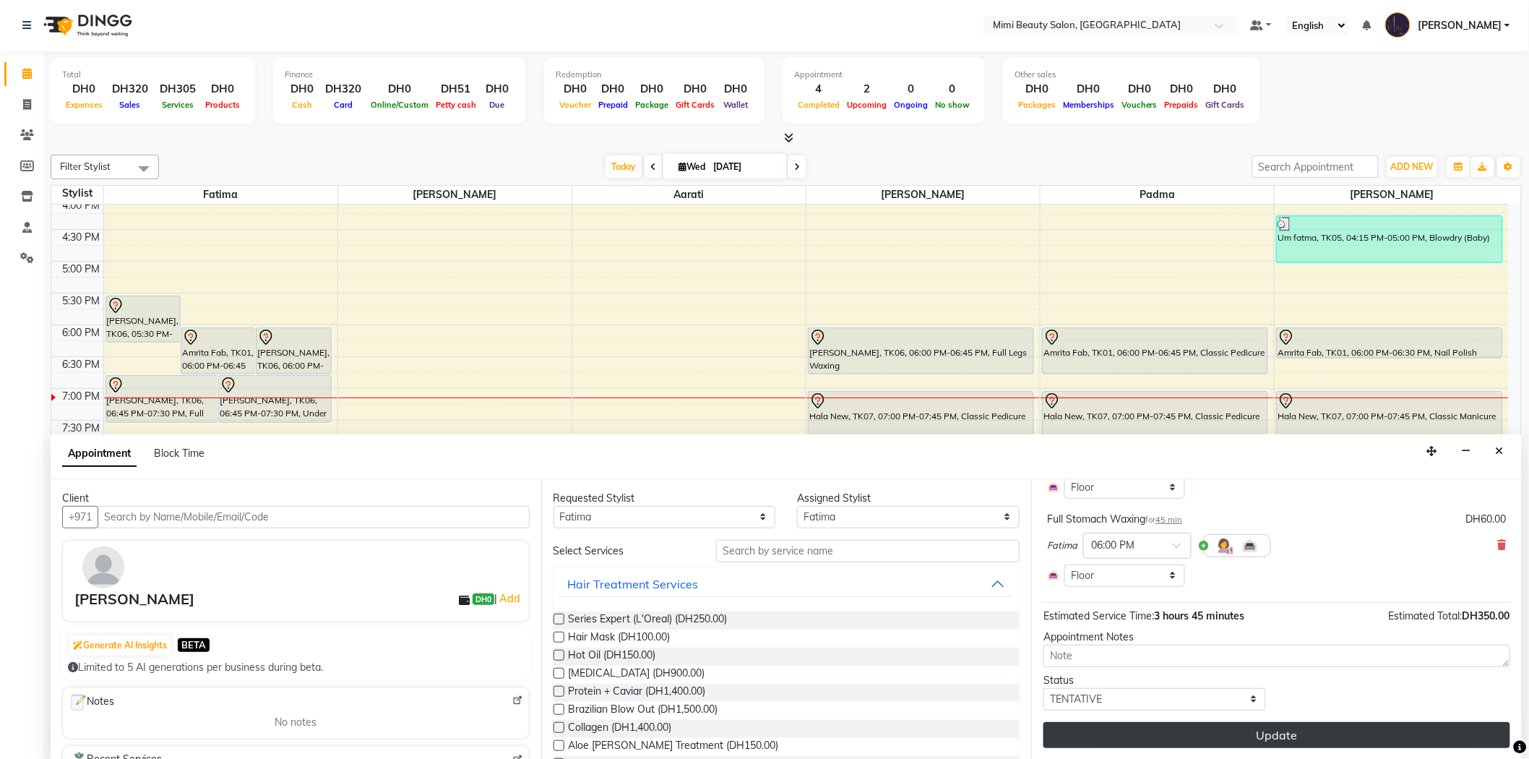
click at [1298, 733] on button "Update" at bounding box center [1276, 735] width 467 height 26
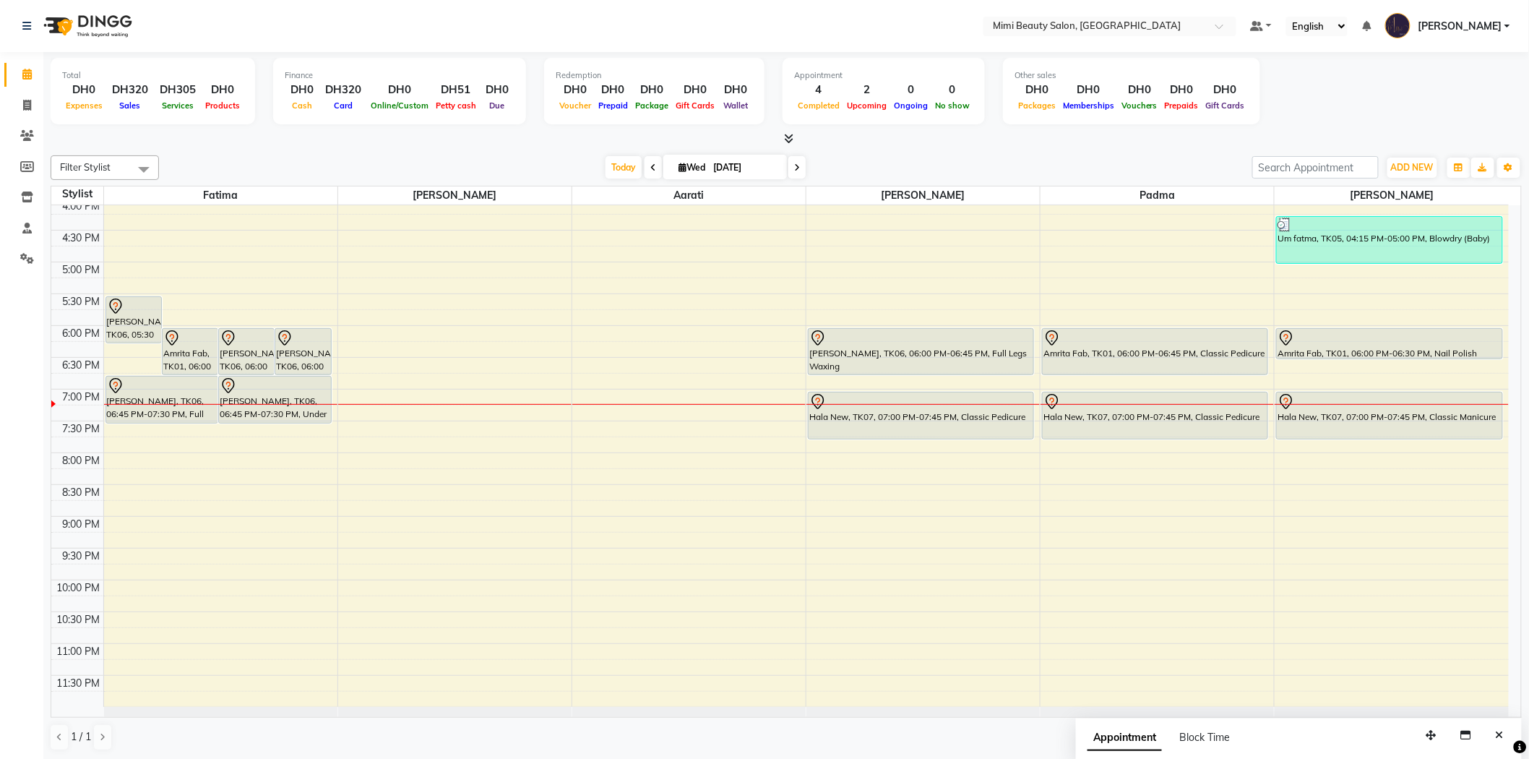
scroll to position [1, 0]
click at [894, 345] on div "[PERSON_NAME], TK06, 06:00 PM-06:45 PM, Full Legs Waxing" at bounding box center [920, 351] width 225 height 46
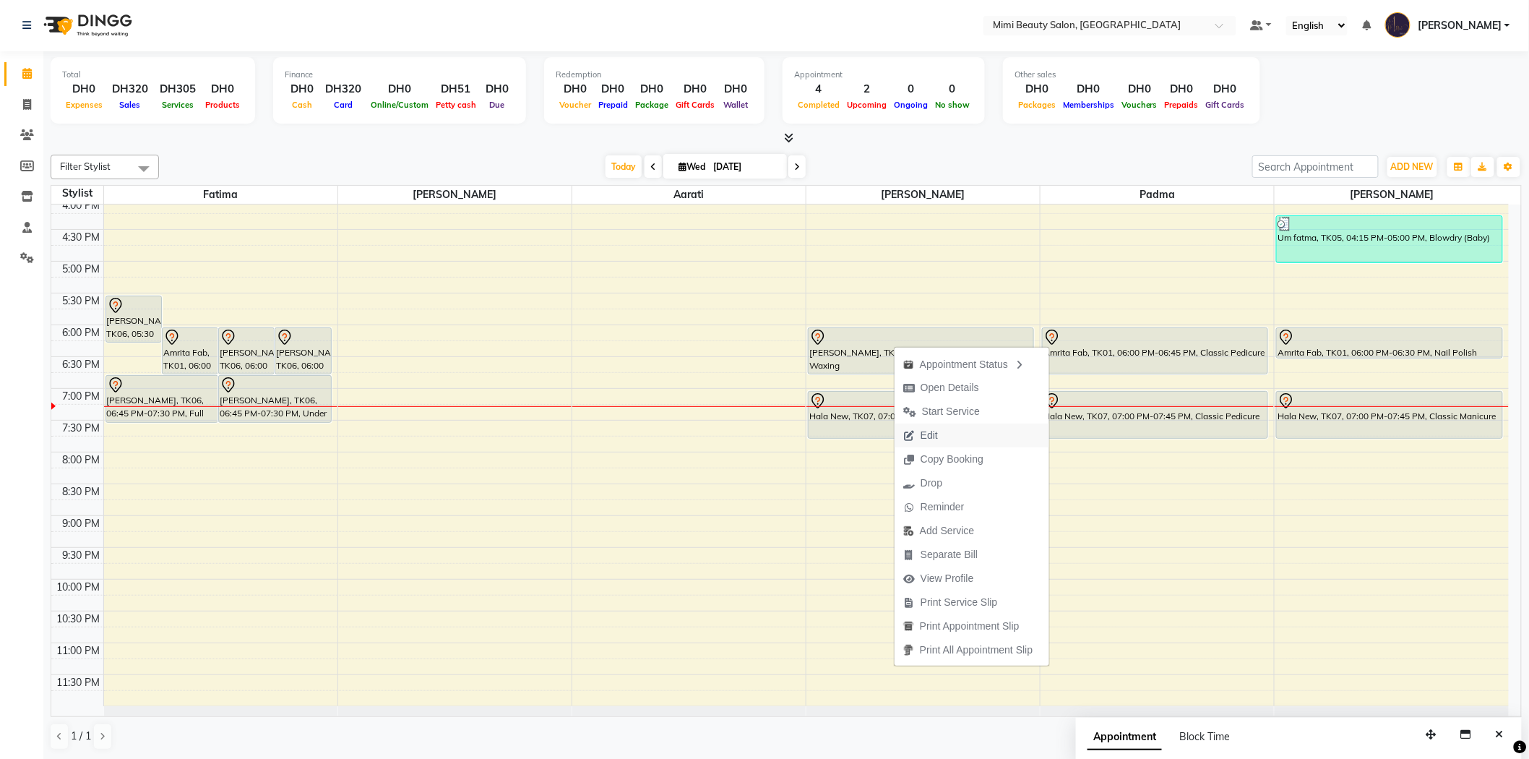
click at [923, 436] on span "Edit" at bounding box center [928, 435] width 17 height 15
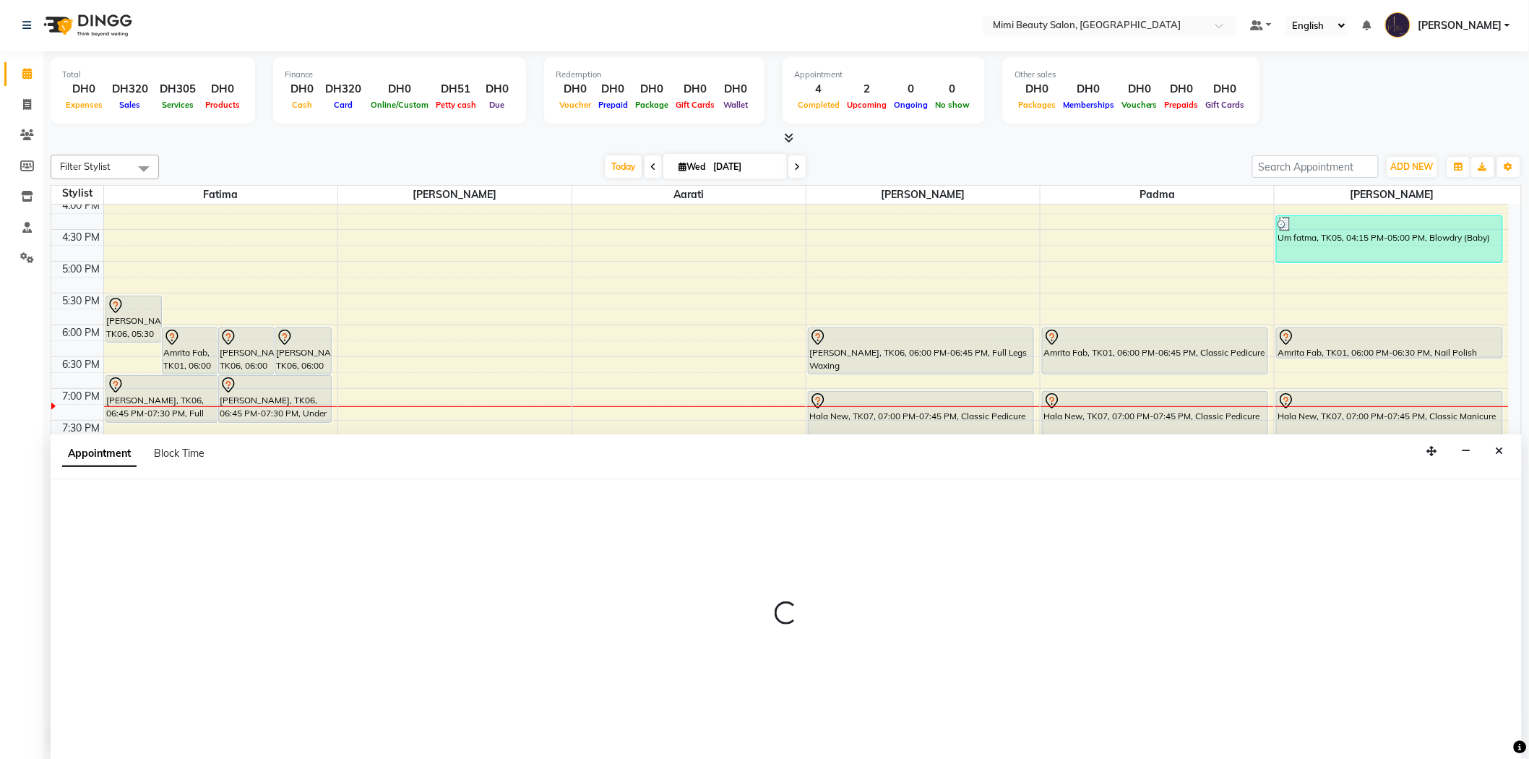
select select "tentative"
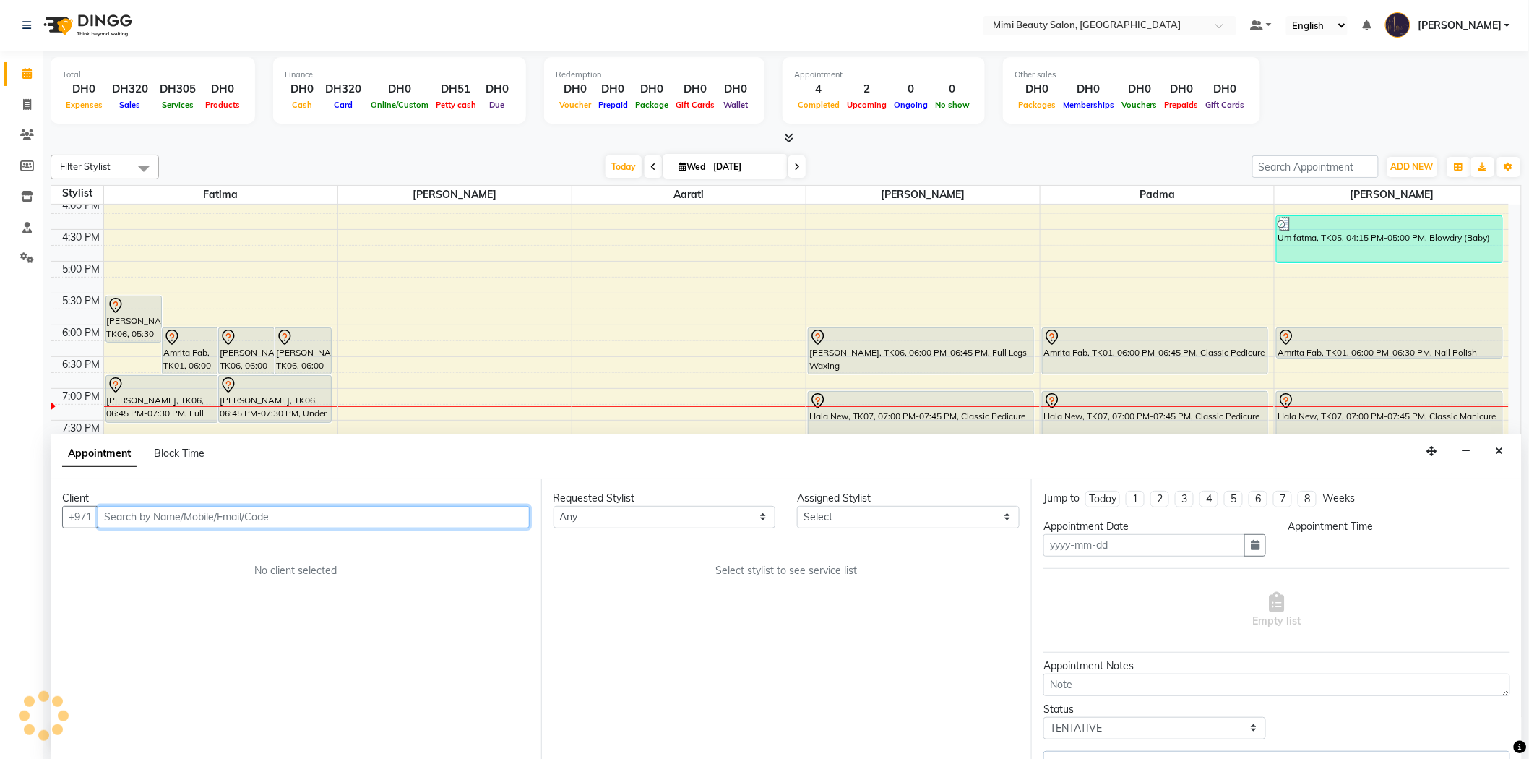
type input "[DATE]"
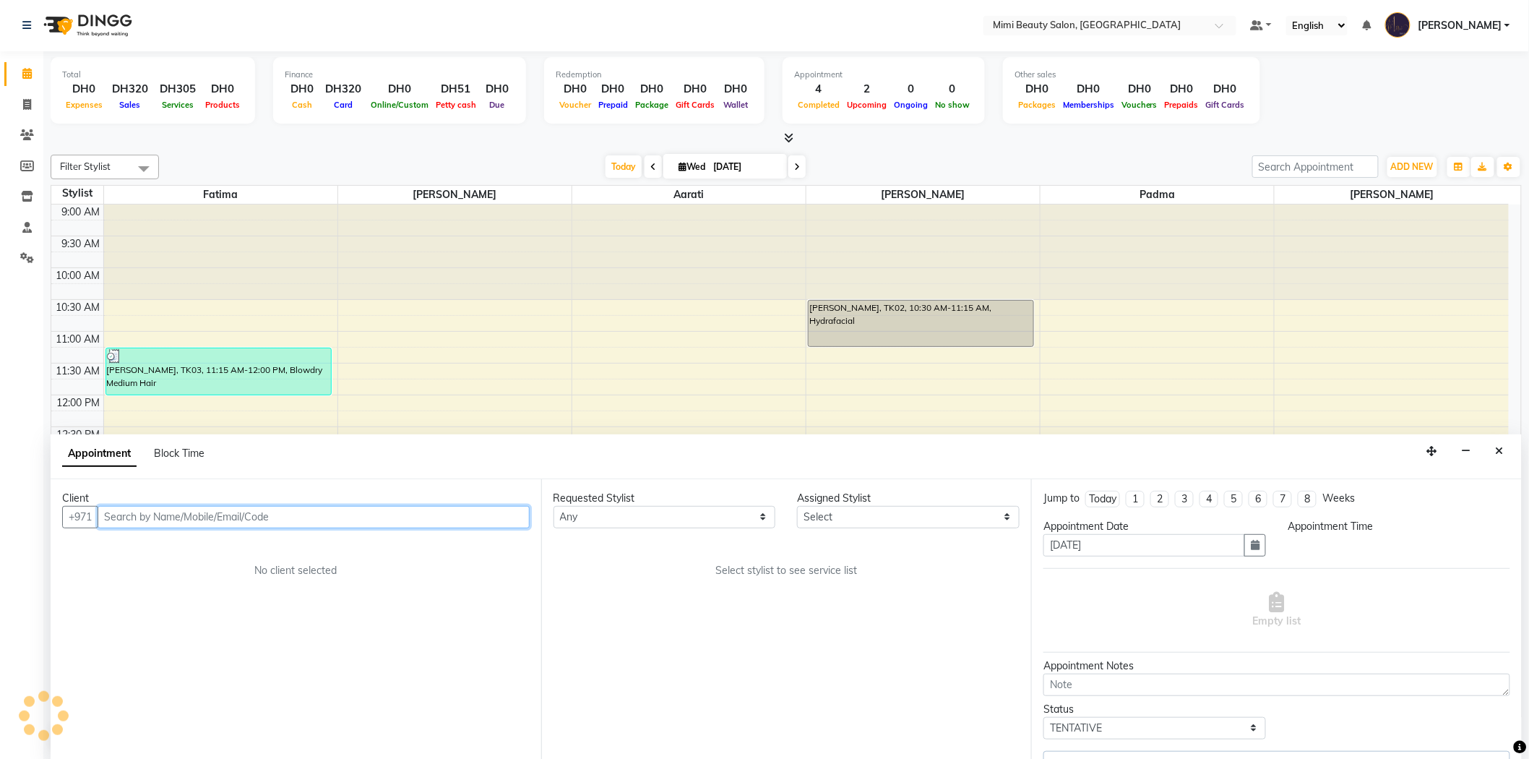
select select "1050"
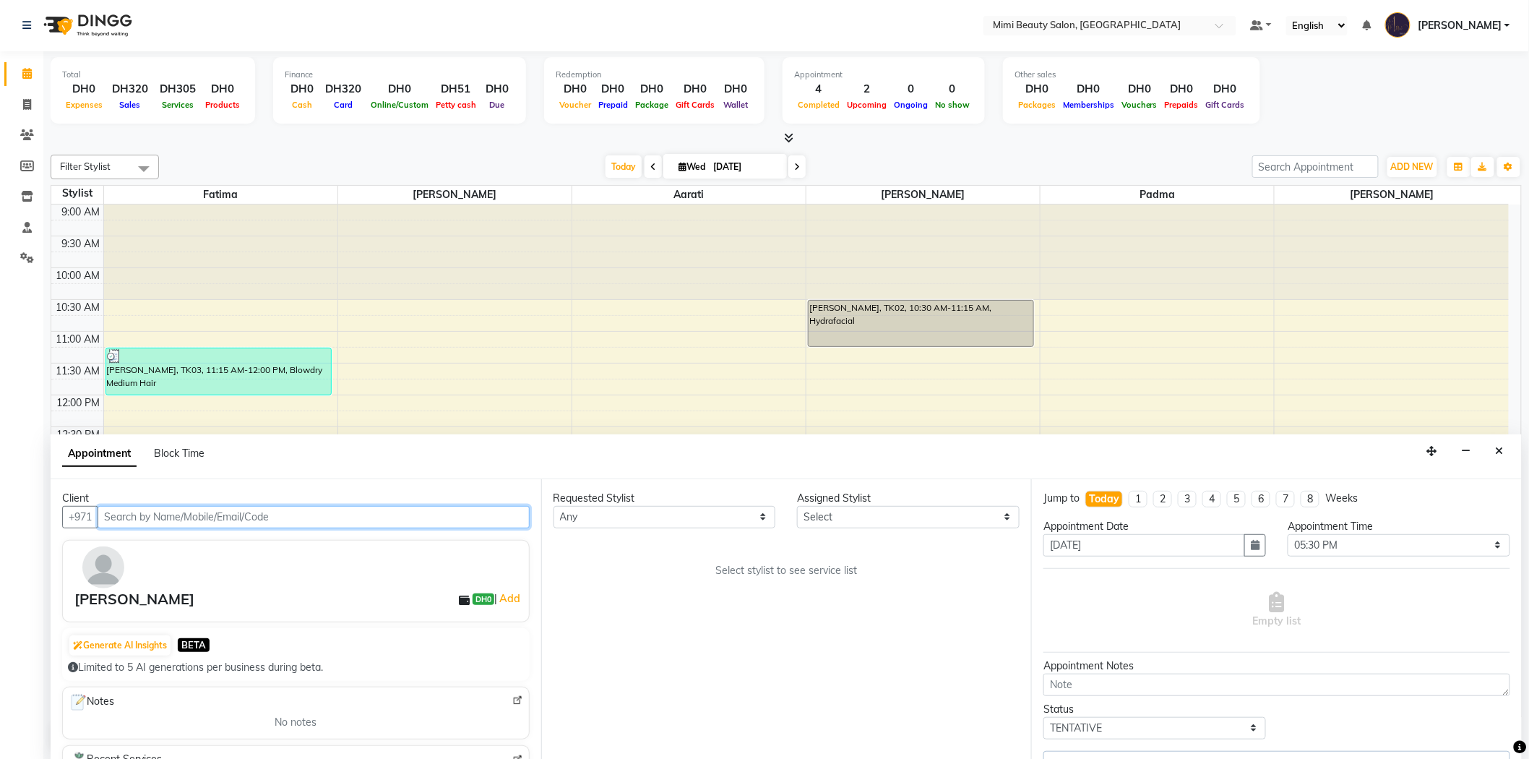
select select "52699"
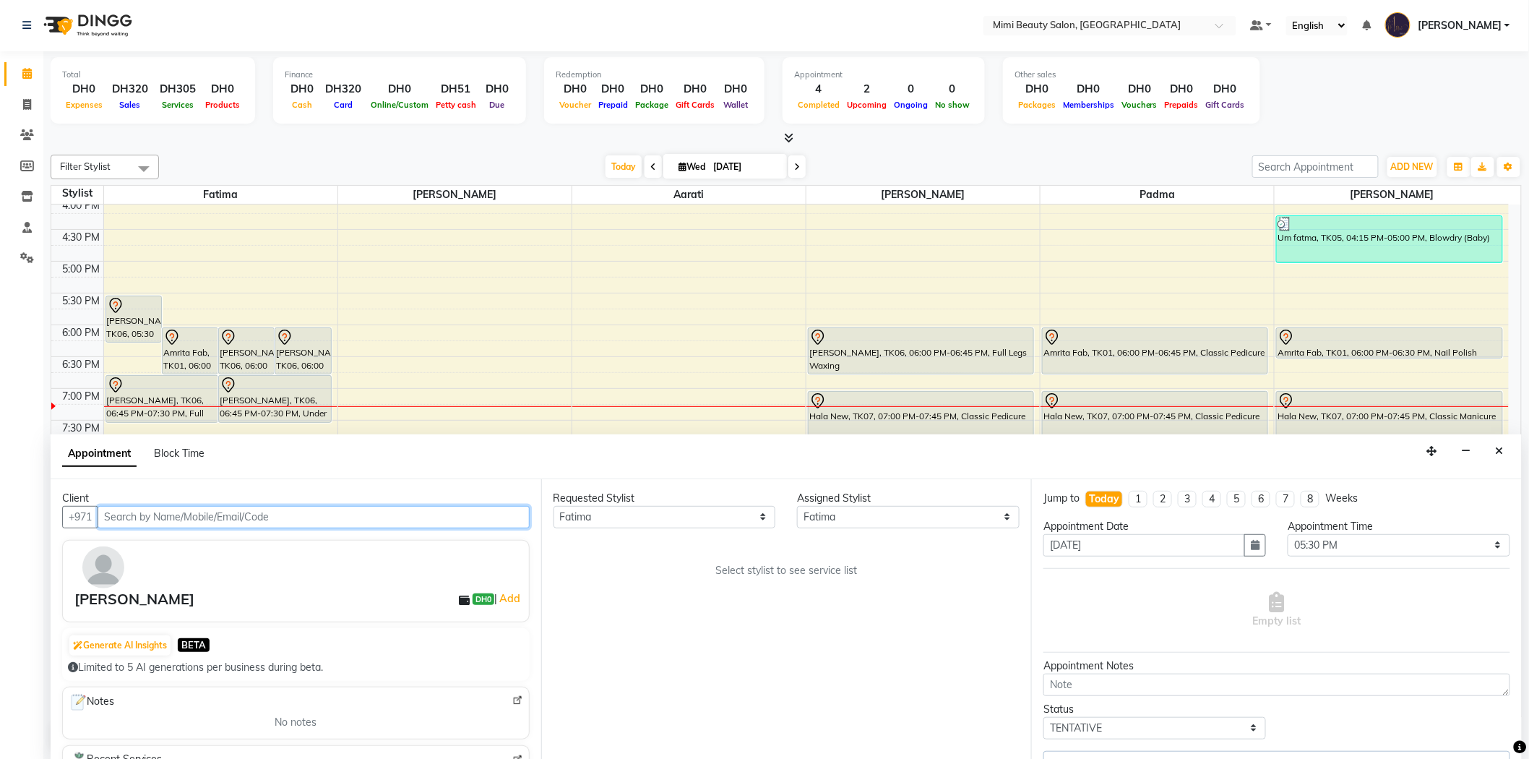
select select "3351"
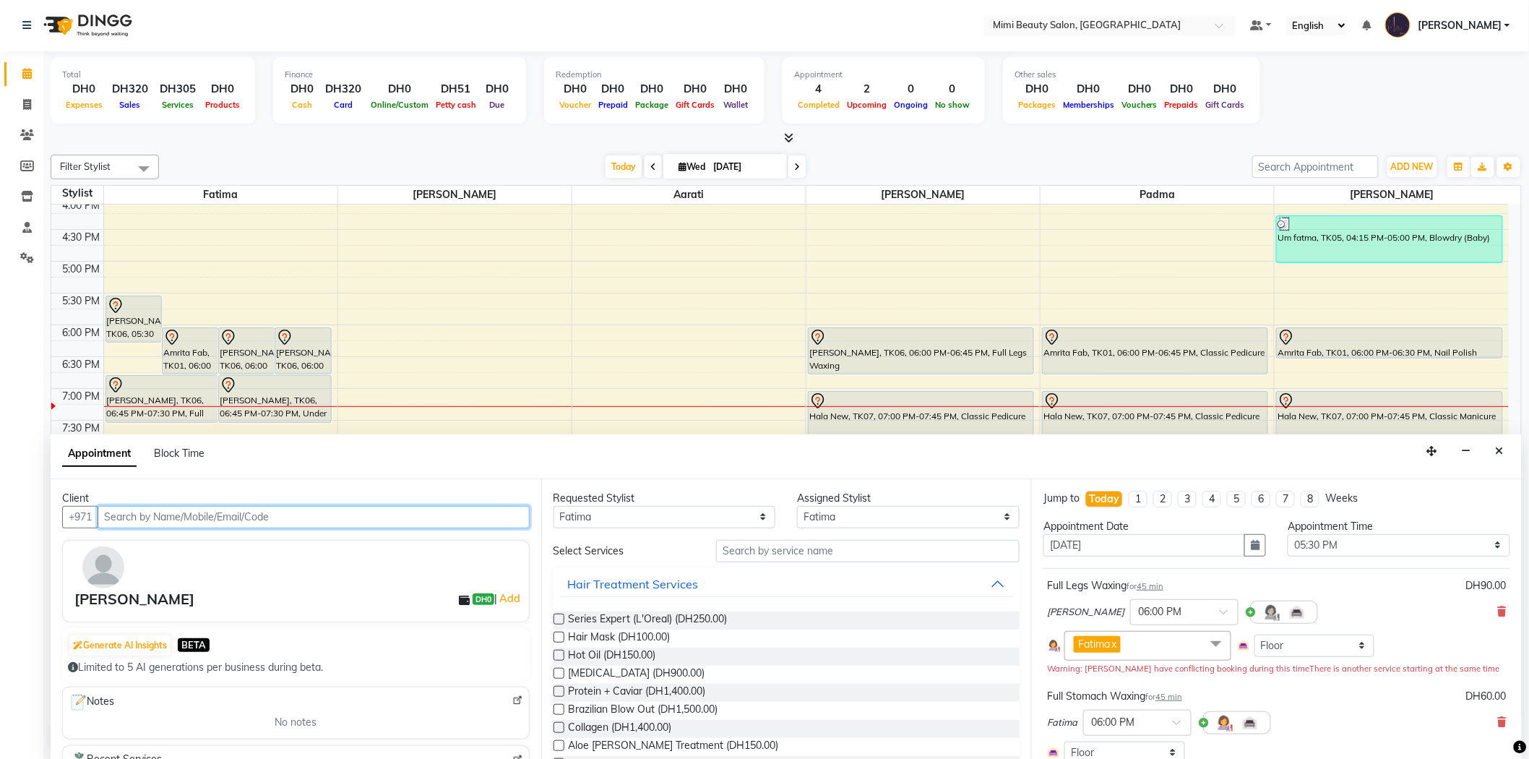
select select "3351"
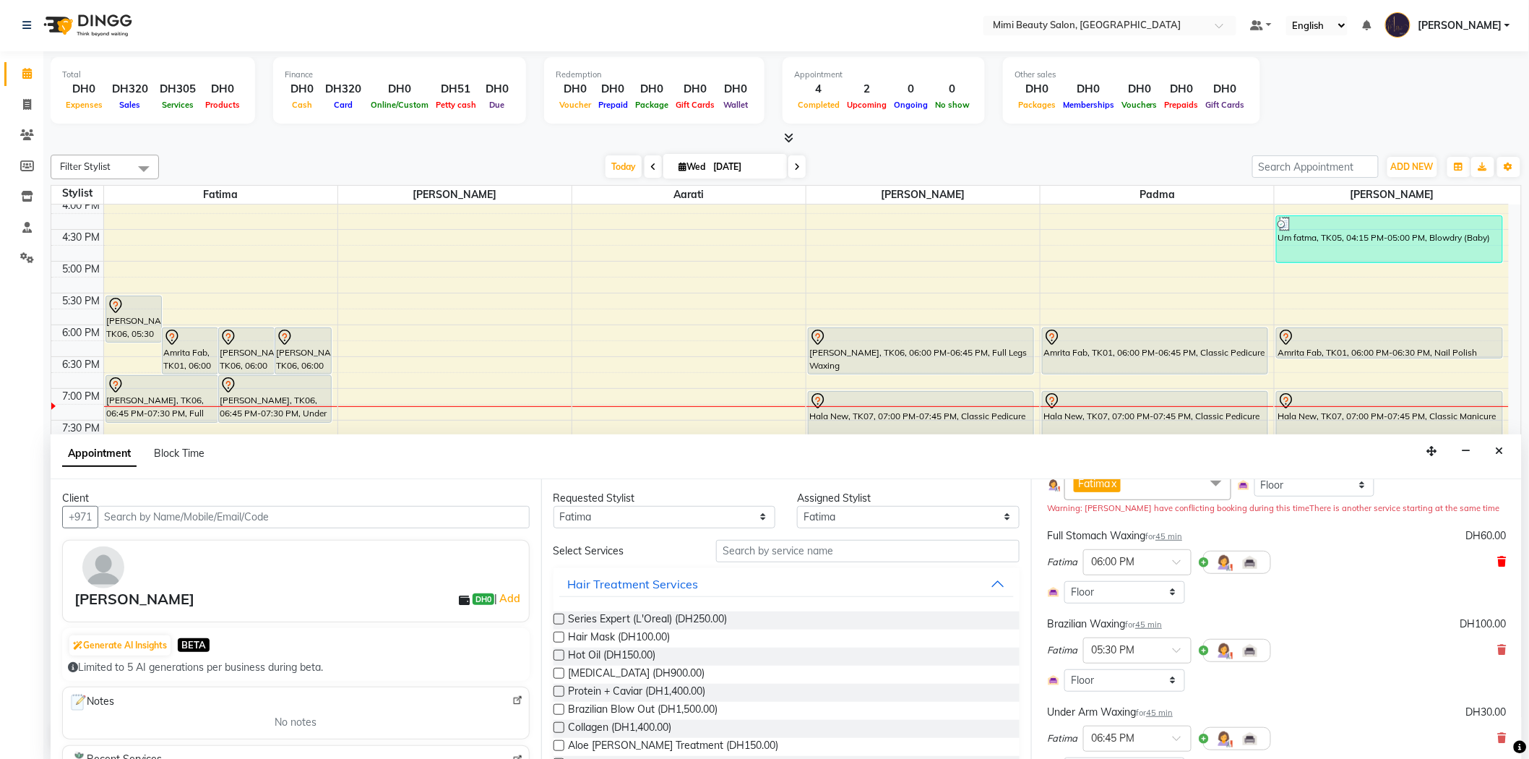
click at [1498, 564] on icon at bounding box center [1502, 561] width 9 height 10
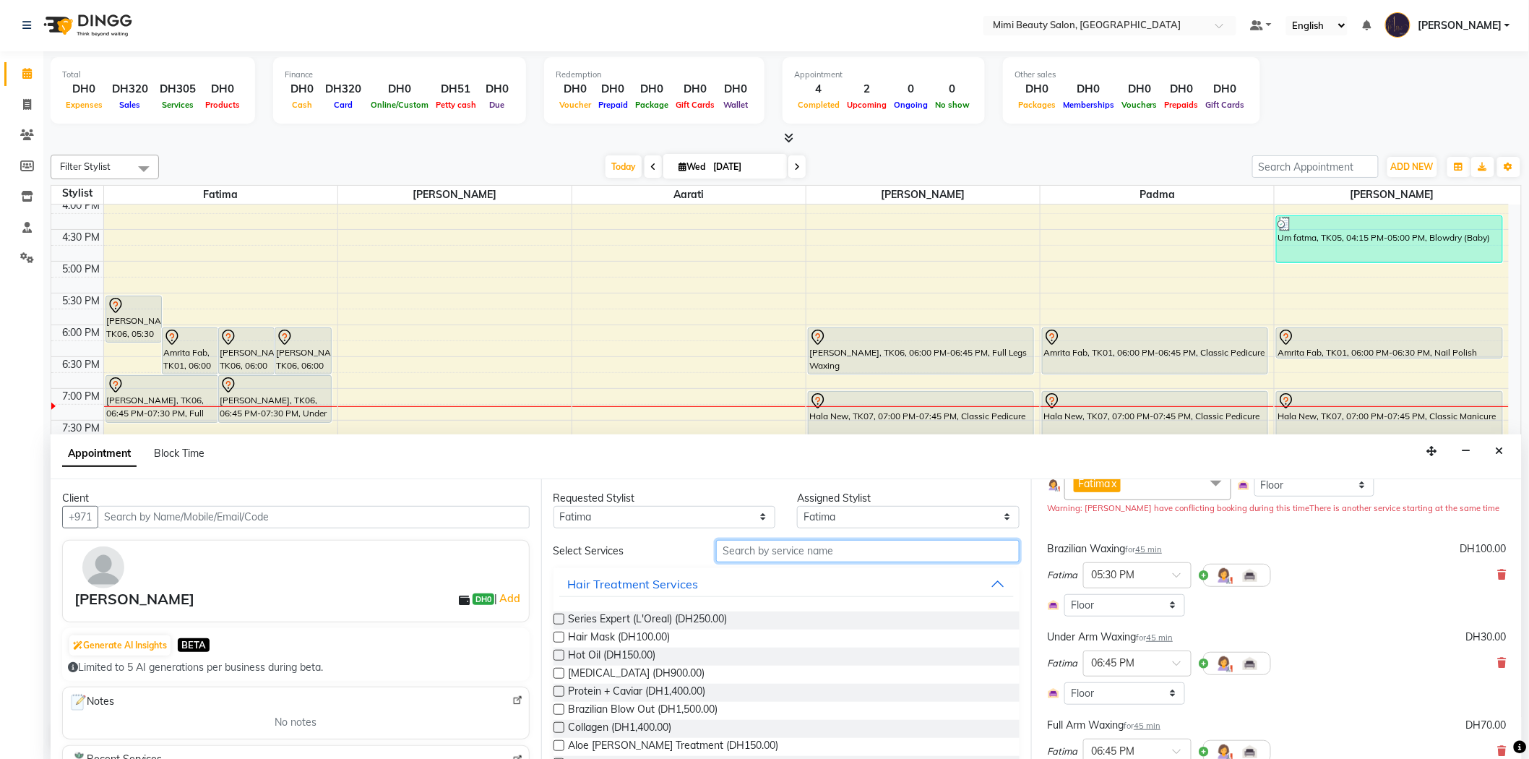
click at [757, 553] on input "text" at bounding box center [867, 551] width 303 height 22
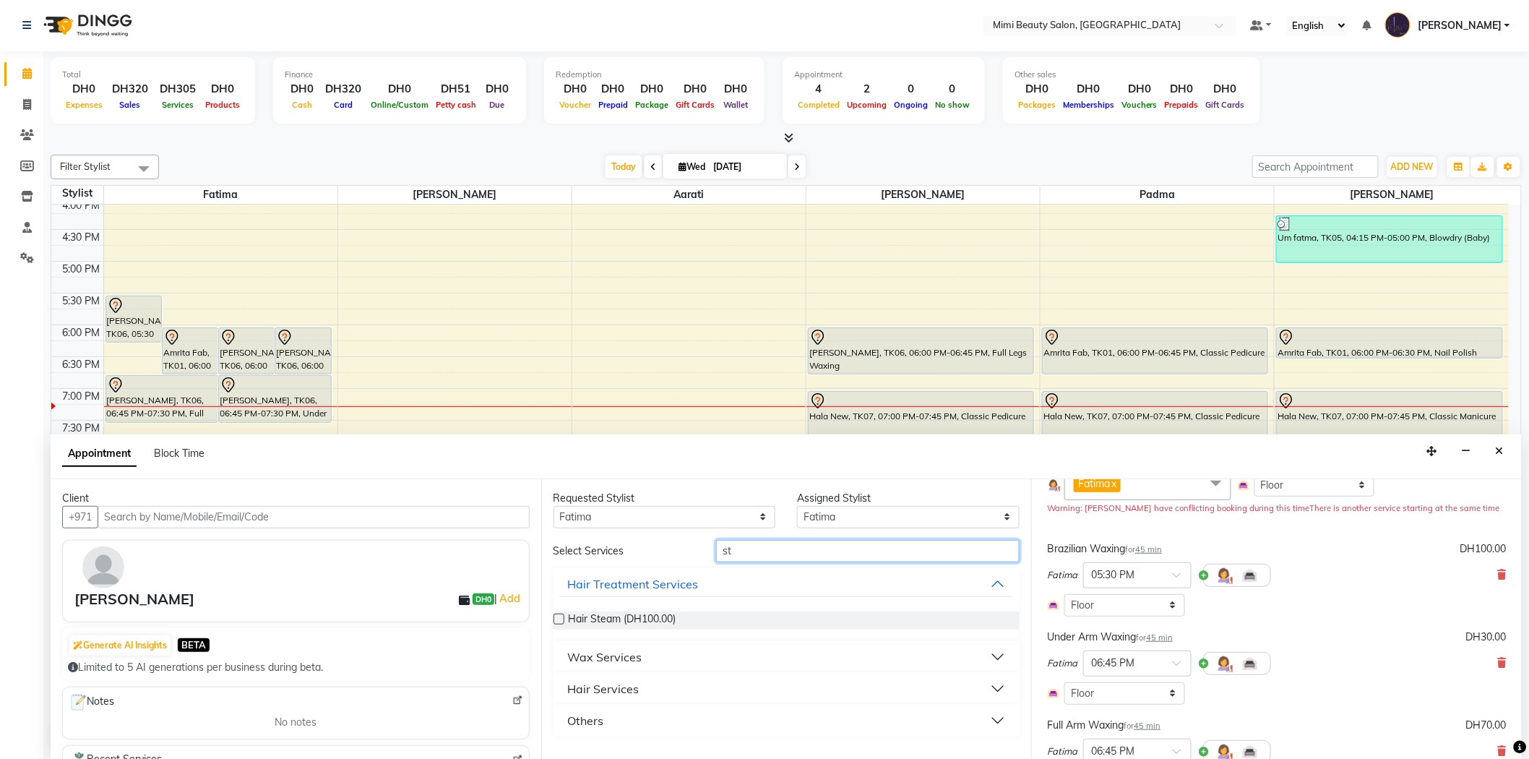
type input "st"
click at [695, 518] on select "Any [PERSON_NAME] [PERSON_NAME] [PERSON_NAME] Padma" at bounding box center [664, 517] width 223 height 22
select select "53403"
click at [553, 506] on select "Any [PERSON_NAME] [PERSON_NAME] [PERSON_NAME] Padma" at bounding box center [664, 517] width 223 height 22
select select "53403"
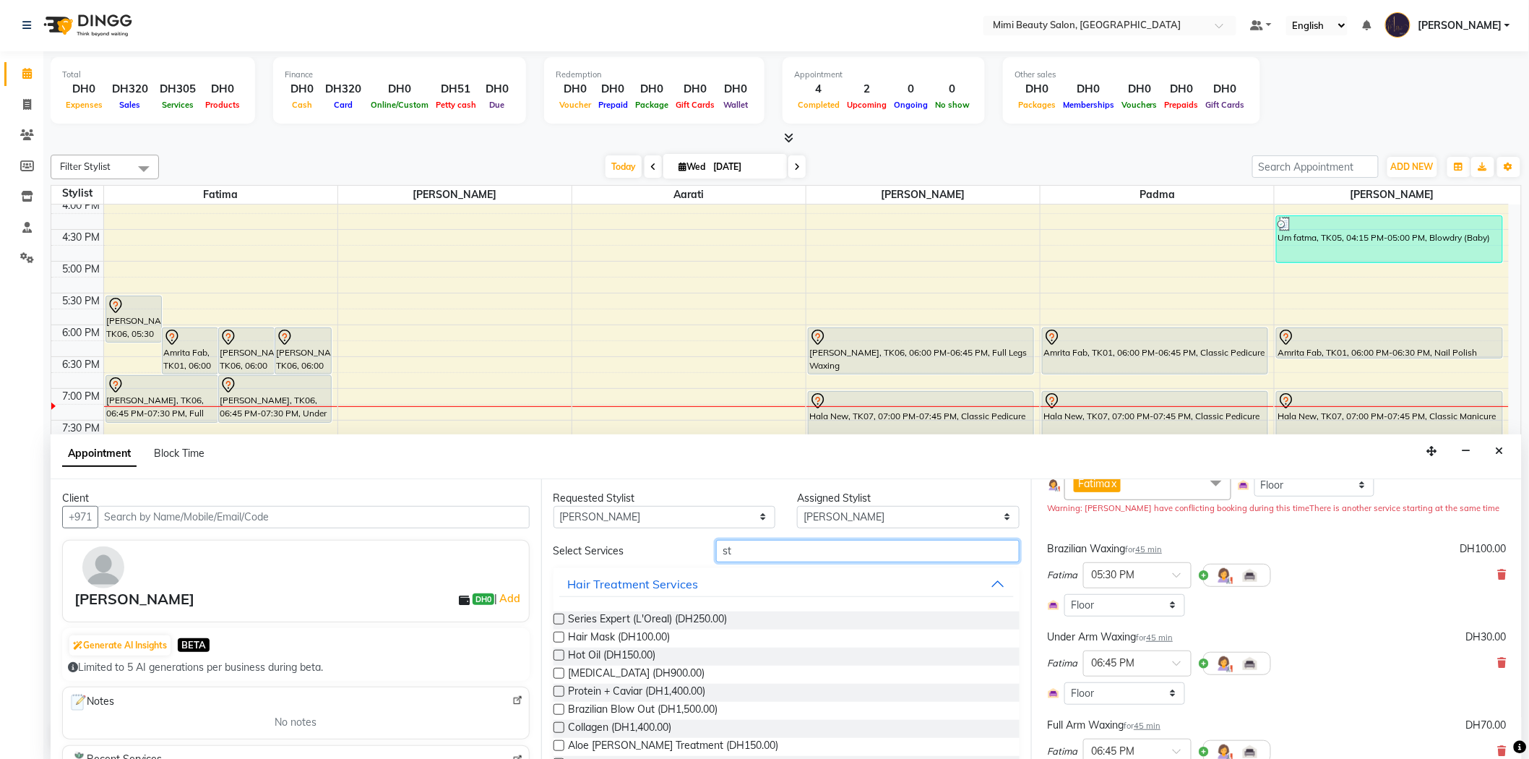
drag, startPoint x: 750, startPoint y: 553, endPoint x: 666, endPoint y: 555, distance: 83.8
click at [666, 554] on div "Select Services st" at bounding box center [787, 551] width 488 height 22
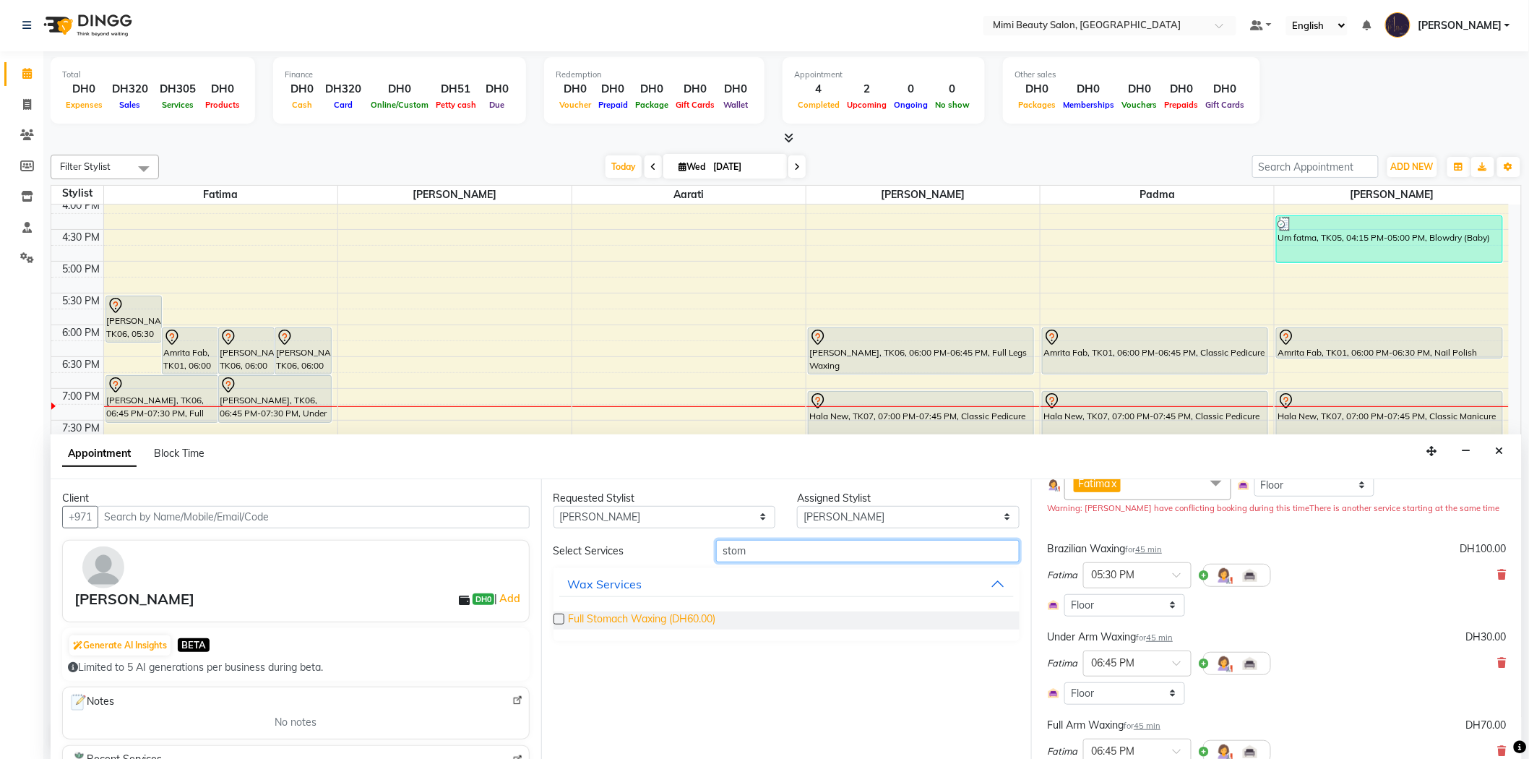
type input "stom"
click at [647, 616] on span "Full Stomach Waxing (DH60.00)" at bounding box center [642, 620] width 147 height 18
checkbox input "false"
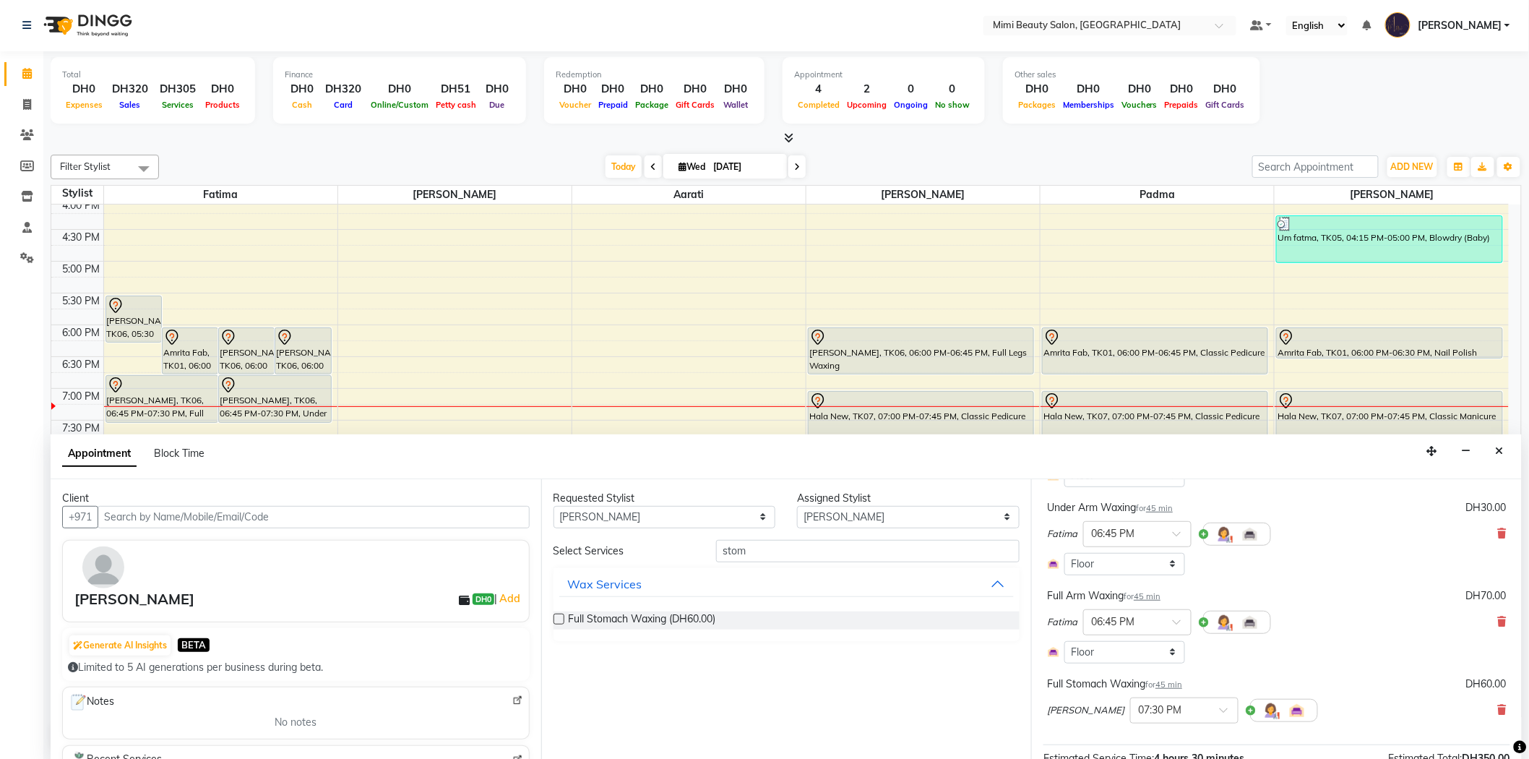
scroll to position [432, 0]
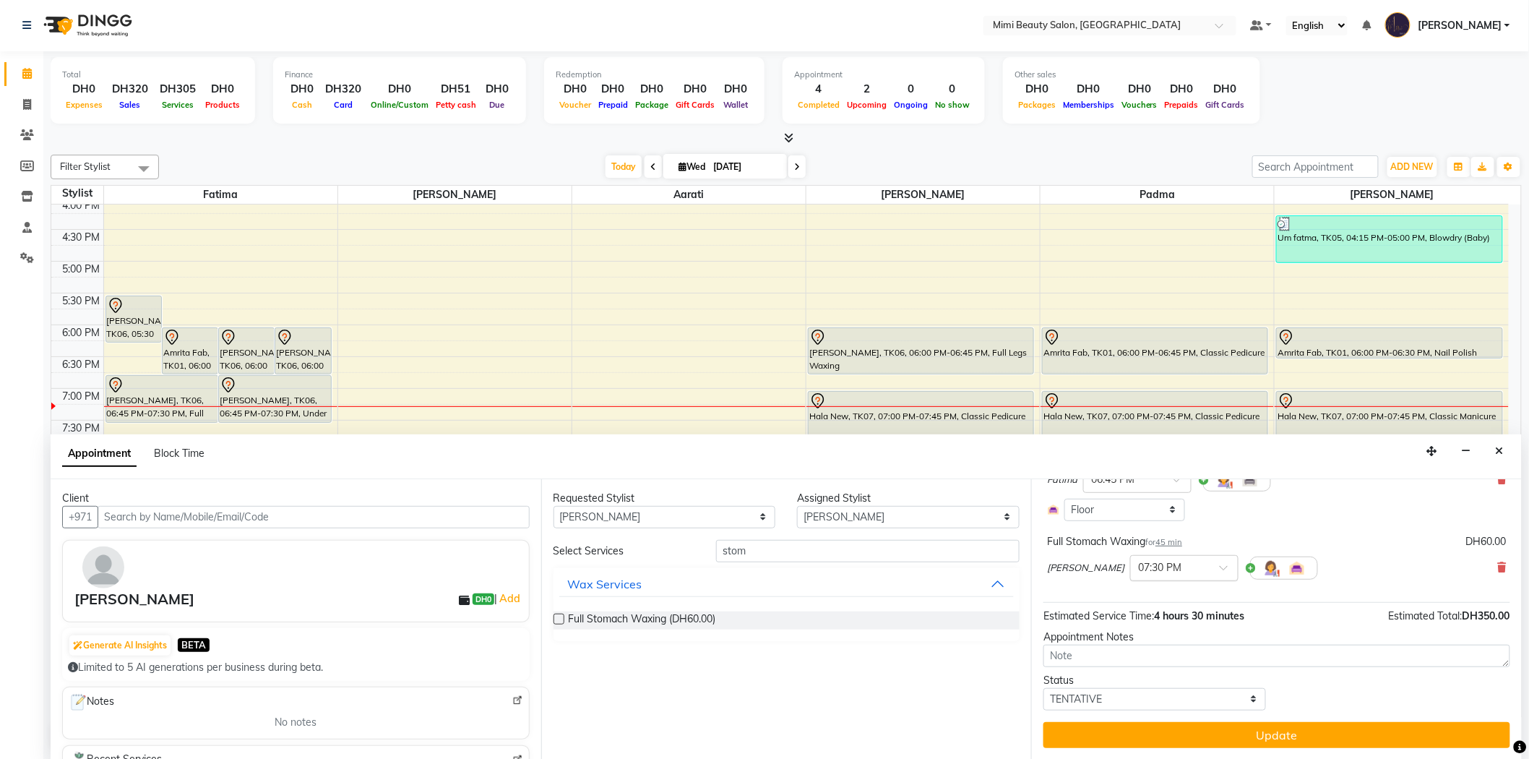
click at [1220, 567] on span at bounding box center [1229, 571] width 18 height 15
click at [1131, 586] on div "06:00 PM" at bounding box center [1184, 587] width 107 height 27
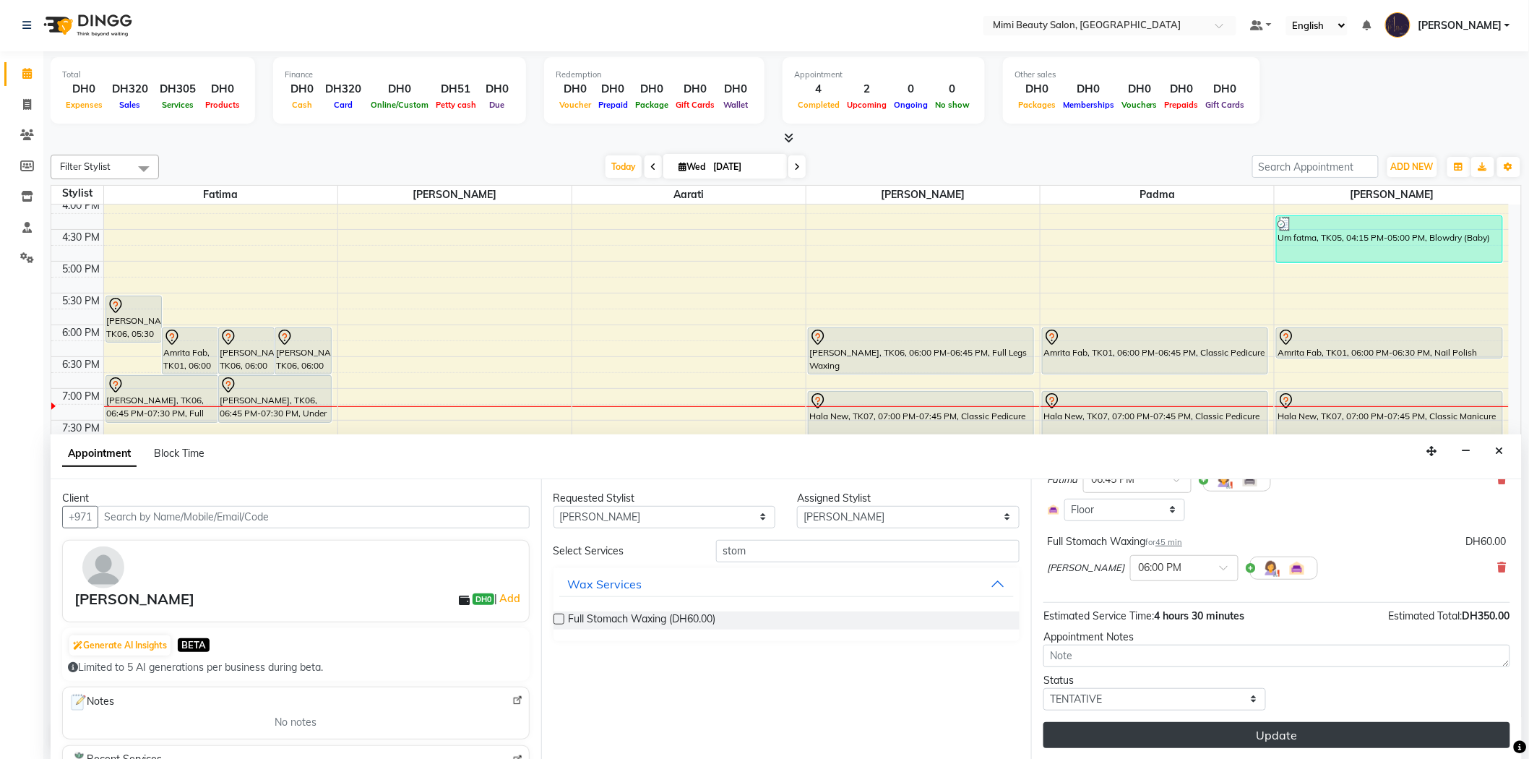
click at [1250, 742] on button "Update" at bounding box center [1276, 735] width 467 height 26
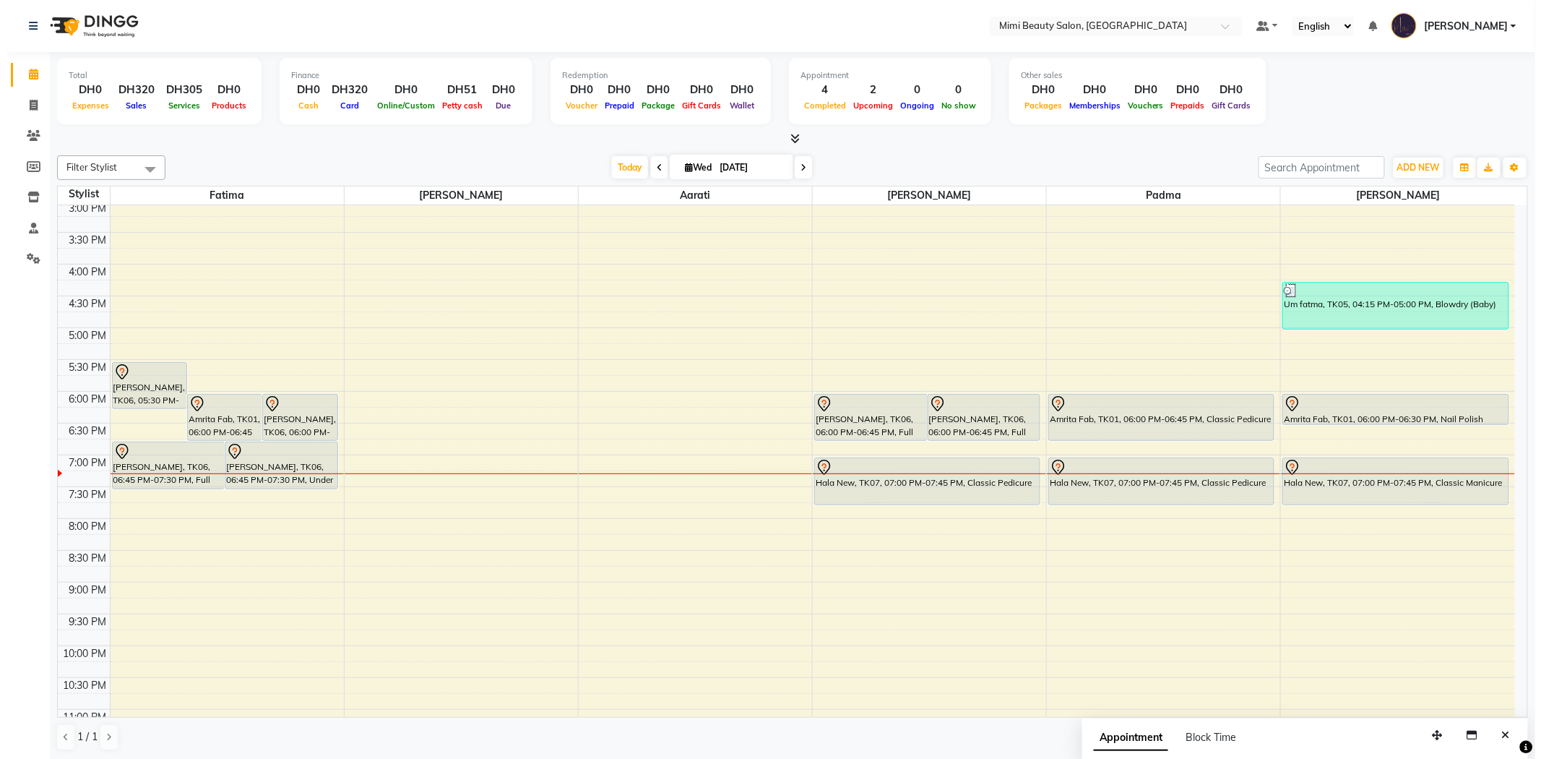
scroll to position [452, 0]
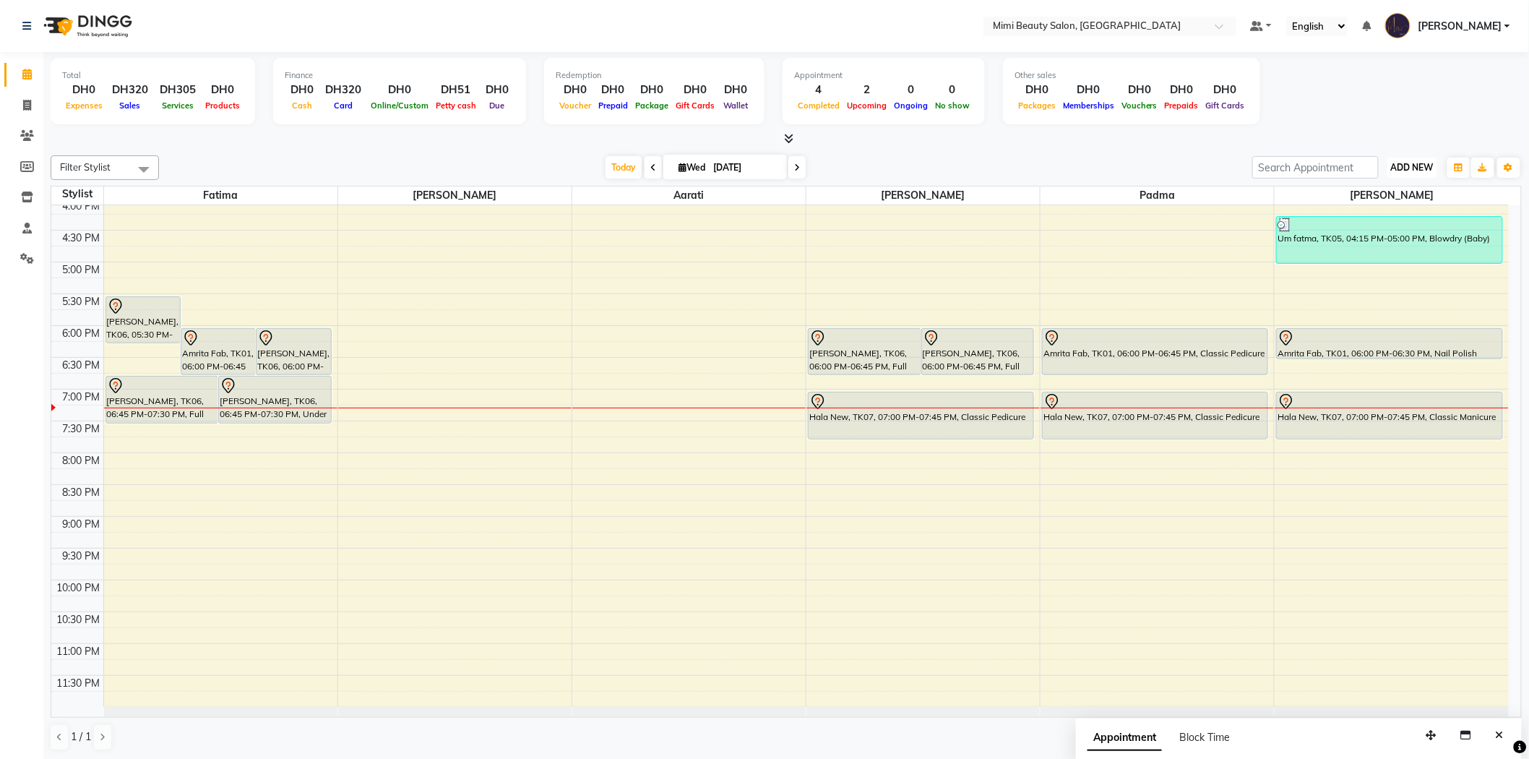
click at [1420, 164] on span "ADD NEW" at bounding box center [1412, 167] width 43 height 11
click at [1381, 270] on link "Add Transaction" at bounding box center [1380, 269] width 114 height 19
select select "direct"
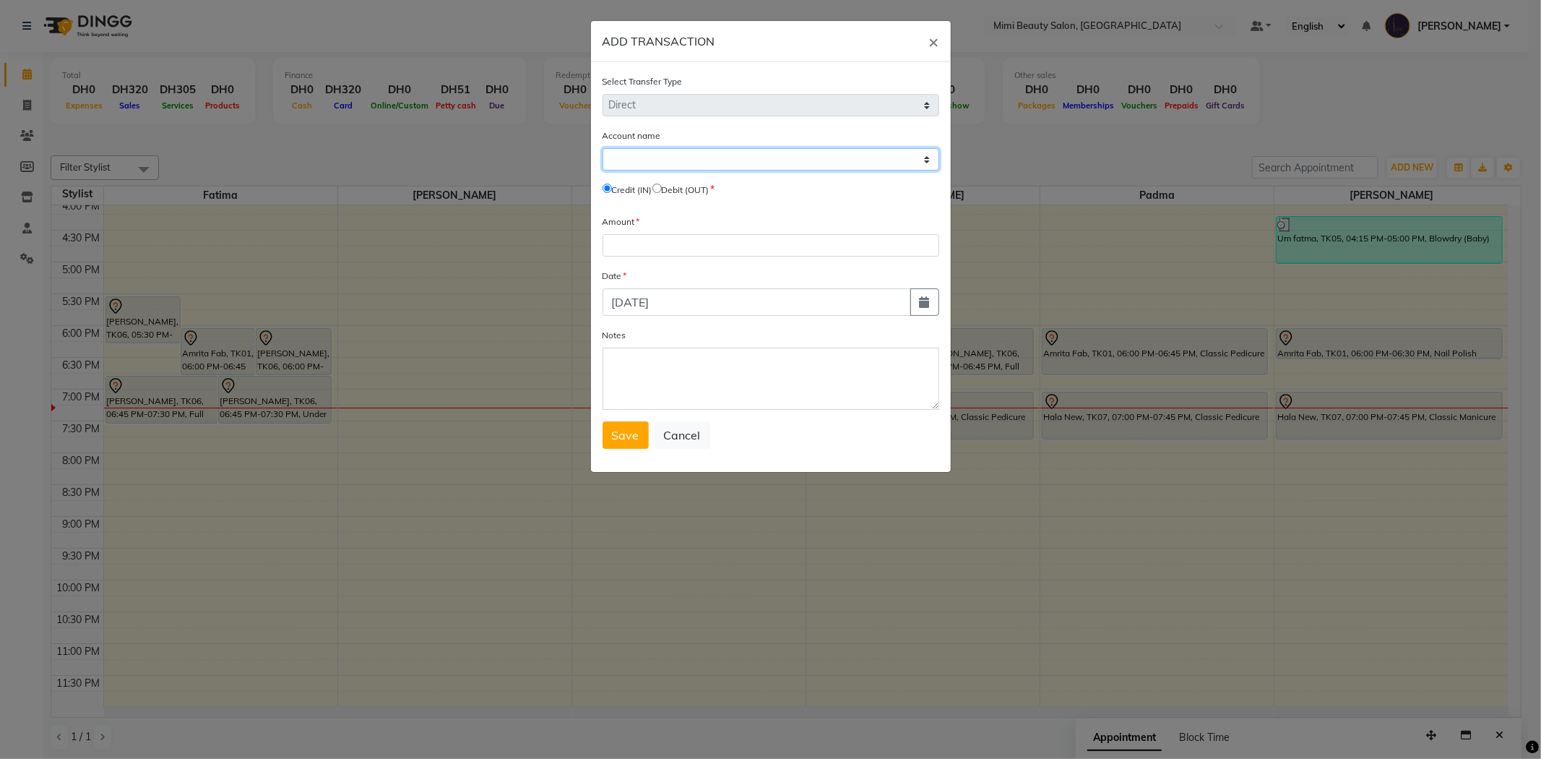
click at [770, 169] on select "Select [PERSON_NAME] Cash Expense Account" at bounding box center [771, 159] width 337 height 22
select select "5806"
click at [603, 148] on select "Select [PERSON_NAME] Cash Expense Account" at bounding box center [771, 159] width 337 height 22
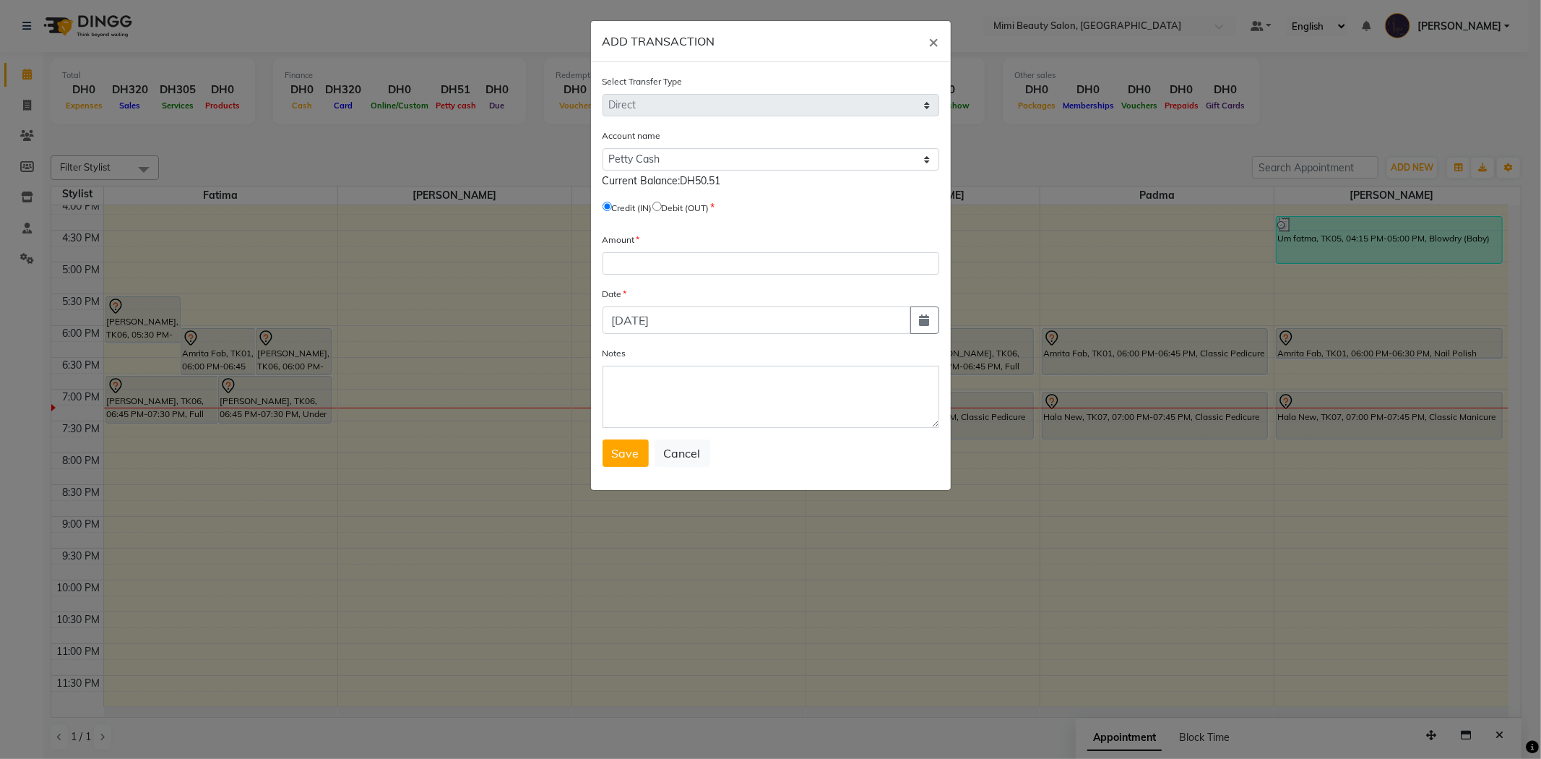
click at [663, 215] on div "Credit (IN) Debit (OUT)" at bounding box center [771, 210] width 337 height 20
click at [661, 200] on div "Account name Select [PERSON_NAME] Cash Expense Account Current Balance:DH50.51 …" at bounding box center [771, 174] width 337 height 92
click at [662, 207] on input "radio" at bounding box center [656, 206] width 9 height 9
radio input "true"
click at [663, 262] on input "number" at bounding box center [771, 263] width 337 height 22
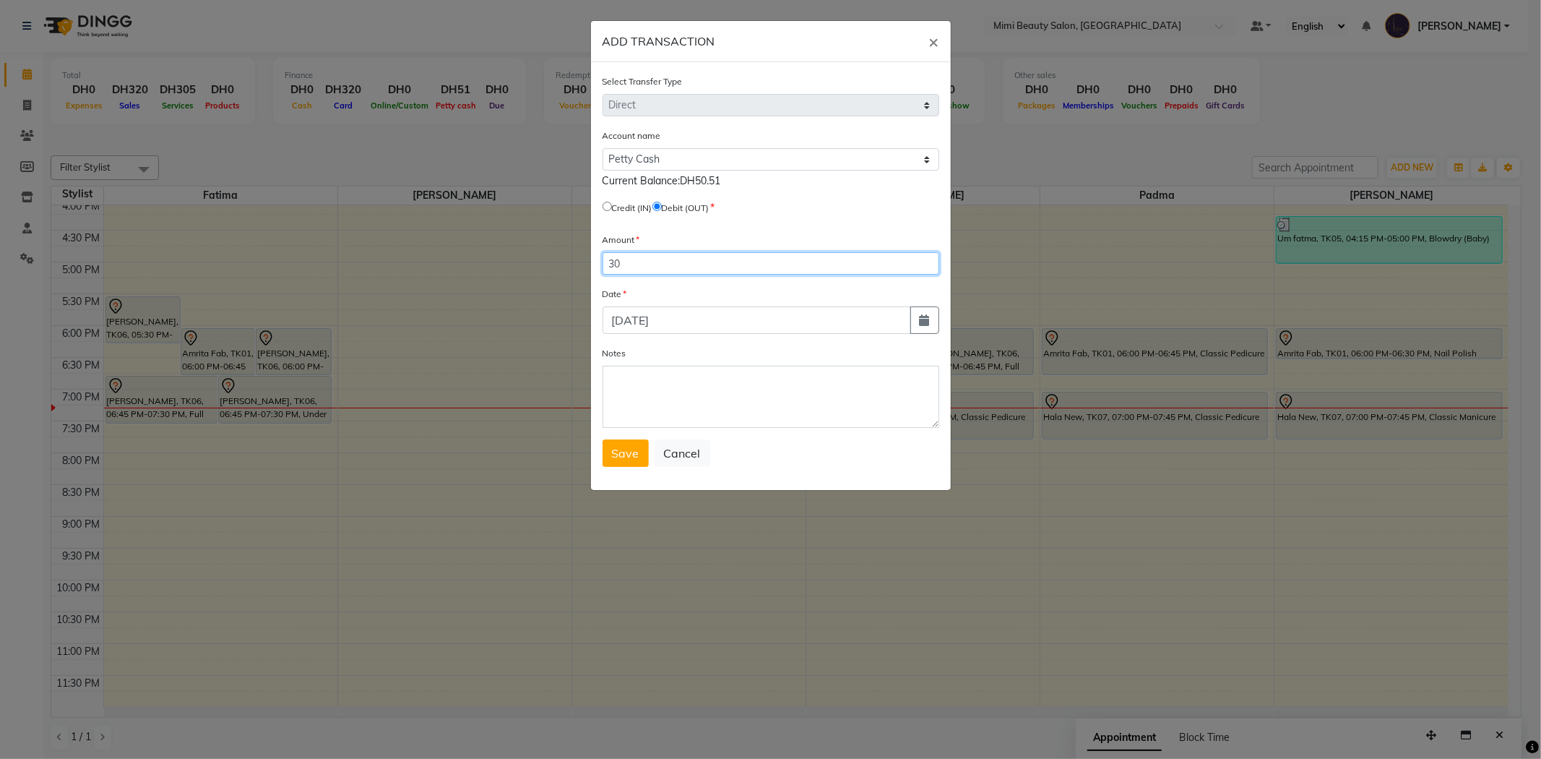
type input "30"
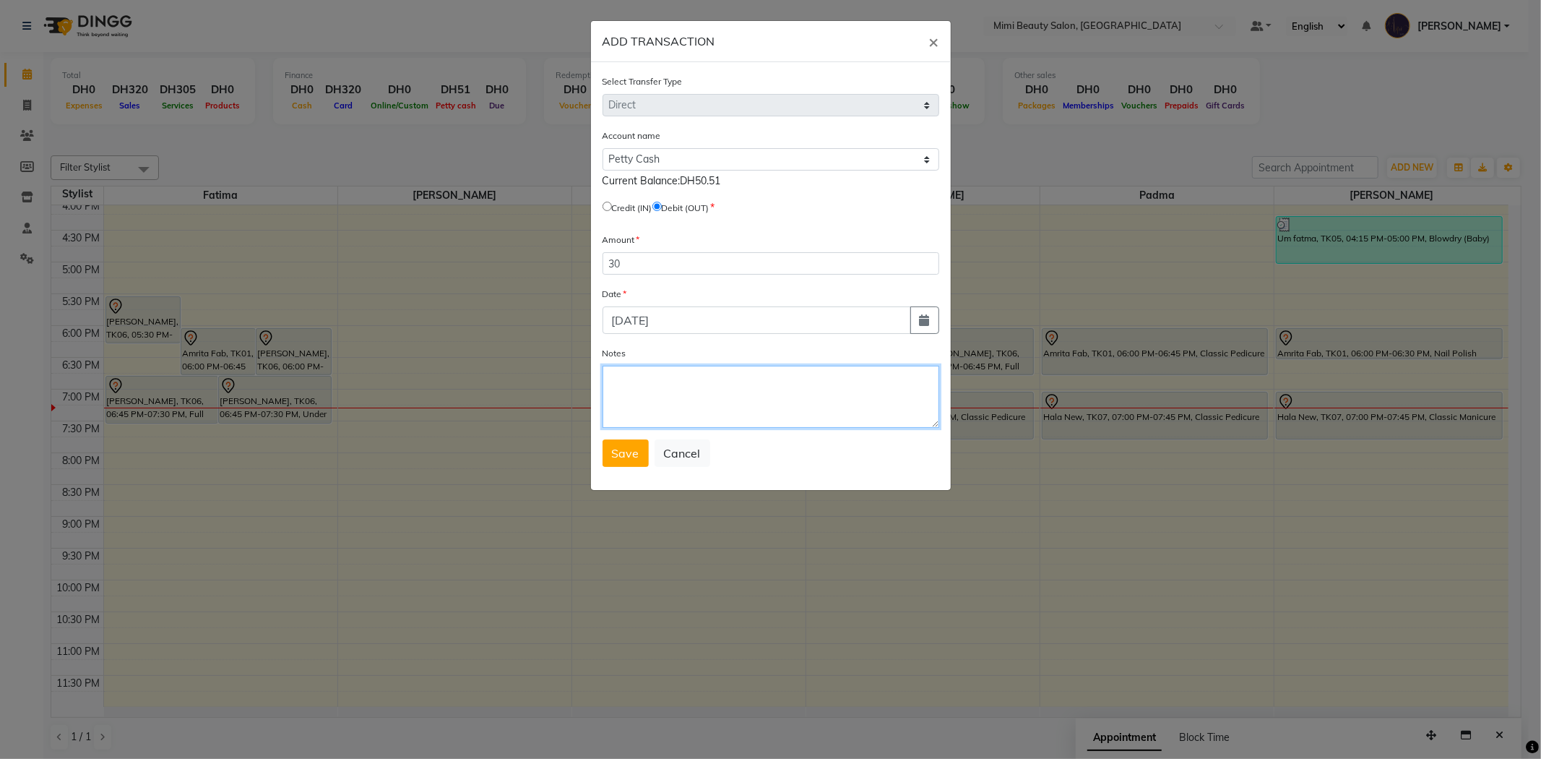
click at [679, 400] on textarea "Notes" at bounding box center [771, 397] width 337 height 62
type textarea "e"
type textarea "Envelope - 30, Box - 0"
click at [623, 454] on span "Save" at bounding box center [625, 453] width 27 height 14
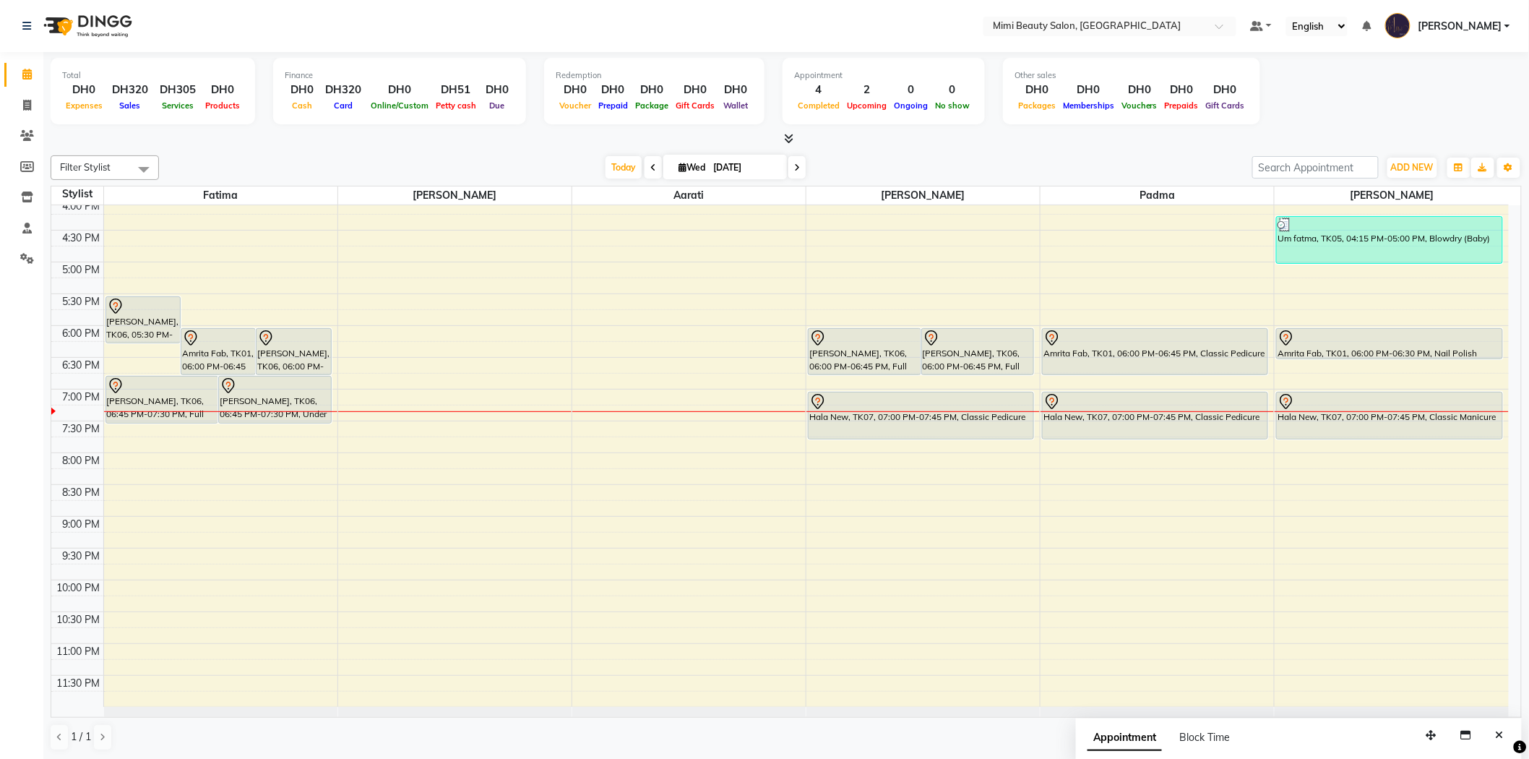
click at [143, 315] on div "[PERSON_NAME], TK06, 05:30 PM-06:15 PM, Brazilian Waxing" at bounding box center [143, 320] width 74 height 46
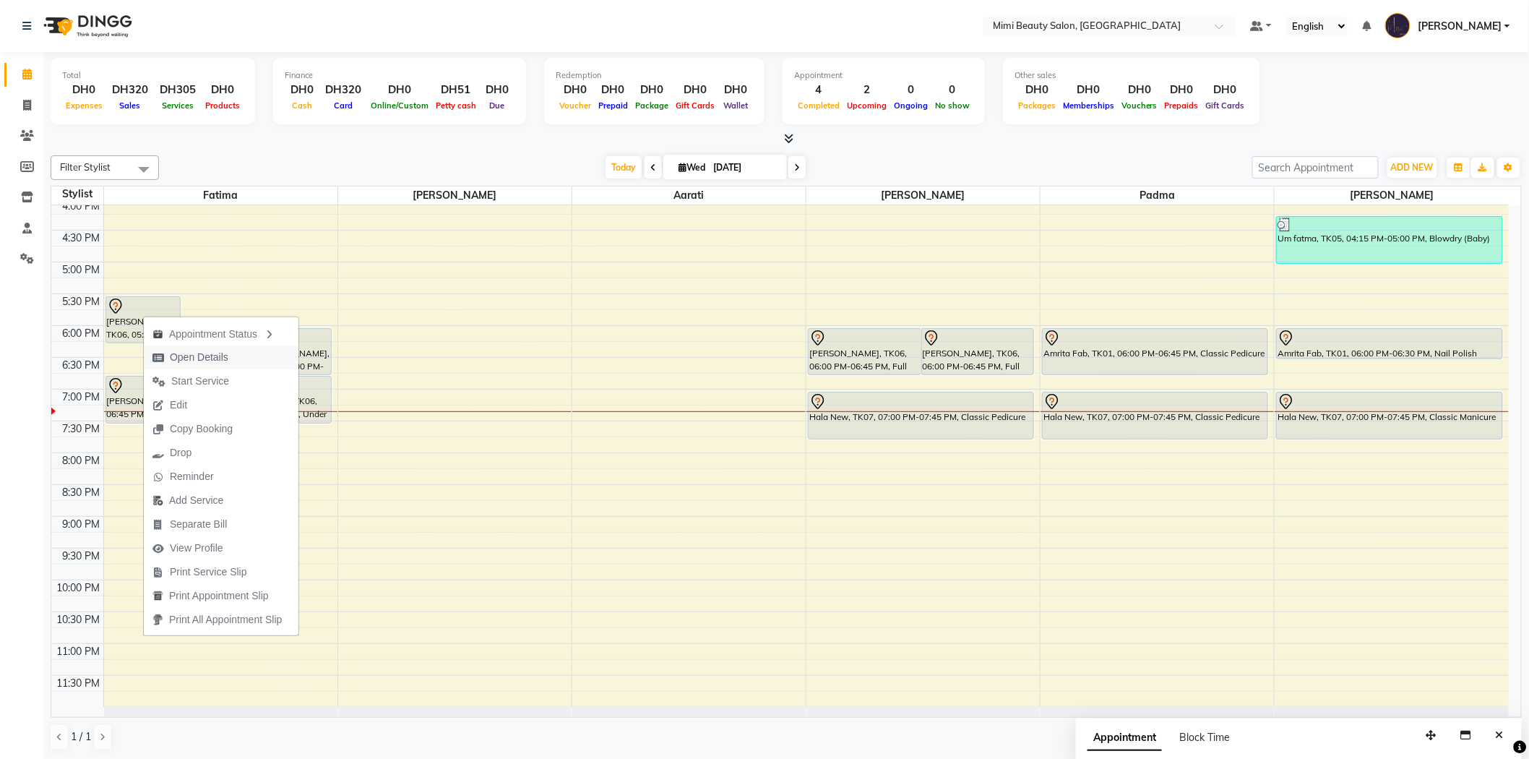
click at [184, 354] on span "Open Details" at bounding box center [199, 357] width 59 height 15
select select "7"
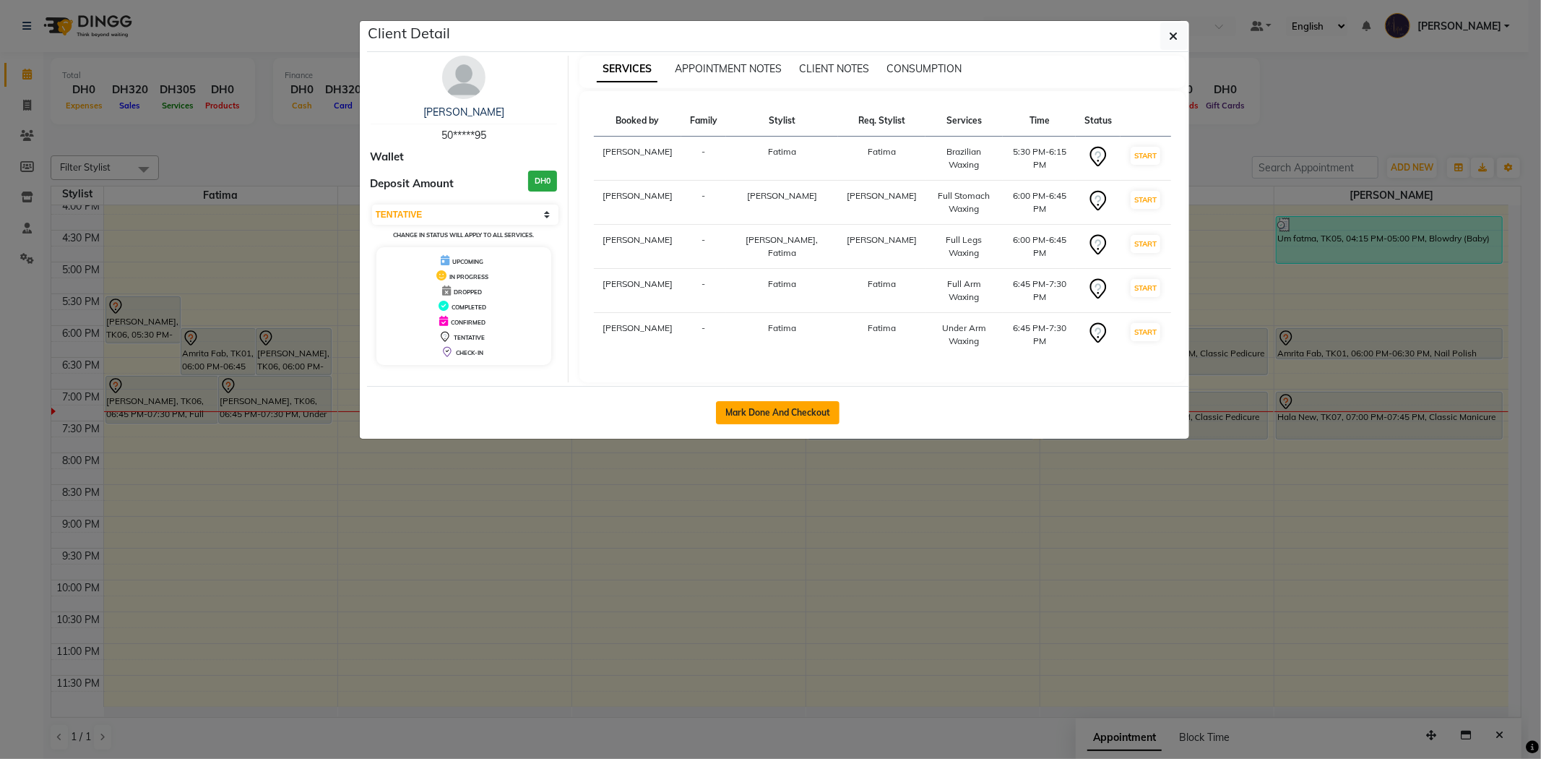
click at [785, 401] on button "Mark Done And Checkout" at bounding box center [778, 412] width 124 height 23
select select "service"
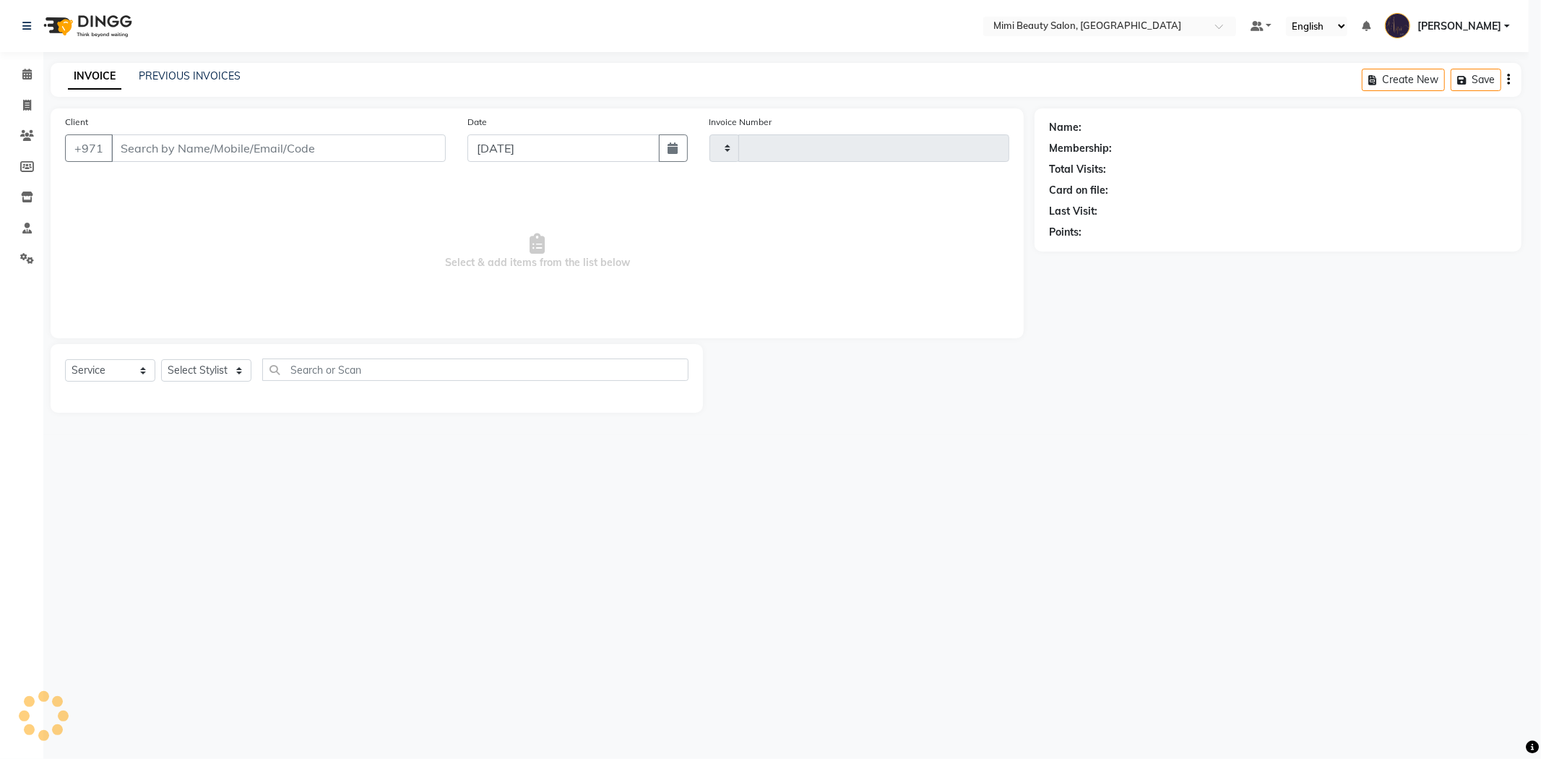
type input "1481"
select select "6756"
type input "50*****95"
select select "53403"
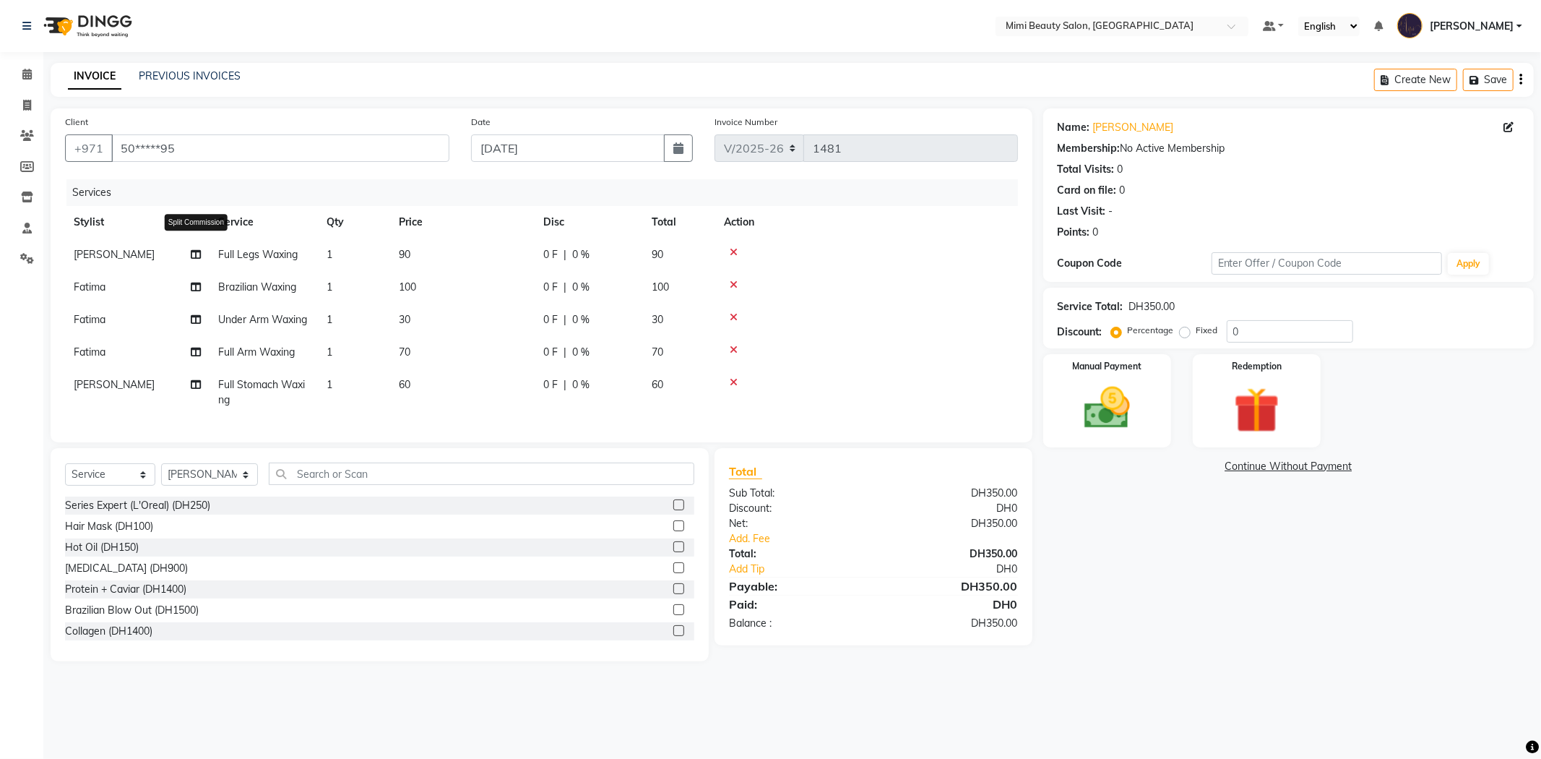
click at [192, 256] on icon at bounding box center [196, 254] width 10 height 10
select select "53403"
select select "52699"
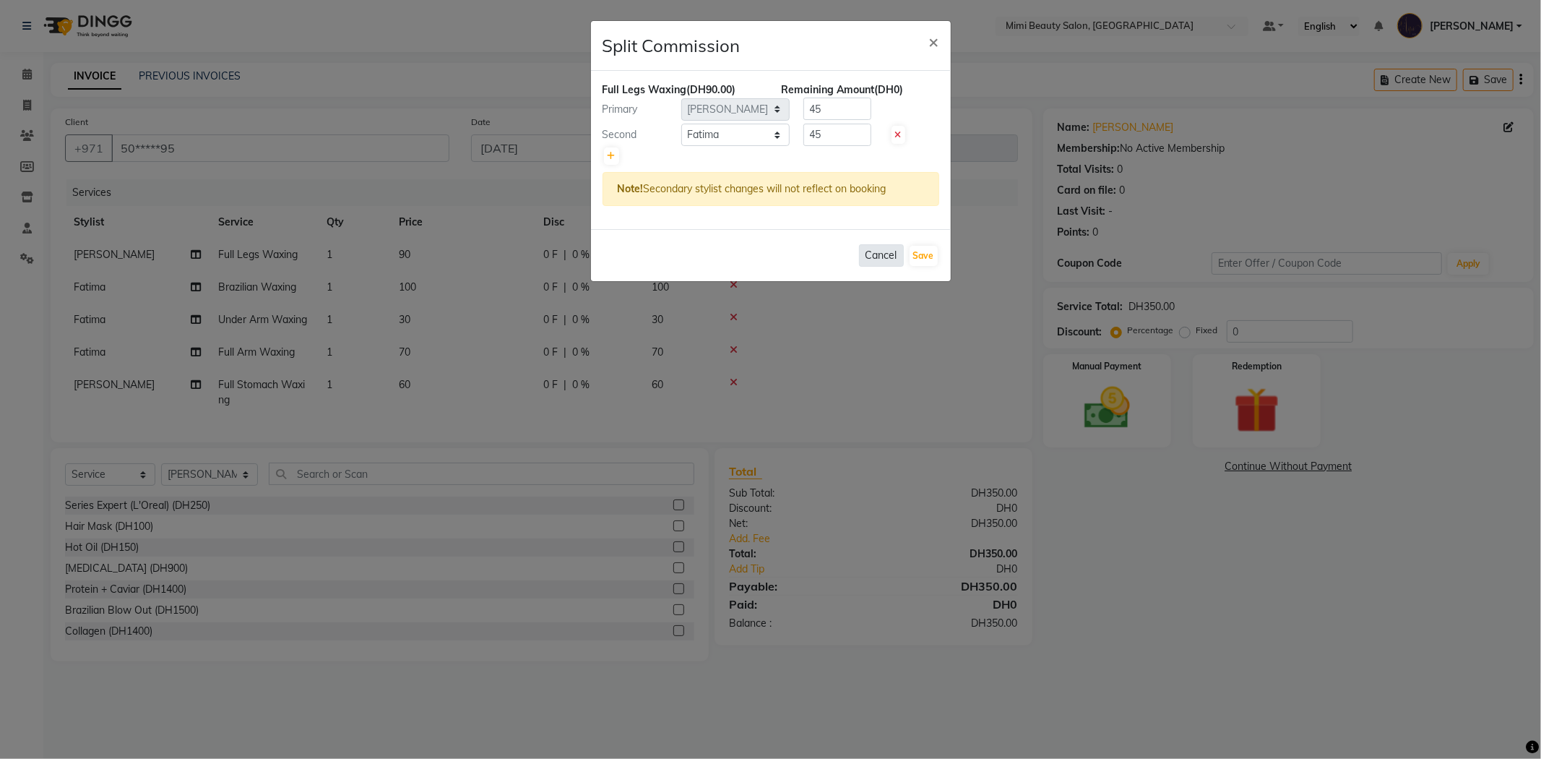
click at [889, 254] on button "Cancel" at bounding box center [881, 255] width 45 height 22
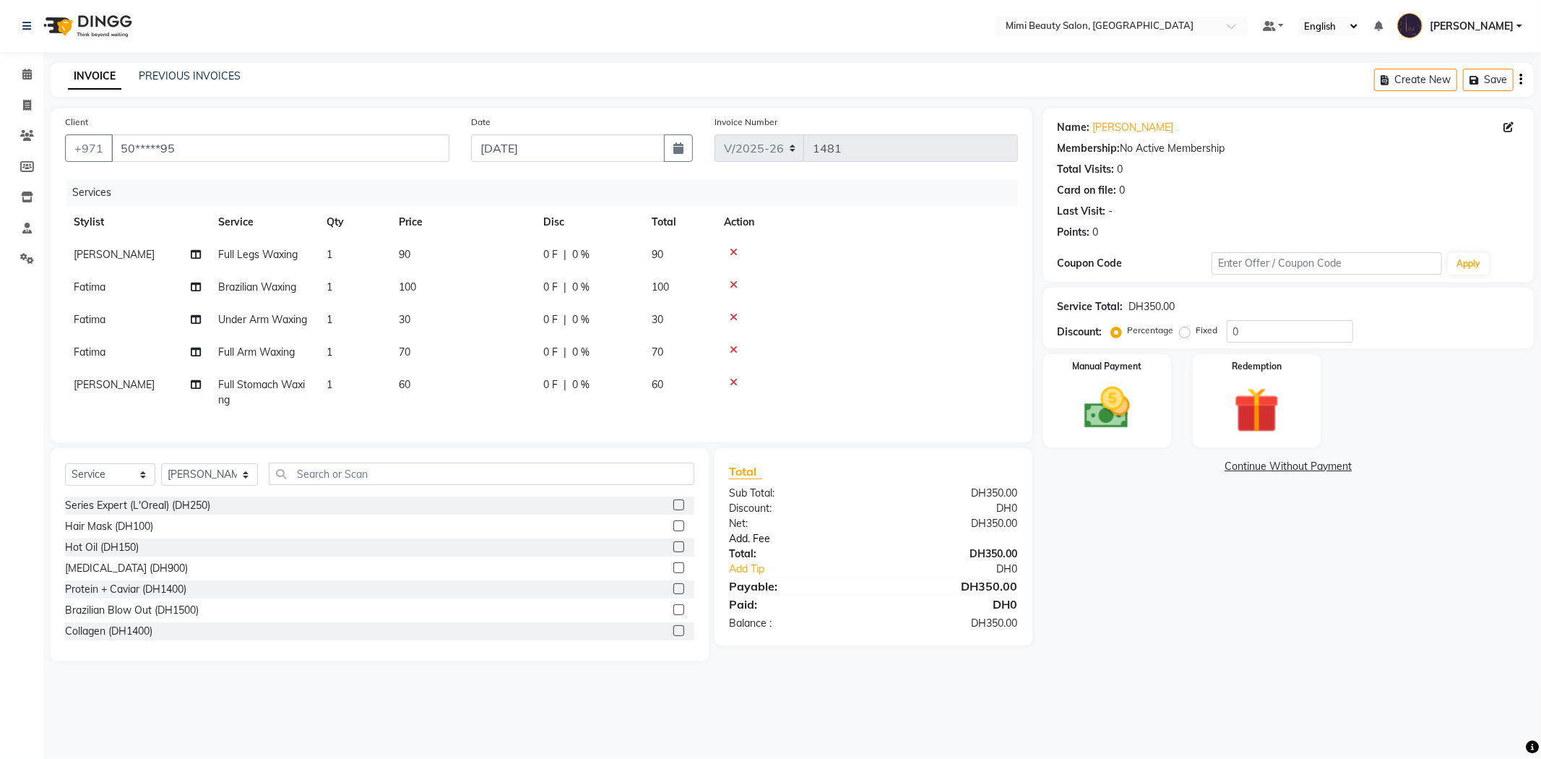
click at [748, 546] on link "Add. Fee" at bounding box center [873, 538] width 311 height 15
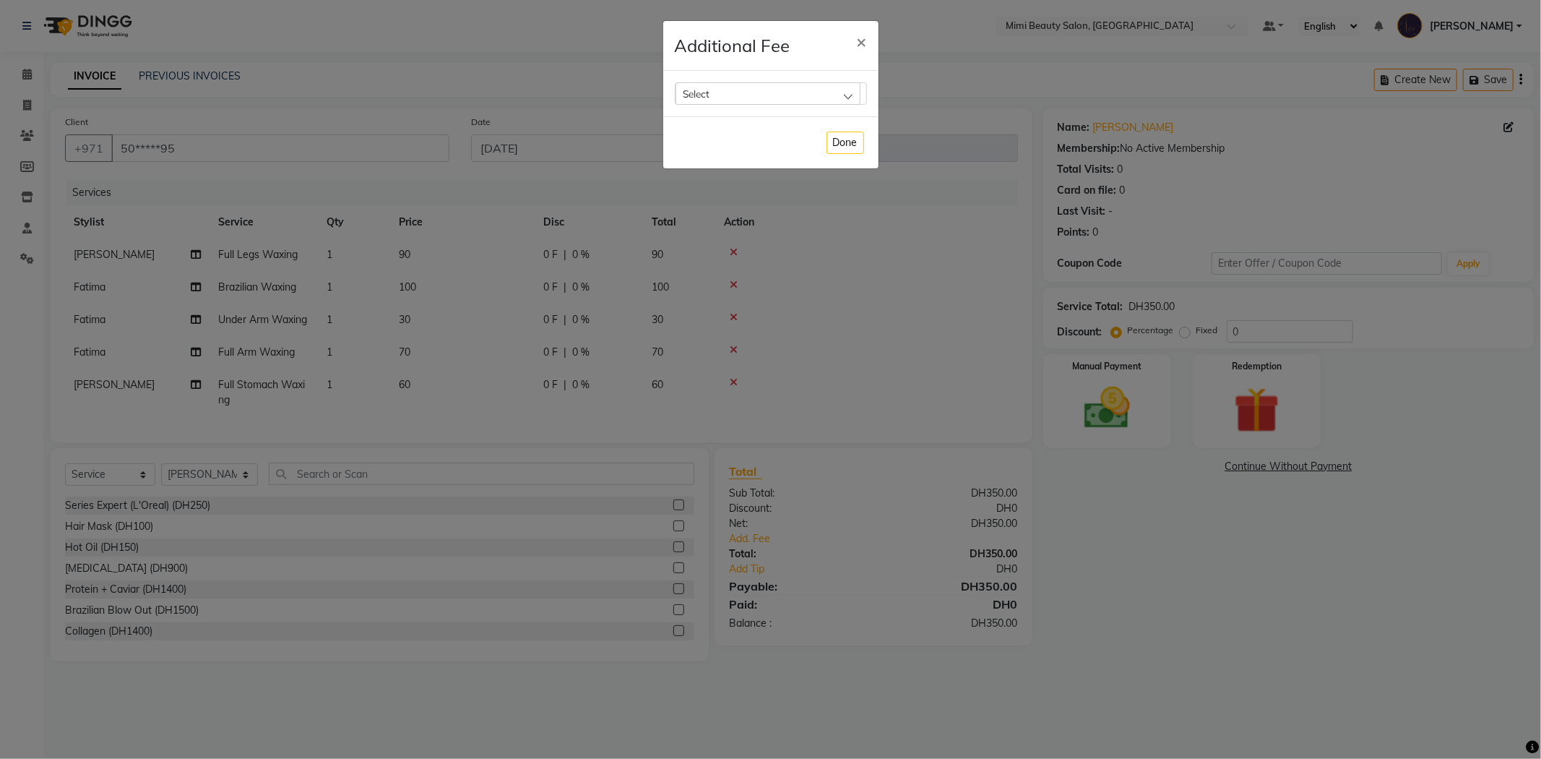
click at [755, 94] on div "Select" at bounding box center [768, 93] width 185 height 22
click at [714, 191] on label "Bank Fee" at bounding box center [710, 186] width 55 height 13
checkbox input "true"
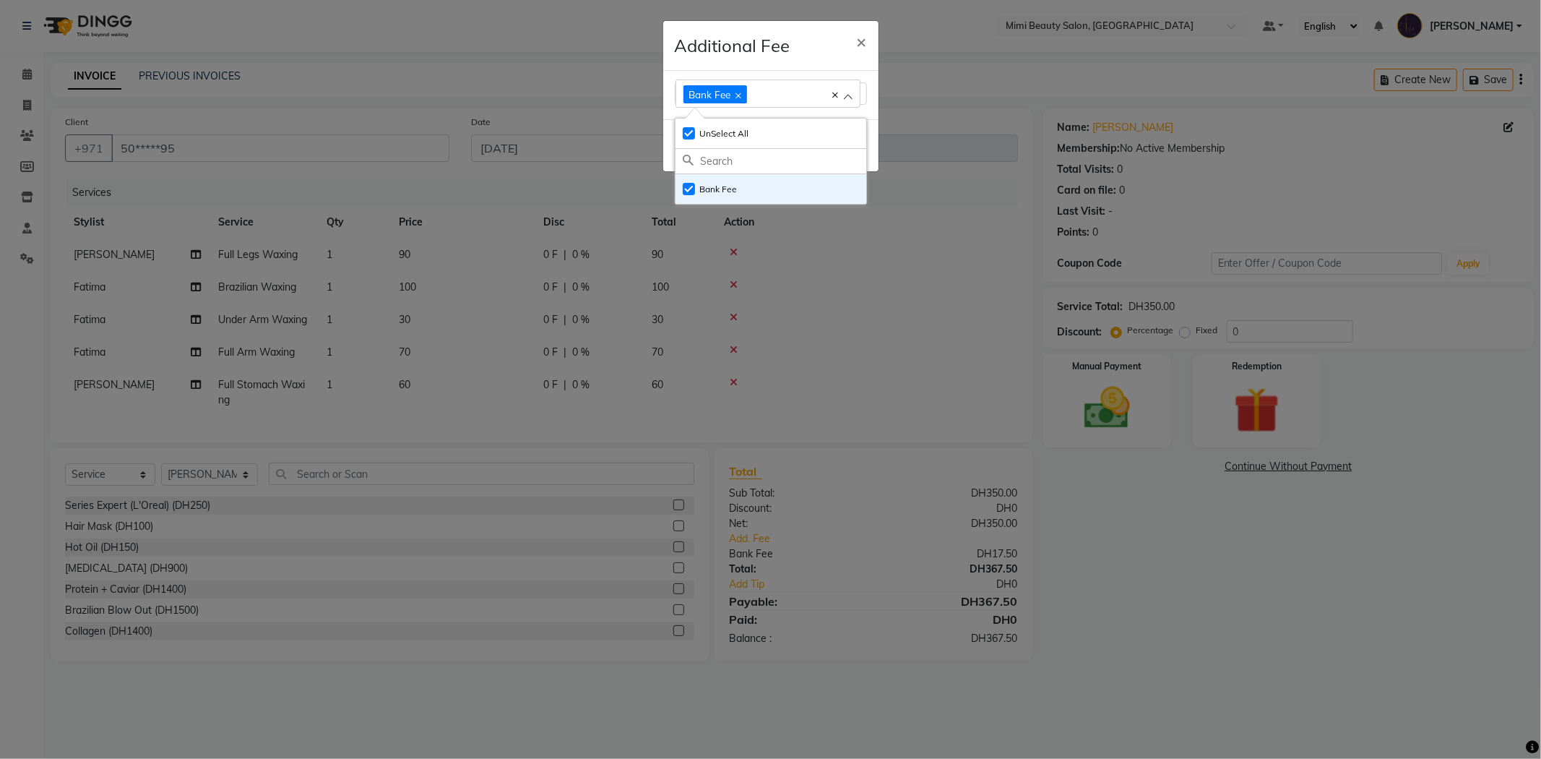
click at [785, 60] on div "Additional Fee ×" at bounding box center [770, 46] width 215 height 50
click at [837, 141] on button "Done" at bounding box center [846, 145] width 38 height 22
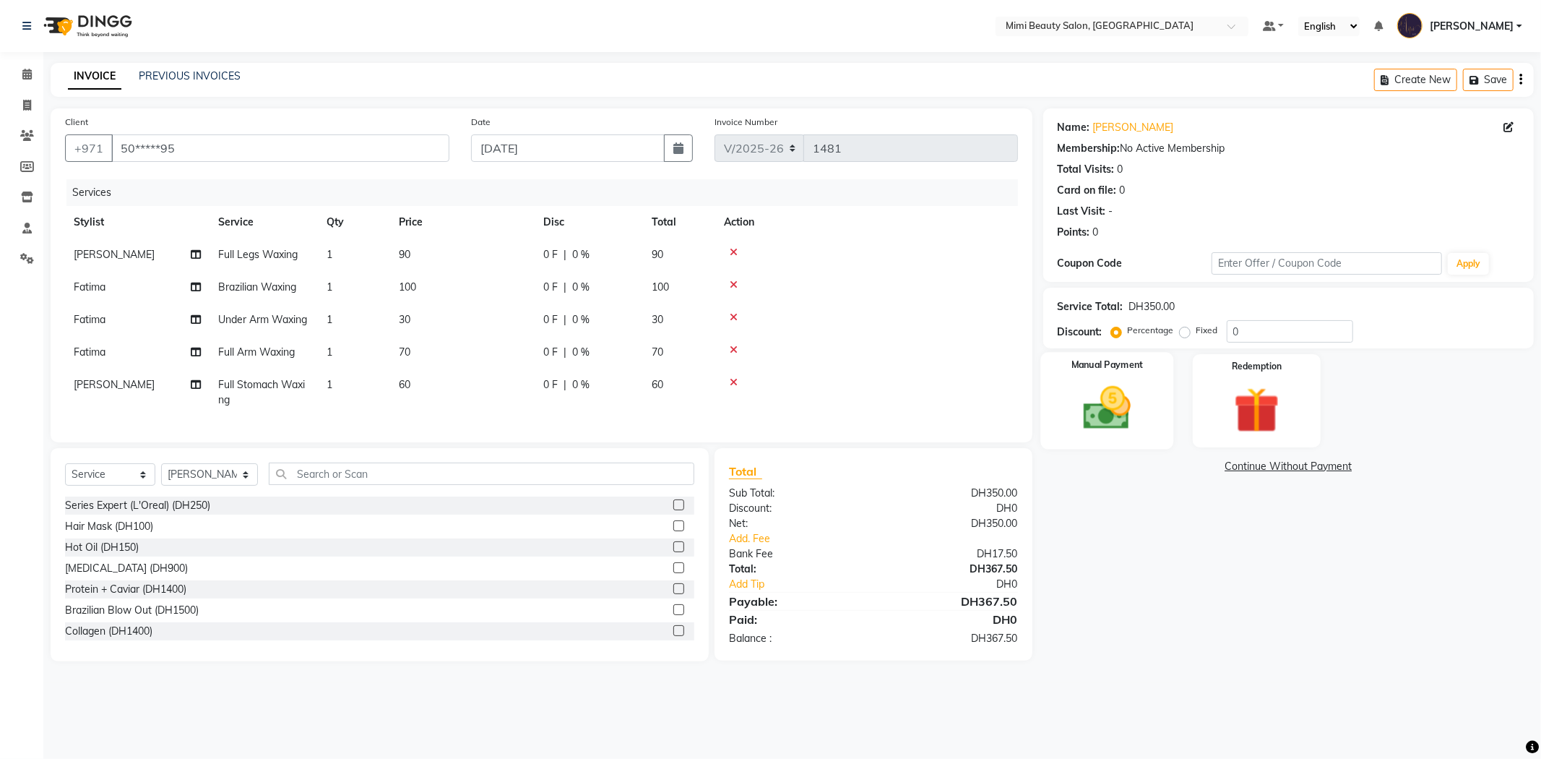
click at [1100, 398] on img at bounding box center [1107, 408] width 77 height 55
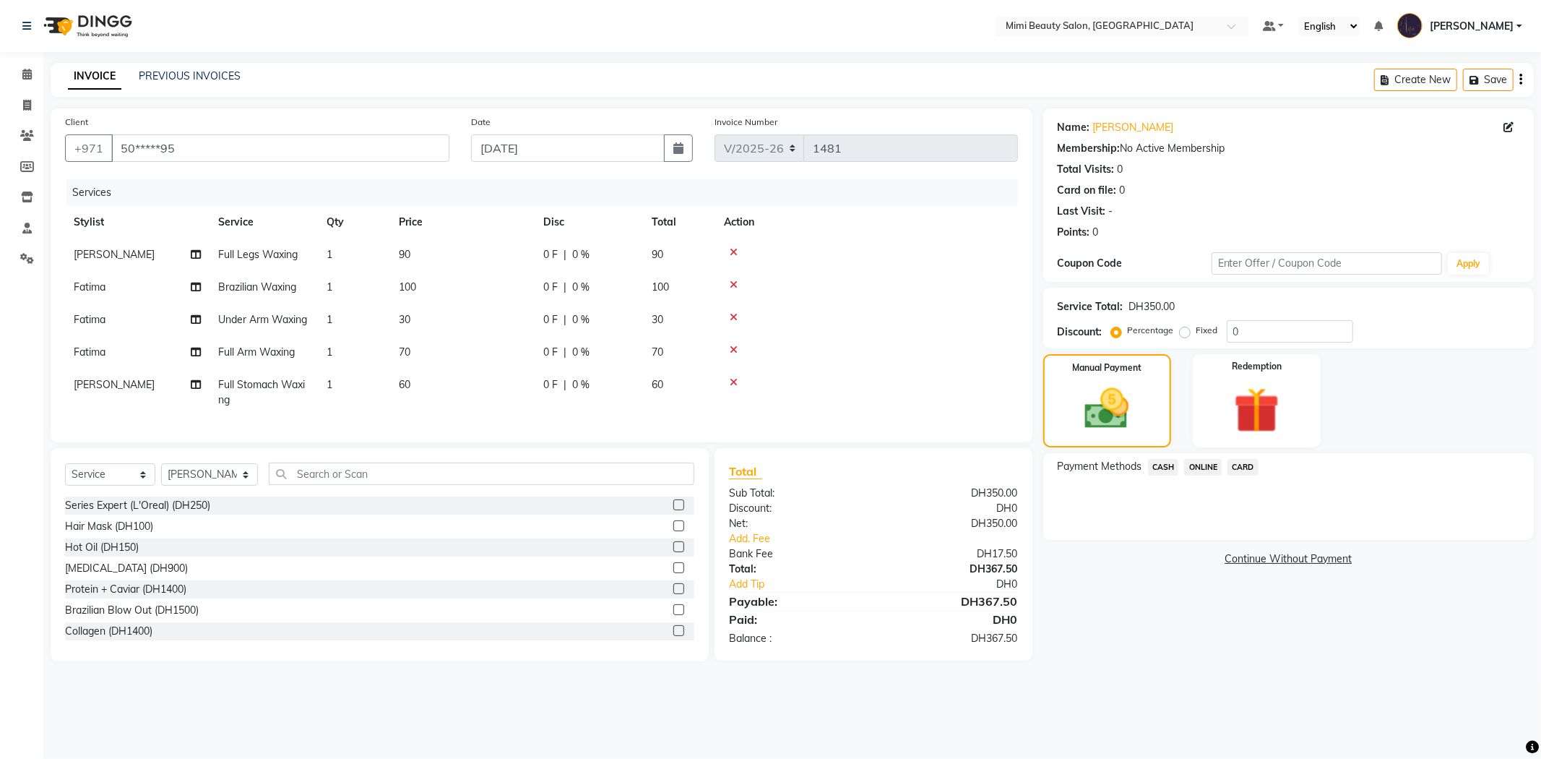
click at [1241, 470] on span "CARD" at bounding box center [1243, 467] width 31 height 17
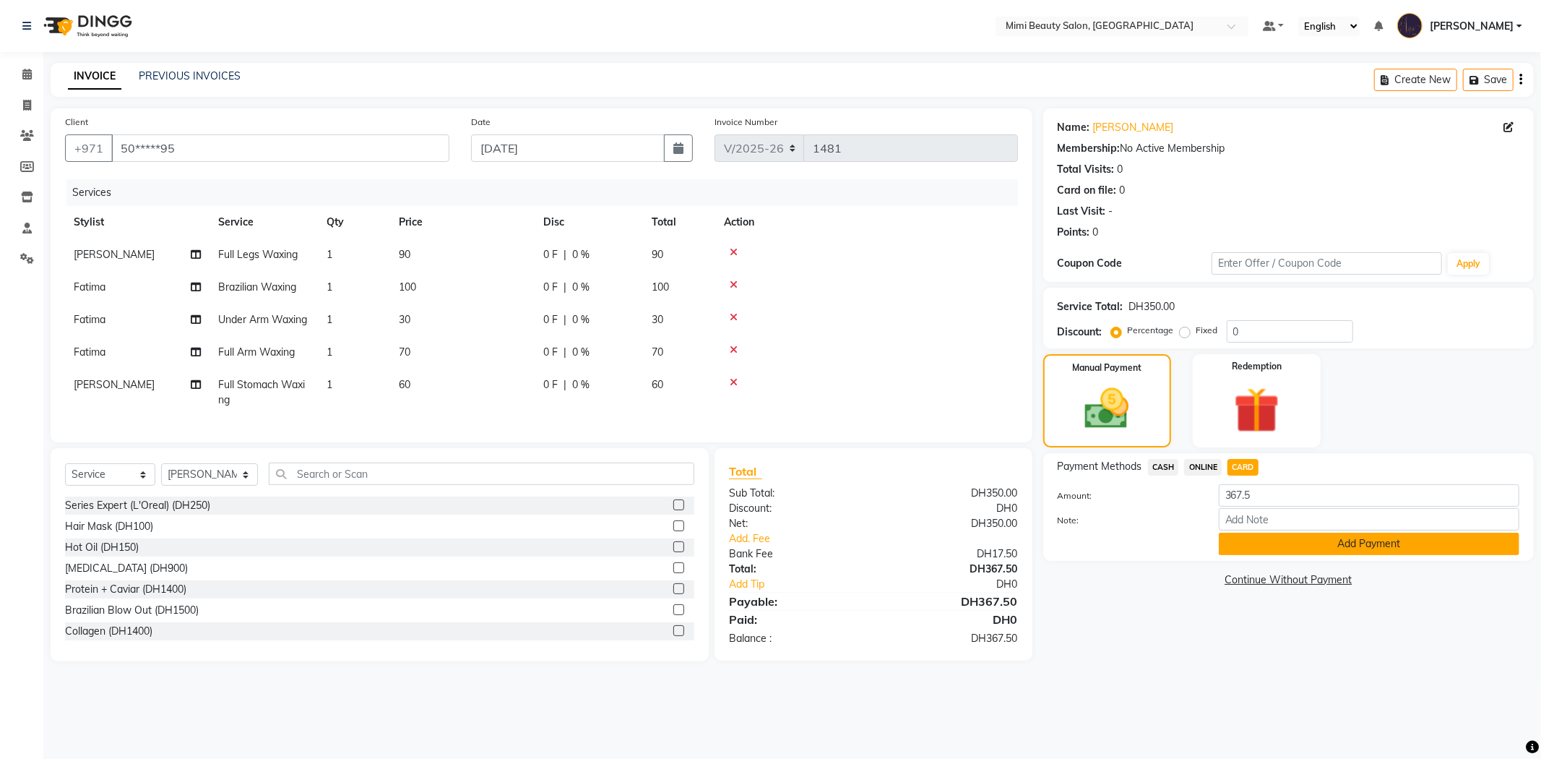
click at [1264, 543] on button "Add Payment" at bounding box center [1369, 543] width 301 height 22
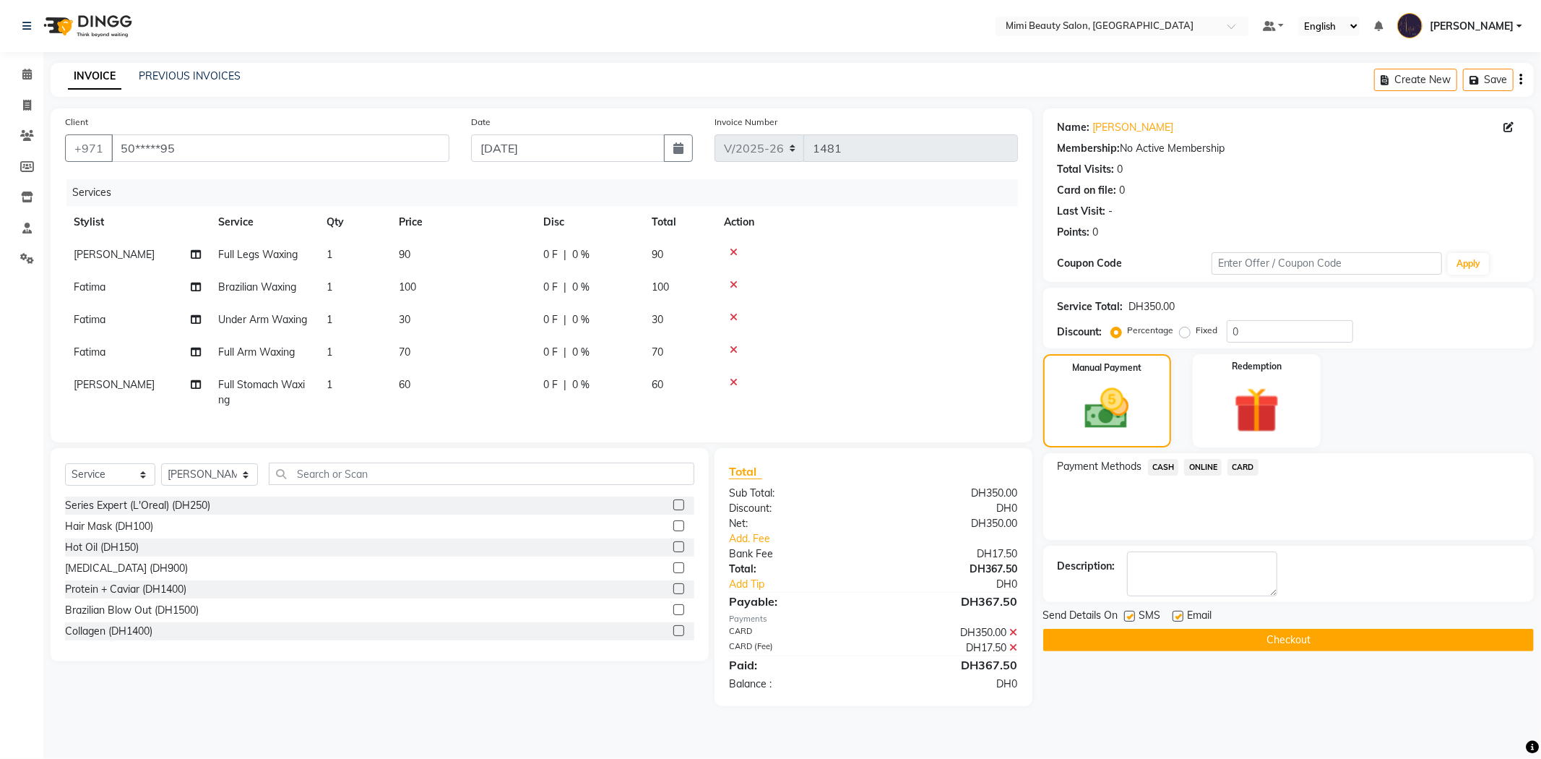
click at [1313, 642] on button "Checkout" at bounding box center [1288, 640] width 491 height 22
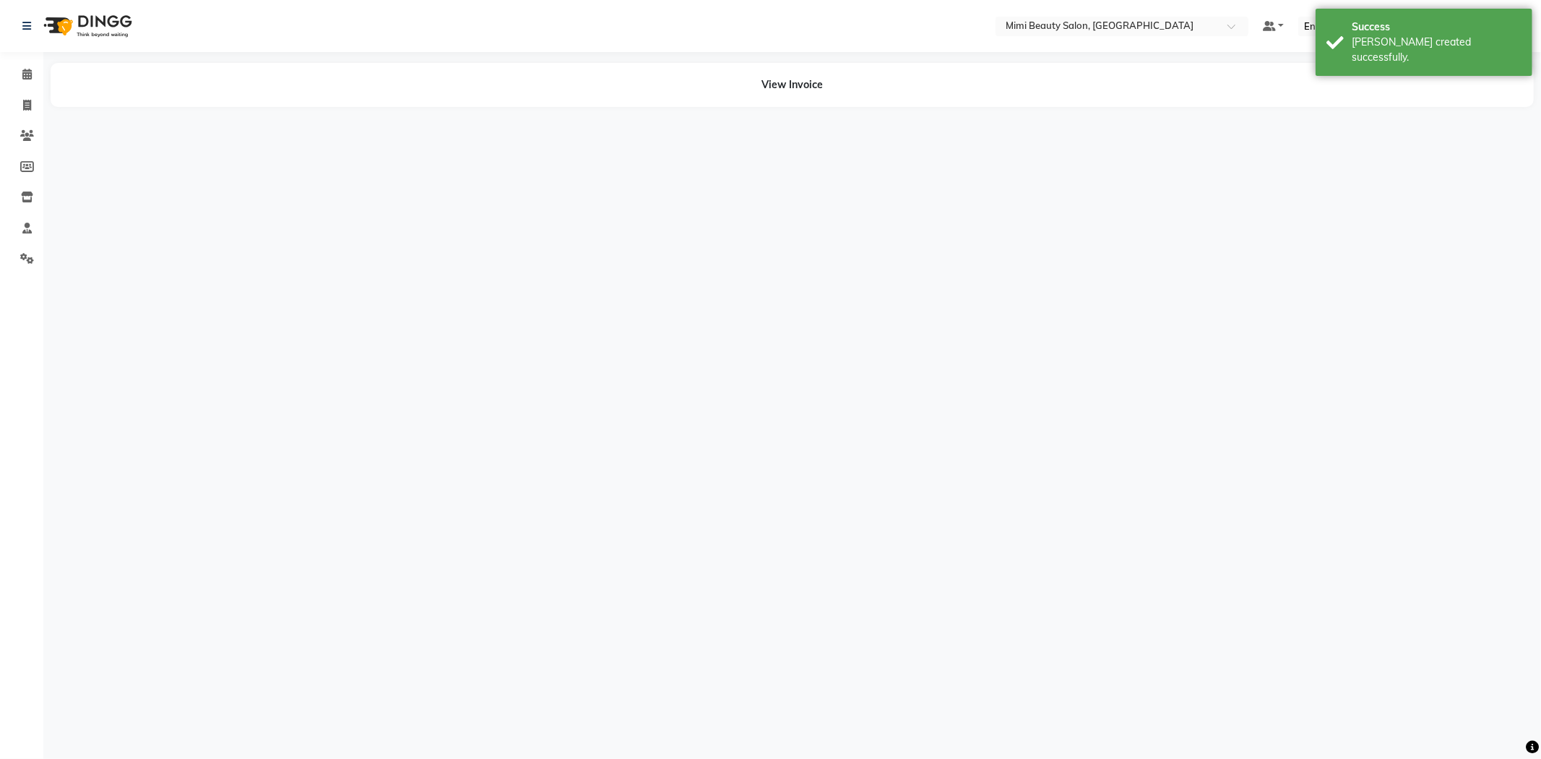
select select "53403"
select select "52699"
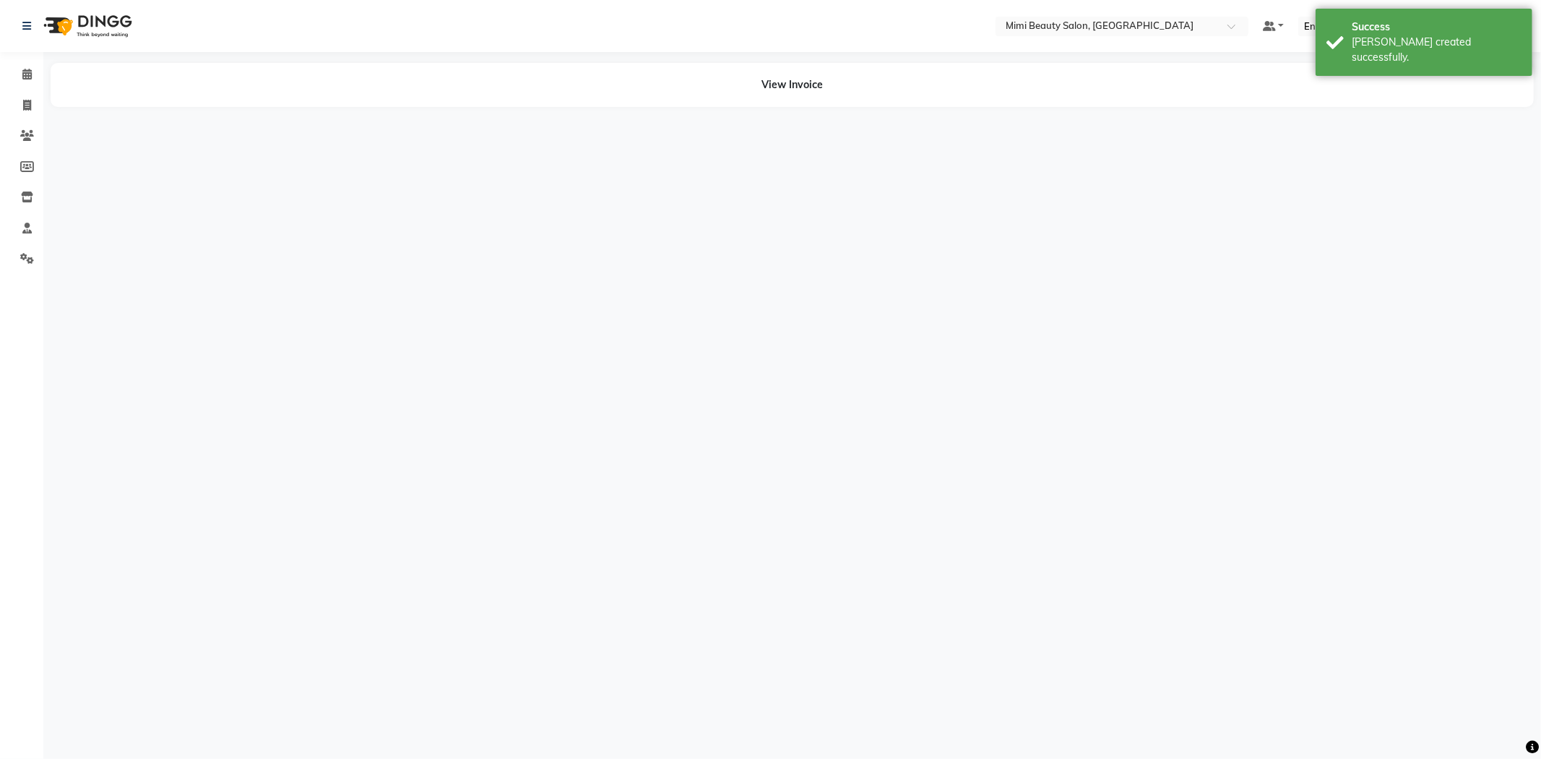
select select "53403"
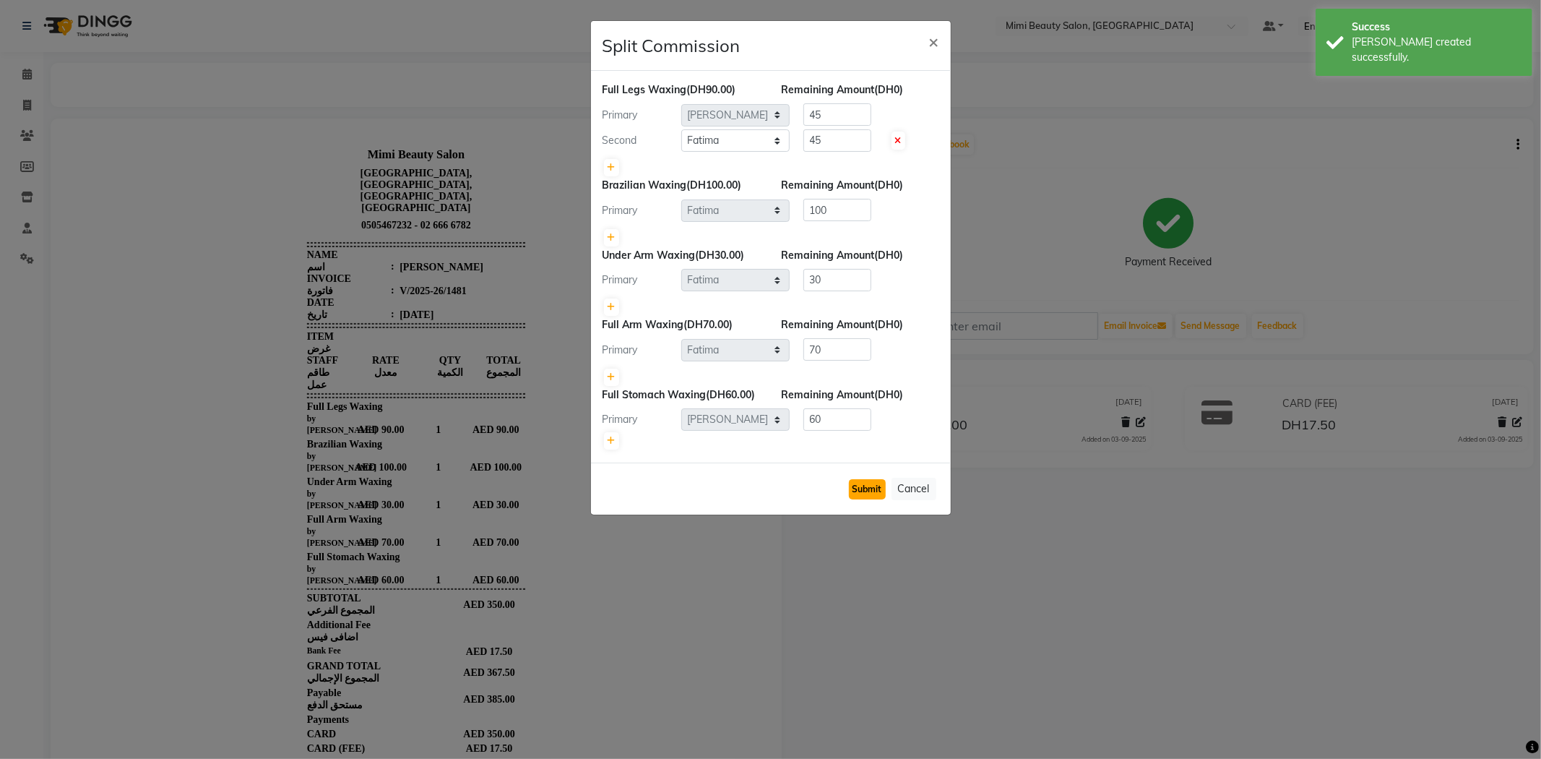
click at [871, 488] on button "Submit" at bounding box center [867, 489] width 37 height 20
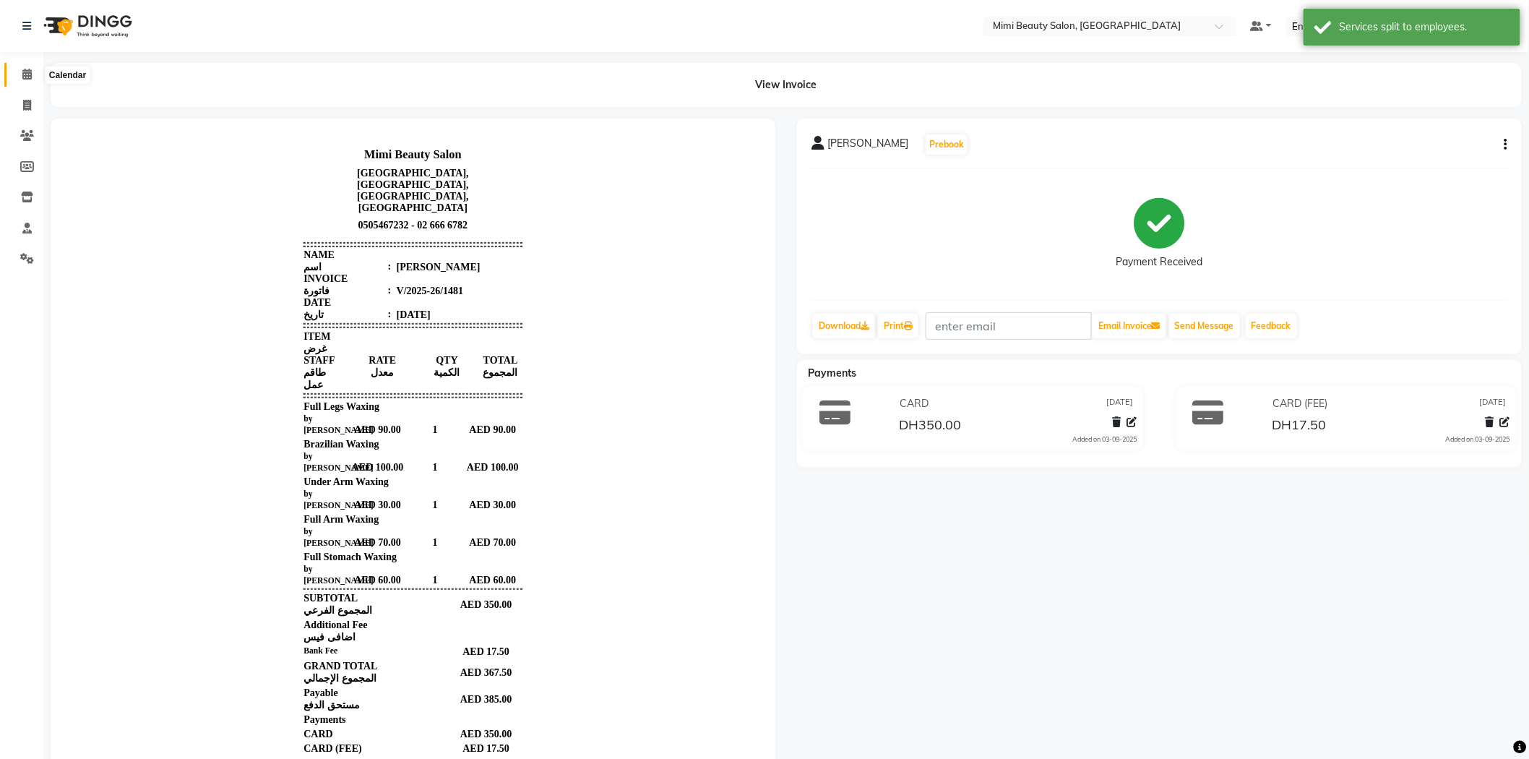
click at [27, 74] on icon at bounding box center [26, 74] width 9 height 11
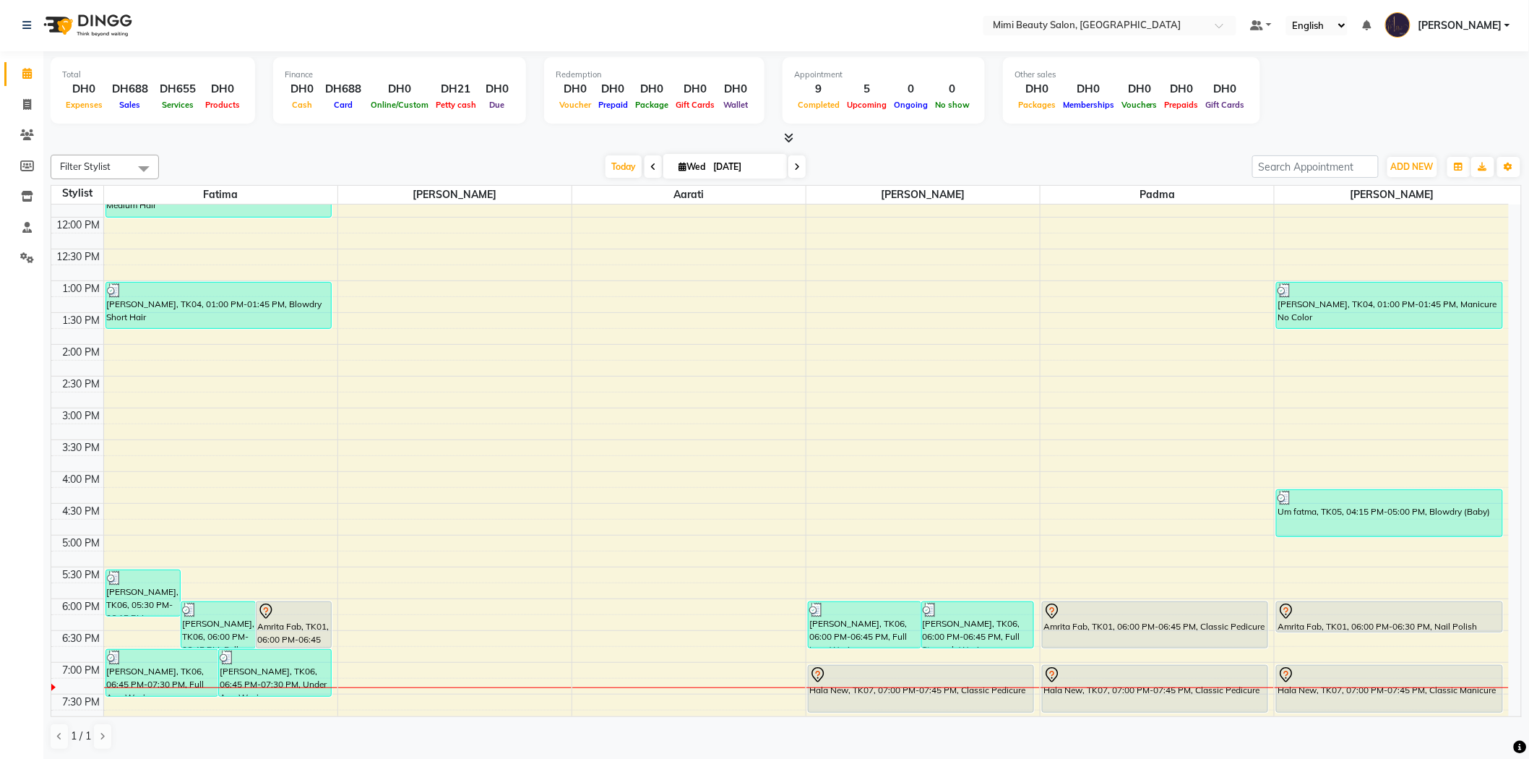
scroll to position [401, 0]
